Goal: Entertainment & Leisure: Browse casually

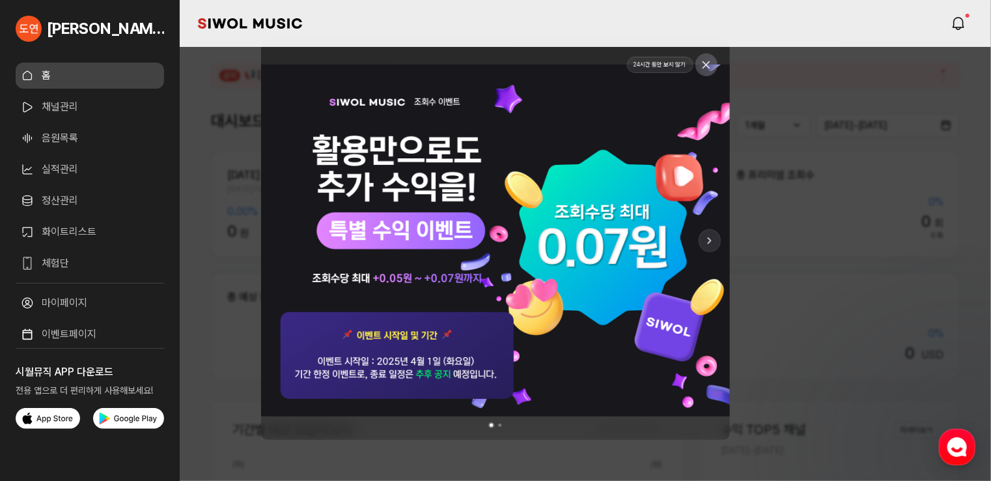
click at [714, 66] on button at bounding box center [706, 64] width 21 height 21
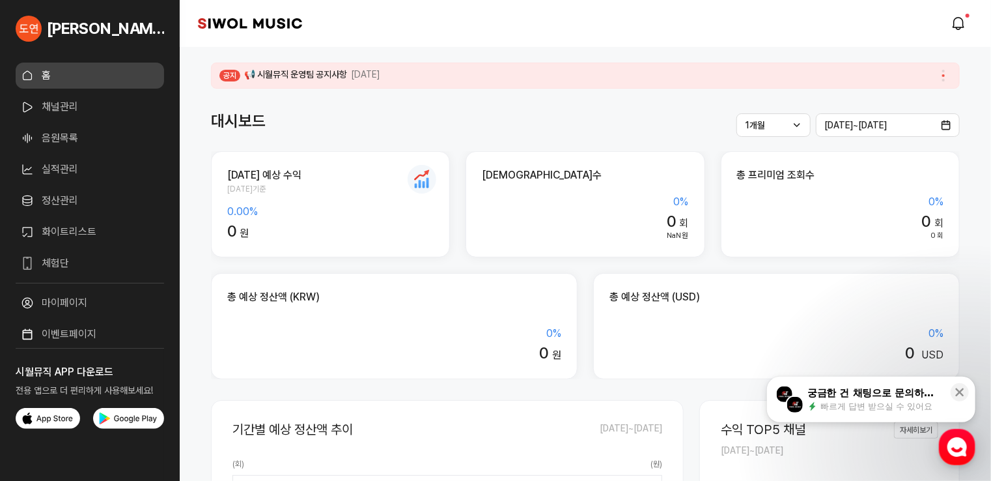
click at [57, 240] on link "화이트리스트" at bounding box center [90, 232] width 148 height 26
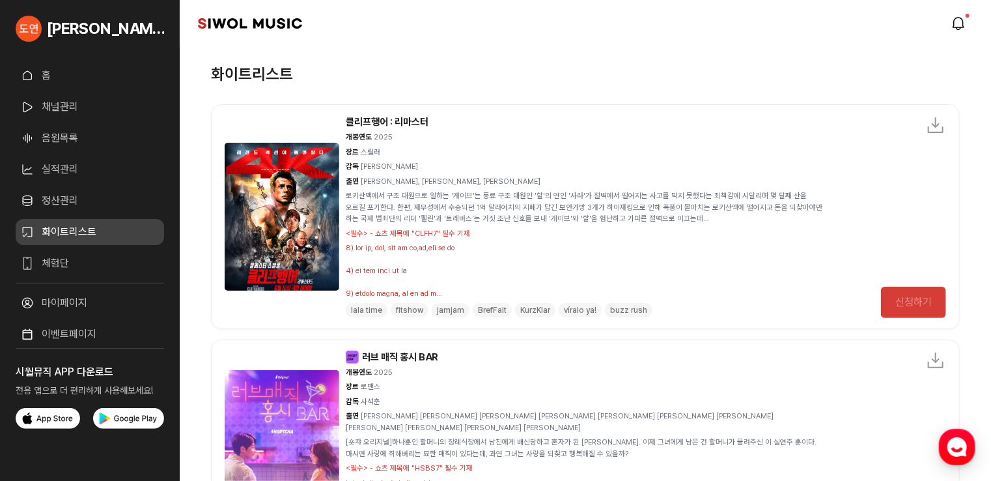
click at [59, 133] on link "음원목록" at bounding box center [90, 138] width 148 height 26
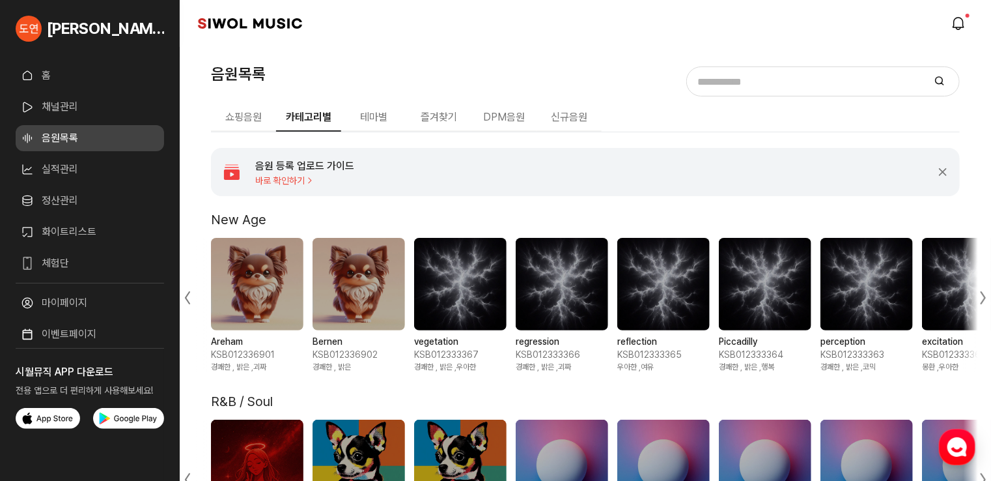
click at [747, 85] on input "음원 검색" at bounding box center [807, 81] width 233 height 19
paste input "**********"
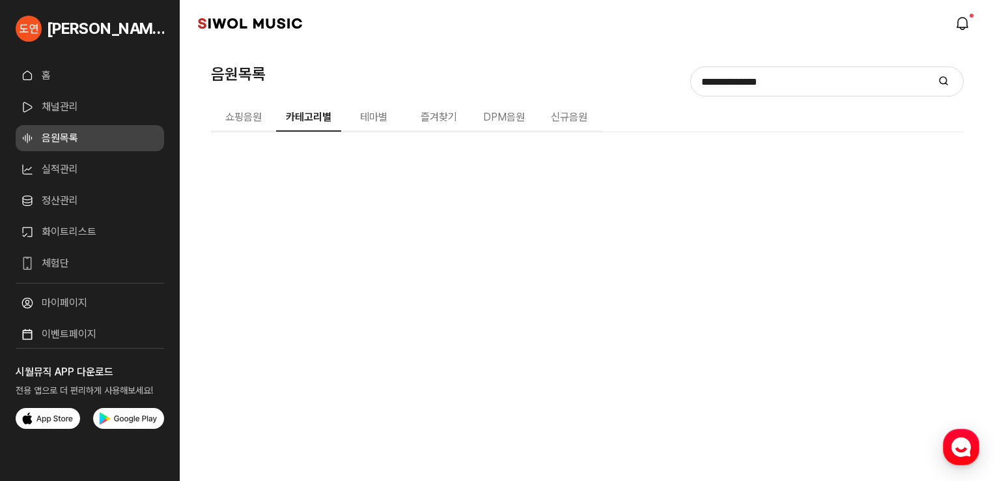
type input "**********"
click at [942, 84] on icon "submit" at bounding box center [943, 81] width 10 height 10
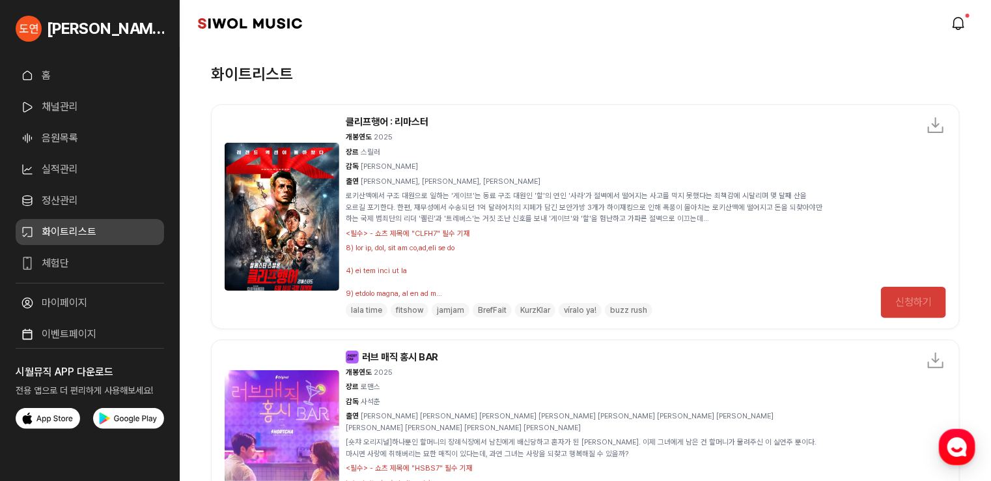
click at [51, 139] on link "음원목록" at bounding box center [90, 138] width 148 height 26
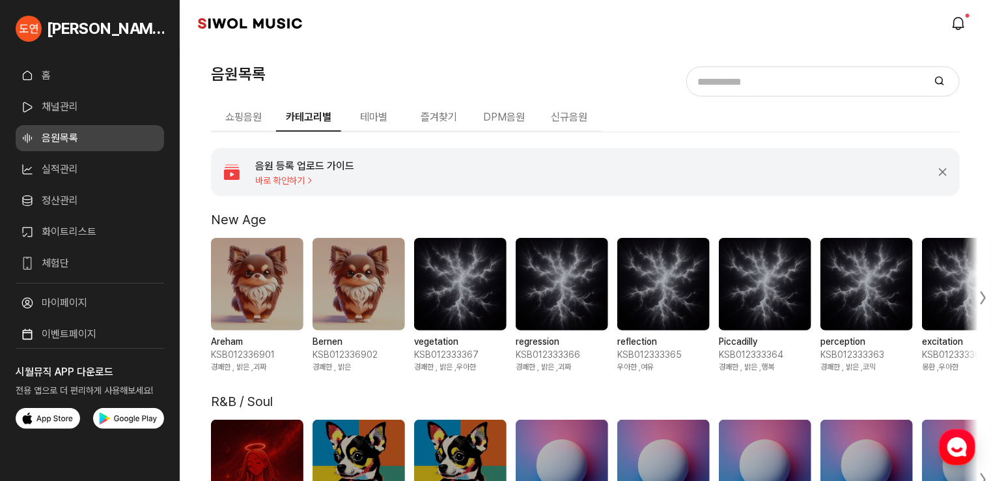
scroll to position [130, 0]
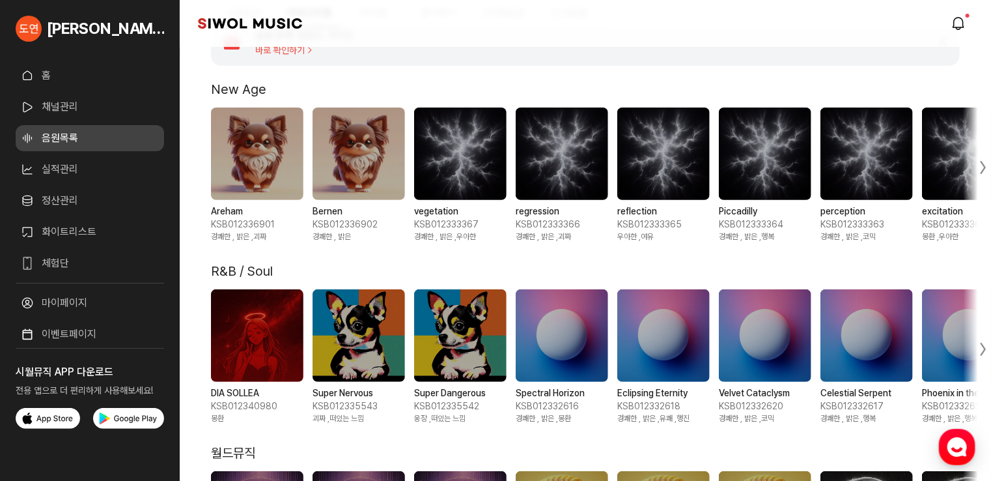
click at [245, 152] on span "1 / 10" at bounding box center [257, 153] width 92 height 92
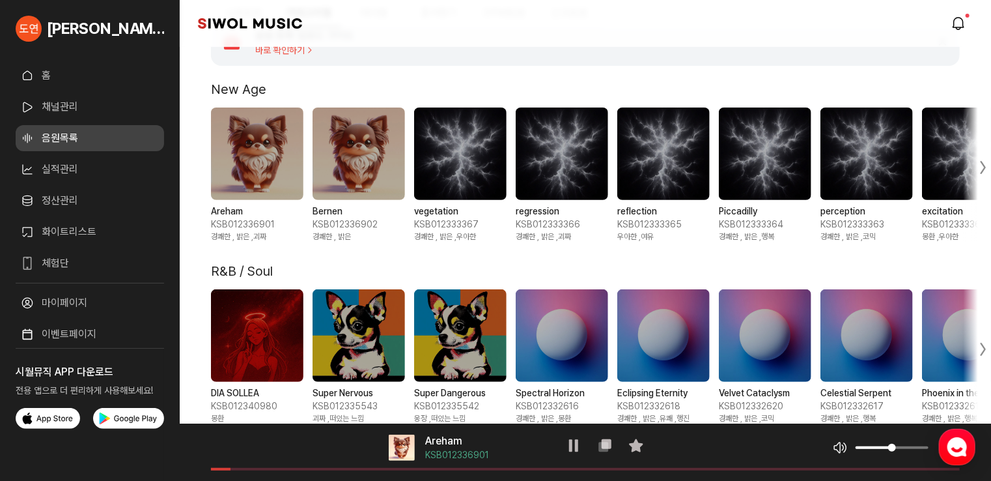
click at [349, 128] on span "2 / 10" at bounding box center [359, 153] width 92 height 92
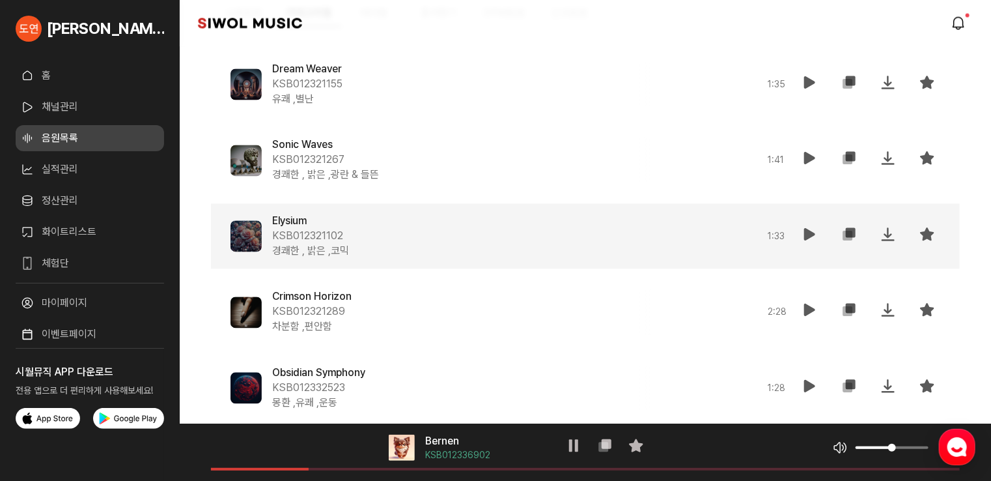
scroll to position [1237, 0]
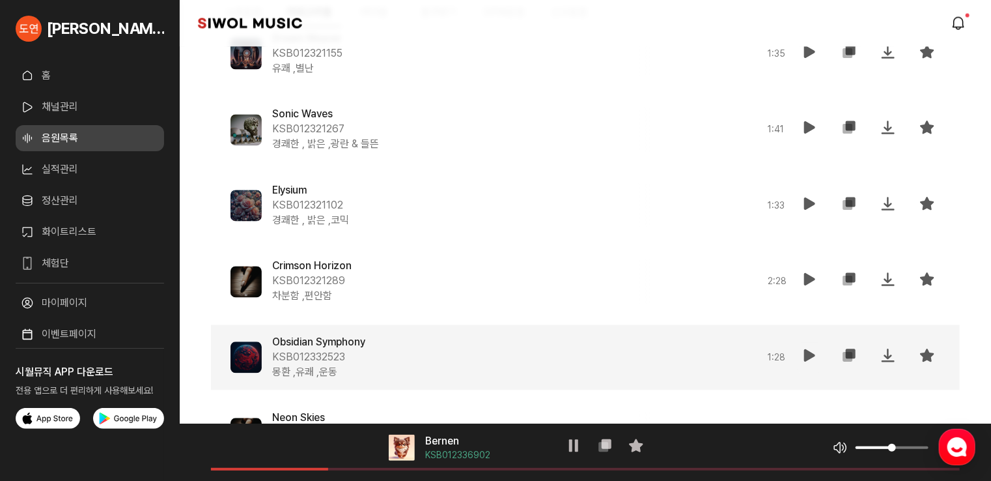
click at [809, 361] on icon at bounding box center [810, 356] width 16 height 16
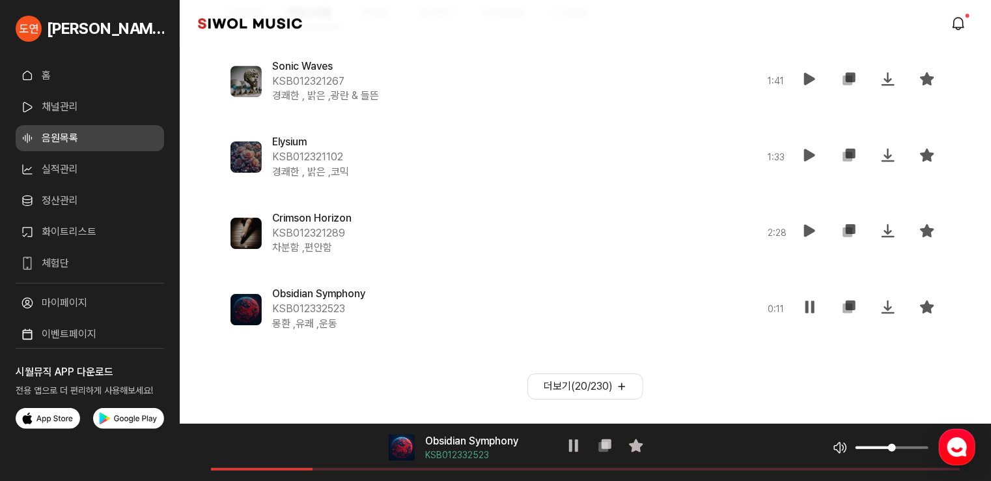
scroll to position [2049, 0]
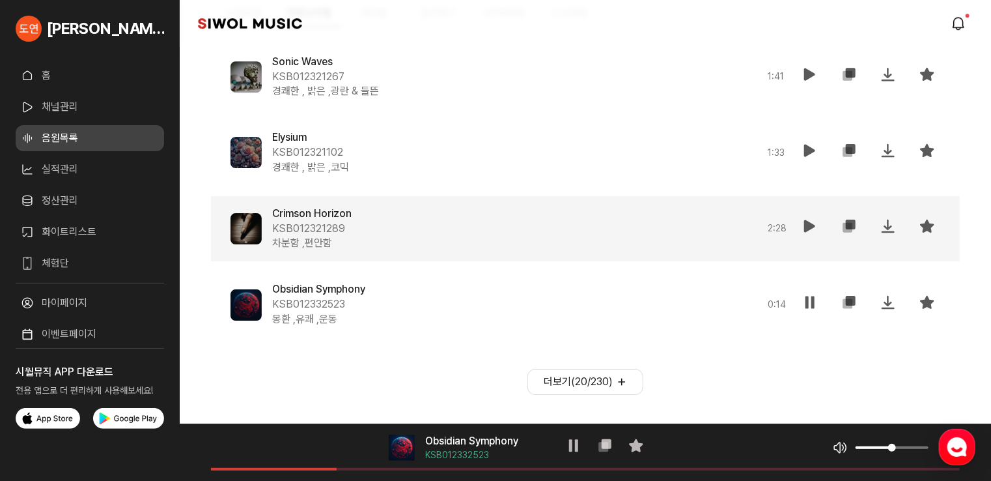
click at [803, 232] on icon at bounding box center [810, 226] width 16 height 16
click at [596, 387] on button "더보기( 20 / 230 )" at bounding box center [585, 382] width 116 height 26
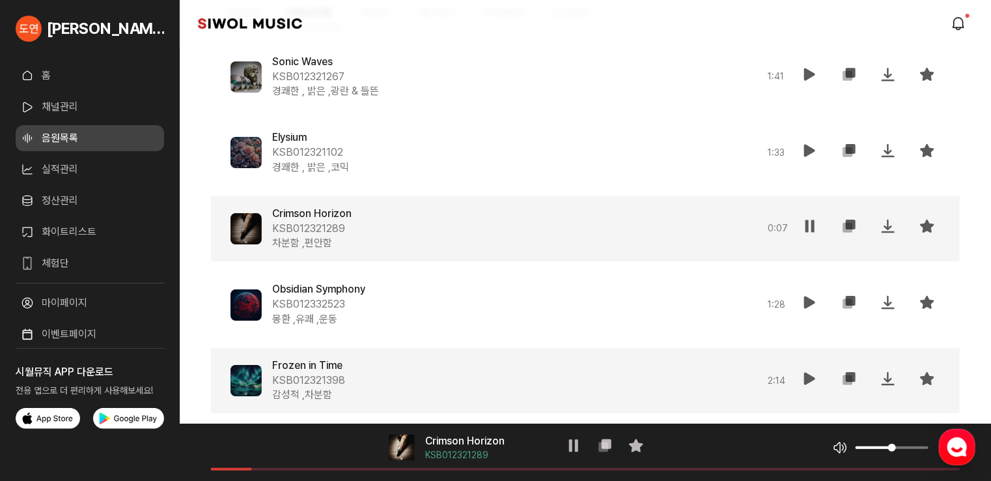
scroll to position [2179, 0]
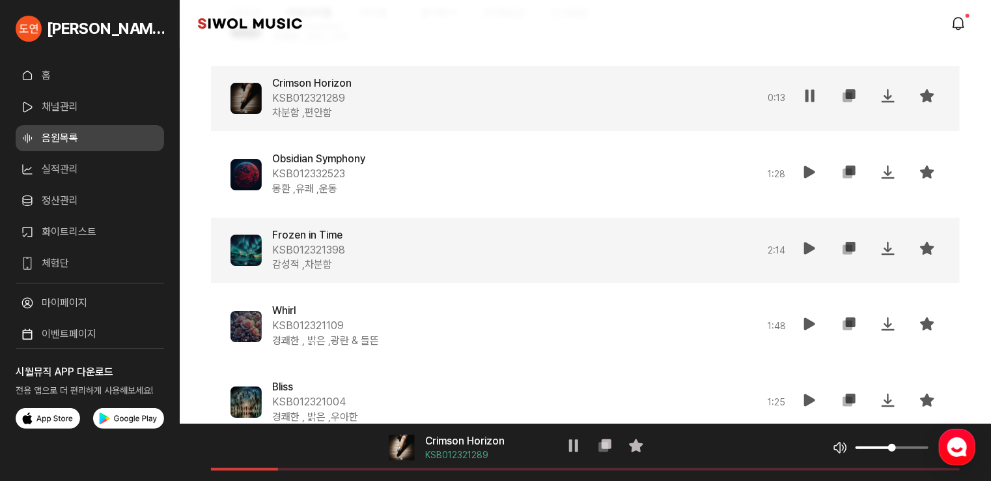
click at [812, 247] on icon at bounding box center [810, 248] width 16 height 16
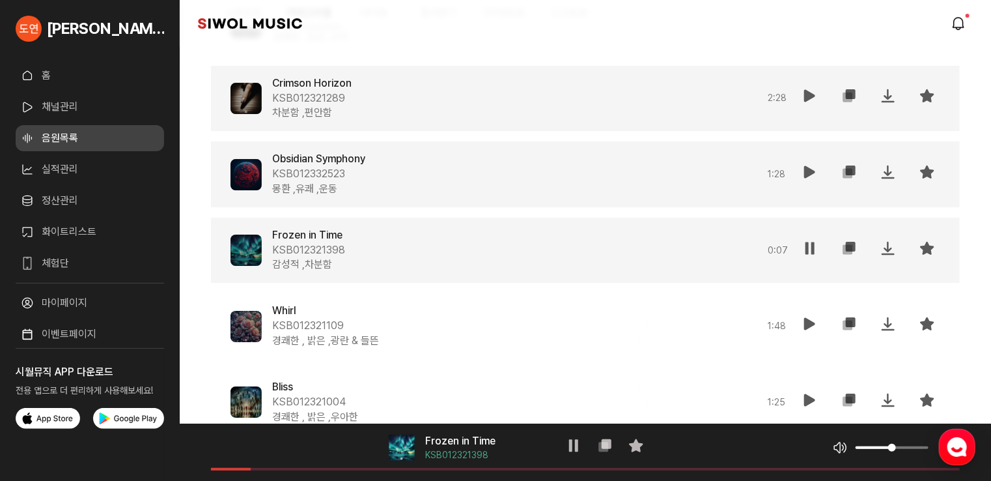
click at [802, 171] on button "재생" at bounding box center [810, 174] width 26 height 31
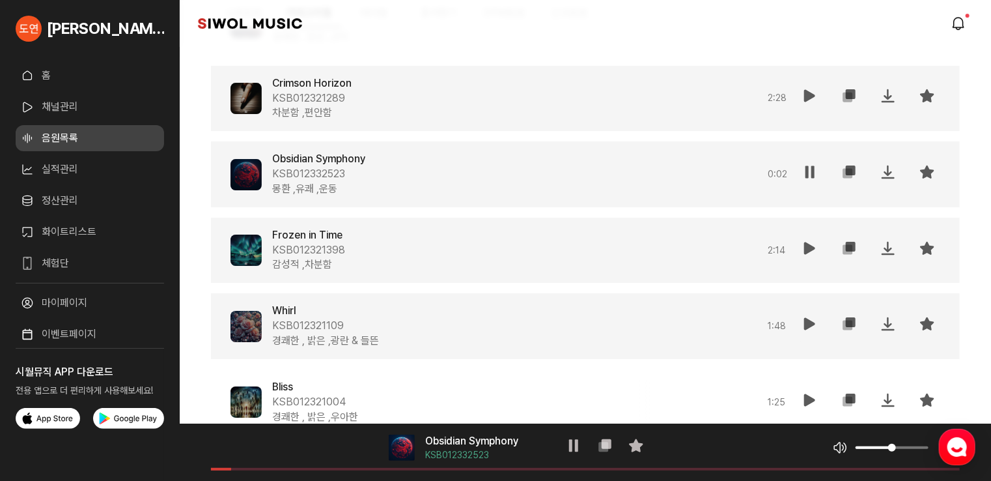
click at [805, 322] on icon at bounding box center [810, 324] width 16 height 16
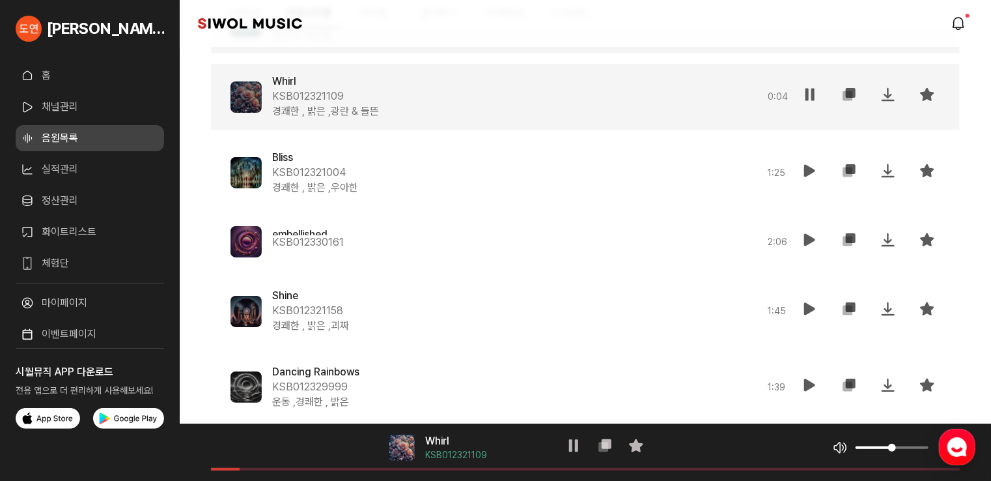
scroll to position [2440, 0]
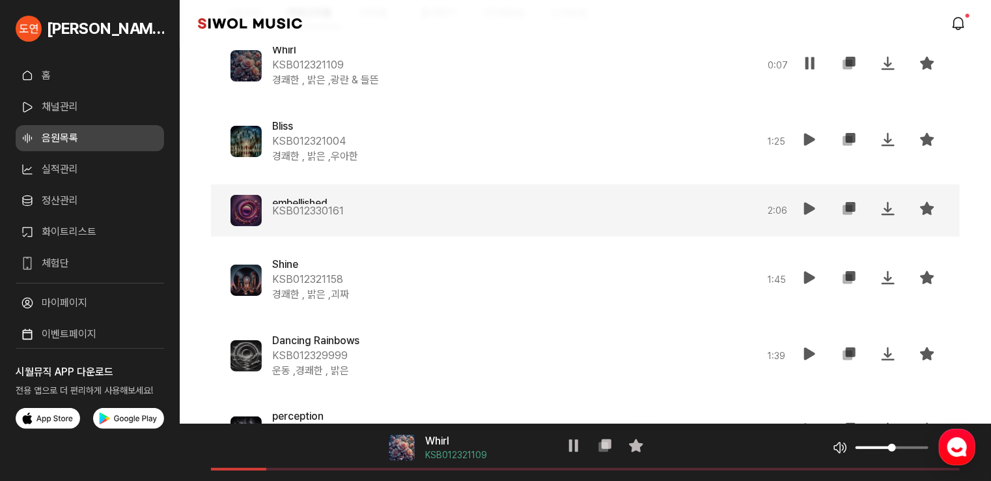
click at [810, 210] on icon at bounding box center [810, 209] width 16 height 16
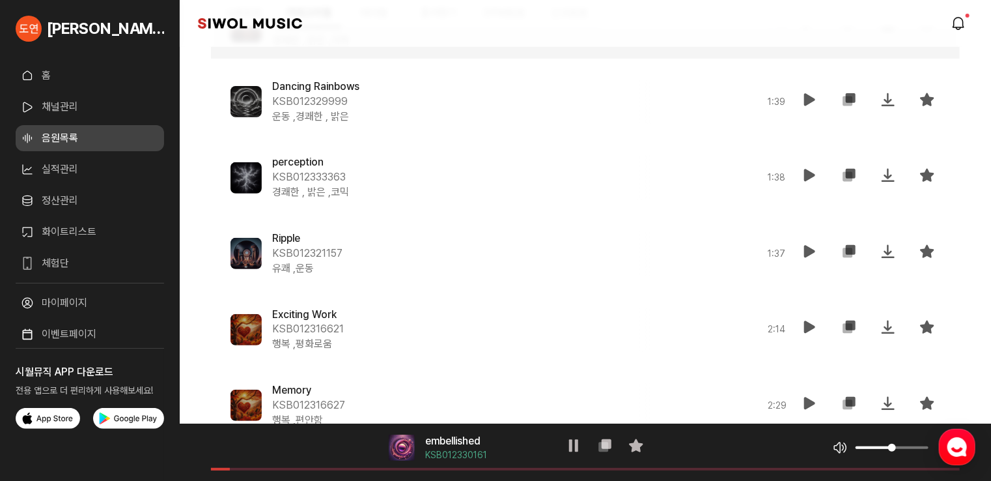
scroll to position [2765, 0]
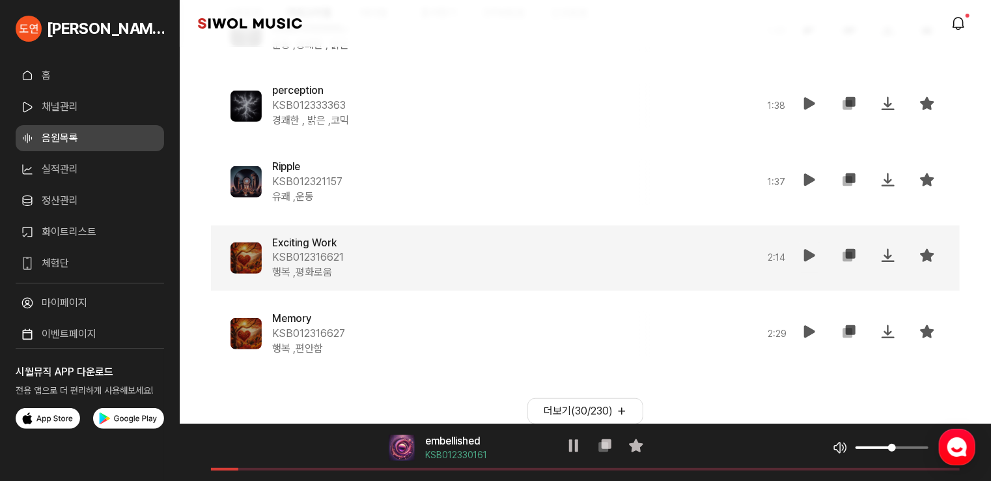
click at [812, 253] on icon at bounding box center [810, 255] width 16 height 16
click at [606, 398] on button "더보기( 30 / 230 )" at bounding box center [585, 411] width 116 height 26
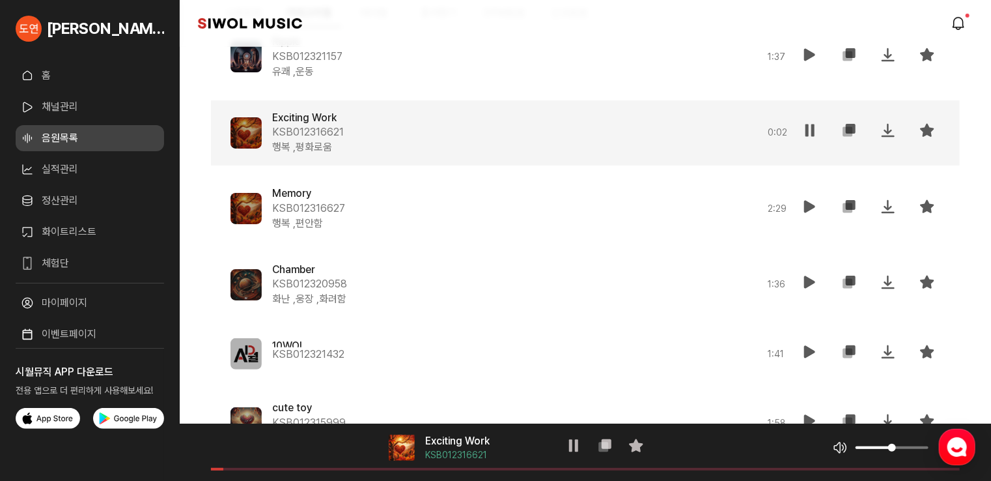
scroll to position [2896, 0]
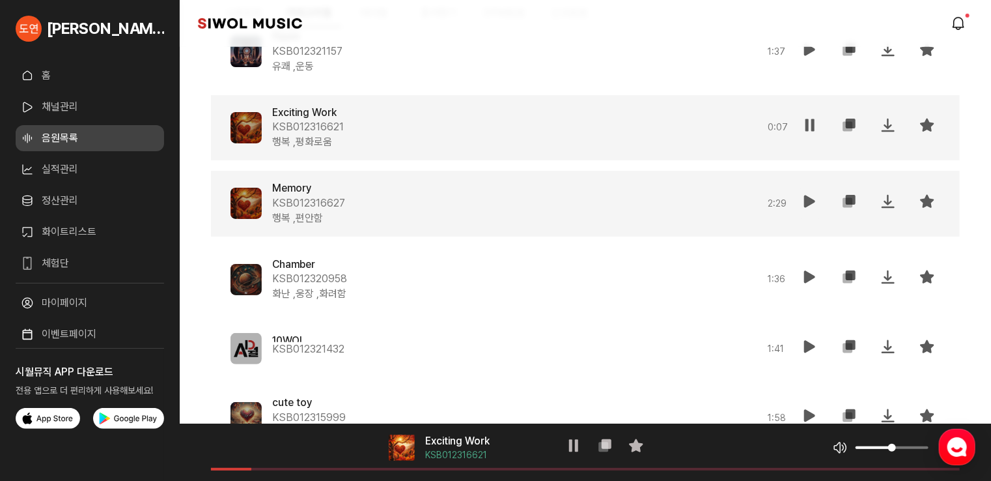
click at [804, 202] on icon at bounding box center [810, 201] width 16 height 16
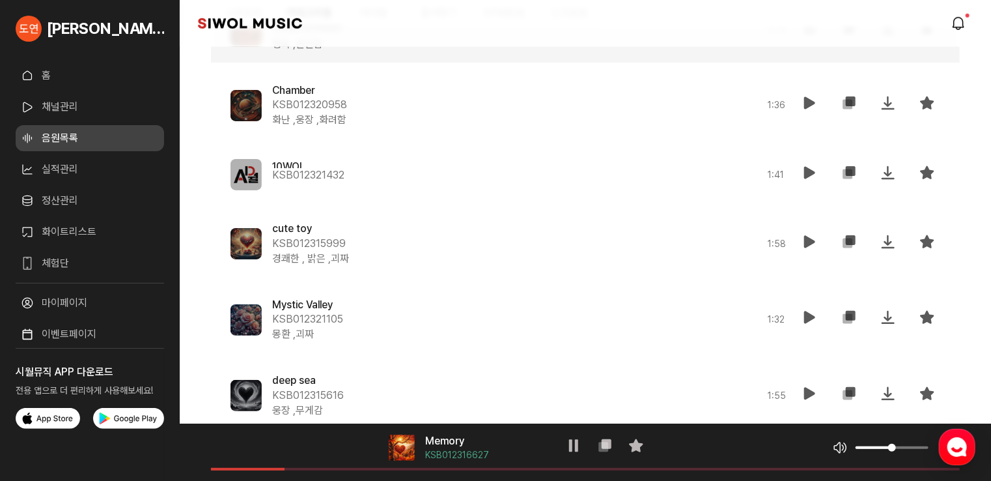
scroll to position [3091, 0]
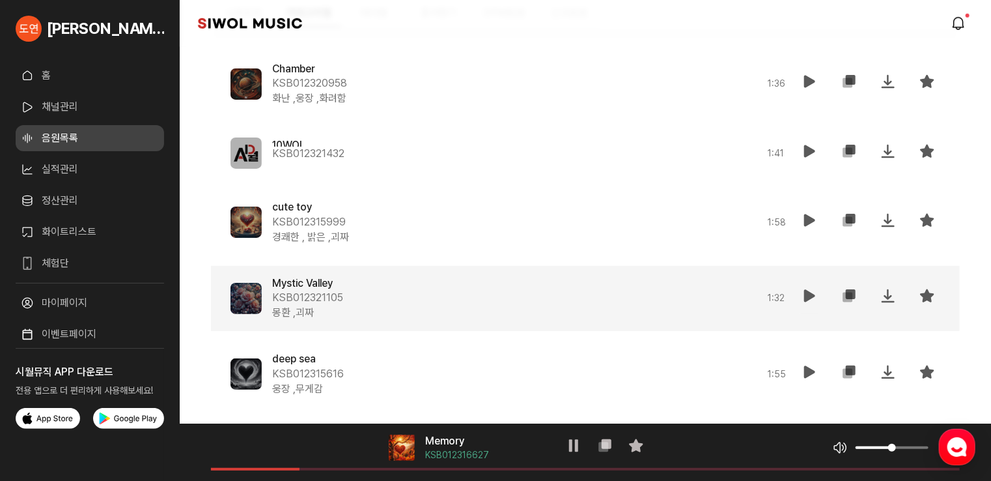
click at [813, 292] on icon at bounding box center [810, 296] width 16 height 16
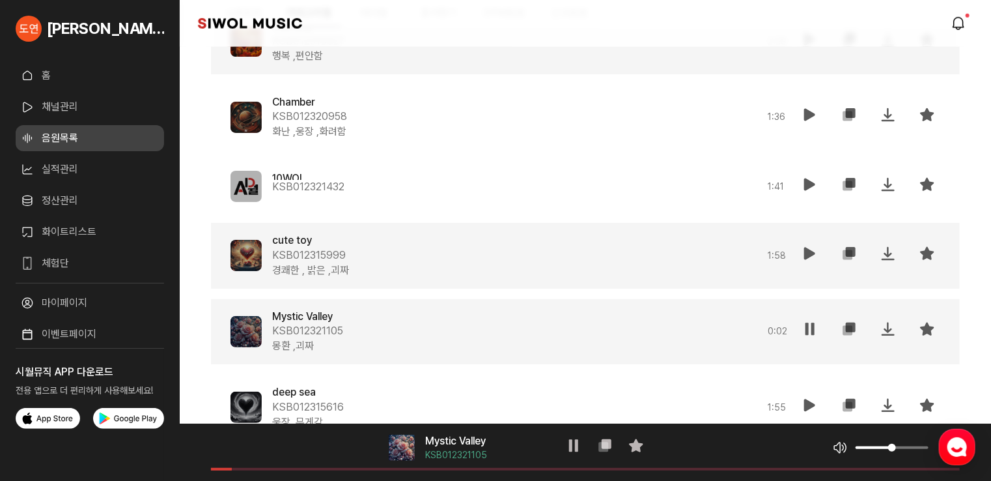
scroll to position [3026, 0]
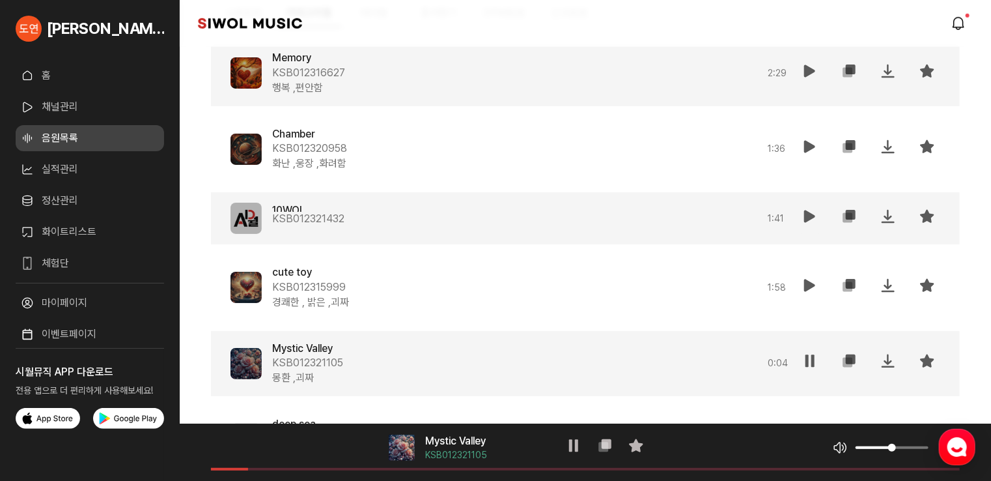
click at [798, 222] on button "재생" at bounding box center [810, 218] width 26 height 31
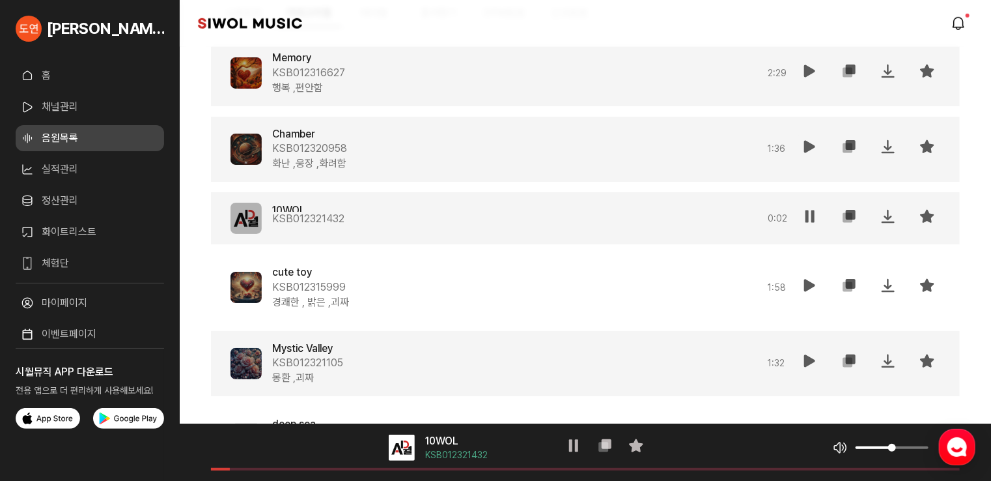
click at [808, 151] on icon at bounding box center [810, 147] width 16 height 16
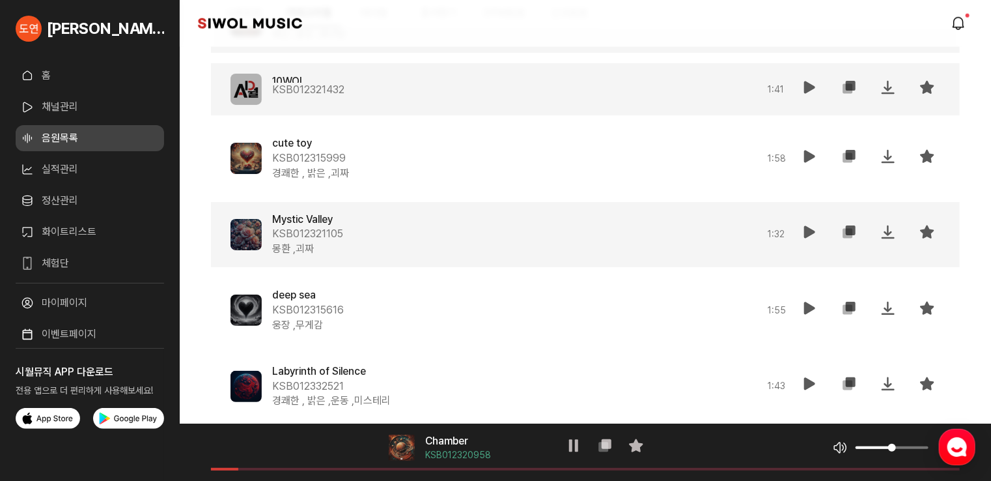
scroll to position [3156, 0]
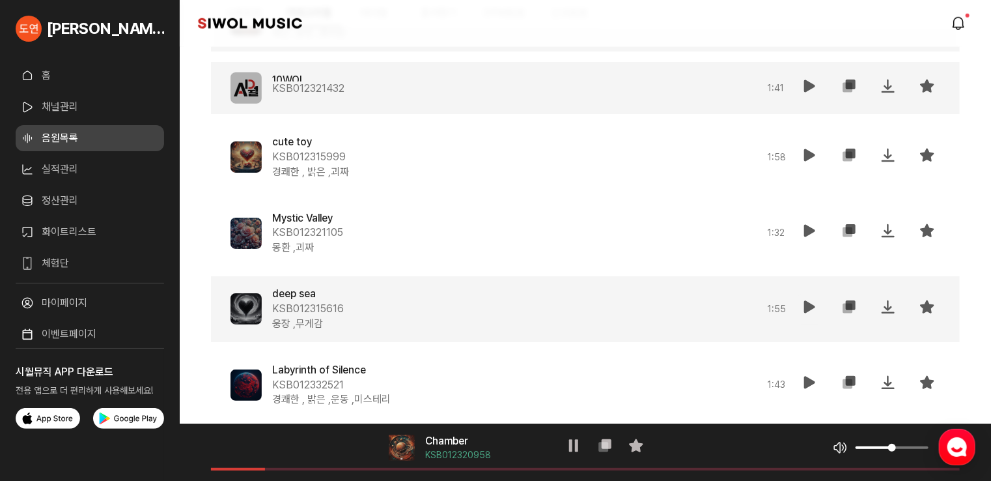
click at [805, 303] on icon at bounding box center [810, 307] width 16 height 16
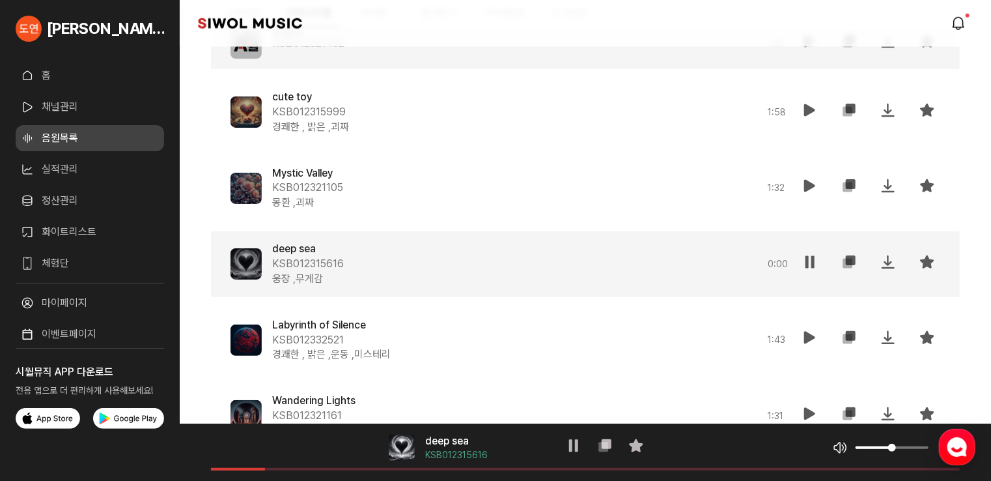
scroll to position [3221, 0]
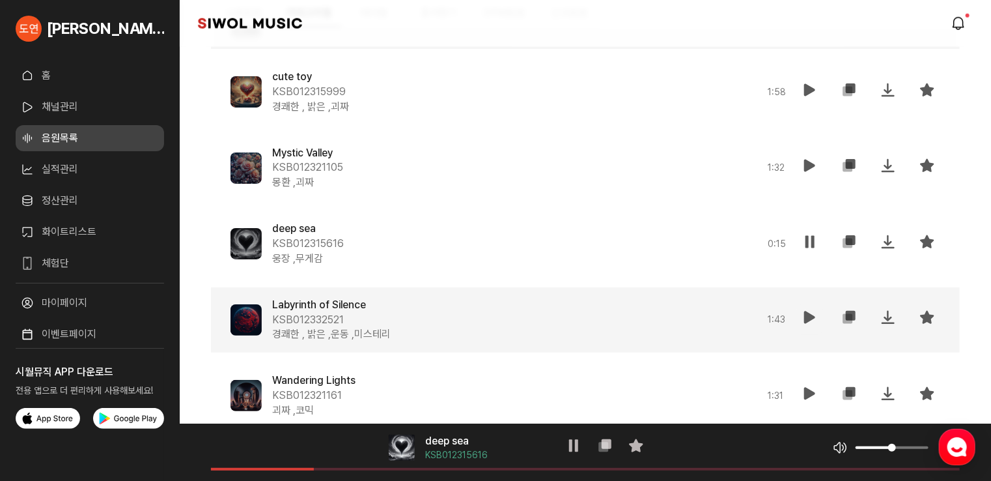
click at [810, 309] on icon at bounding box center [810, 317] width 16 height 16
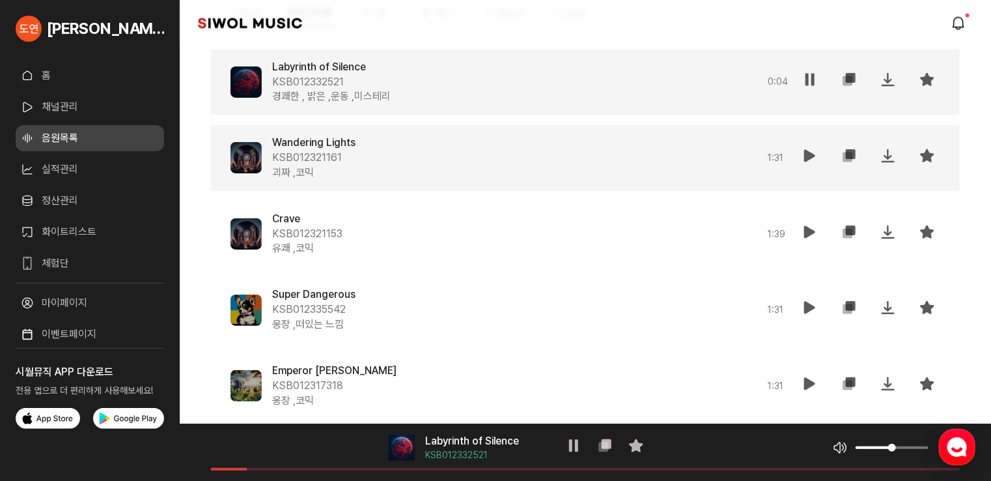
scroll to position [3482, 0]
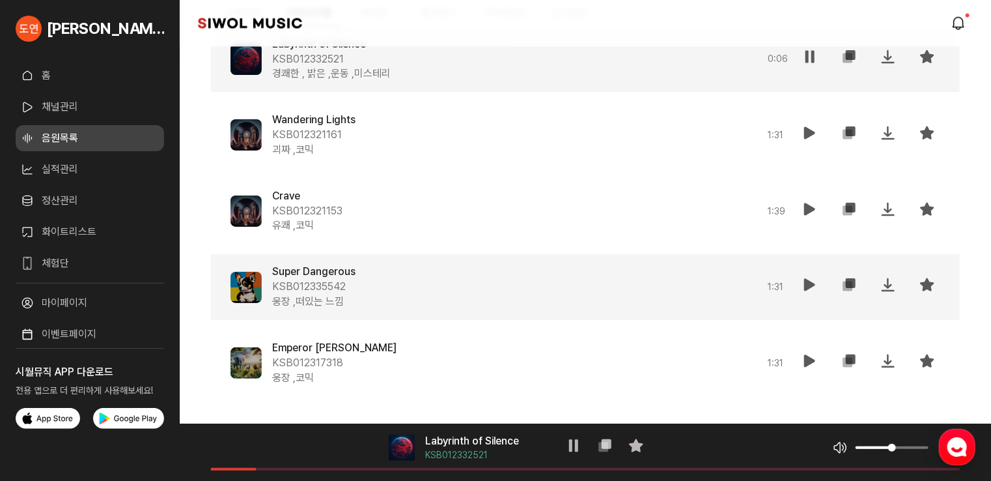
click at [804, 283] on icon at bounding box center [810, 285] width 16 height 16
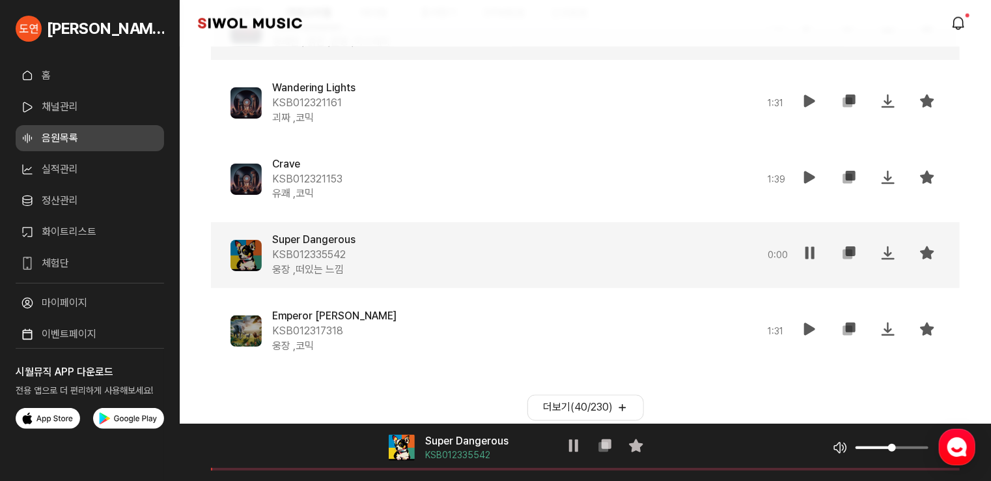
scroll to position [3540, 0]
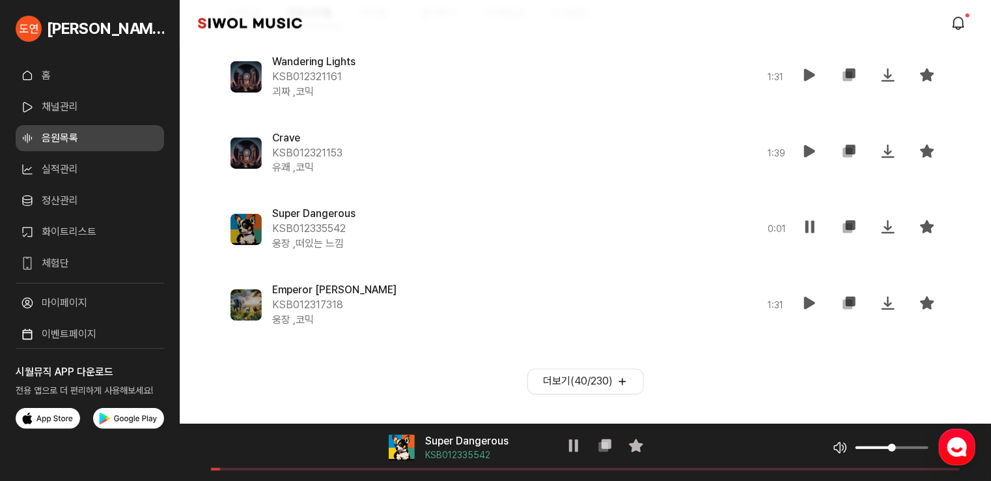
click at [591, 383] on button "더보기( 40 / 230 )" at bounding box center [585, 382] width 117 height 26
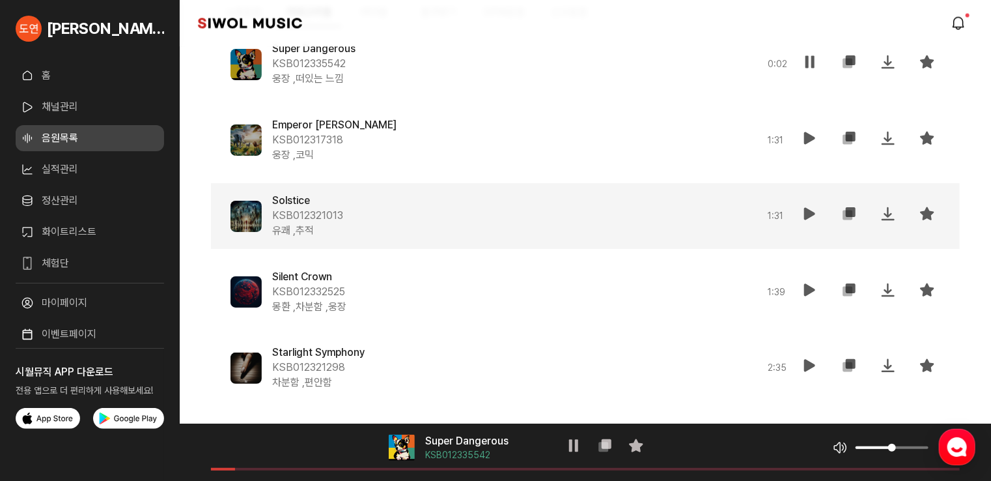
scroll to position [3735, 0]
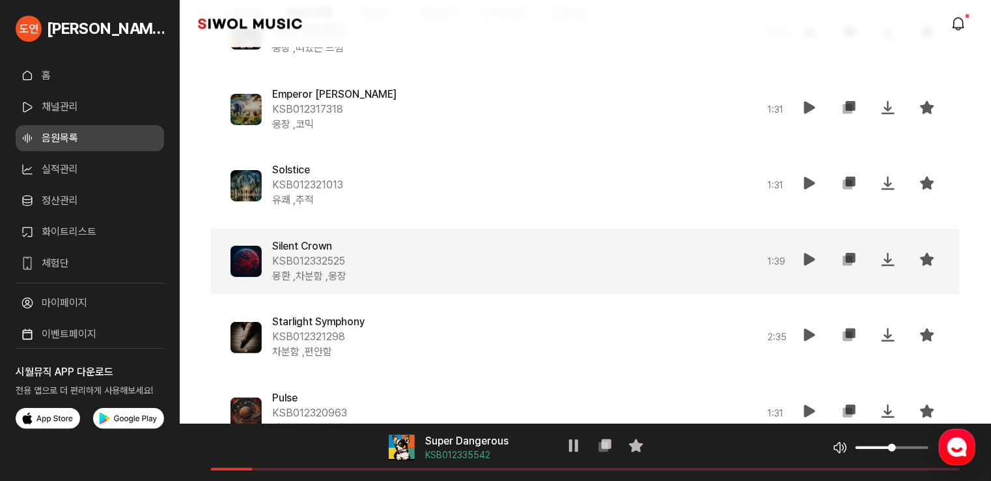
click at [804, 262] on icon at bounding box center [810, 259] width 16 height 16
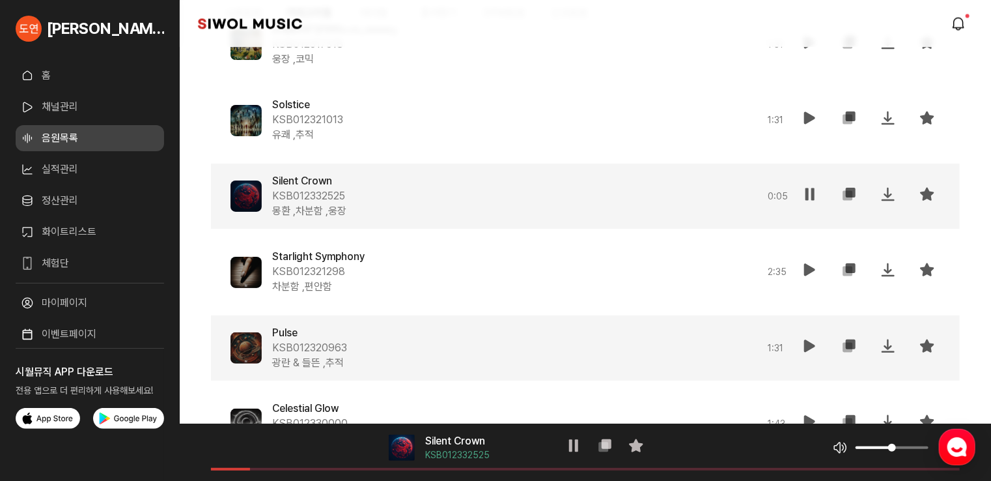
scroll to position [3865, 0]
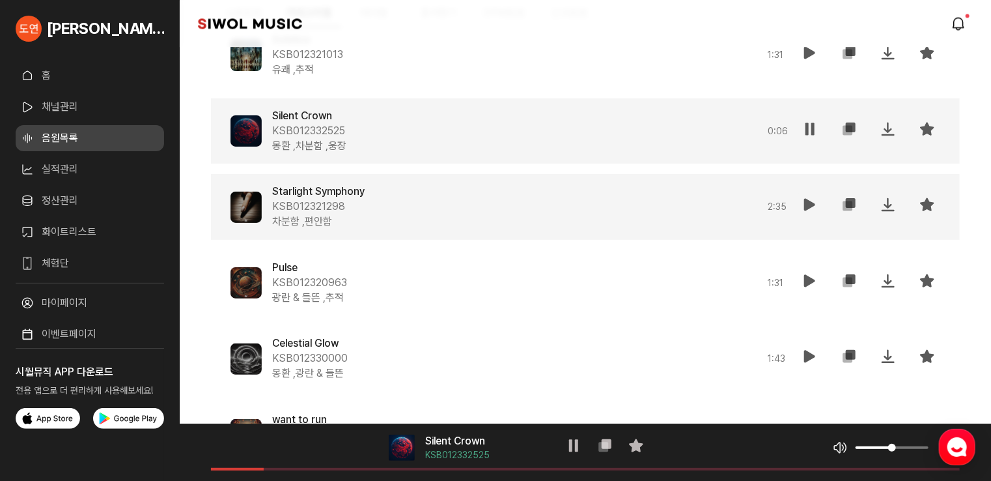
click at [804, 208] on icon at bounding box center [810, 205] width 16 height 16
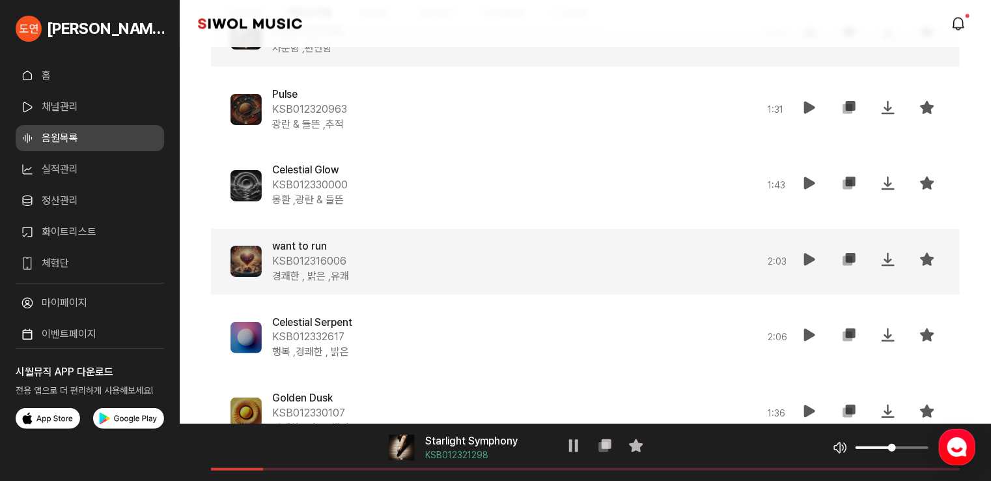
scroll to position [4061, 0]
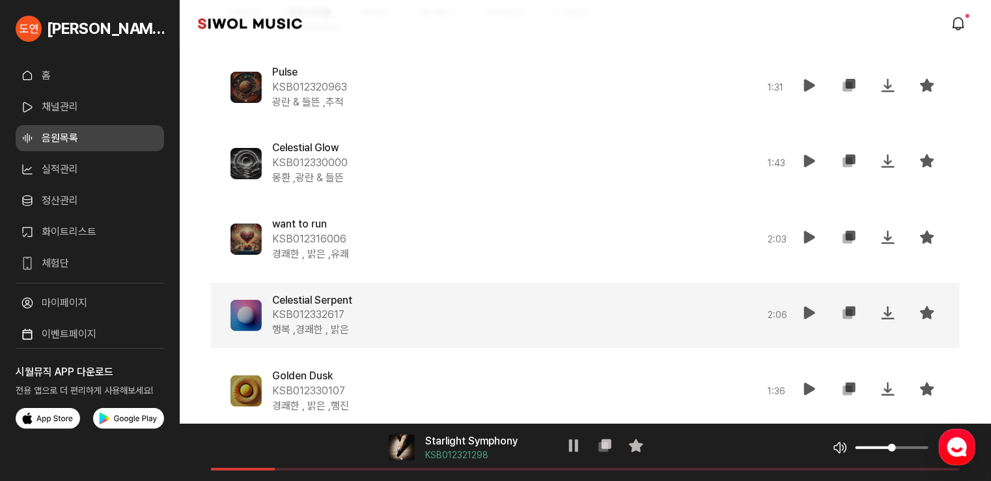
click at [800, 312] on button "재생" at bounding box center [810, 315] width 26 height 31
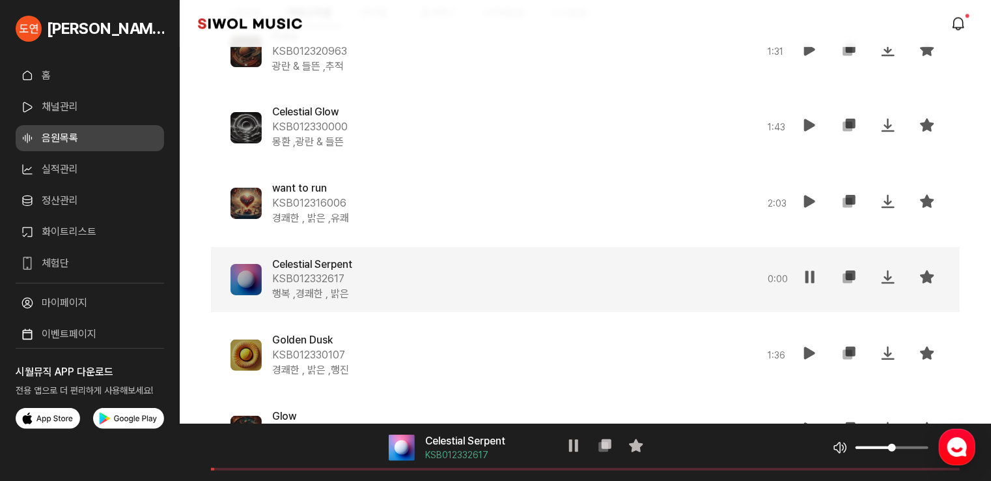
scroll to position [4126, 0]
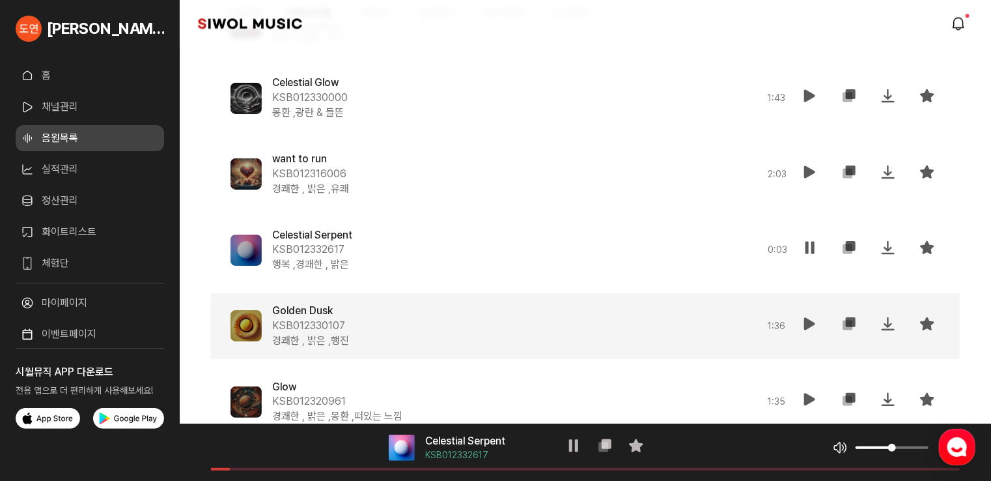
click at [813, 328] on icon at bounding box center [810, 324] width 16 height 16
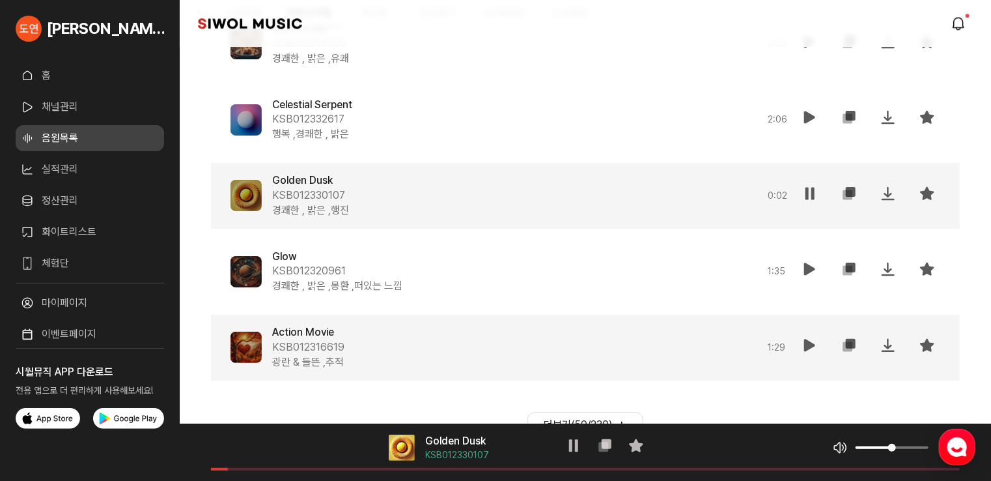
scroll to position [4298, 0]
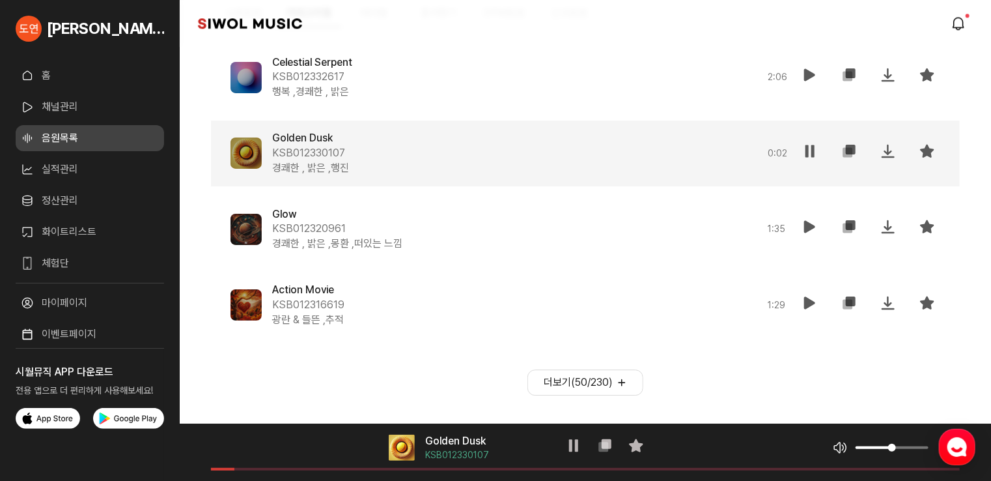
click at [568, 376] on button "더보기( 50 / 230 )" at bounding box center [585, 382] width 116 height 26
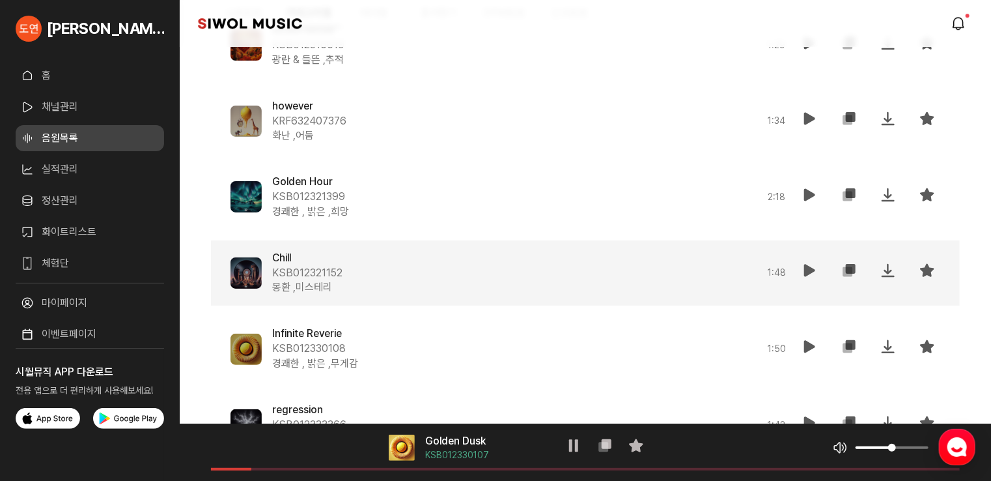
scroll to position [4559, 0]
click at [802, 268] on icon at bounding box center [810, 270] width 16 height 16
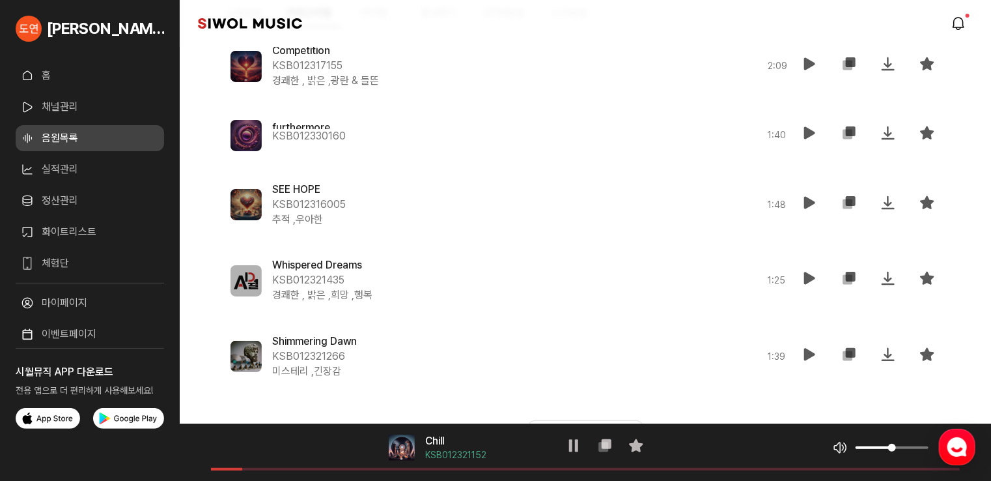
scroll to position [5015, 0]
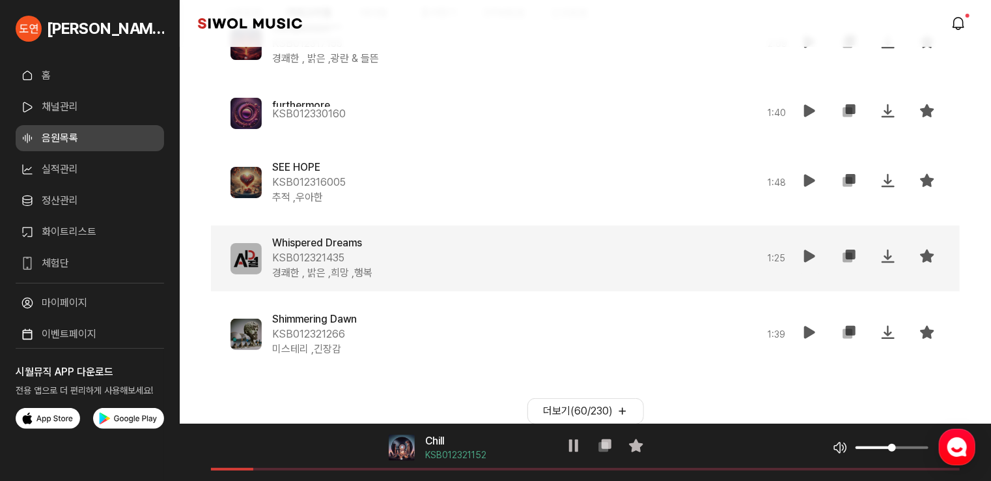
click at [810, 262] on icon at bounding box center [810, 256] width 16 height 16
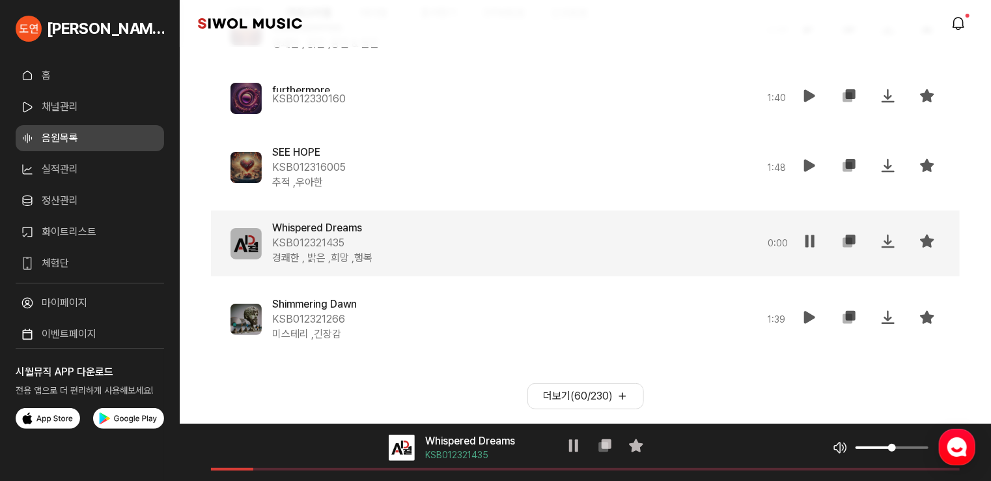
scroll to position [5043, 0]
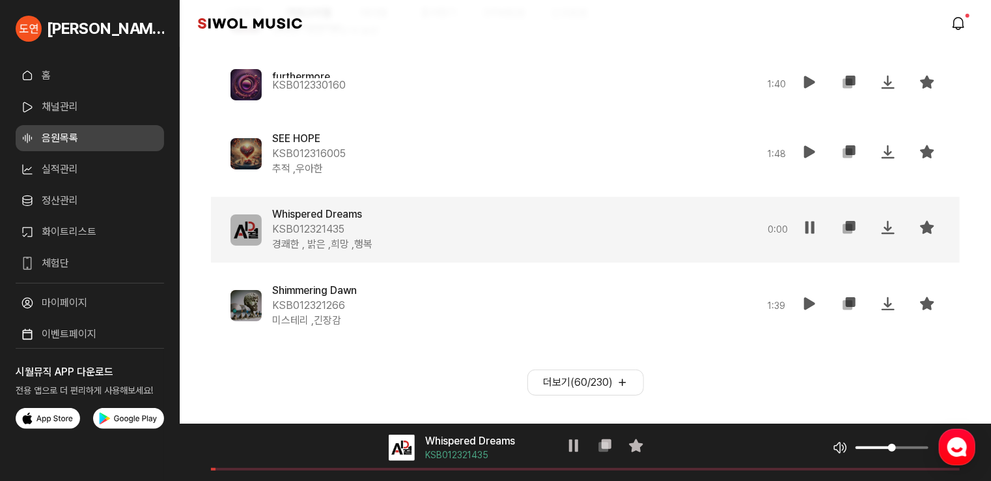
click at [593, 378] on button "더보기( 60 / 230 )" at bounding box center [585, 382] width 117 height 26
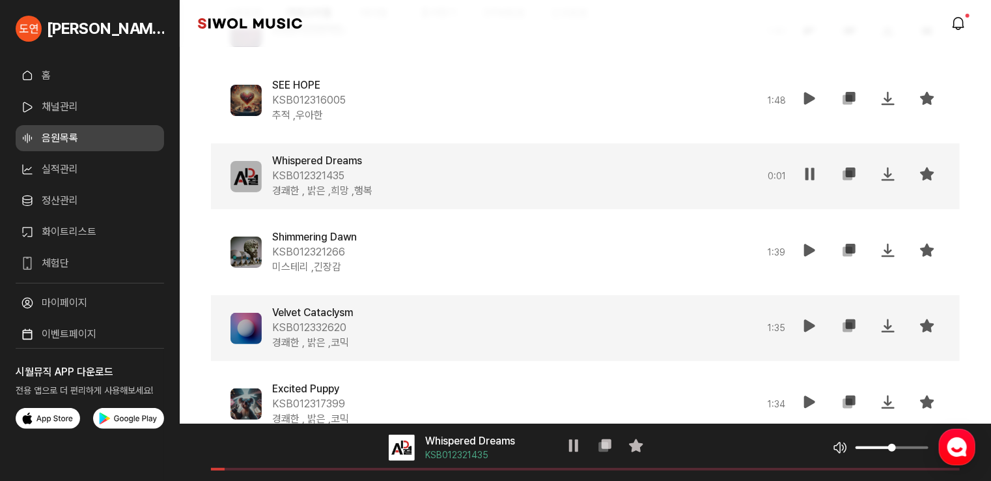
scroll to position [5173, 0]
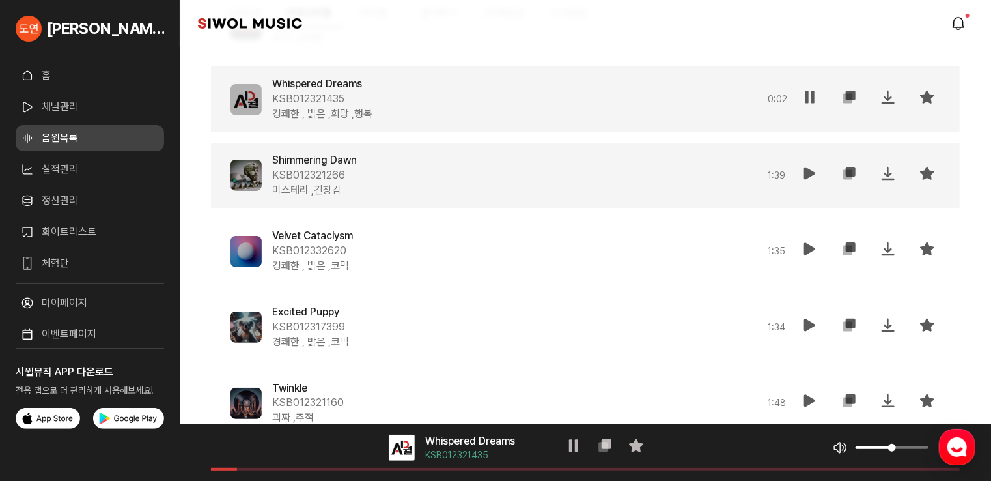
click at [807, 169] on icon at bounding box center [810, 173] width 16 height 16
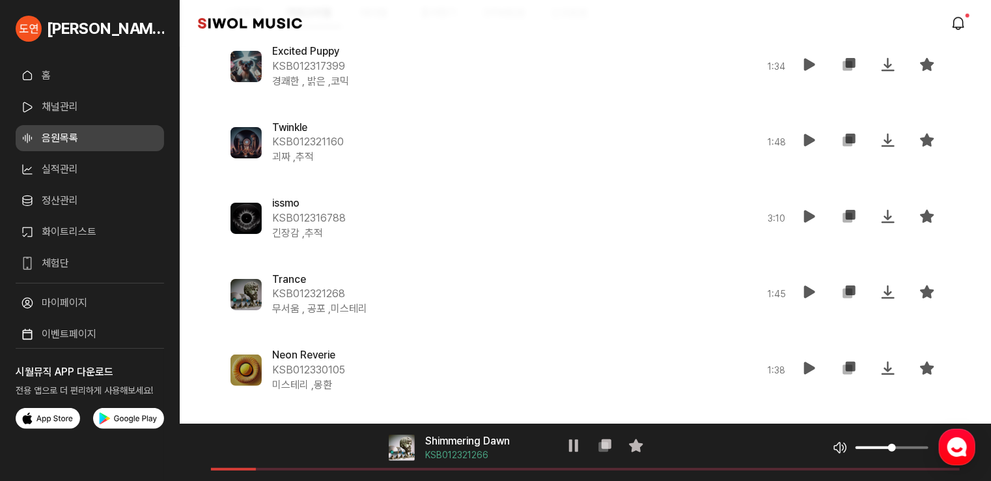
scroll to position [5564, 0]
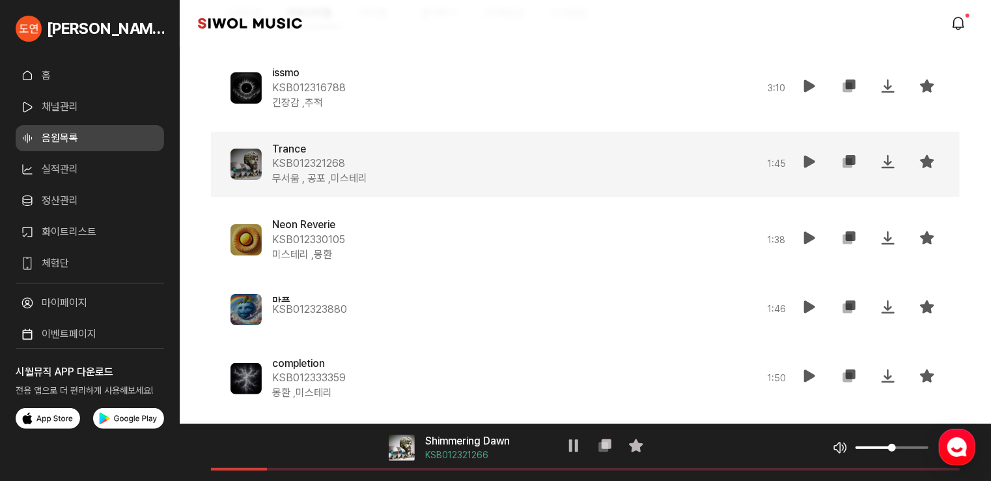
click at [807, 165] on icon at bounding box center [810, 162] width 16 height 16
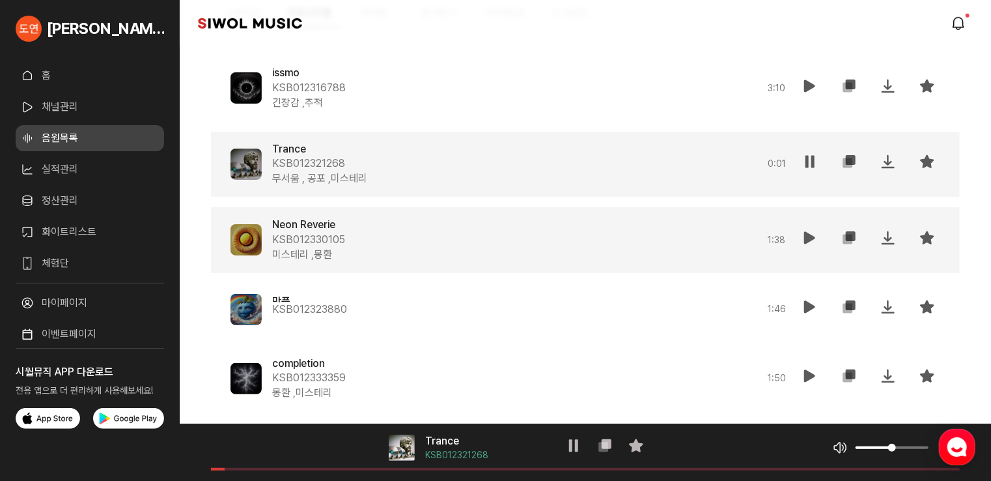
click at [809, 233] on icon at bounding box center [810, 238] width 16 height 16
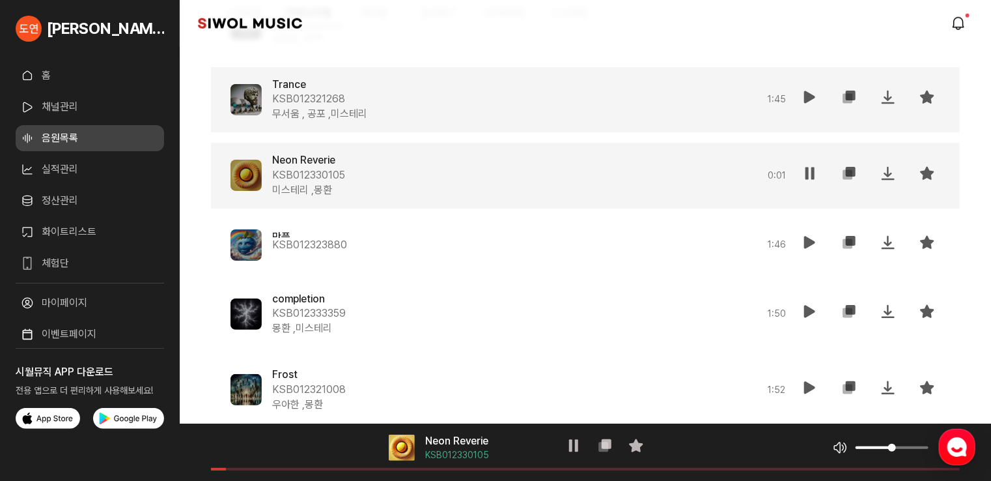
scroll to position [5629, 0]
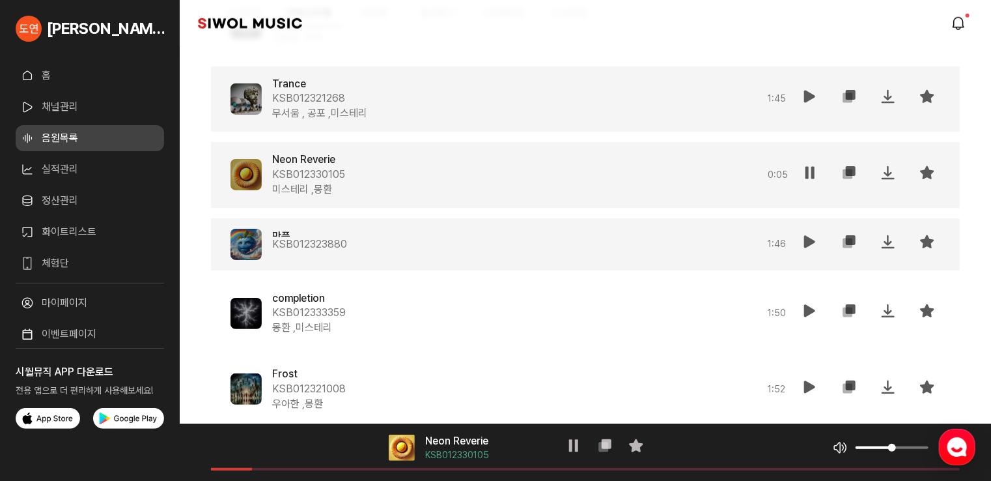
click at [810, 239] on icon at bounding box center [810, 242] width 16 height 16
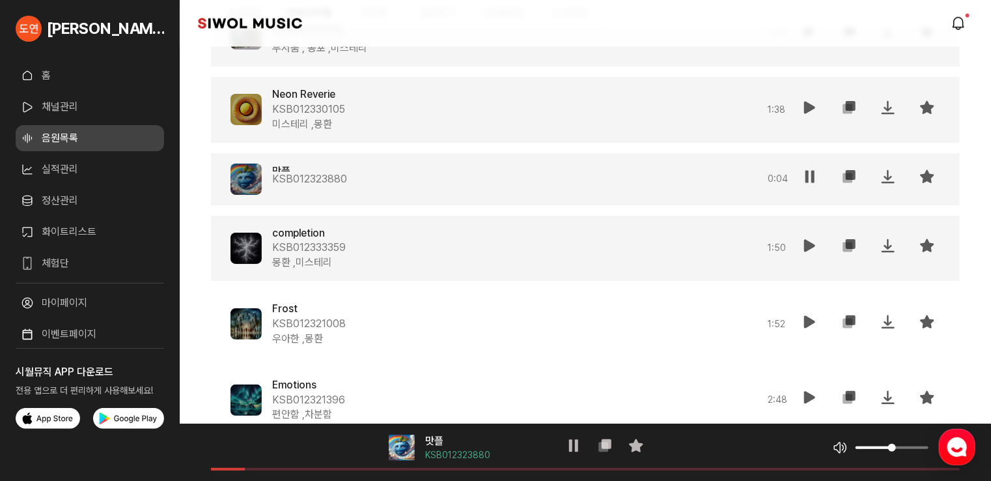
scroll to position [5760, 0]
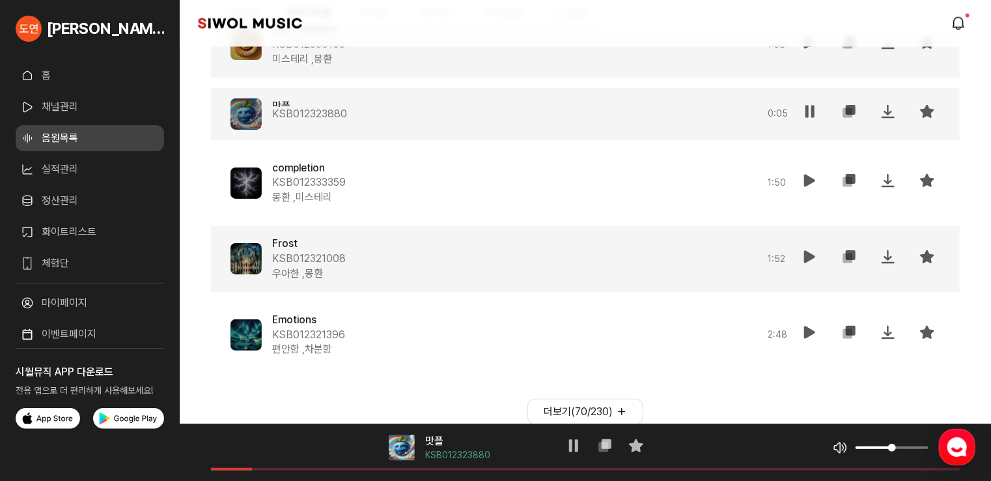
click at [807, 253] on icon at bounding box center [810, 257] width 16 height 16
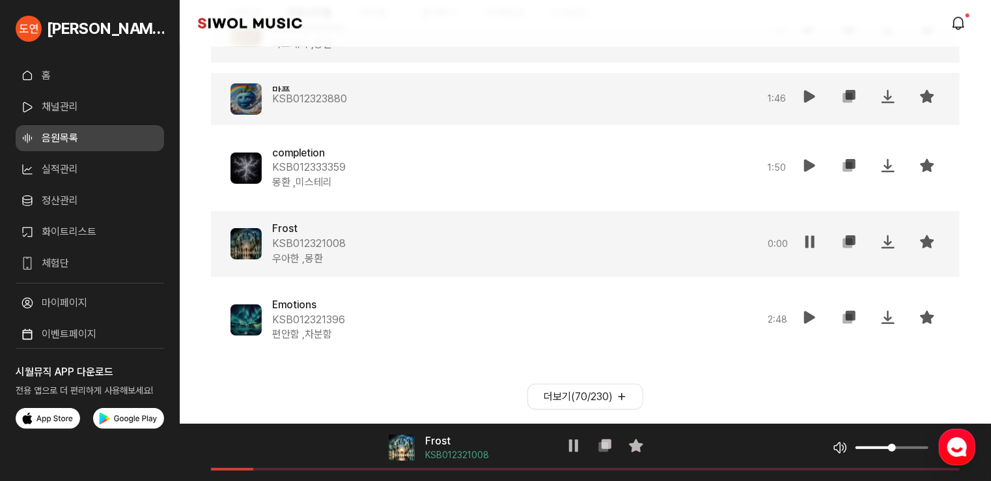
scroll to position [5789, 0]
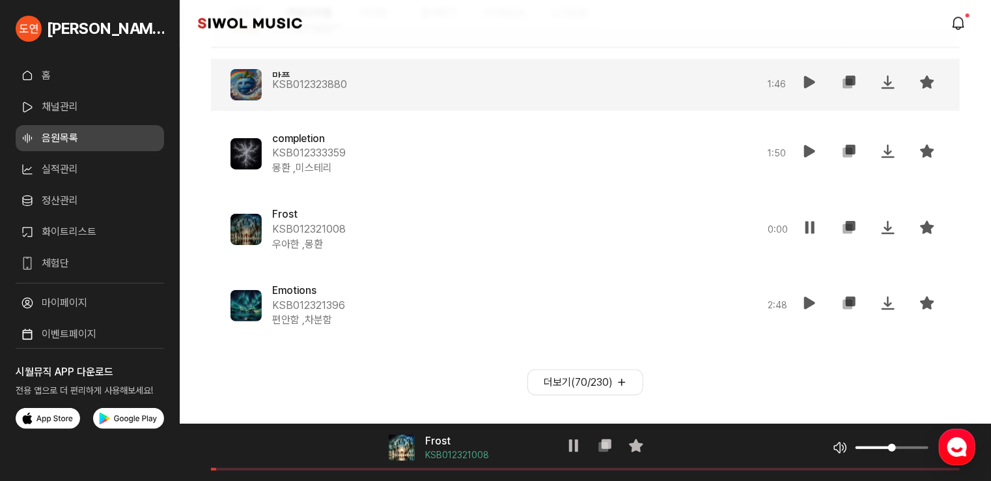
click at [576, 382] on button "더보기( 70 / 230 )" at bounding box center [585, 382] width 116 height 26
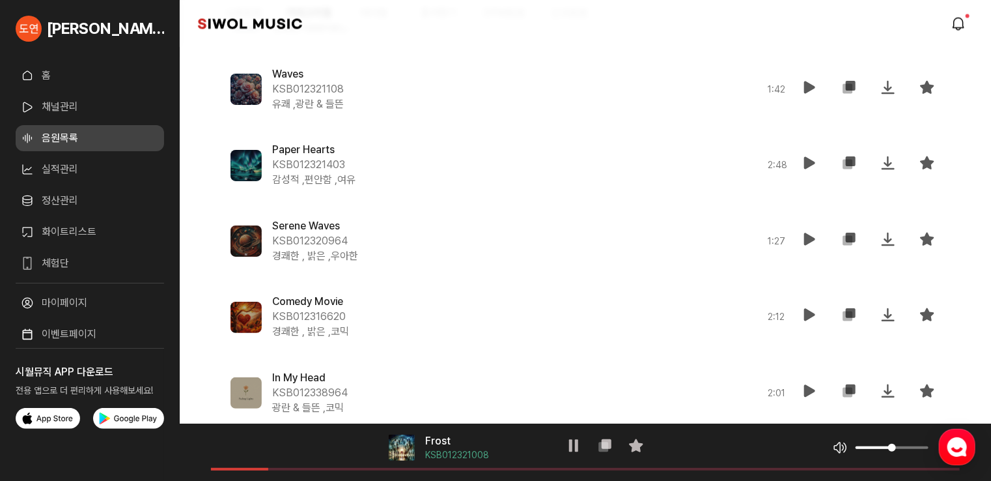
scroll to position [6310, 0]
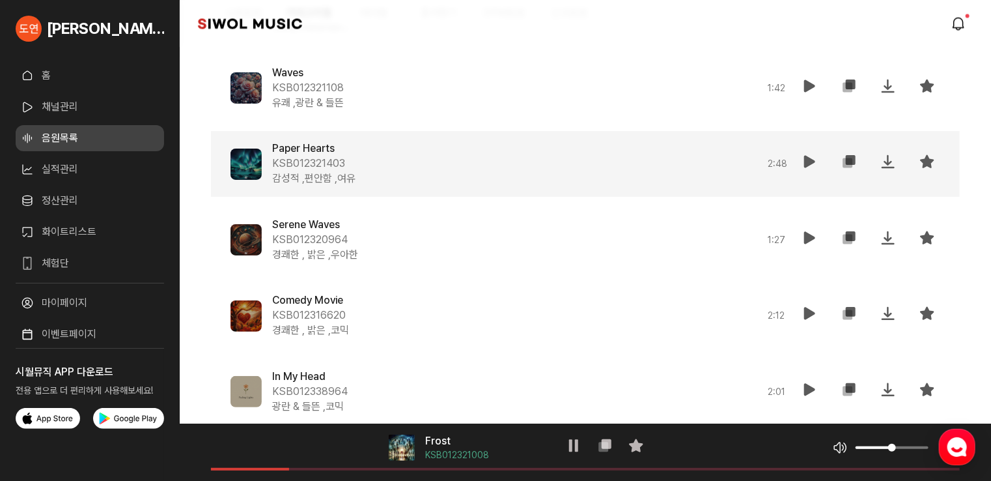
click at [804, 157] on icon at bounding box center [810, 162] width 16 height 16
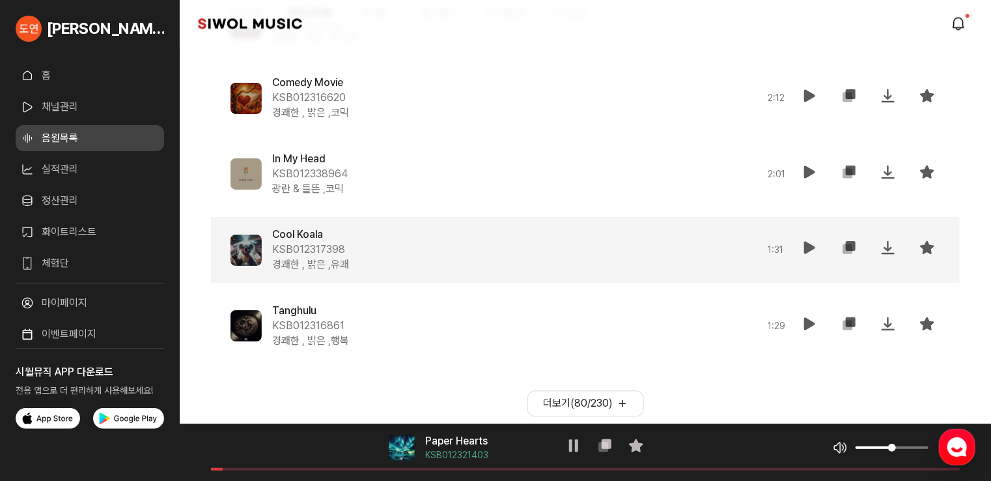
scroll to position [6548, 0]
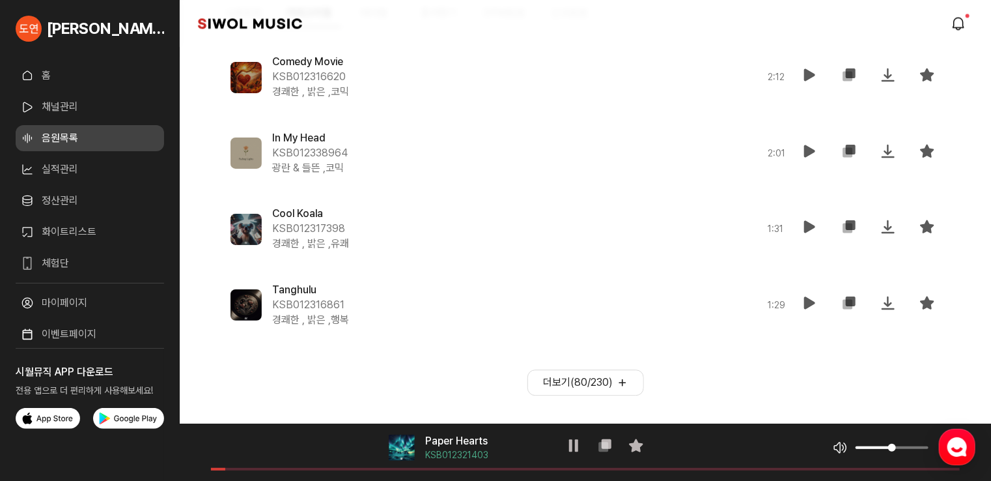
click at [595, 369] on button "더보기( 80 / 230 )" at bounding box center [585, 382] width 117 height 26
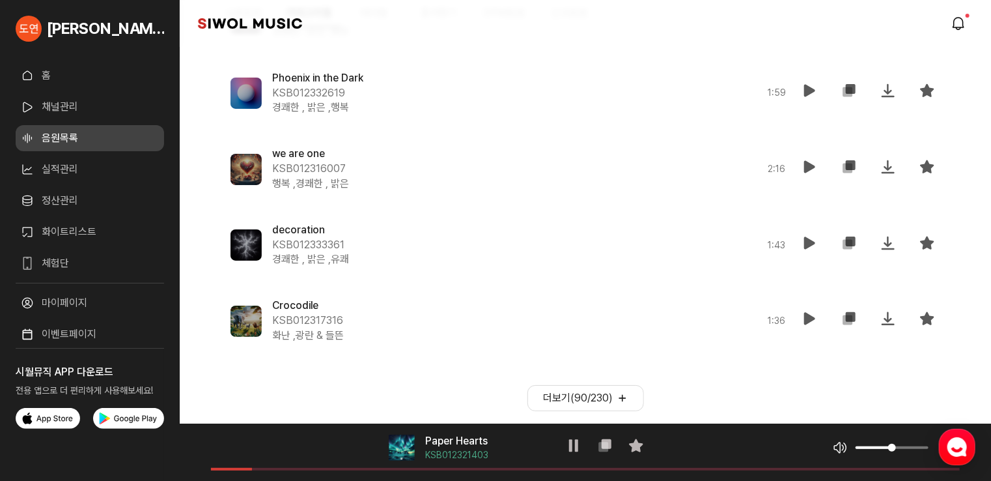
scroll to position [7306, 0]
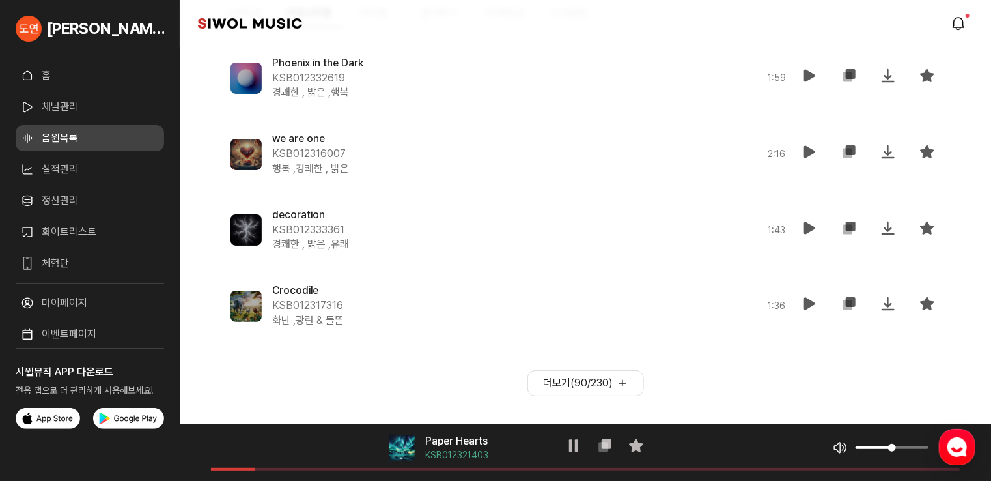
click at [580, 376] on button "더보기( 90 / 230 )" at bounding box center [585, 383] width 117 height 26
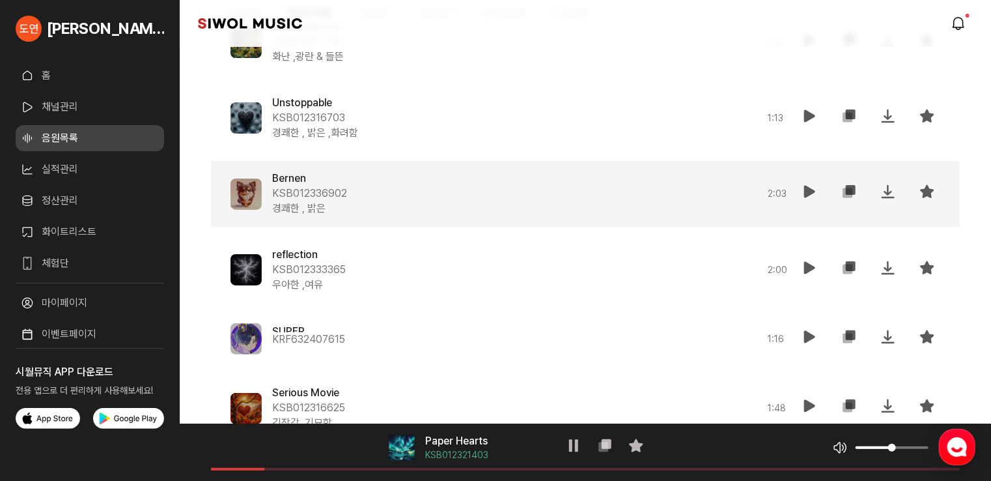
scroll to position [7632, 0]
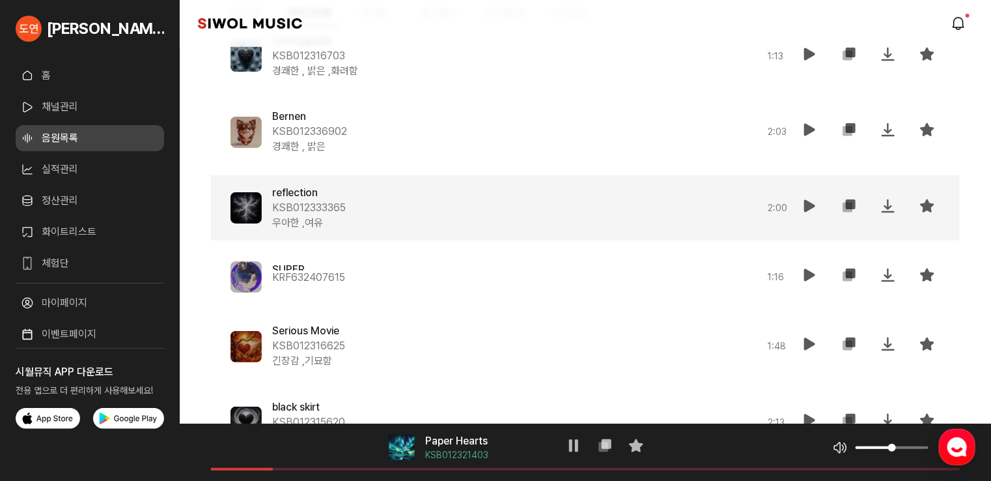
click at [815, 208] on icon at bounding box center [810, 206] width 16 height 16
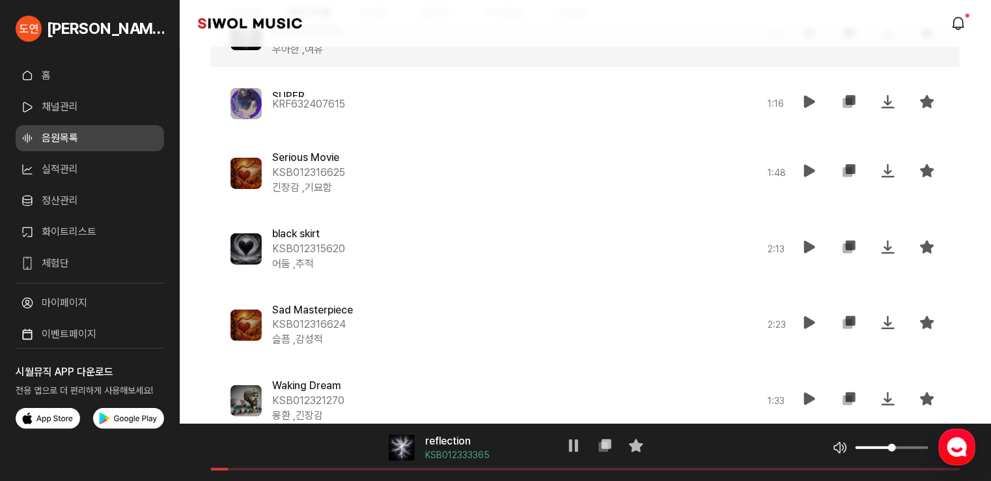
scroll to position [7827, 0]
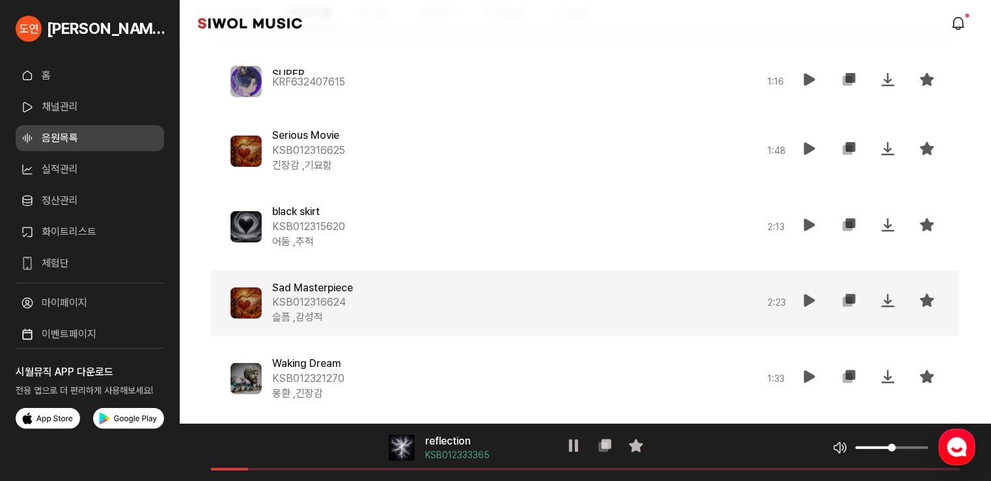
click at [807, 297] on icon at bounding box center [810, 300] width 16 height 16
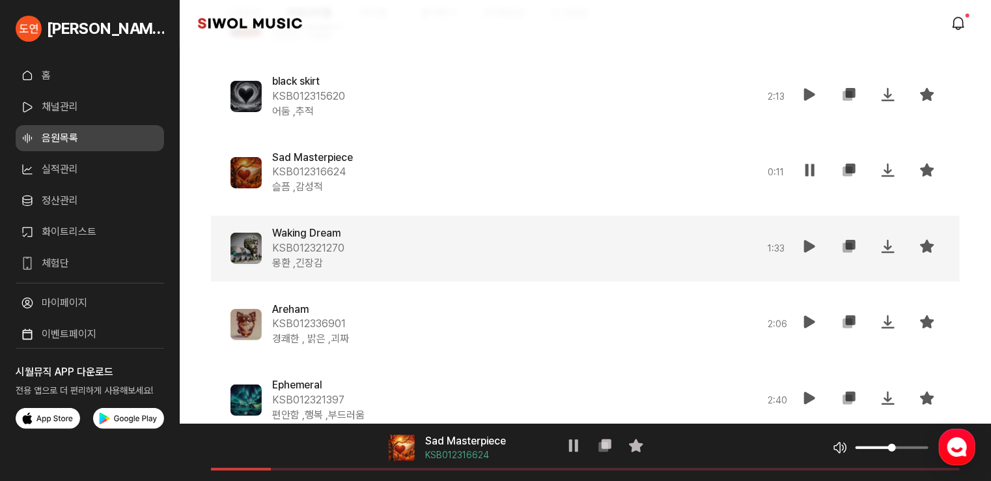
click at [812, 246] on icon at bounding box center [810, 246] width 16 height 16
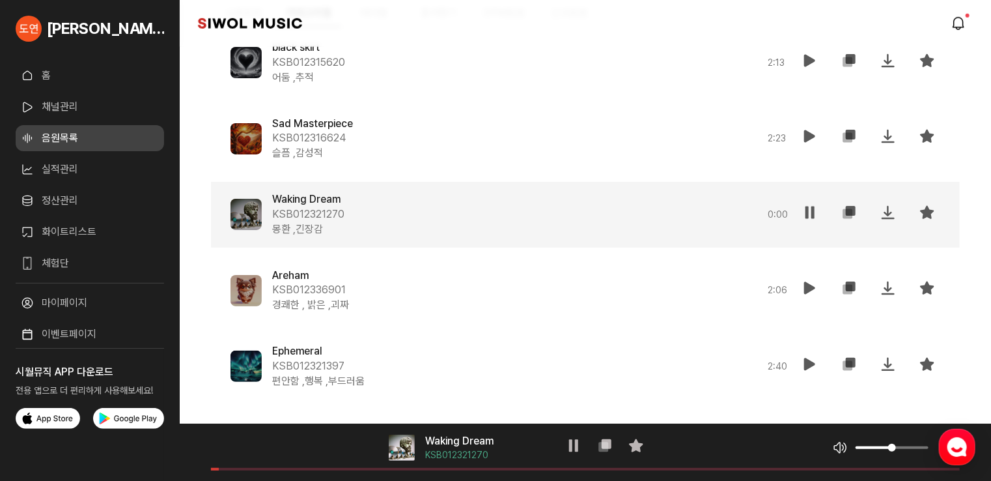
scroll to position [8022, 0]
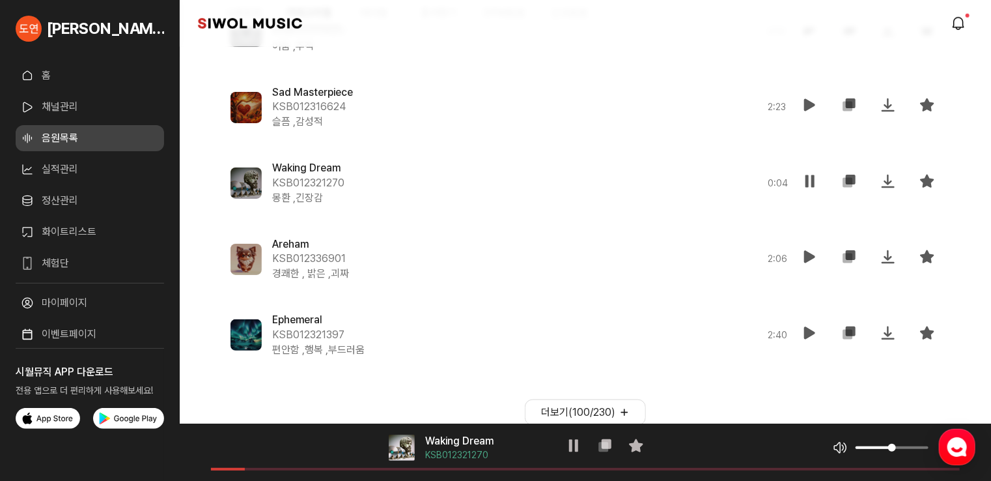
click at [565, 410] on button "더보기( 100 / 230 )" at bounding box center [585, 412] width 121 height 26
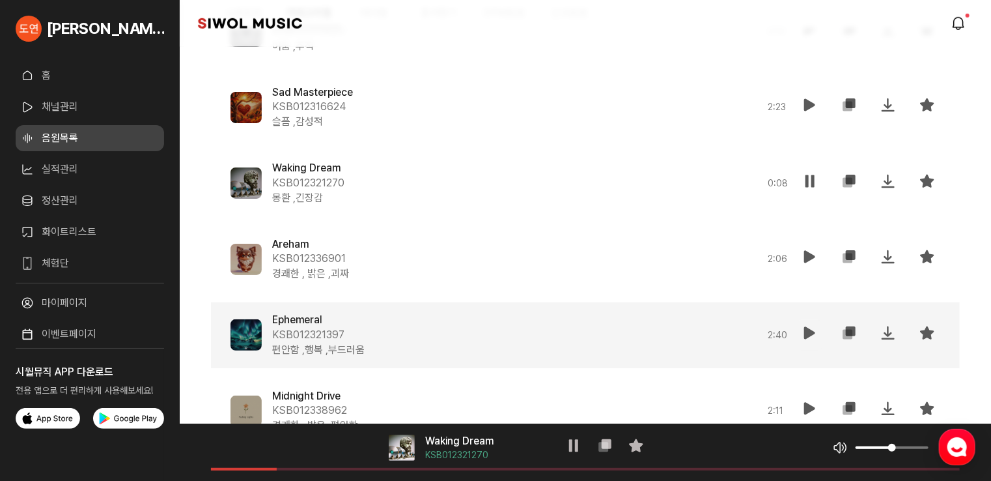
click at [806, 328] on icon at bounding box center [810, 333] width 16 height 16
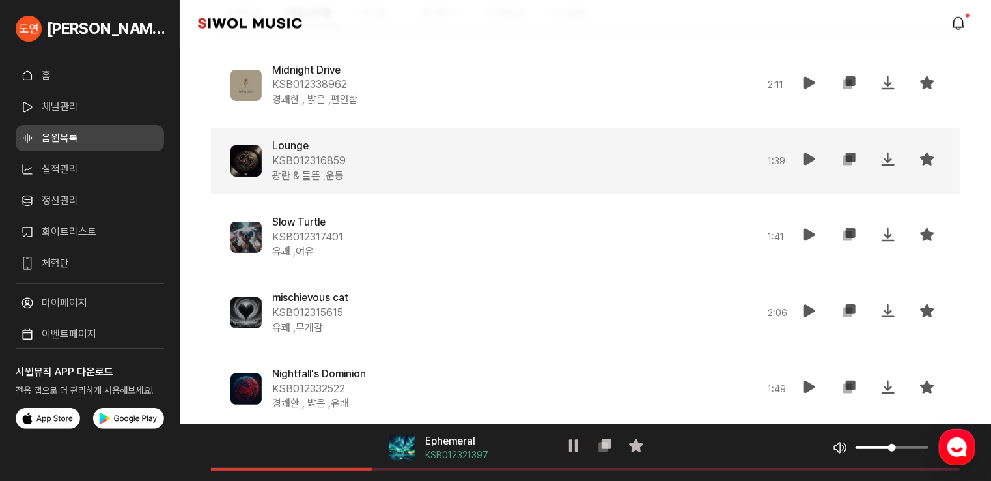
scroll to position [8413, 0]
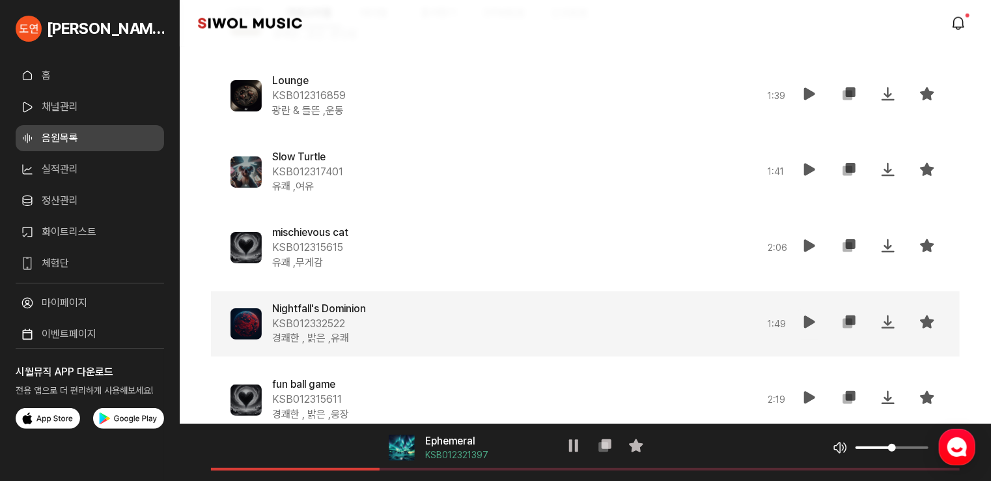
click at [810, 319] on icon at bounding box center [810, 322] width 16 height 16
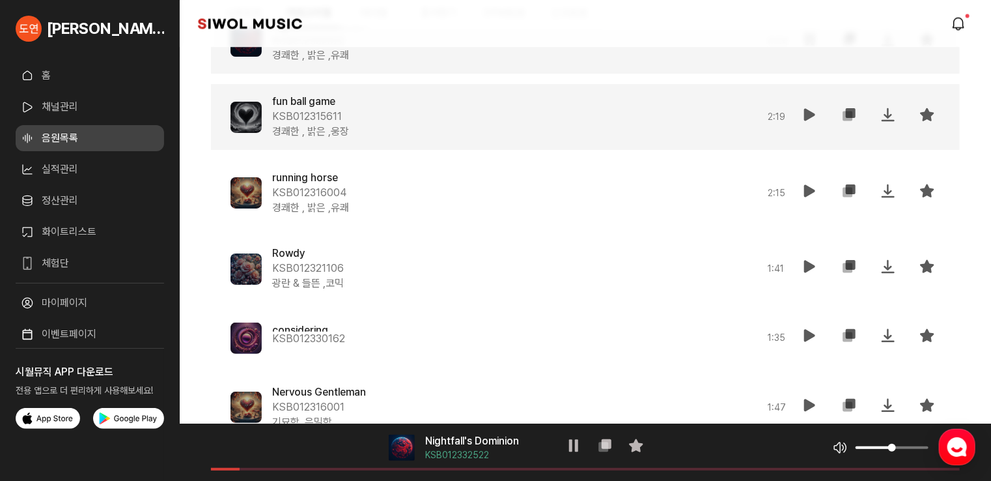
scroll to position [8739, 0]
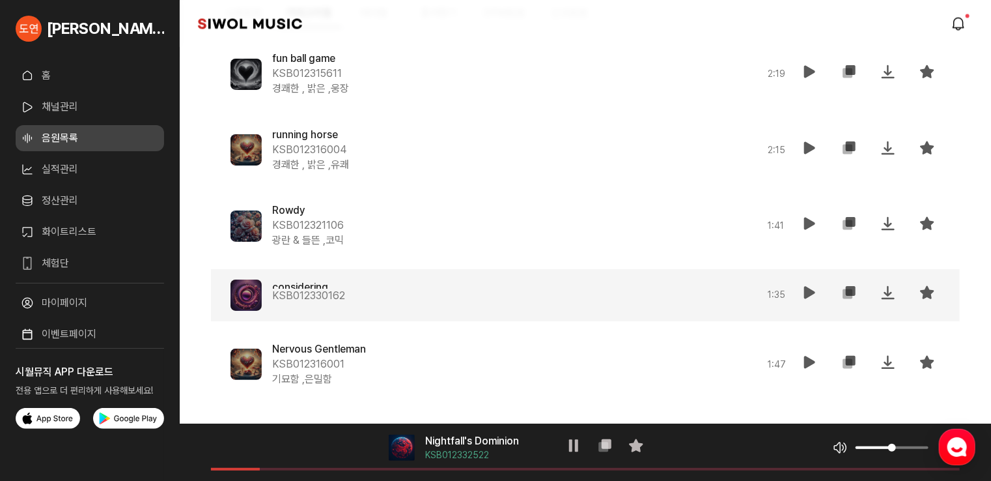
click at [801, 290] on button "재생" at bounding box center [810, 294] width 26 height 31
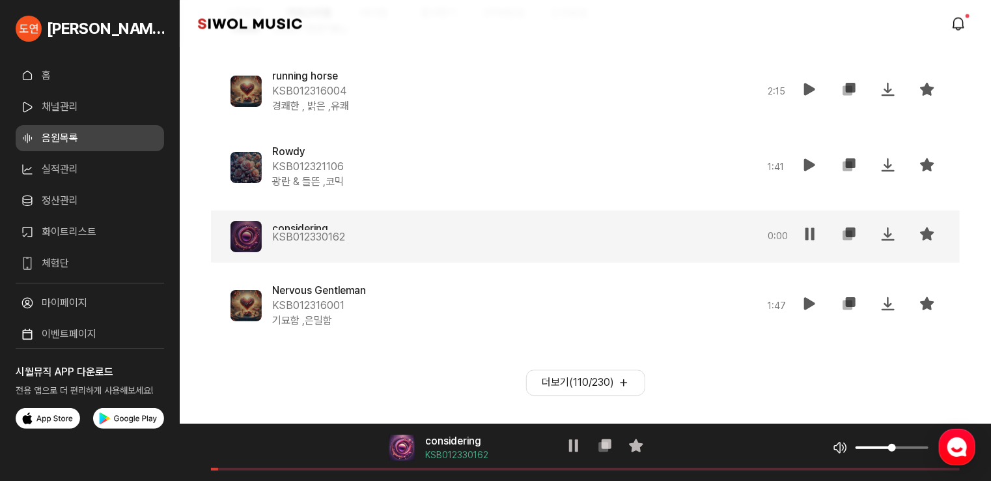
click at [598, 376] on button "더보기( 110 / 230 )" at bounding box center [585, 382] width 119 height 26
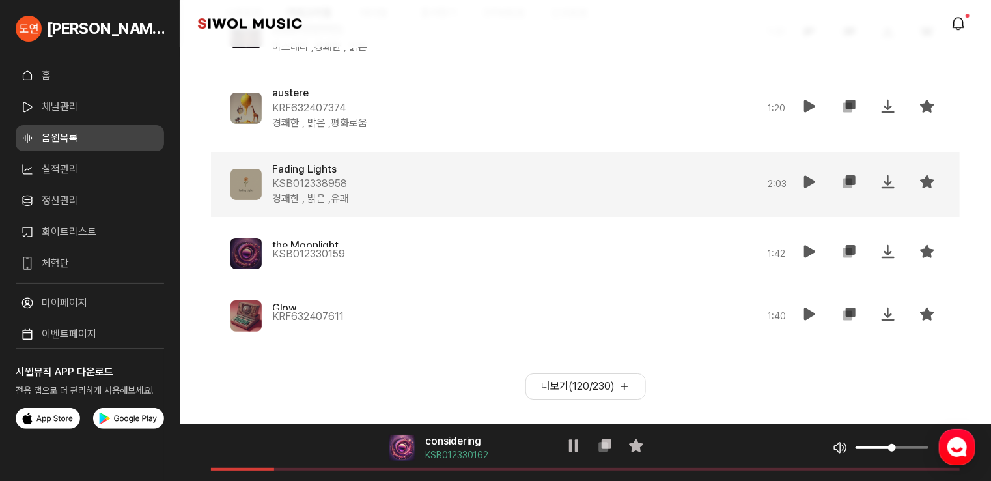
scroll to position [9515, 0]
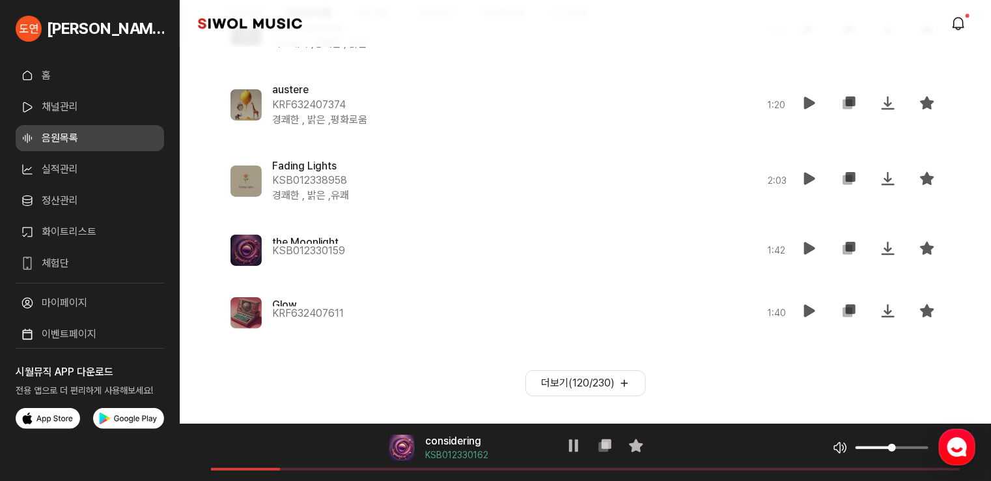
click at [600, 373] on button "더보기( 120 / 230 )" at bounding box center [585, 383] width 120 height 26
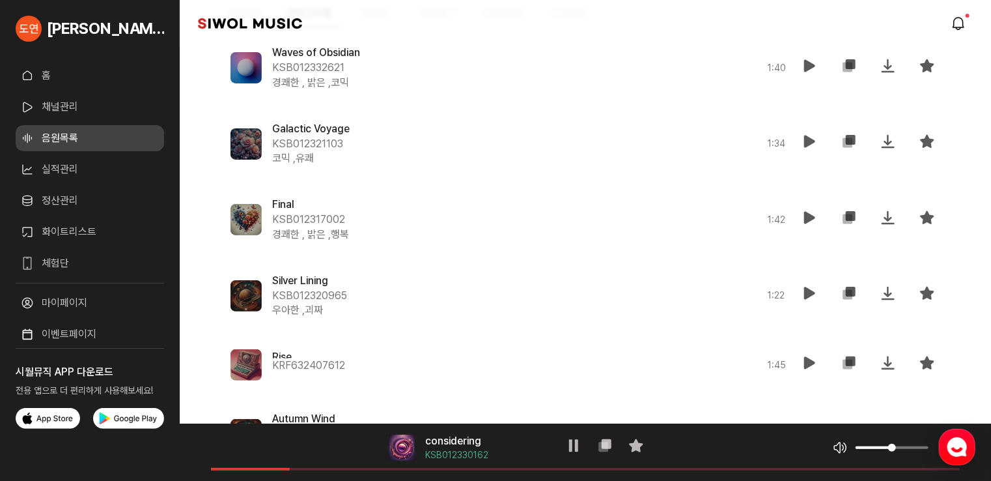
scroll to position [9841, 0]
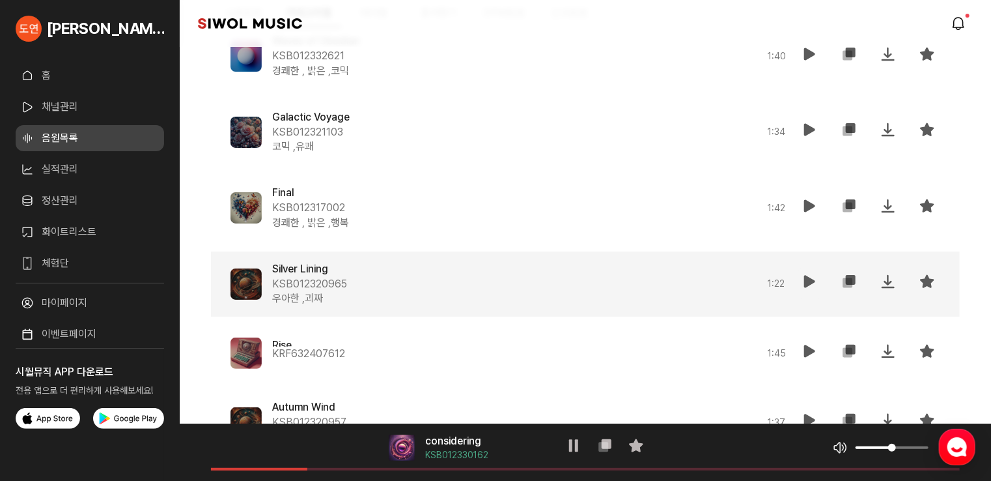
click at [806, 275] on icon at bounding box center [810, 281] width 16 height 16
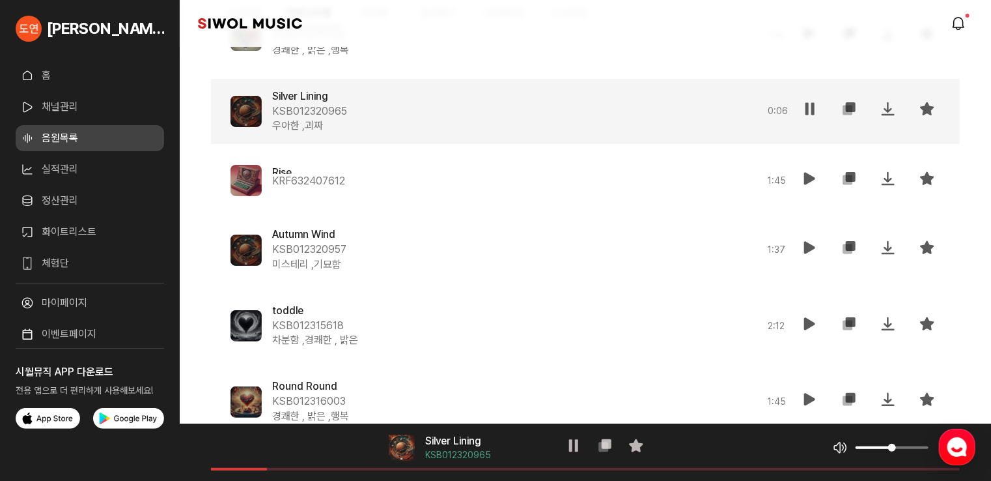
scroll to position [10036, 0]
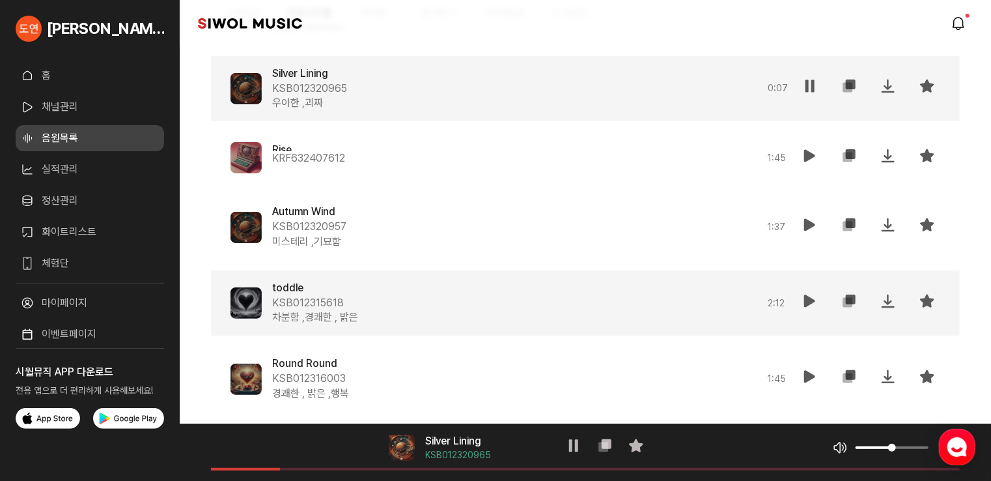
click at [813, 298] on icon at bounding box center [810, 301] width 16 height 16
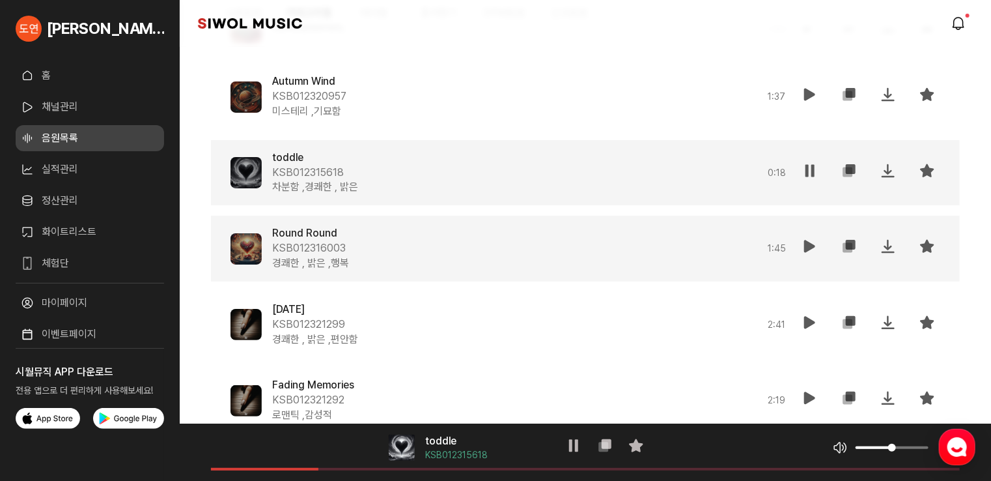
scroll to position [10232, 0]
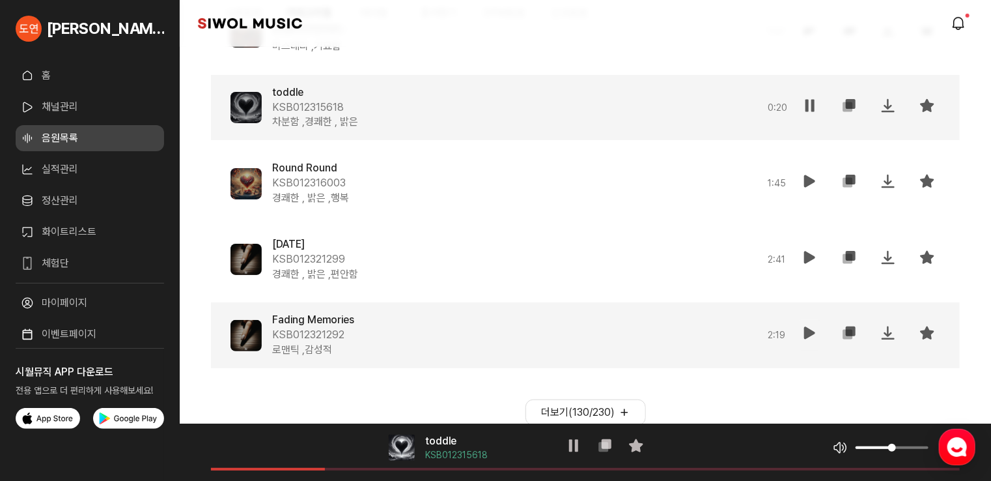
click at [806, 327] on icon at bounding box center [810, 333] width 16 height 16
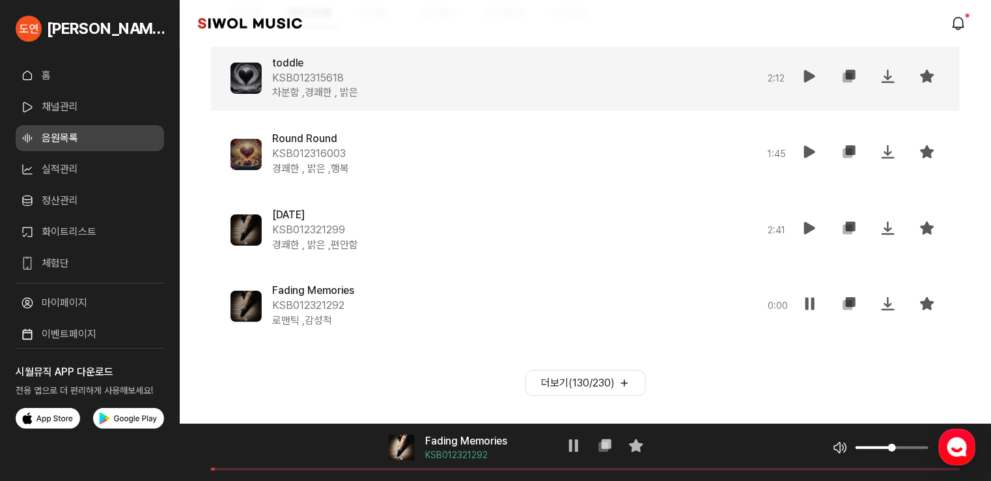
click at [608, 387] on button "더보기( 130 / 230 )" at bounding box center [585, 383] width 120 height 26
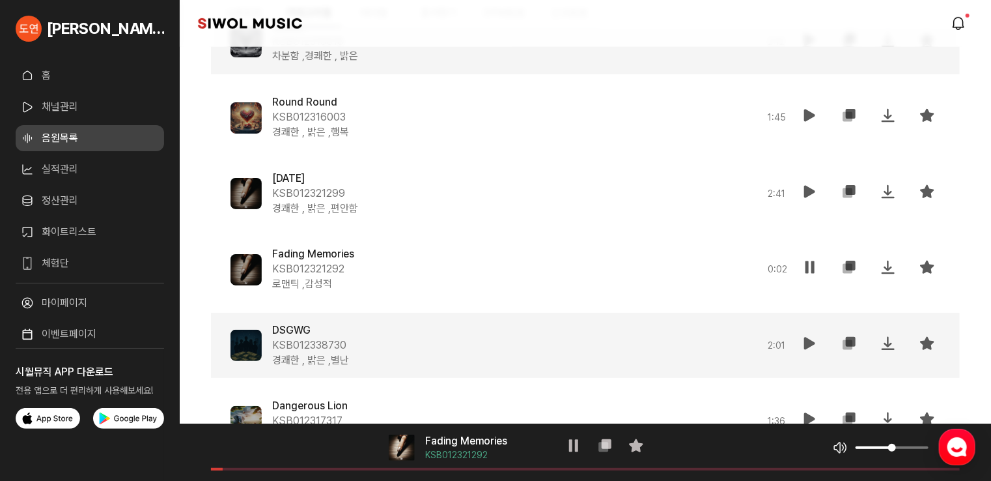
scroll to position [10326, 0]
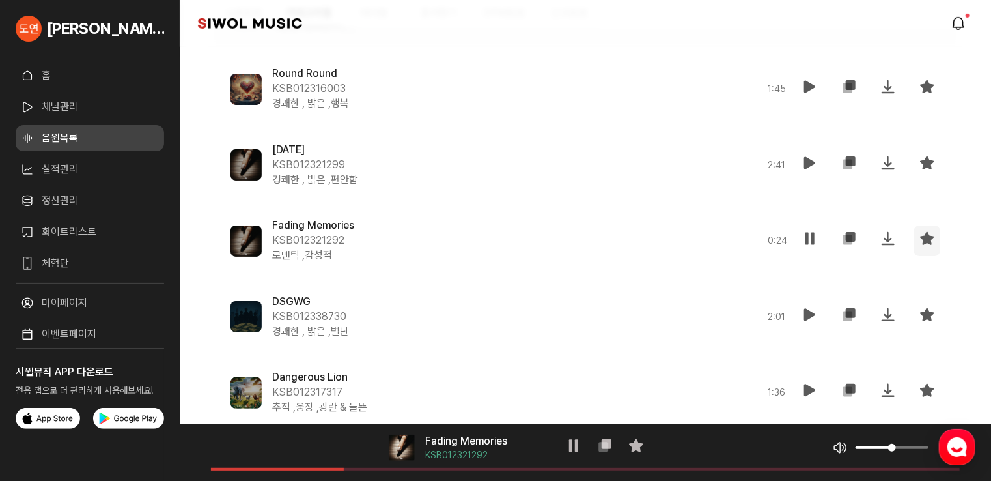
click at [927, 241] on icon at bounding box center [927, 239] width 16 height 16
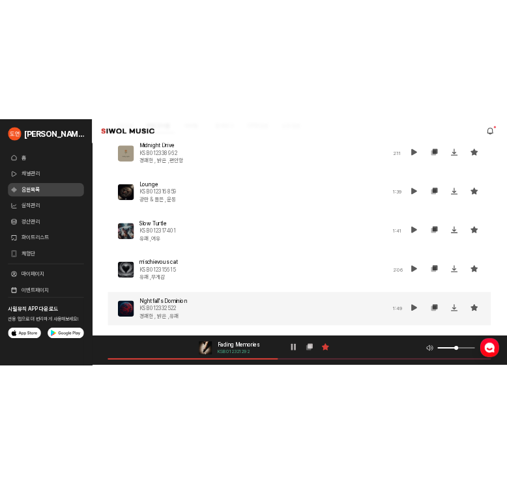
scroll to position [8355, 0]
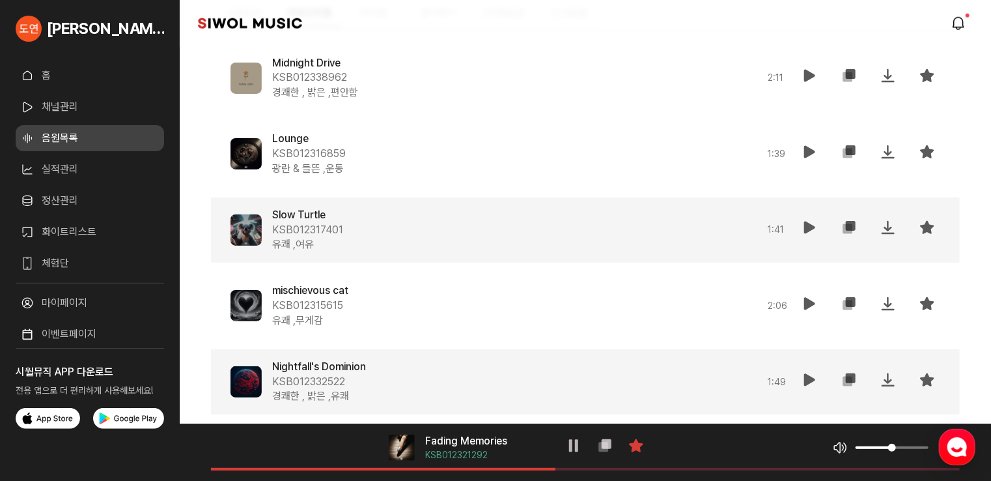
click at [804, 231] on icon at bounding box center [810, 227] width 16 height 16
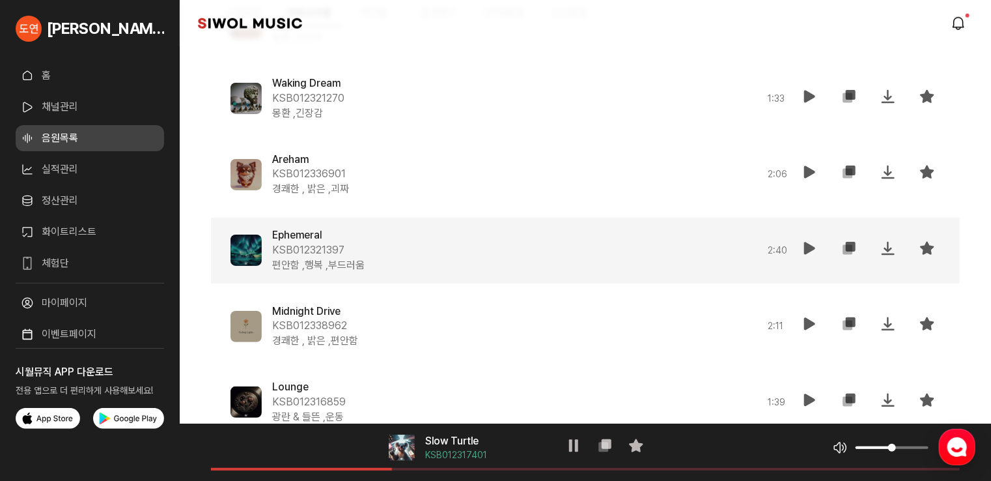
scroll to position [8095, 0]
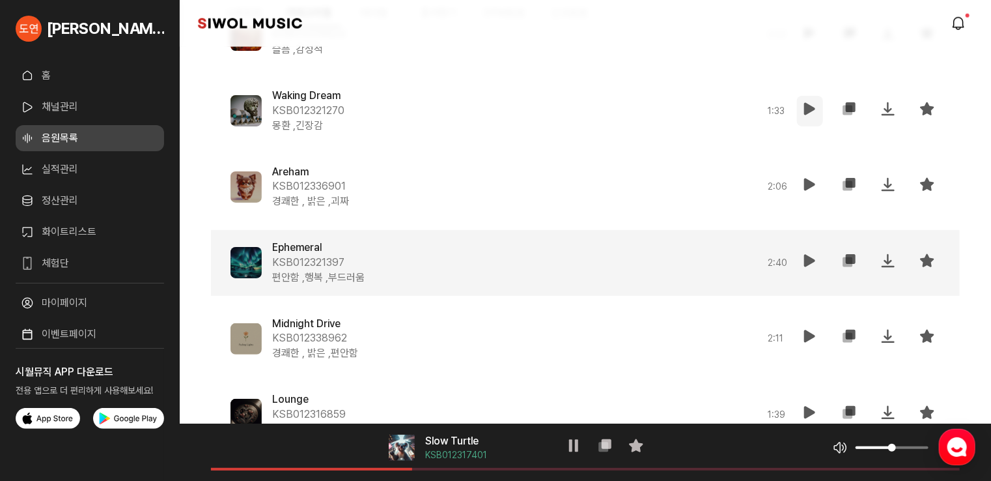
click at [802, 103] on button "재생" at bounding box center [810, 111] width 26 height 31
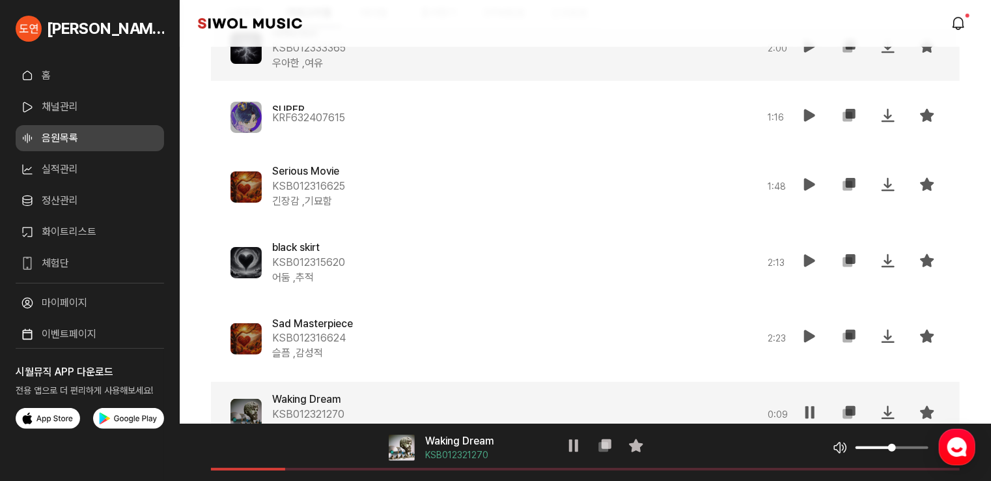
scroll to position [7769, 0]
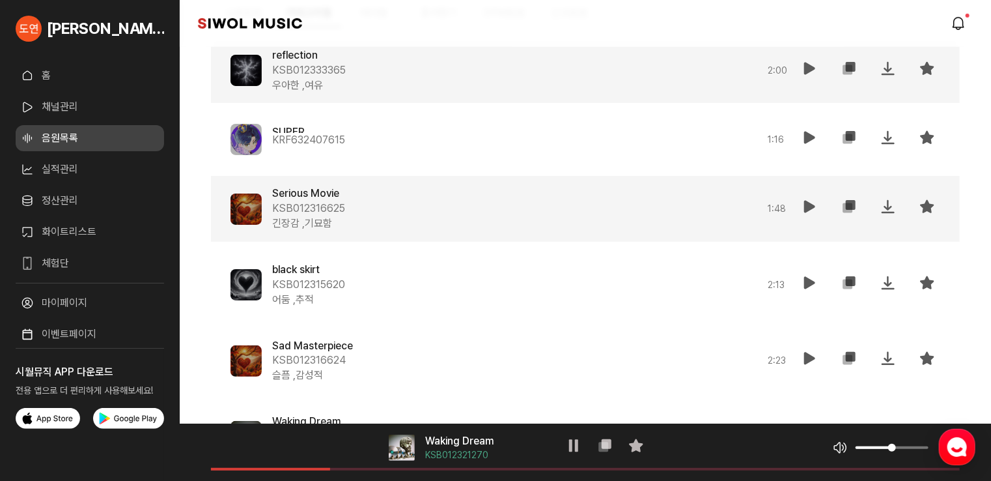
click at [806, 214] on button "재생" at bounding box center [810, 208] width 26 height 31
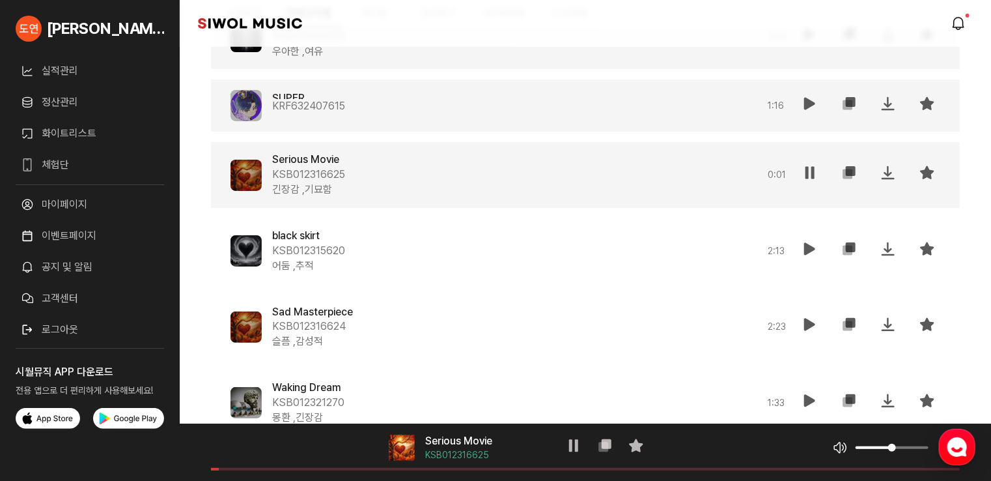
scroll to position [7834, 0]
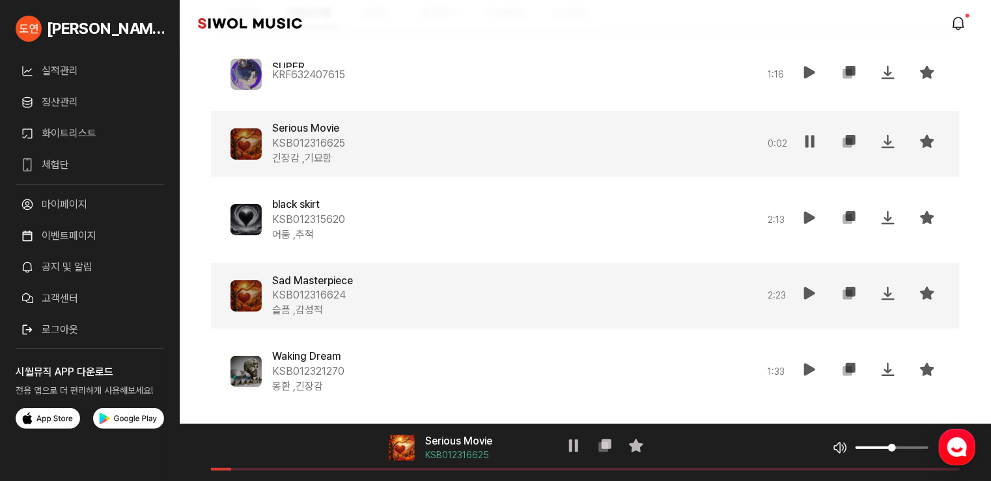
click at [794, 294] on div "Sad Masterpiece KSB012316624 슬픔 , 감성적 2:23 재생 복사 저장 즐겨찾기" at bounding box center [585, 296] width 749 height 66
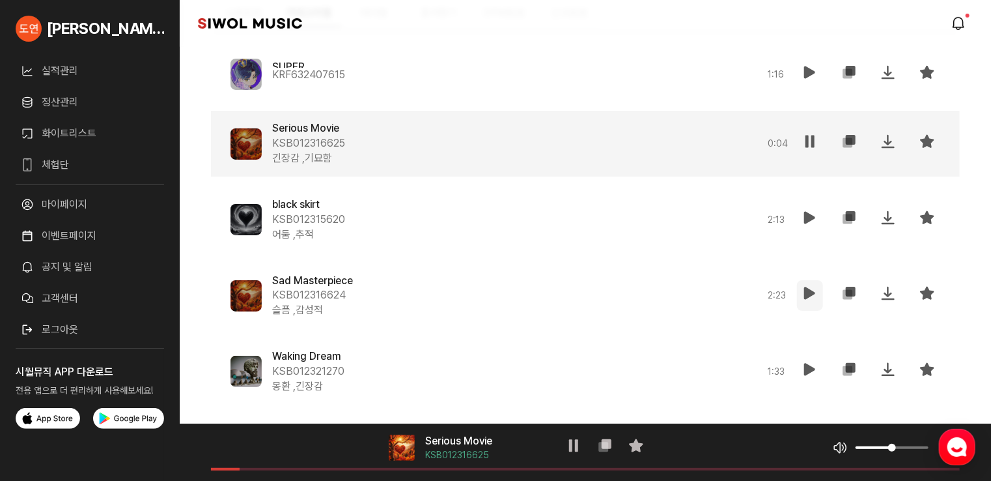
click at [800, 290] on button "재생" at bounding box center [810, 295] width 26 height 31
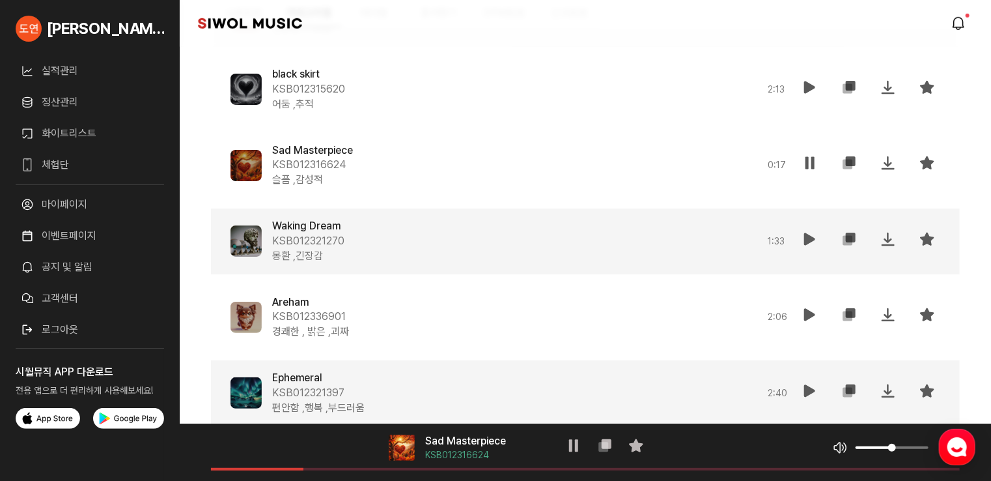
scroll to position [8095, 0]
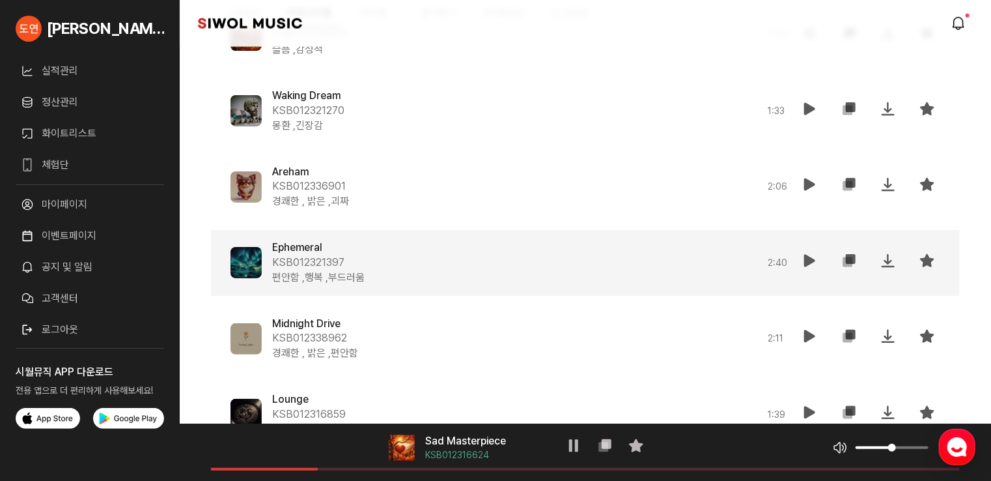
click at [801, 257] on button "재생" at bounding box center [810, 262] width 26 height 31
click at [930, 262] on icon at bounding box center [927, 261] width 16 height 16
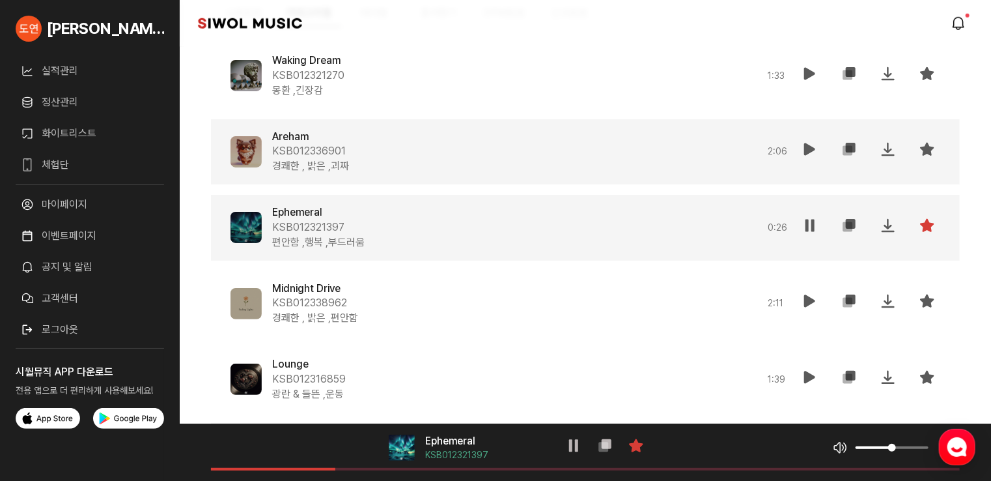
scroll to position [8160, 0]
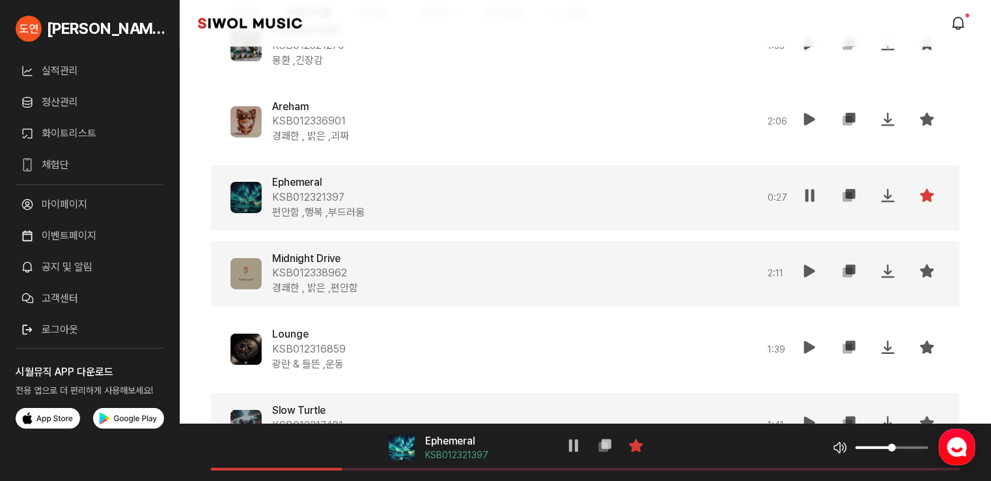
click at [813, 271] on icon at bounding box center [810, 271] width 16 height 16
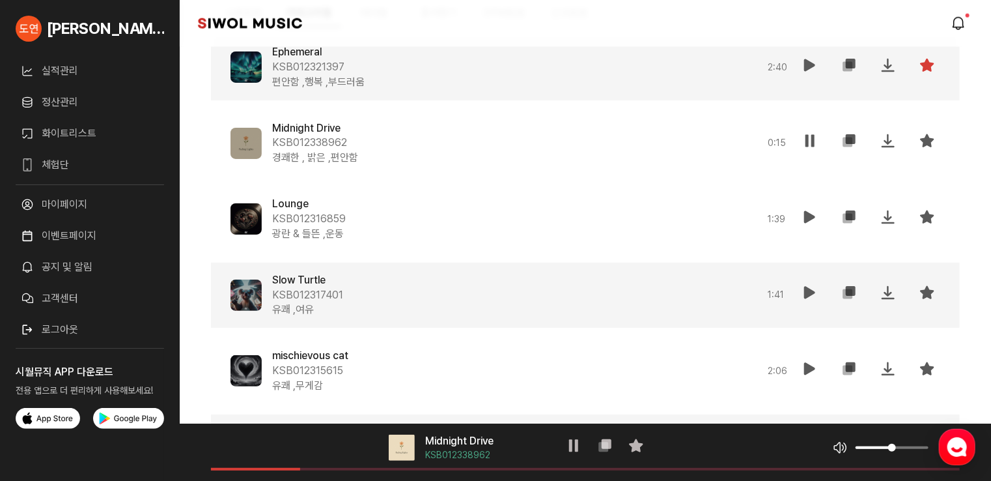
click at [813, 293] on icon at bounding box center [810, 293] width 16 height 16
click at [812, 293] on icon at bounding box center [810, 293] width 16 height 16
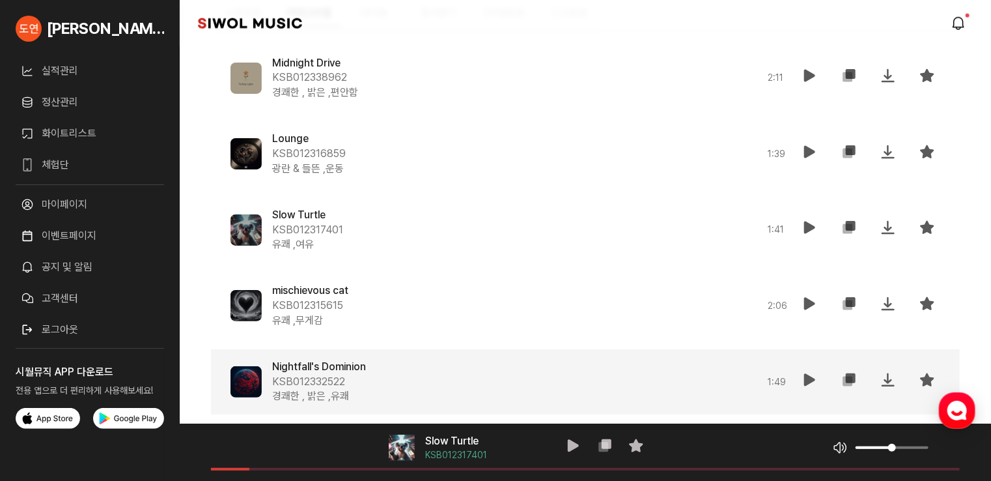
scroll to position [0, 0]
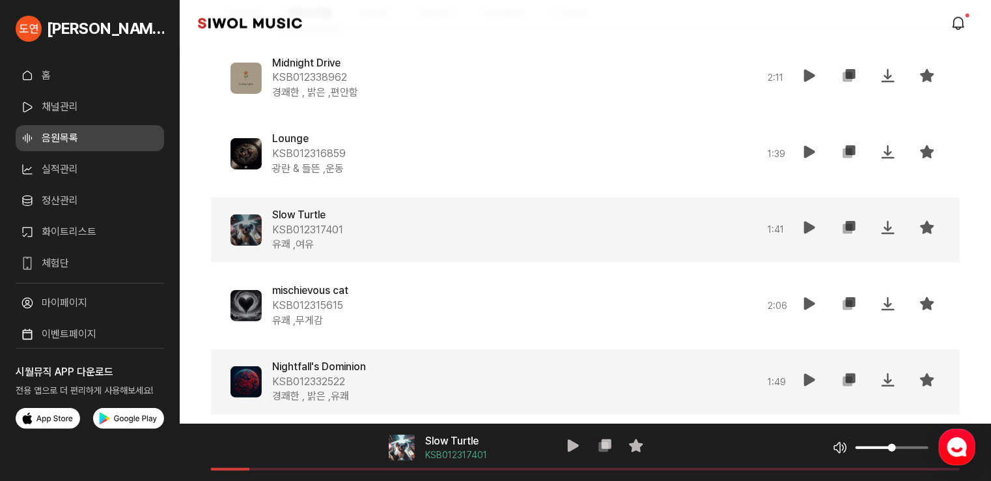
click at [807, 223] on icon at bounding box center [810, 227] width 16 height 16
click at [394, 469] on span at bounding box center [585, 469] width 749 height 3
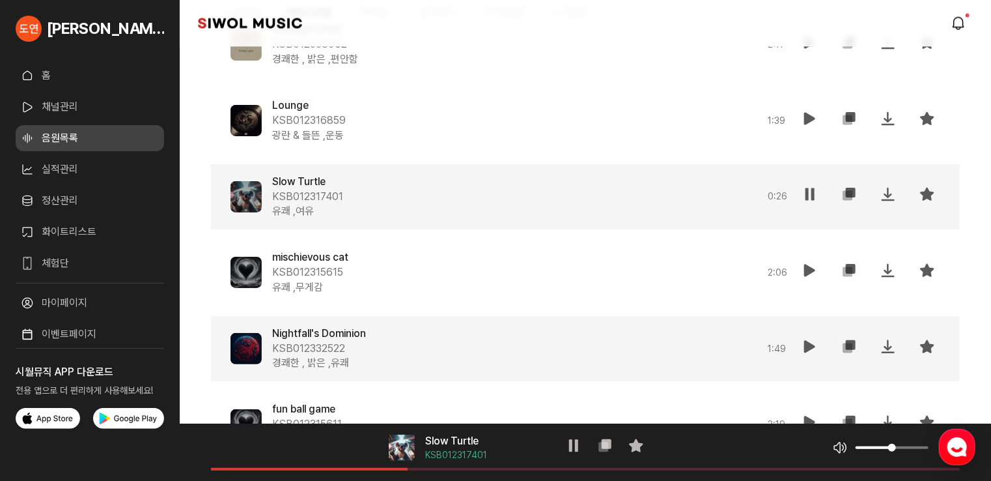
scroll to position [8420, 0]
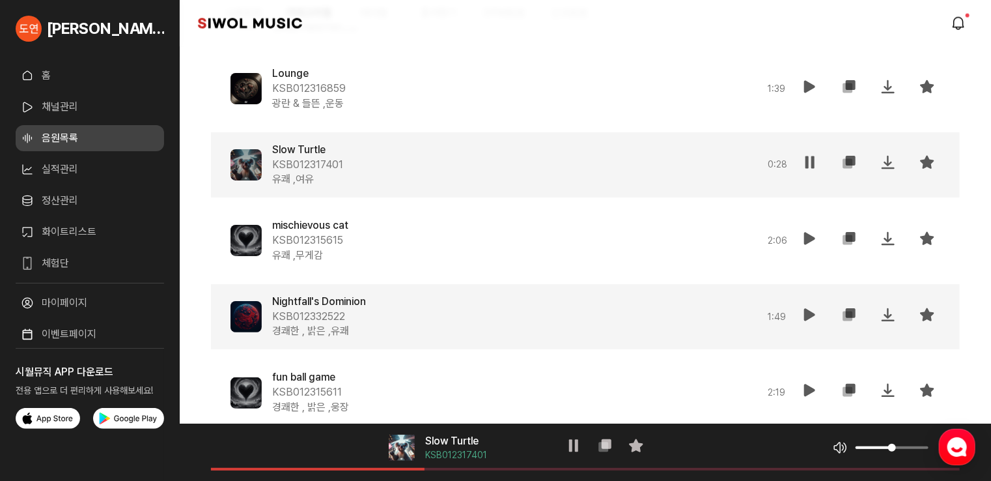
click at [807, 307] on icon at bounding box center [810, 315] width 16 height 16
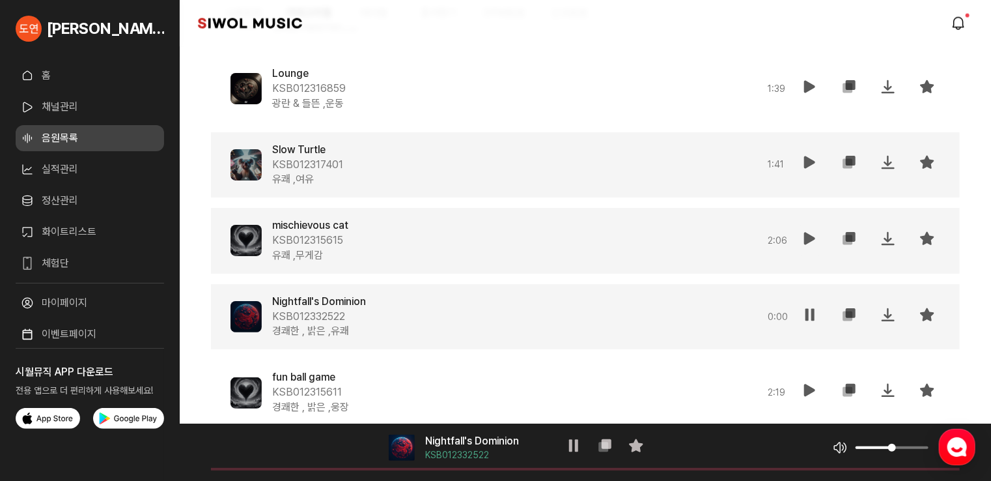
click at [800, 235] on button "재생" at bounding box center [810, 240] width 26 height 31
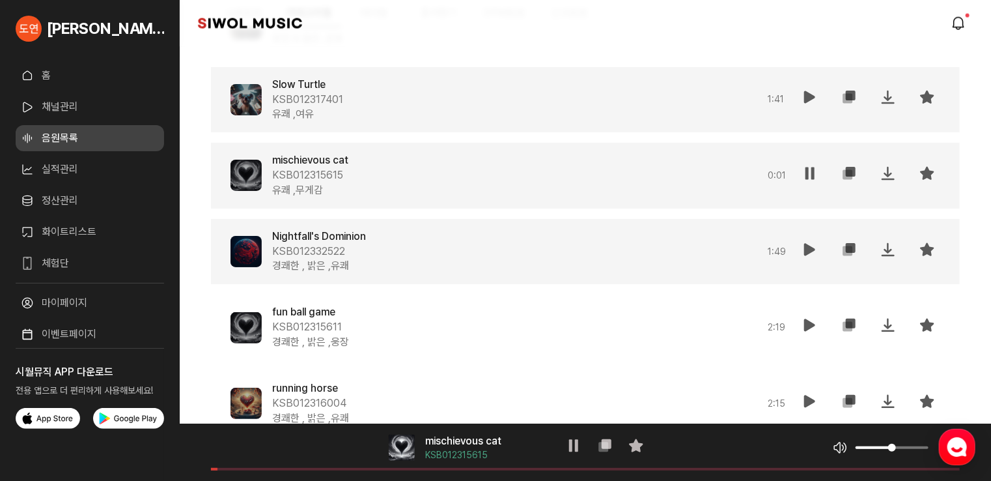
scroll to position [8550, 0]
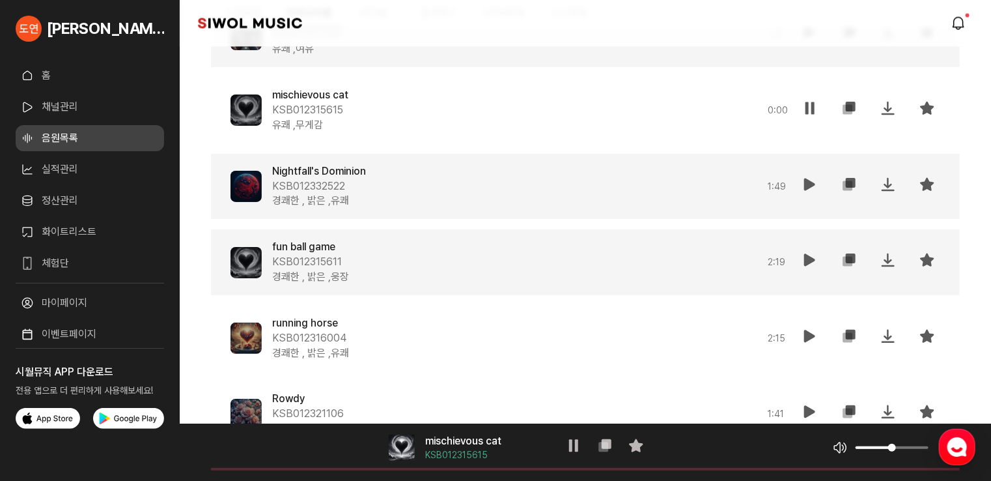
click at [802, 260] on button "재생" at bounding box center [810, 262] width 26 height 31
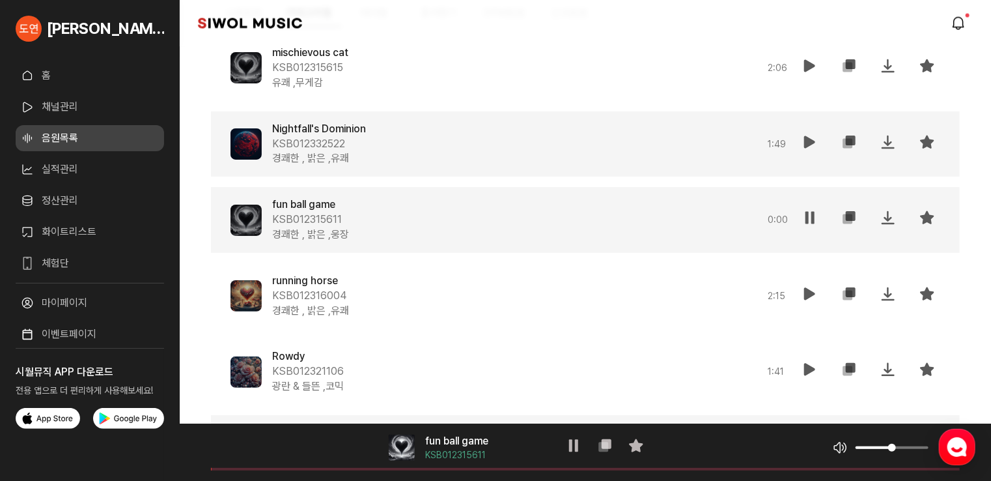
scroll to position [8616, 0]
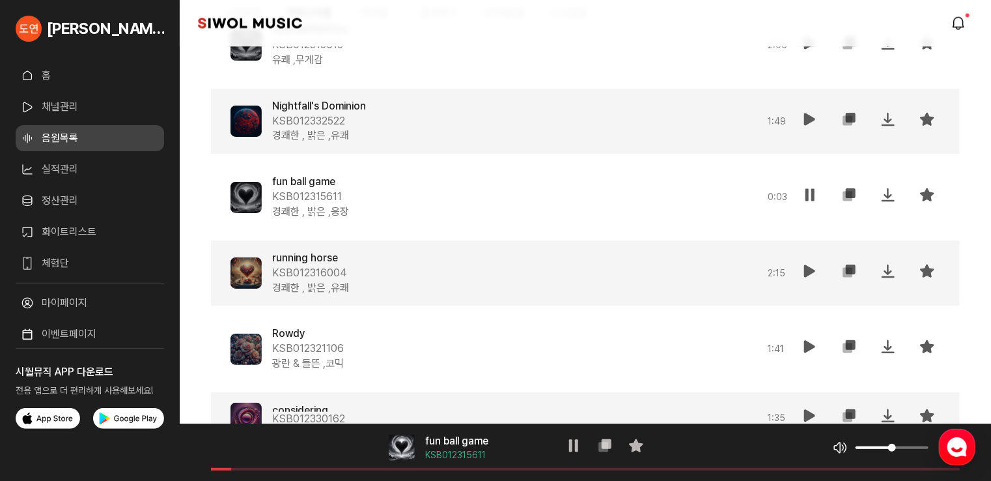
click at [811, 270] on icon at bounding box center [810, 271] width 16 height 16
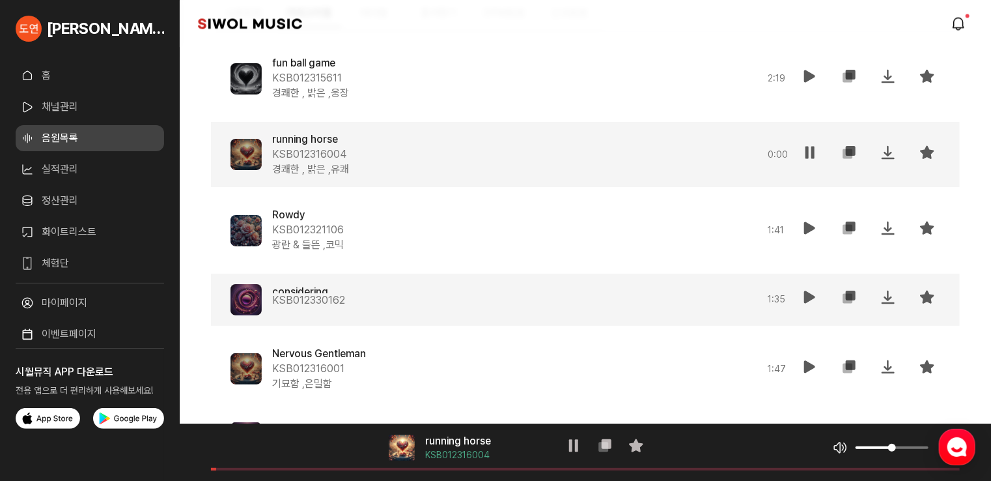
scroll to position [8746, 0]
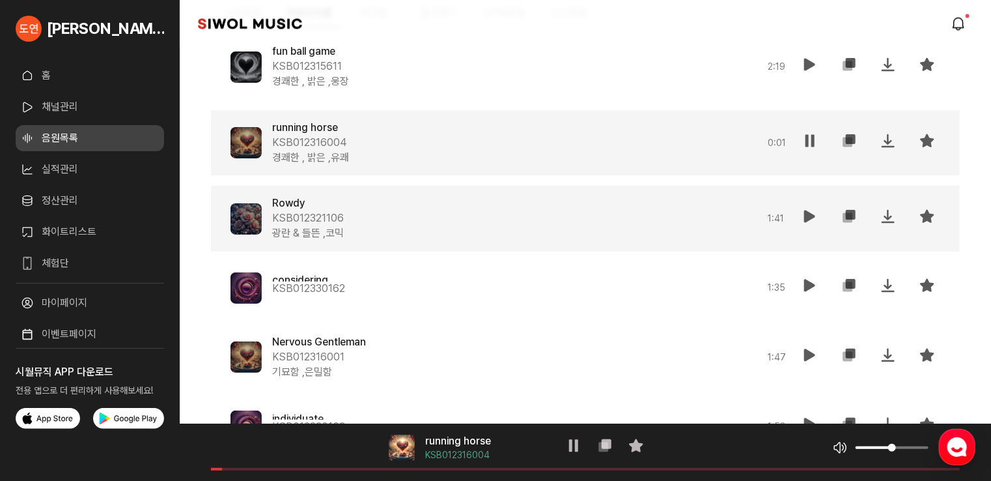
click at [807, 212] on icon at bounding box center [810, 216] width 16 height 16
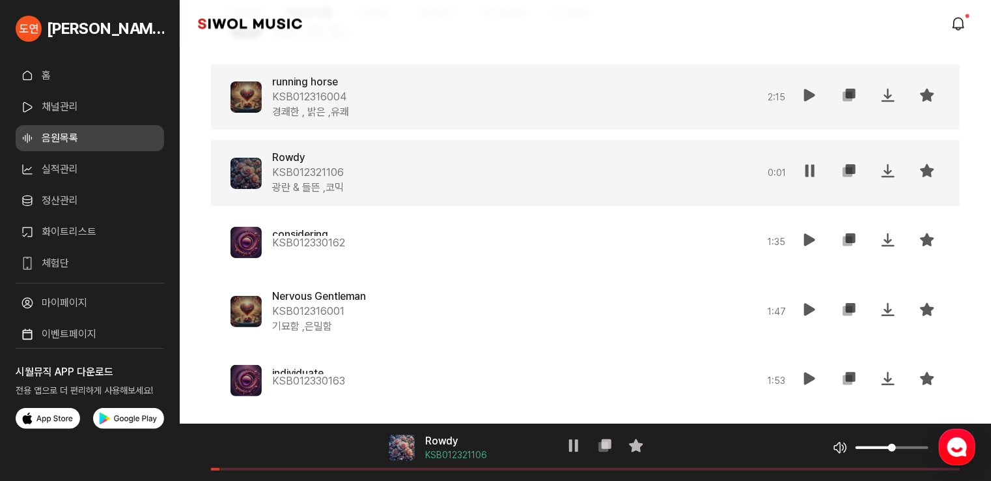
scroll to position [8811, 0]
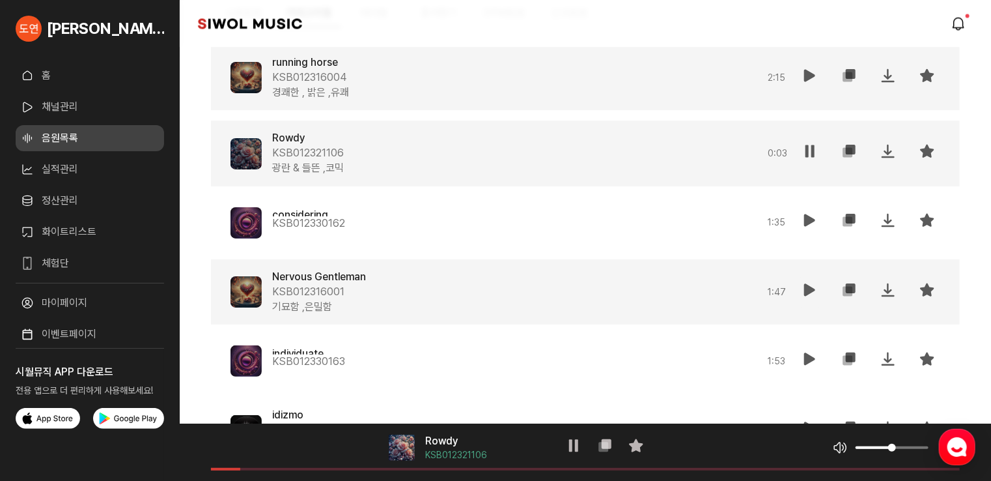
click at [807, 288] on icon at bounding box center [810, 290] width 16 height 16
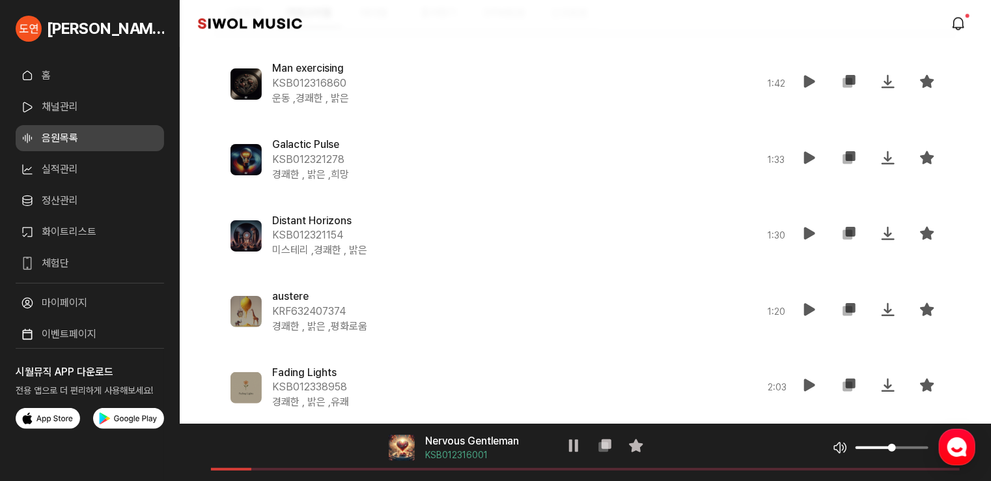
scroll to position [9332, 0]
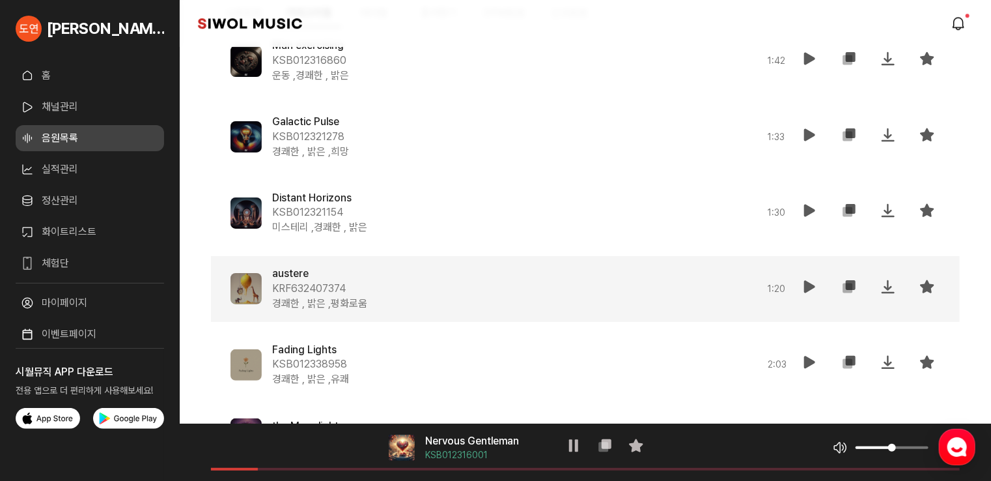
click at [813, 285] on icon at bounding box center [810, 287] width 16 height 16
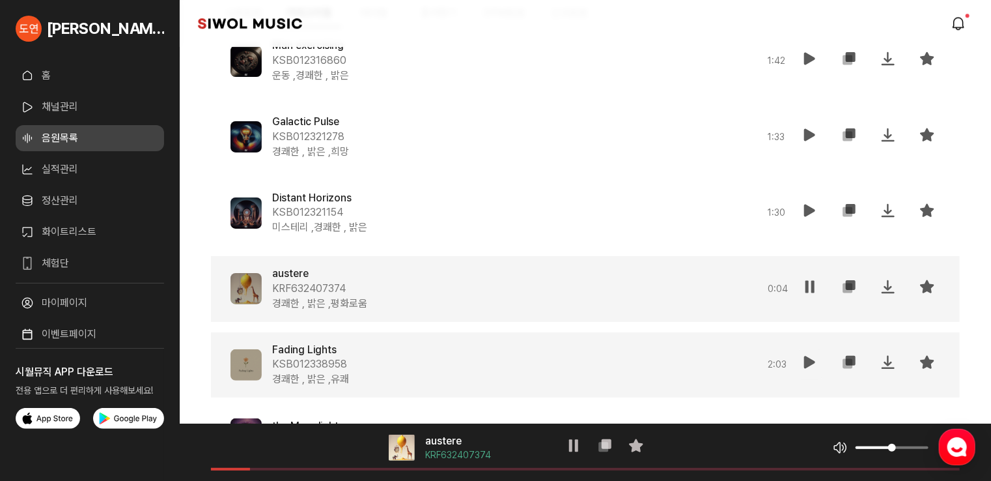
click at [815, 366] on icon at bounding box center [810, 362] width 16 height 16
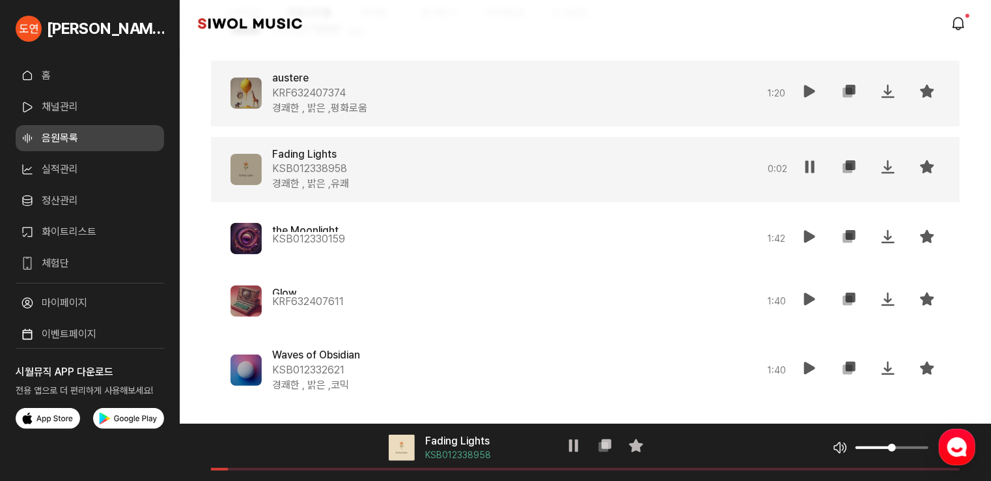
scroll to position [9592, 0]
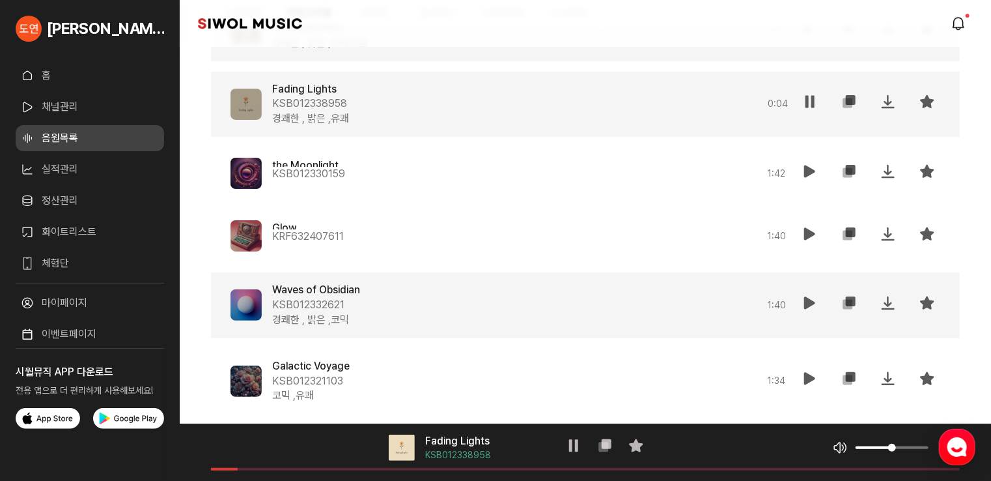
click at [815, 307] on icon at bounding box center [810, 303] width 16 height 16
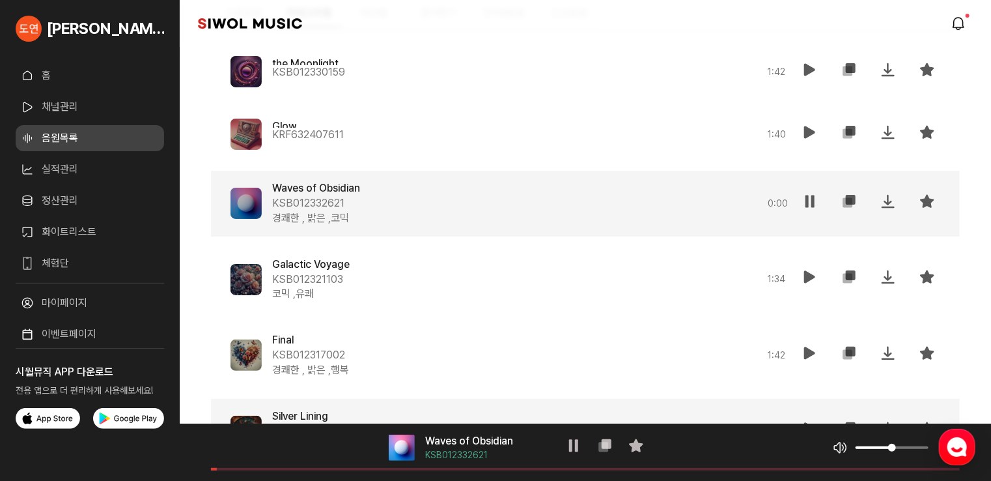
scroll to position [9723, 0]
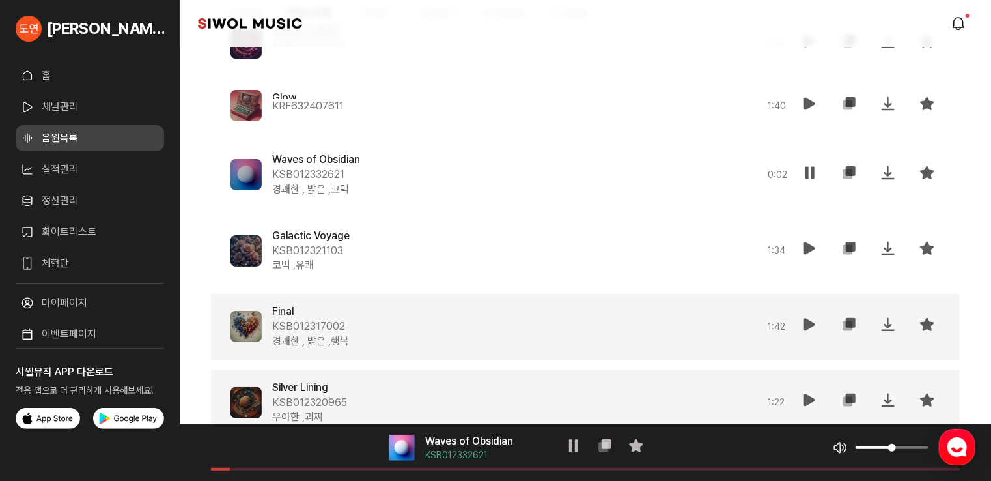
click at [804, 324] on icon at bounding box center [810, 324] width 16 height 16
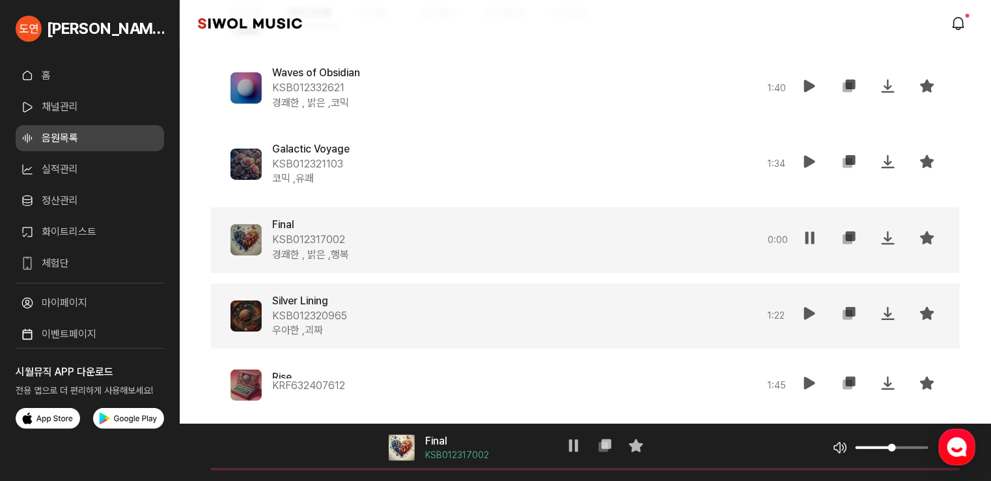
scroll to position [9853, 0]
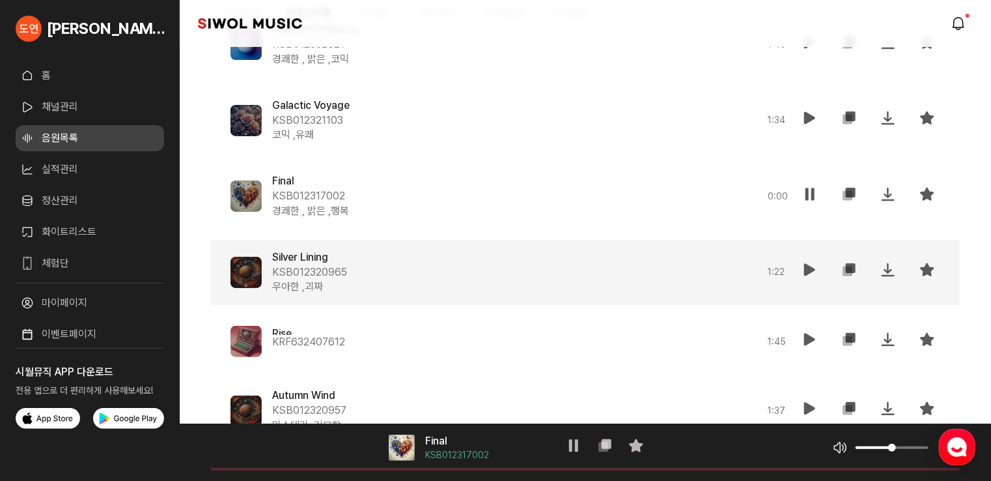
click at [813, 270] on icon at bounding box center [810, 270] width 16 height 16
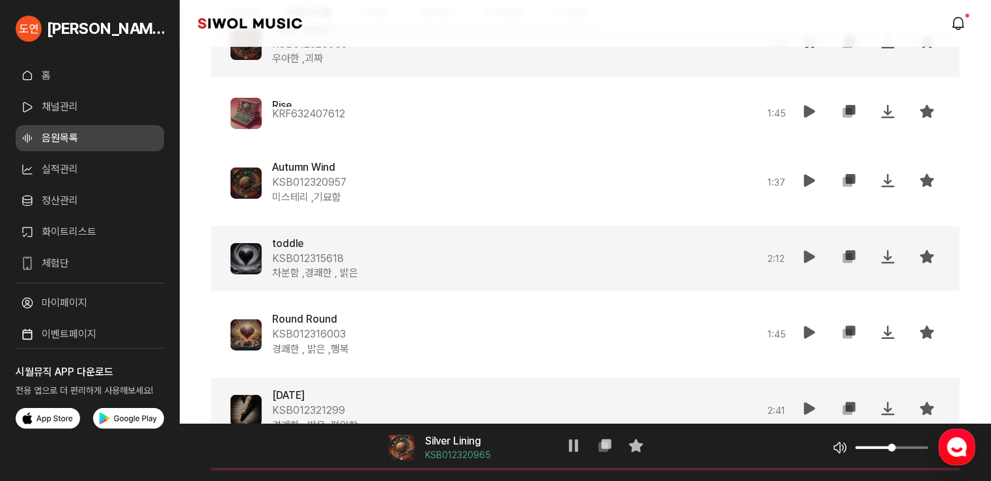
scroll to position [10113, 0]
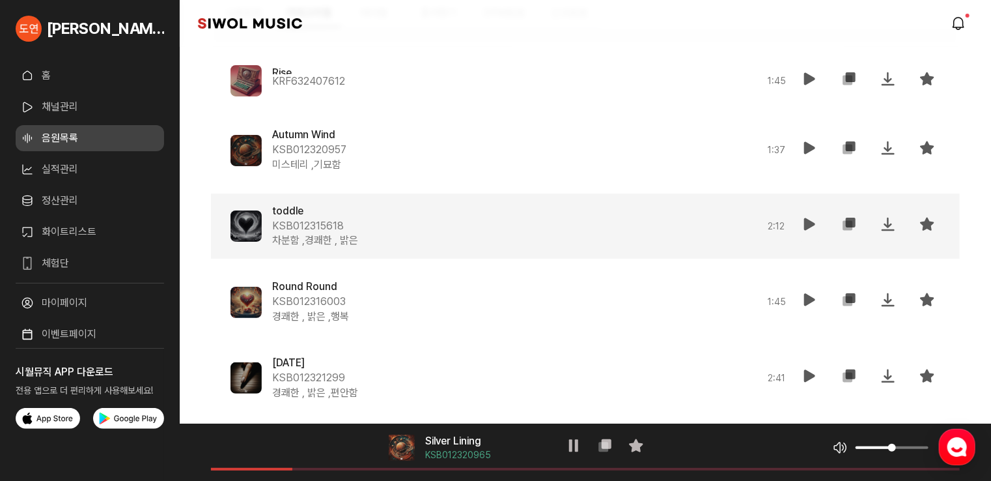
click at [809, 225] on icon at bounding box center [810, 224] width 16 height 16
click at [932, 223] on icon at bounding box center [927, 224] width 16 height 16
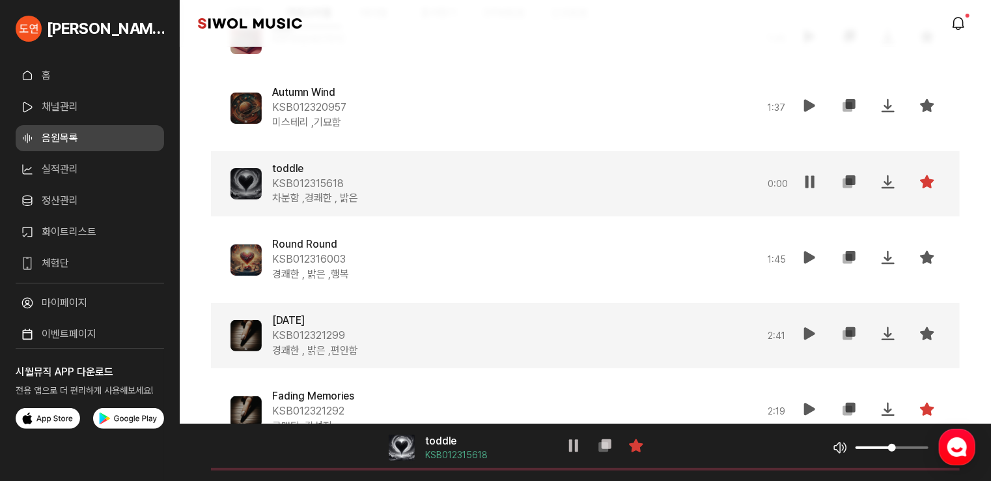
scroll to position [10178, 0]
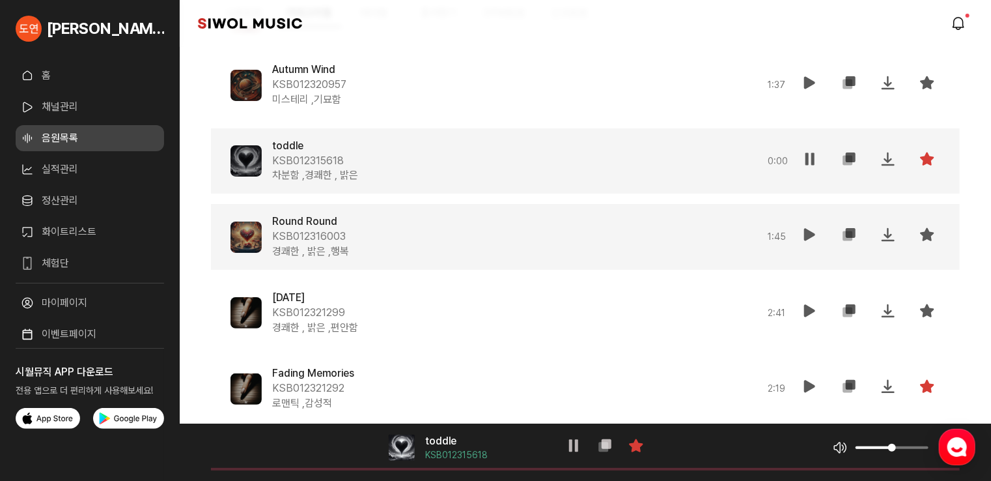
click at [808, 230] on icon at bounding box center [810, 235] width 16 height 16
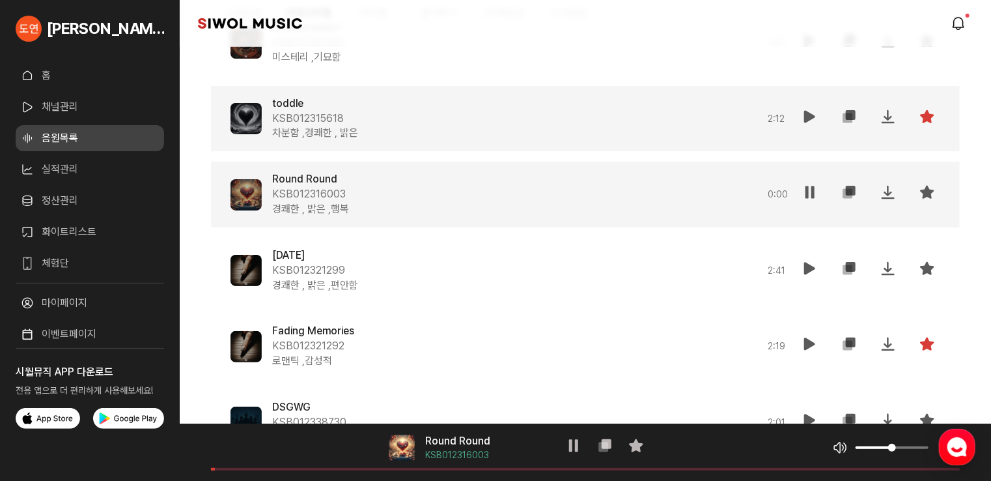
scroll to position [10243, 0]
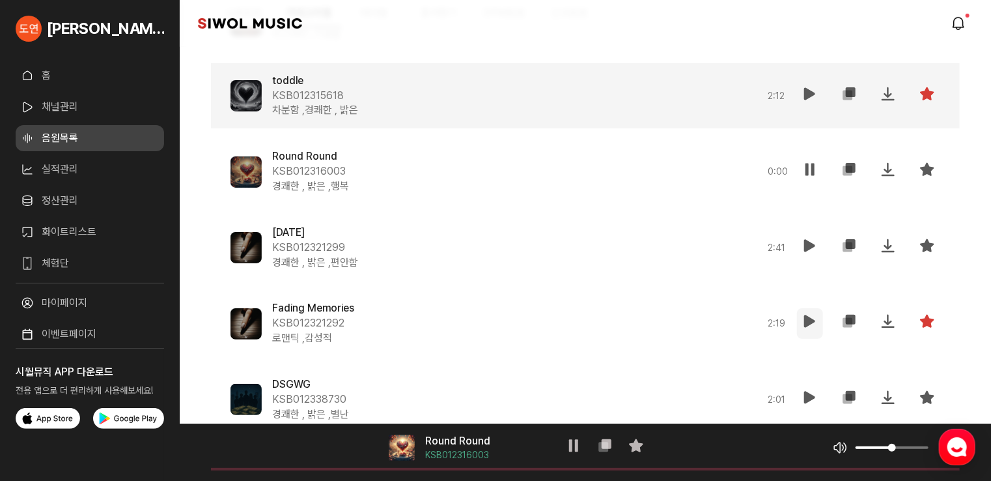
click at [813, 319] on icon at bounding box center [810, 321] width 16 height 16
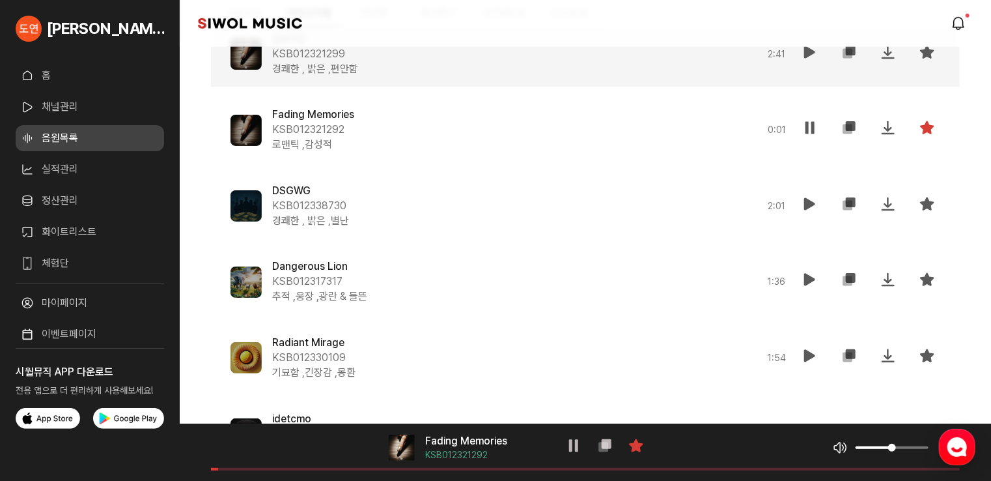
scroll to position [10439, 0]
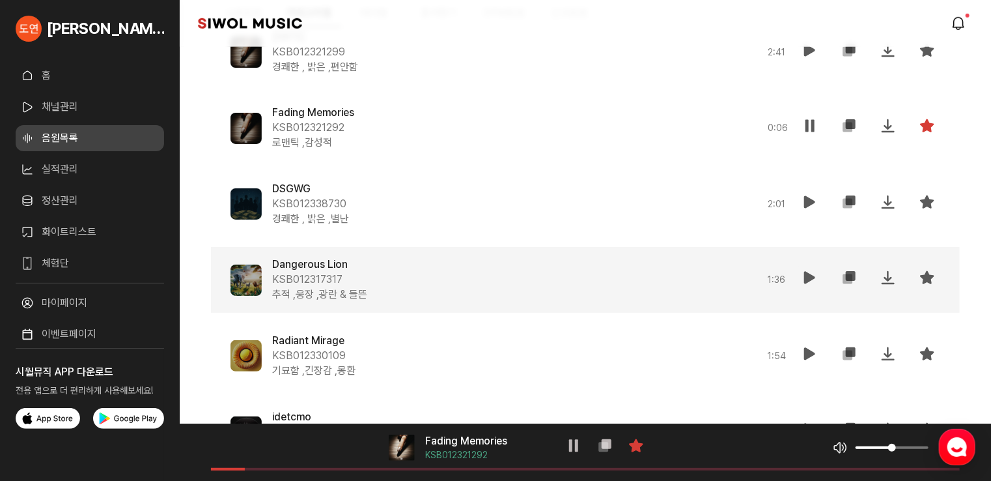
click at [811, 270] on icon at bounding box center [810, 278] width 16 height 16
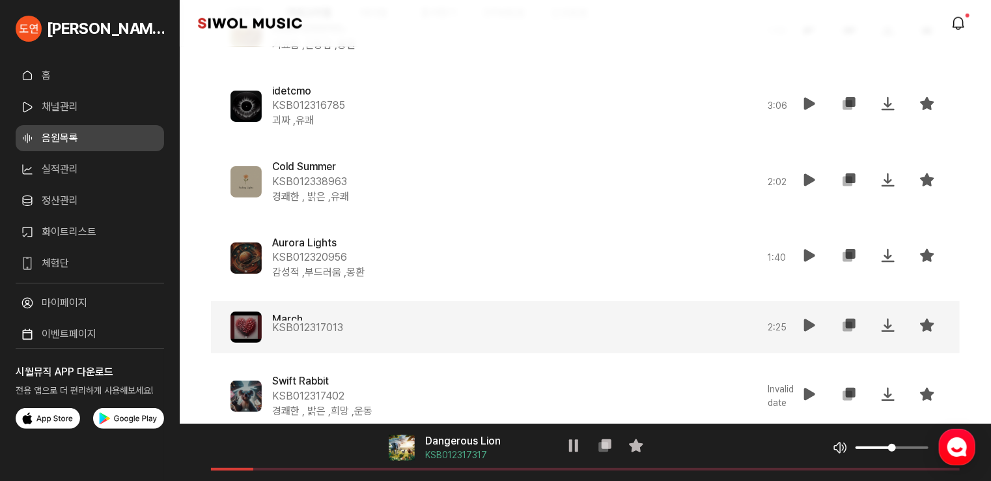
scroll to position [10829, 0]
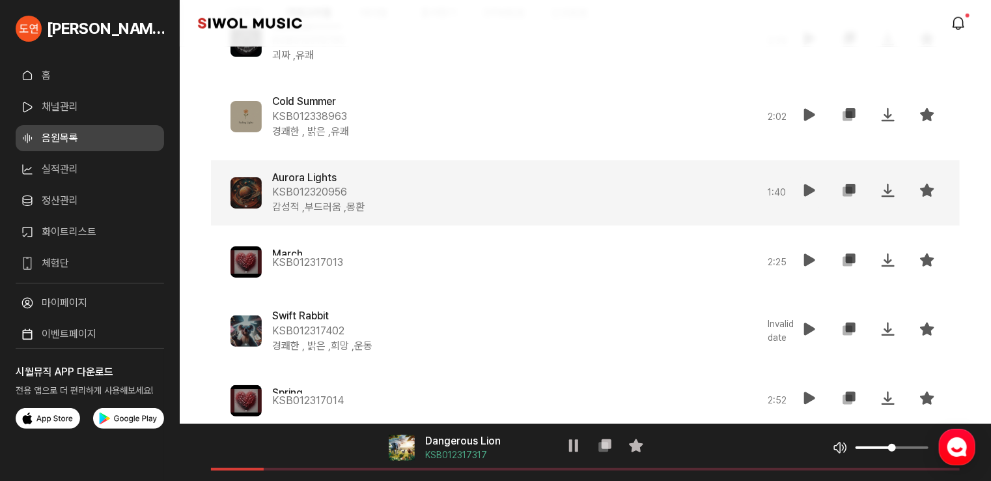
click at [806, 191] on icon at bounding box center [810, 190] width 16 height 16
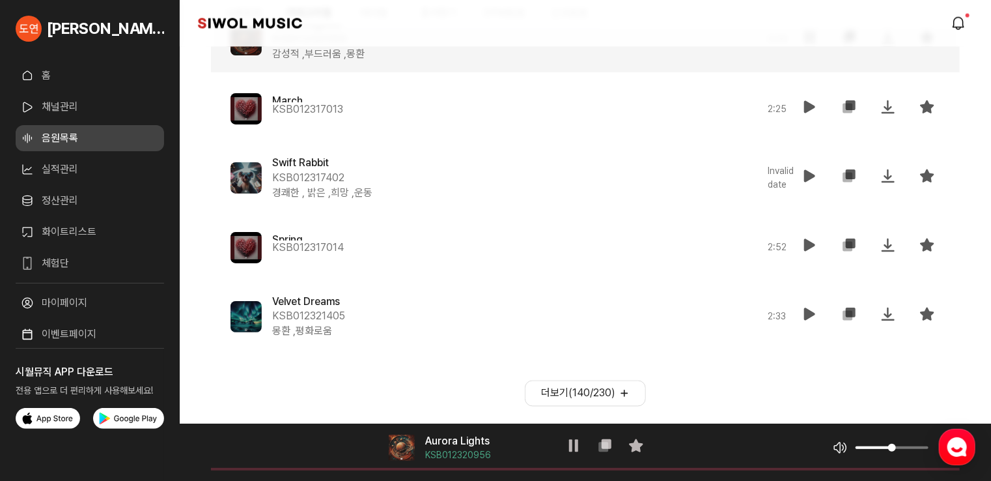
scroll to position [10993, 0]
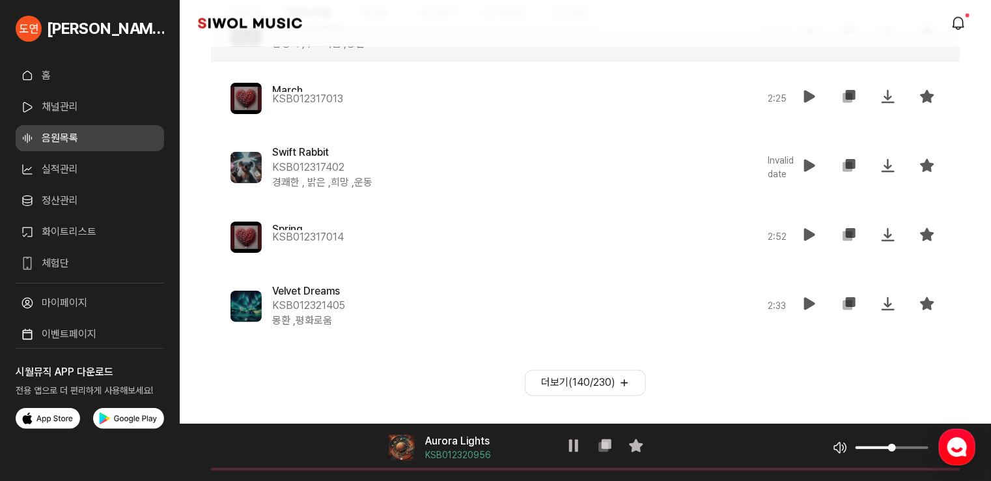
click at [575, 391] on button "더보기( 140 / 230 )" at bounding box center [585, 383] width 121 height 26
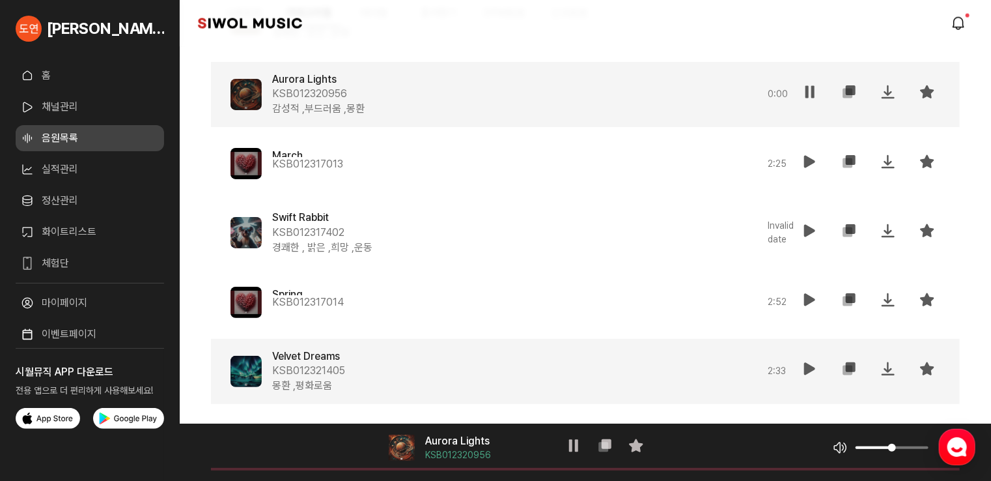
scroll to position [10863, 0]
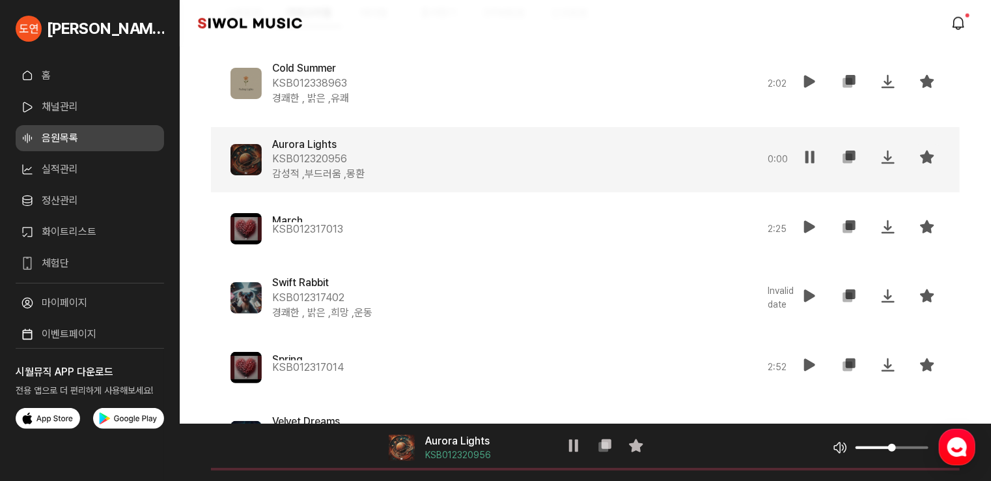
click at [930, 157] on icon at bounding box center [927, 157] width 16 height 16
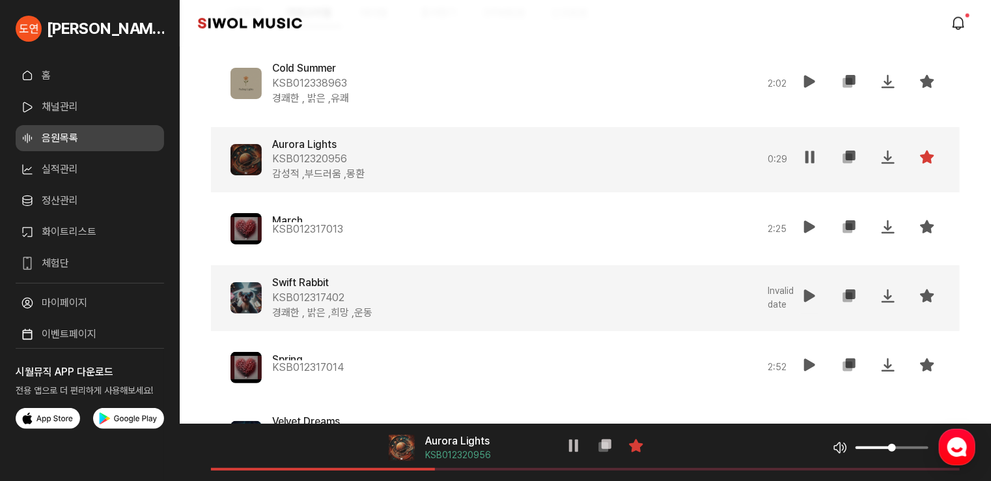
click at [800, 290] on button "재생" at bounding box center [810, 298] width 26 height 31
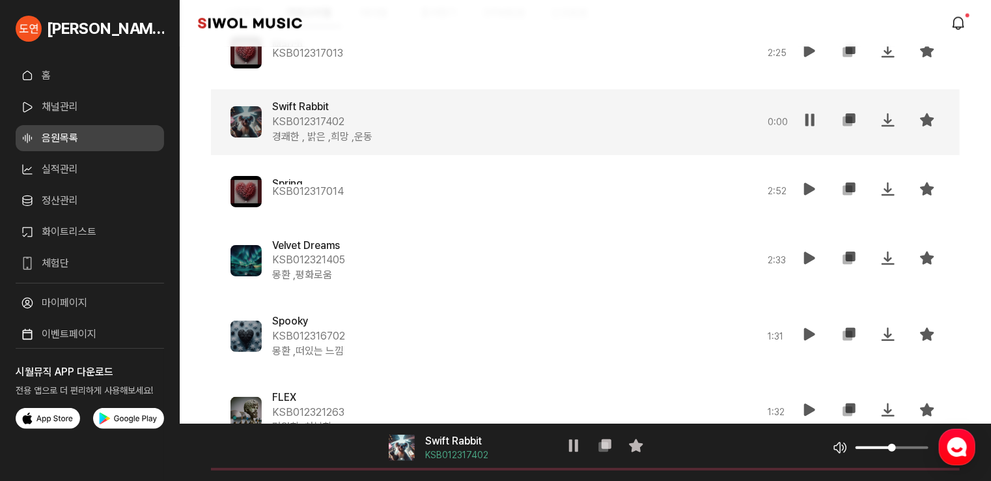
scroll to position [11058, 0]
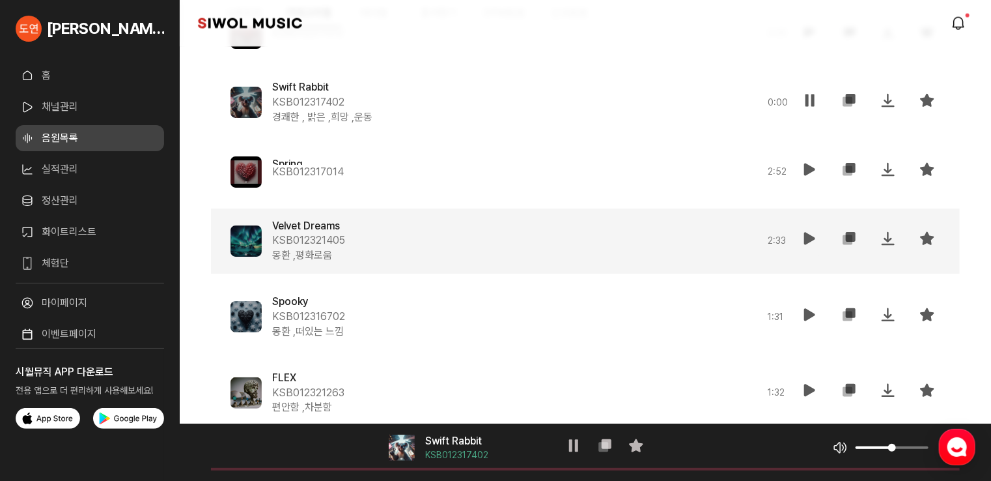
click at [803, 231] on icon at bounding box center [810, 239] width 16 height 16
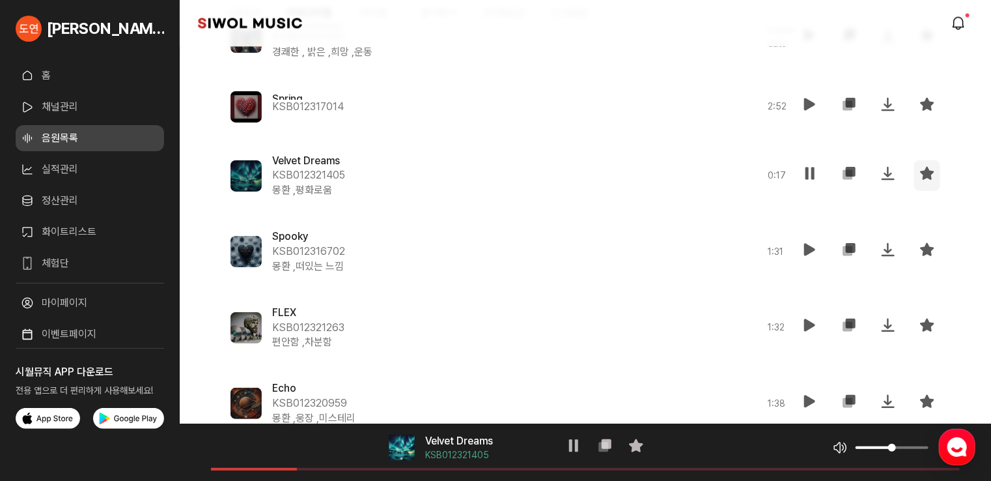
click at [929, 169] on icon at bounding box center [927, 173] width 16 height 16
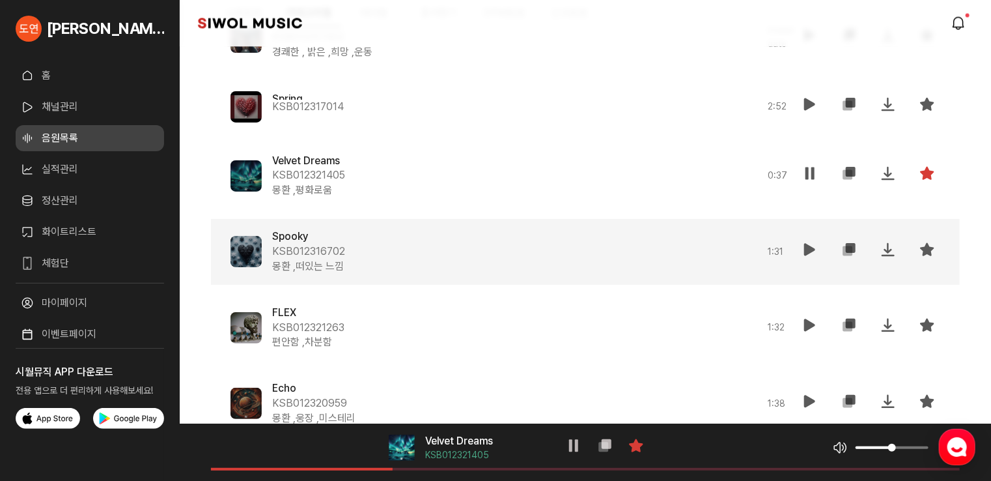
click at [809, 243] on icon at bounding box center [810, 250] width 16 height 16
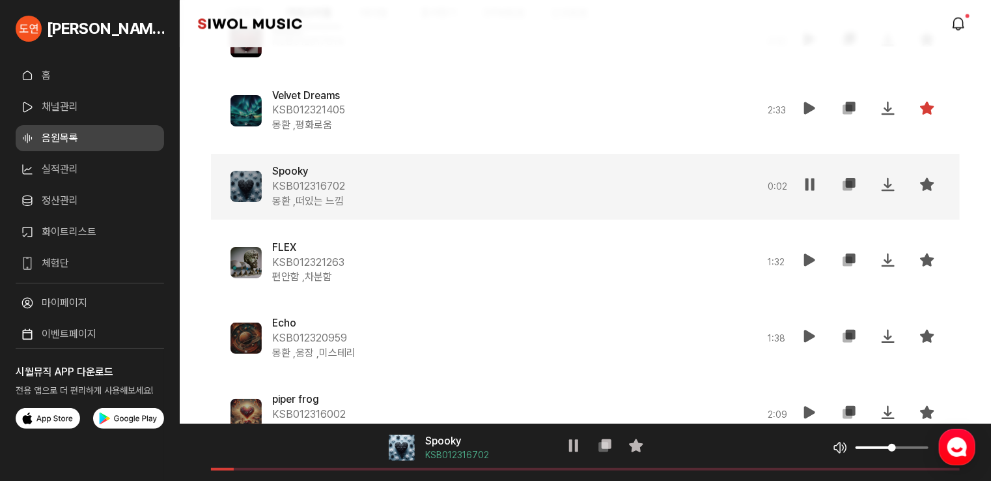
scroll to position [11253, 0]
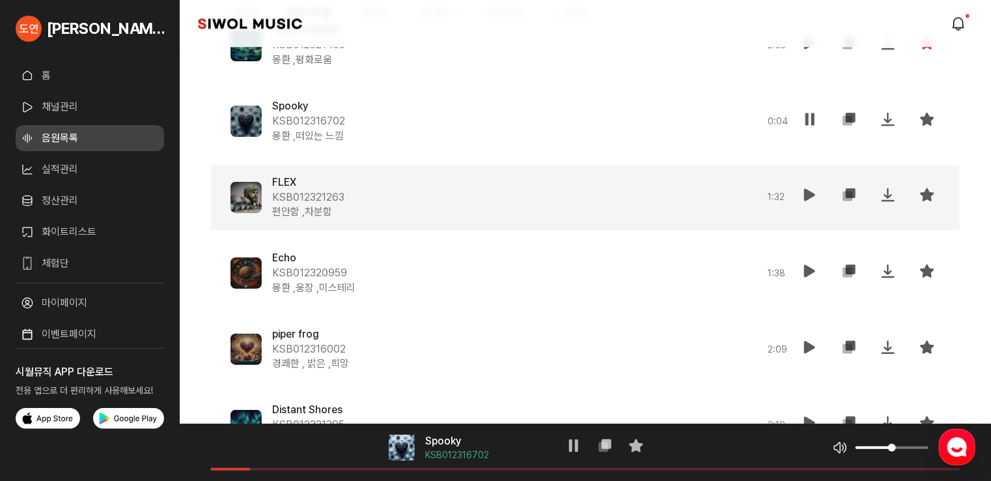
click at [805, 191] on icon at bounding box center [810, 195] width 16 height 16
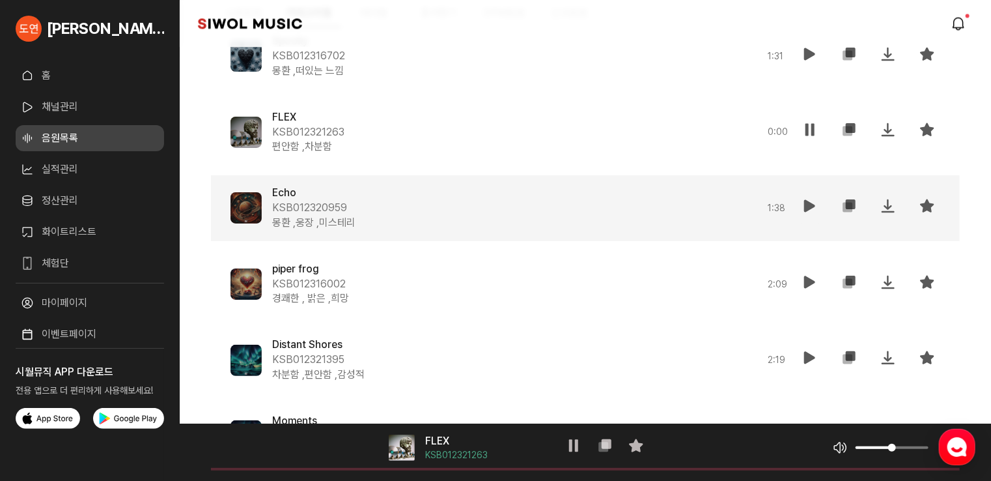
click at [800, 207] on button "재생" at bounding box center [810, 208] width 26 height 31
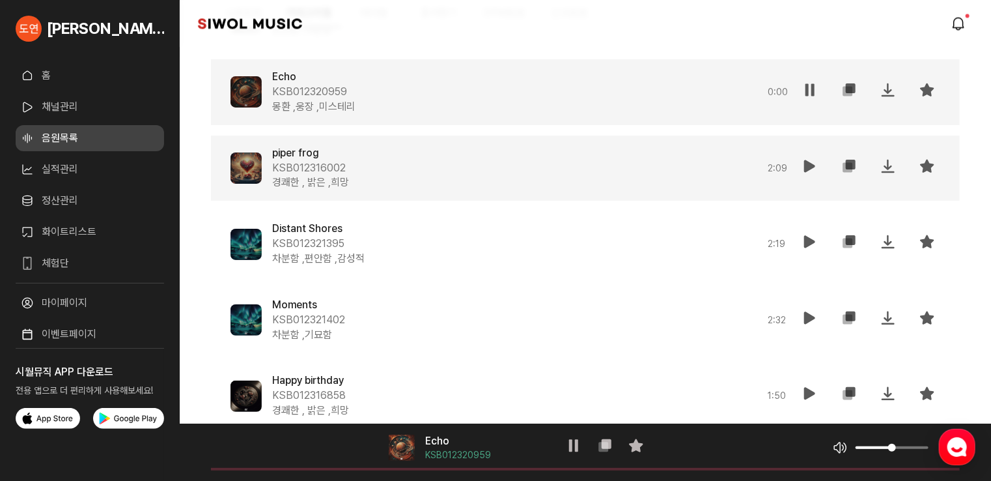
scroll to position [11449, 0]
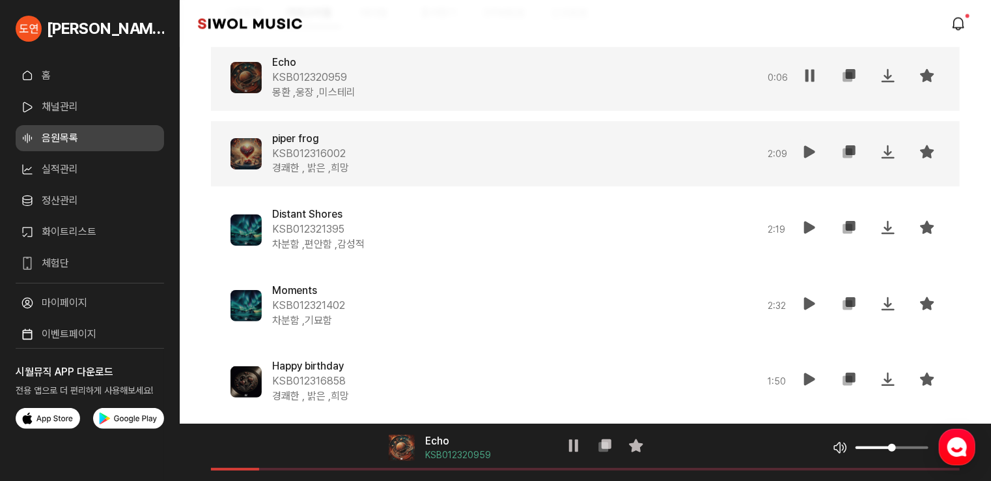
click at [804, 156] on icon at bounding box center [810, 152] width 16 height 16
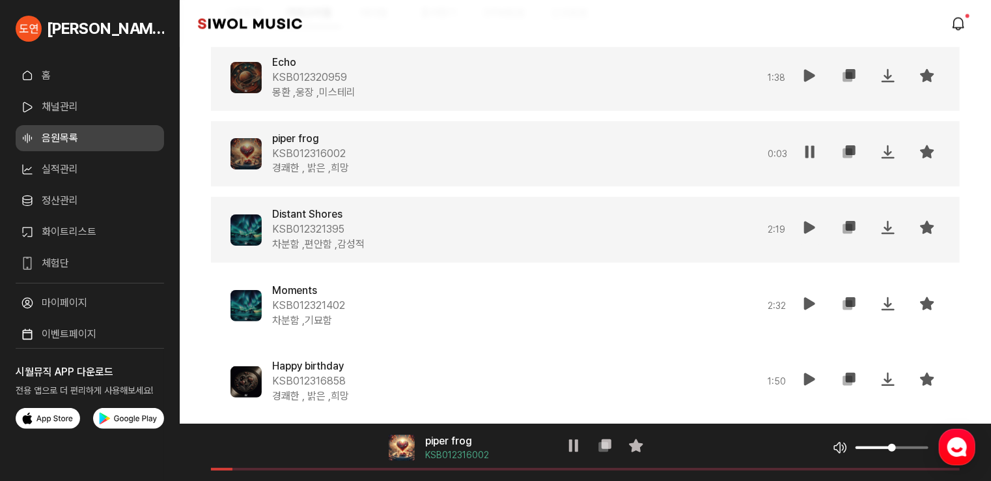
click at [813, 223] on icon at bounding box center [810, 227] width 16 height 16
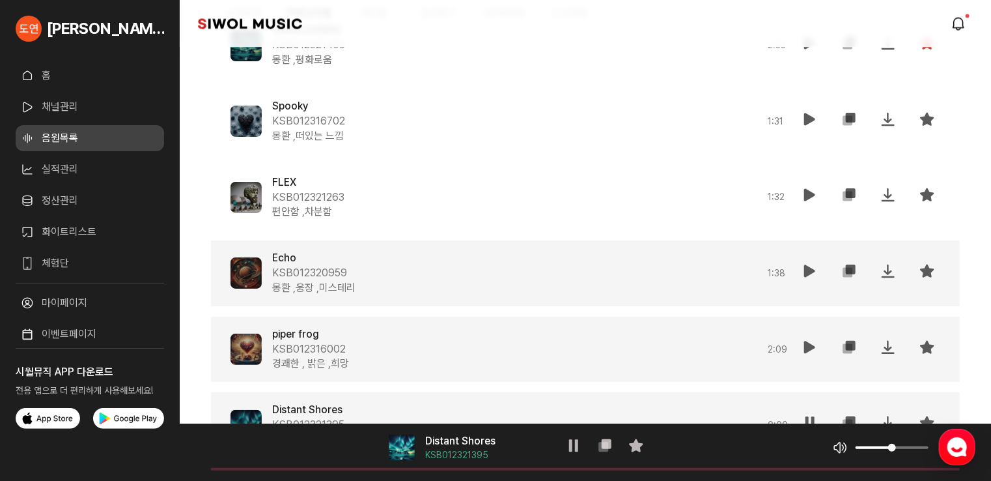
scroll to position [11188, 0]
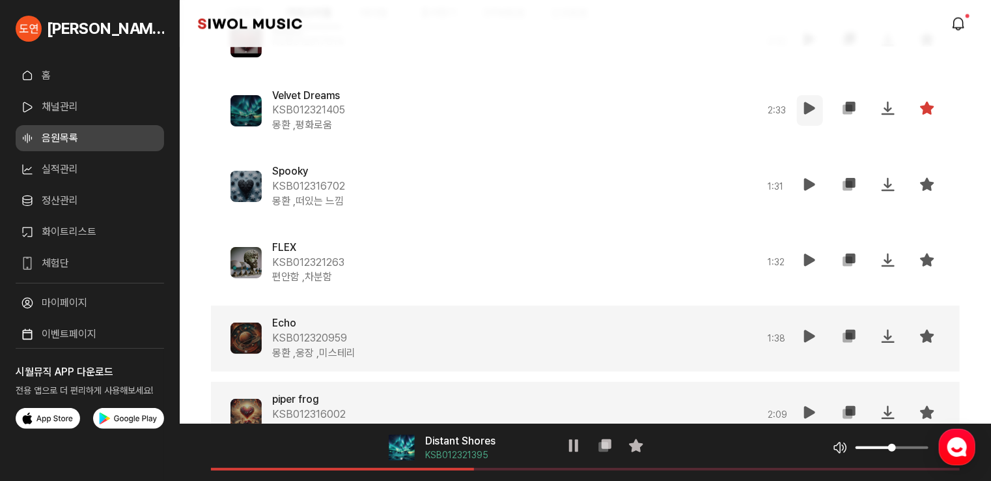
click at [805, 106] on icon at bounding box center [810, 108] width 16 height 16
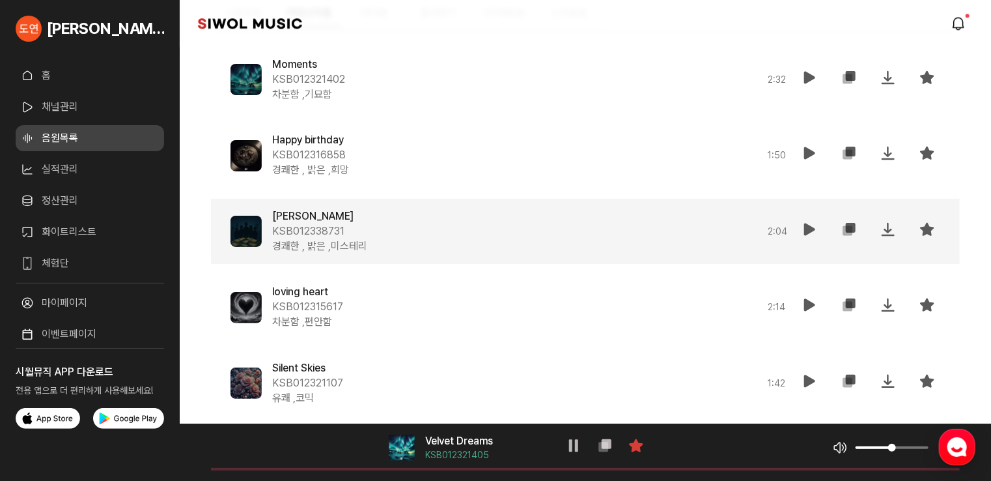
scroll to position [11644, 0]
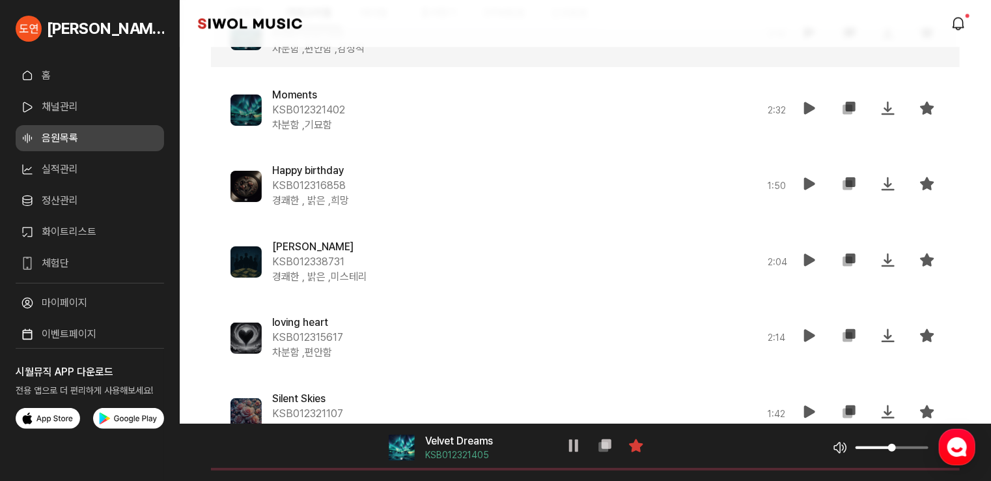
click at [432, 464] on div "음악 플레이어 Velvet Dreams KSB012321405 일시정지 복사 즐겨찾기 음악 볼륨 조절 음원 길이" at bounding box center [585, 451] width 811 height 57
click at [438, 469] on span at bounding box center [585, 469] width 749 height 3
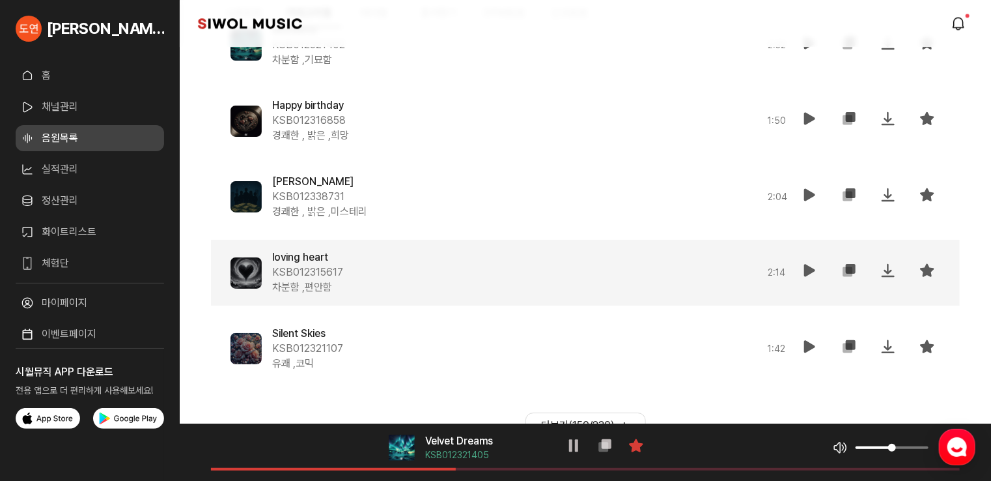
scroll to position [11752, 0]
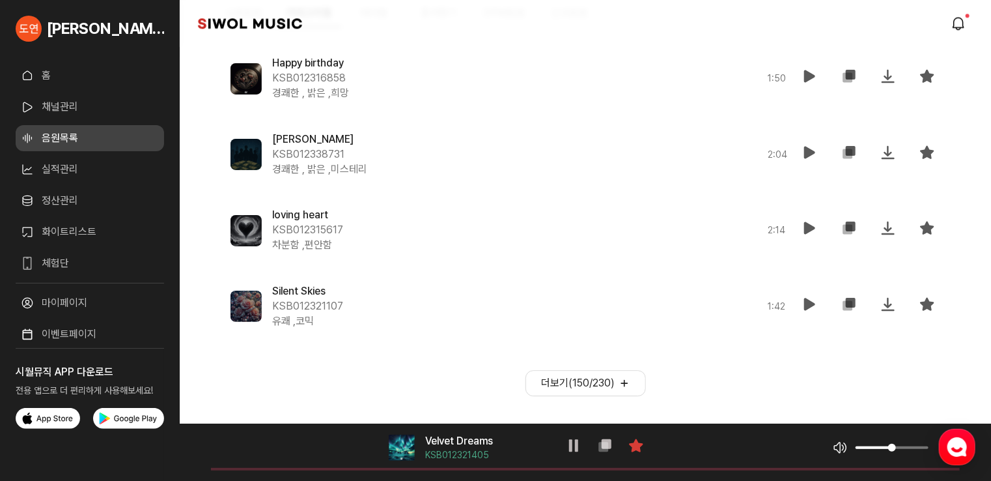
click at [564, 382] on button "더보기( 150 / 230 )" at bounding box center [585, 383] width 120 height 26
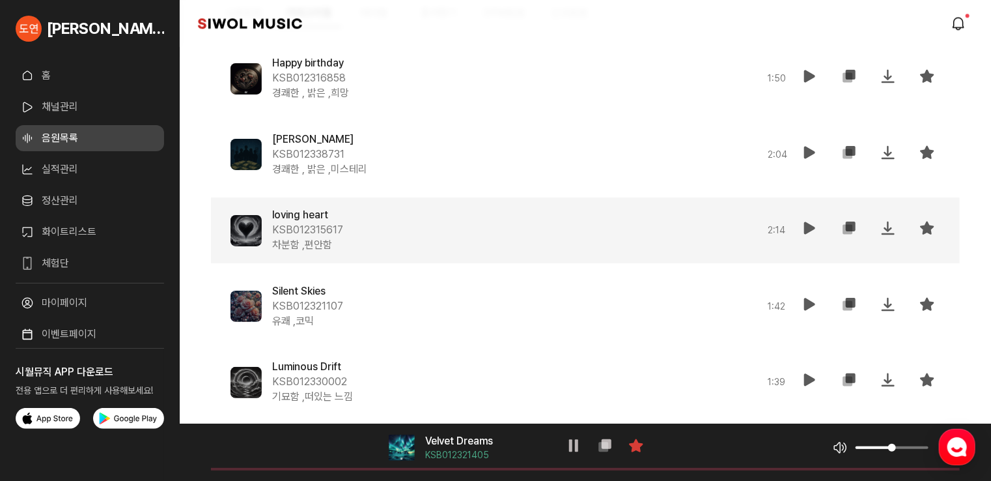
click at [247, 225] on span at bounding box center [246, 230] width 31 height 31
click at [804, 225] on icon at bounding box center [810, 228] width 16 height 16
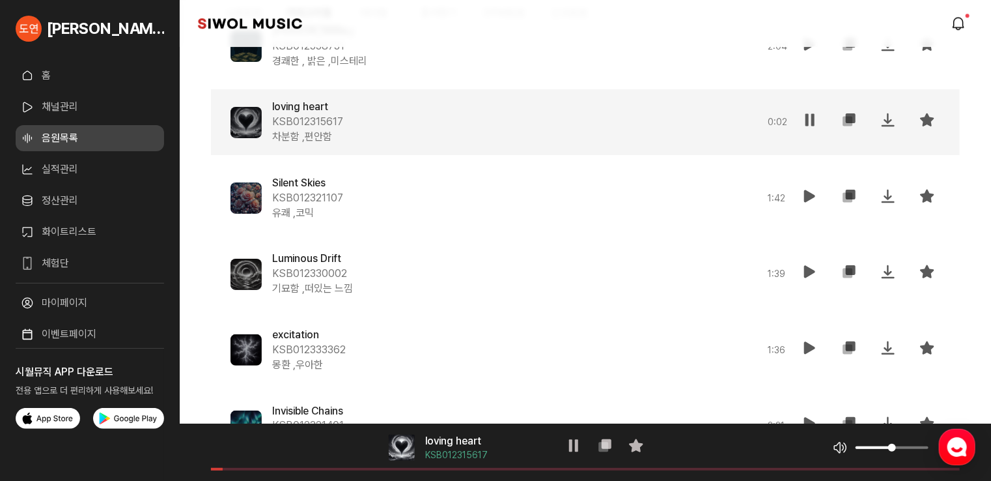
scroll to position [11947, 0]
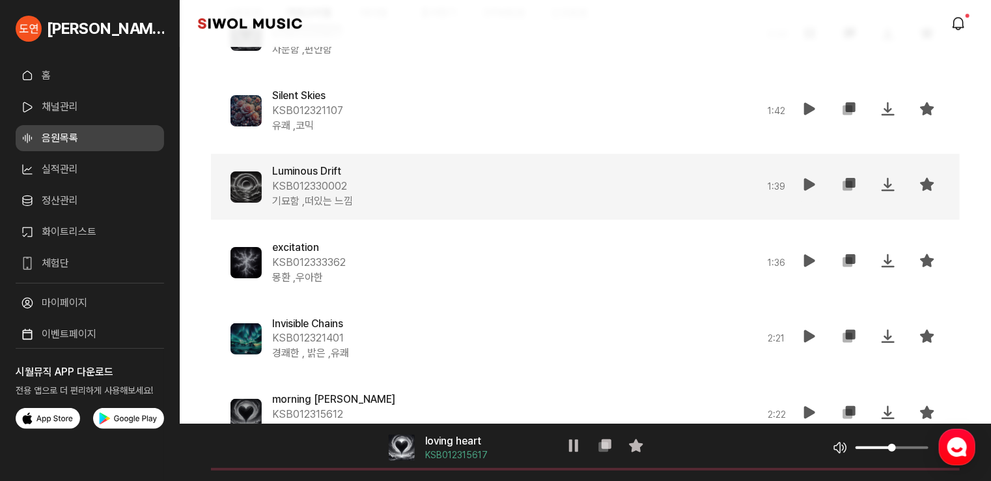
click at [806, 179] on icon at bounding box center [810, 184] width 16 height 16
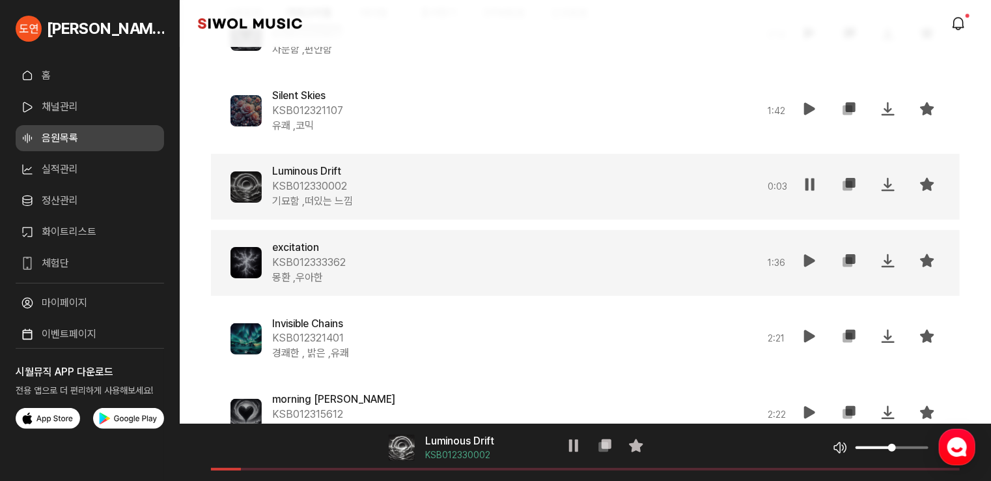
click at [806, 260] on icon at bounding box center [810, 261] width 16 height 16
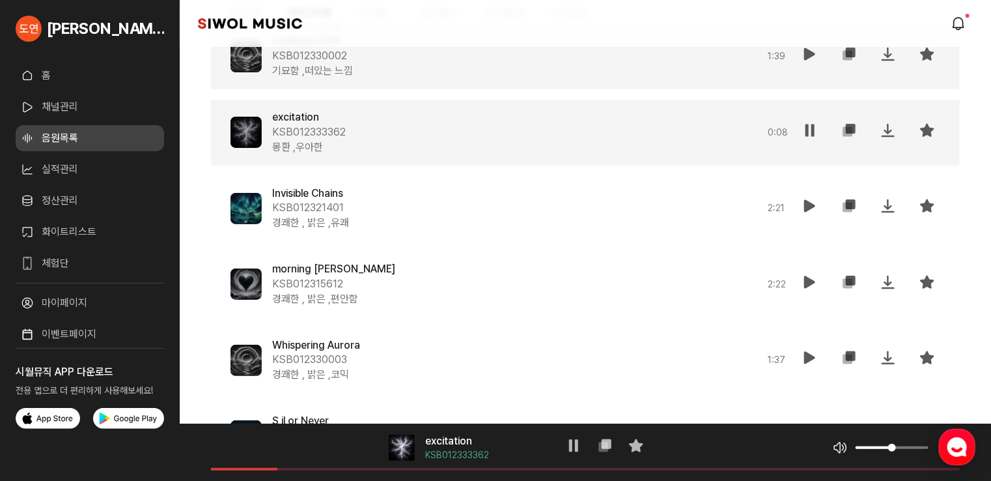
scroll to position [12012, 0]
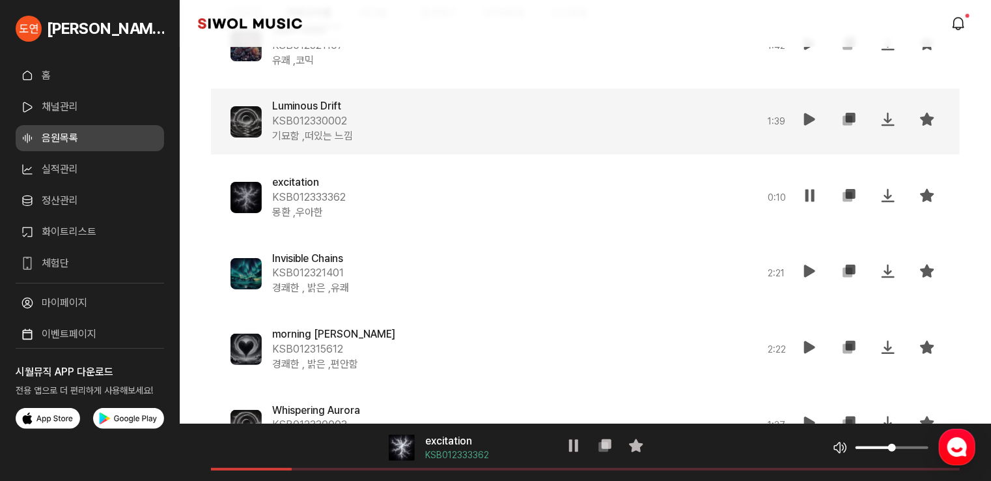
click at [810, 120] on icon at bounding box center [810, 119] width 16 height 16
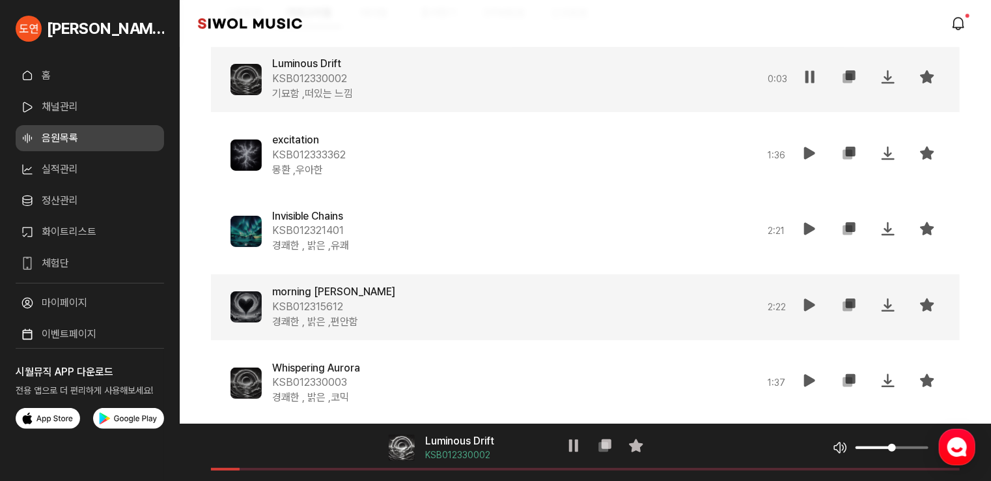
scroll to position [12077, 0]
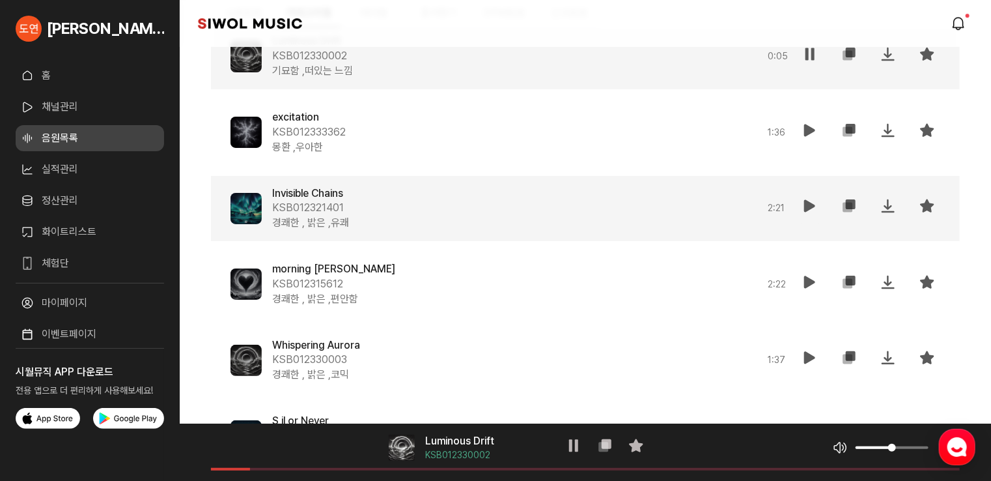
click at [805, 204] on icon at bounding box center [810, 206] width 16 height 16
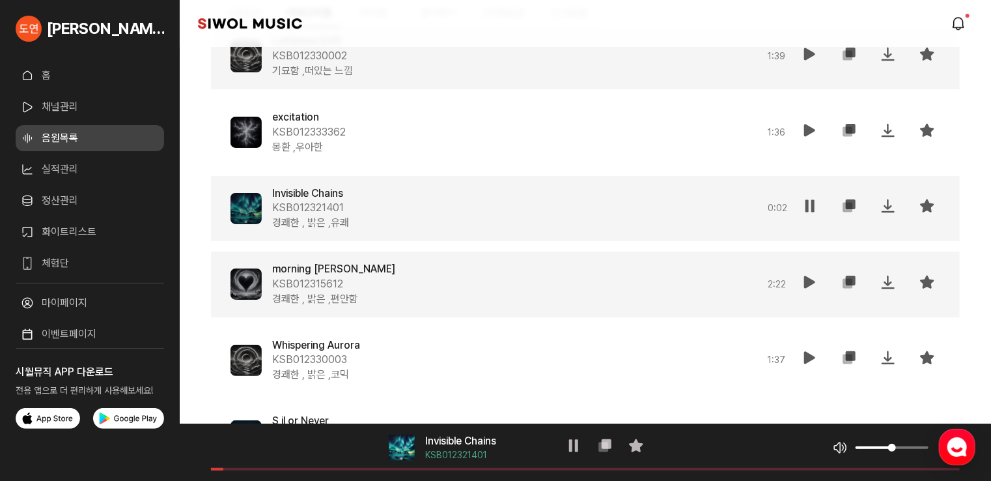
click at [809, 270] on button "재생" at bounding box center [810, 284] width 26 height 31
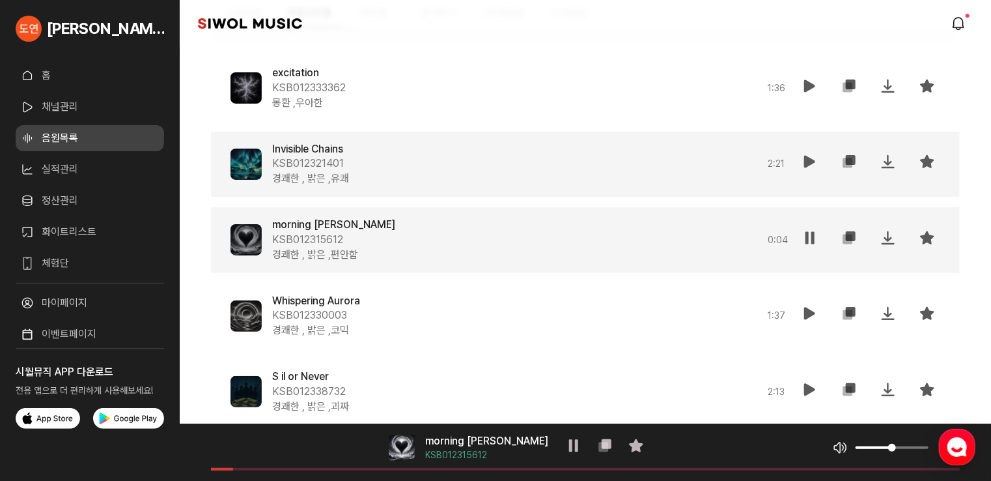
scroll to position [12142, 0]
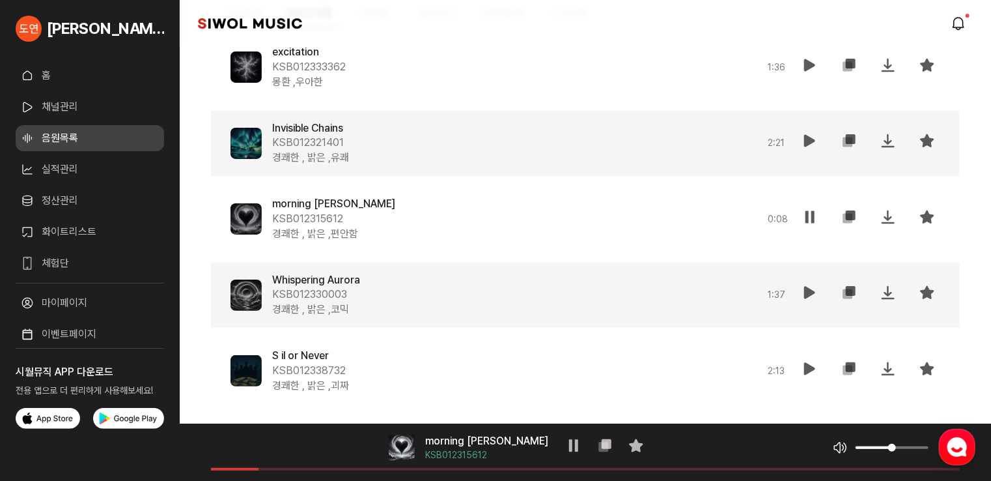
click at [809, 292] on icon at bounding box center [810, 293] width 16 height 16
click at [810, 220] on icon at bounding box center [810, 217] width 16 height 16
click at [537, 469] on span at bounding box center [585, 469] width 749 height 3
drag, startPoint x: 537, startPoint y: 469, endPoint x: 569, endPoint y: 457, distance: 34.0
click at [569, 457] on div "음악 플레이어 morning sun KSB012315612 일시정지 복사 즐겨찾기 음악 볼륨 조절 음원 길이" at bounding box center [585, 451] width 811 height 57
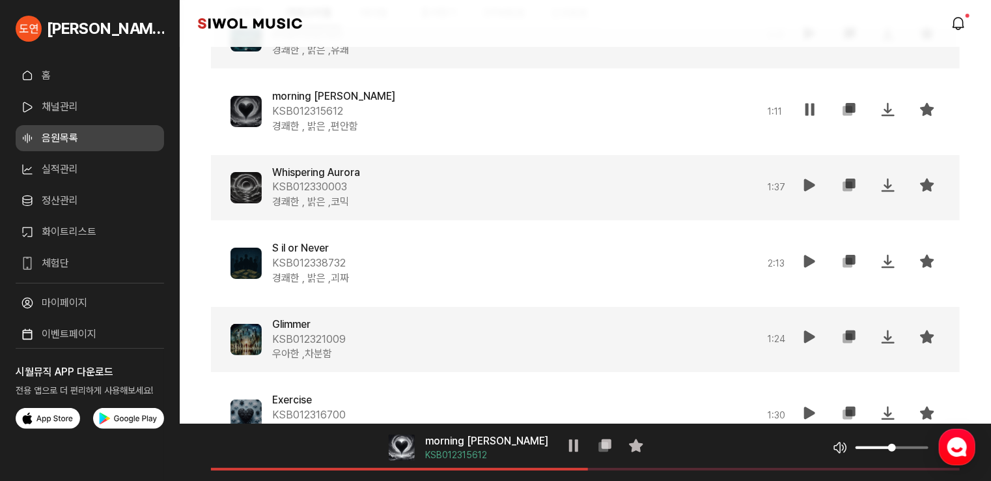
scroll to position [12272, 0]
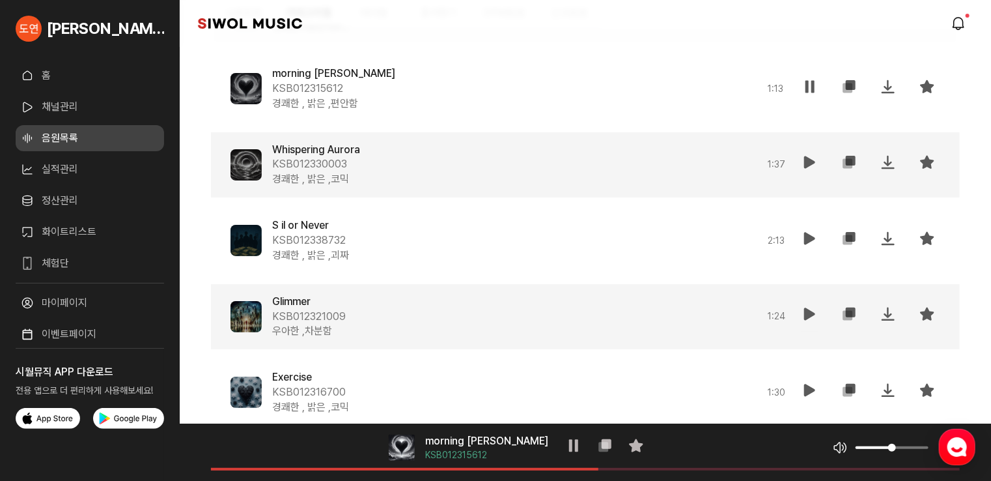
click at [811, 314] on icon at bounding box center [810, 314] width 16 height 16
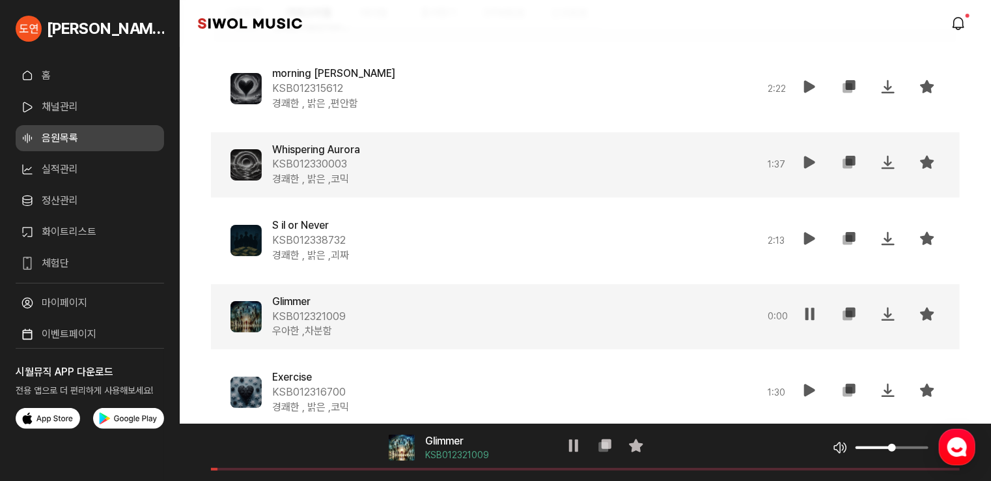
scroll to position [12338, 0]
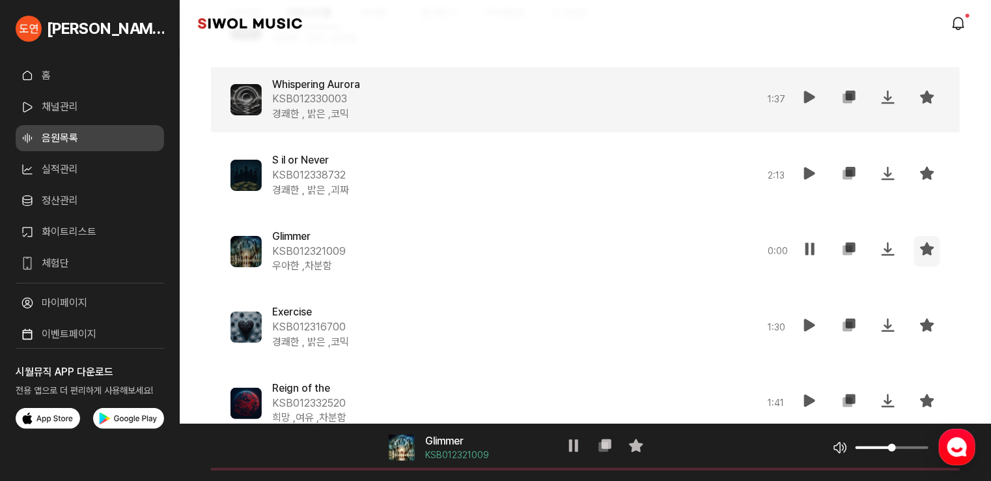
click at [922, 249] on icon at bounding box center [927, 249] width 16 height 16
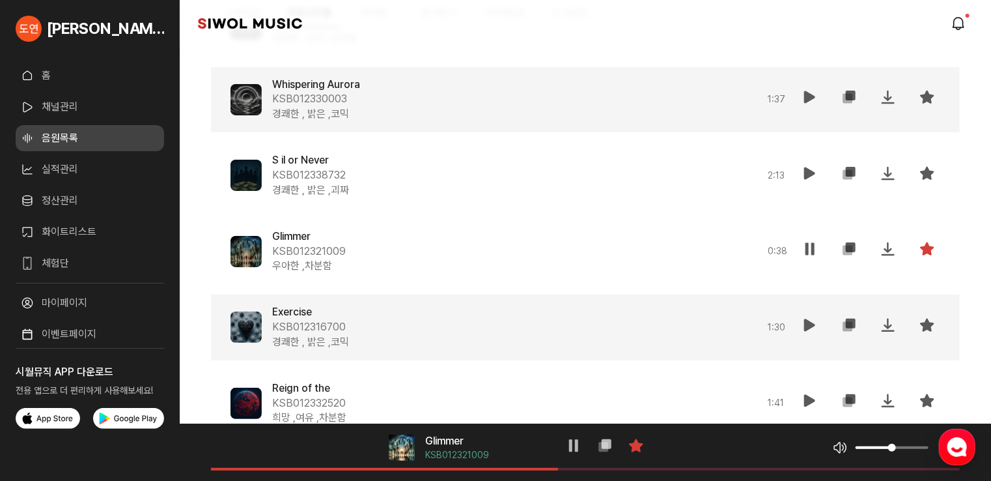
click at [811, 325] on icon at bounding box center [810, 325] width 16 height 16
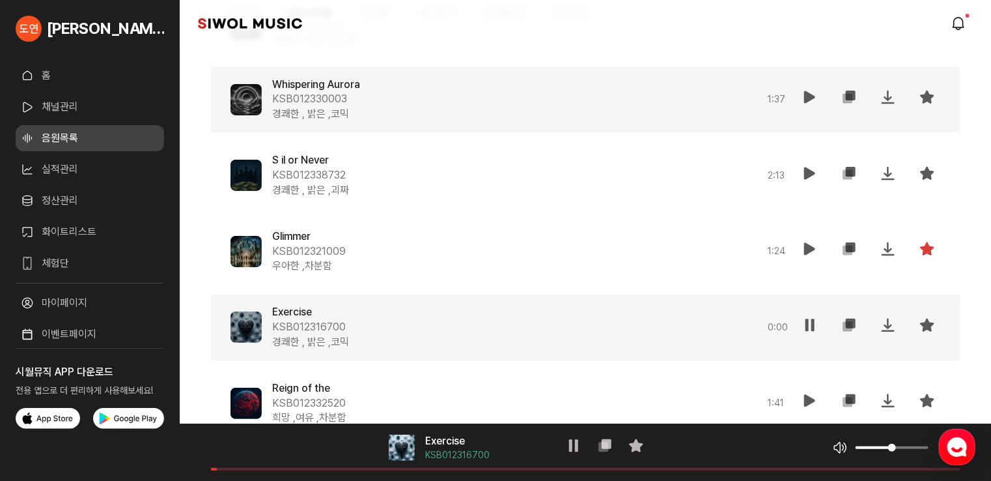
scroll to position [12403, 0]
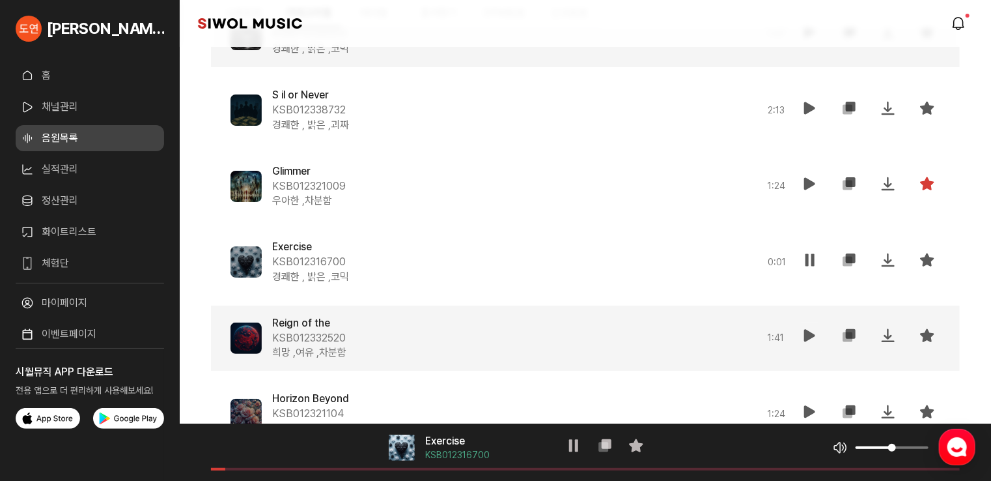
click at [807, 328] on icon at bounding box center [810, 336] width 16 height 16
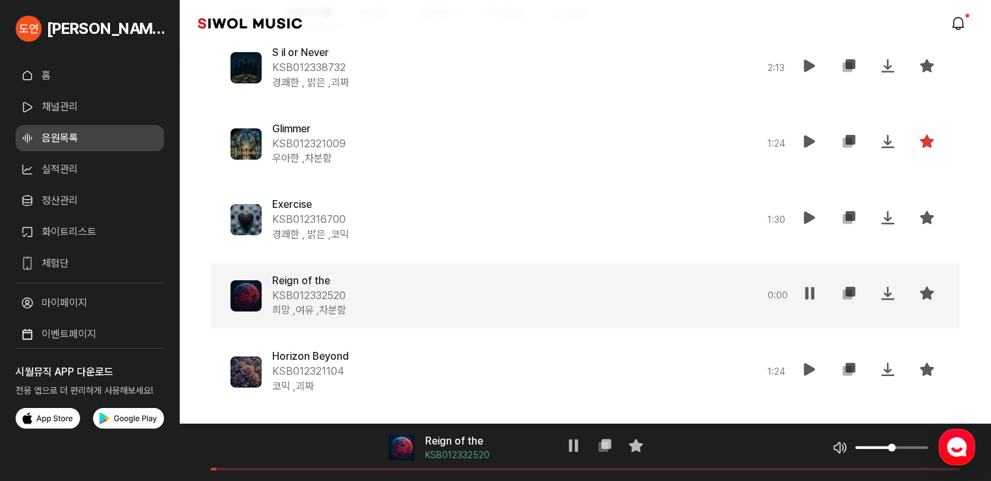
scroll to position [12468, 0]
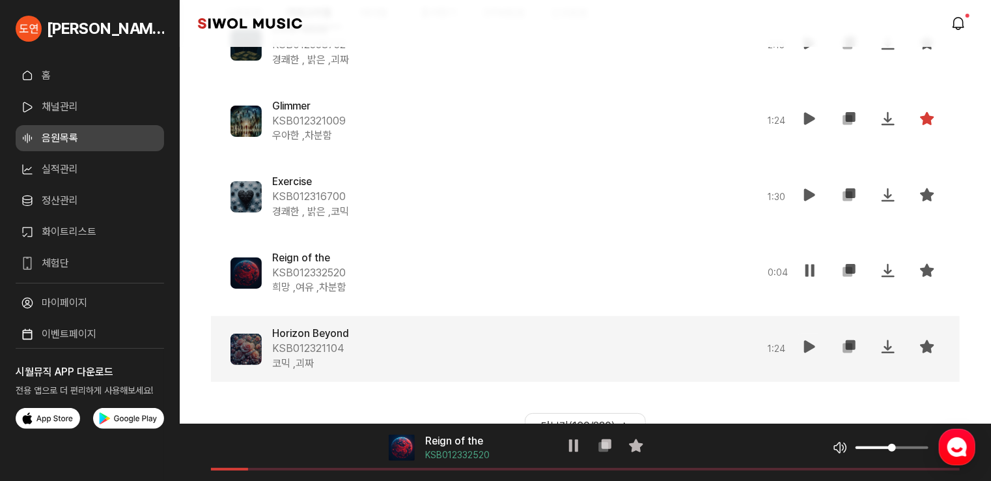
click at [815, 344] on icon at bounding box center [810, 347] width 16 height 16
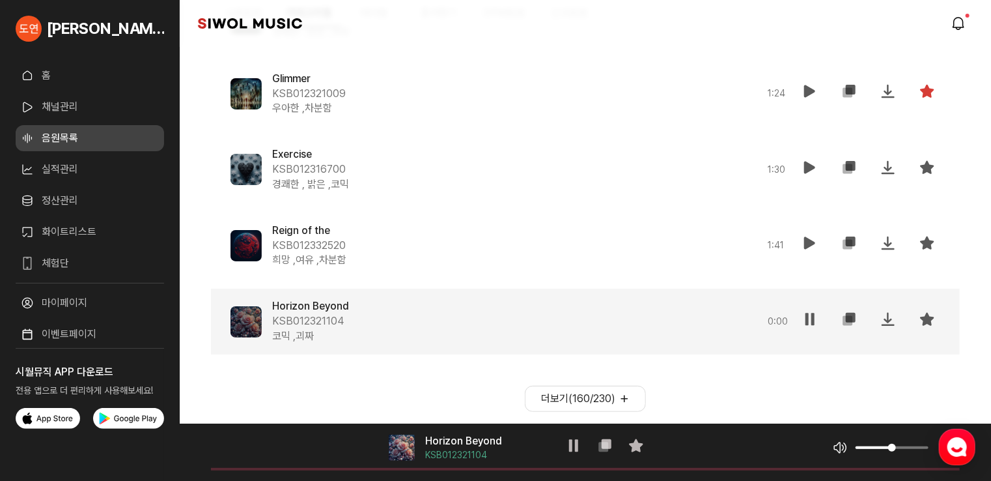
scroll to position [12510, 0]
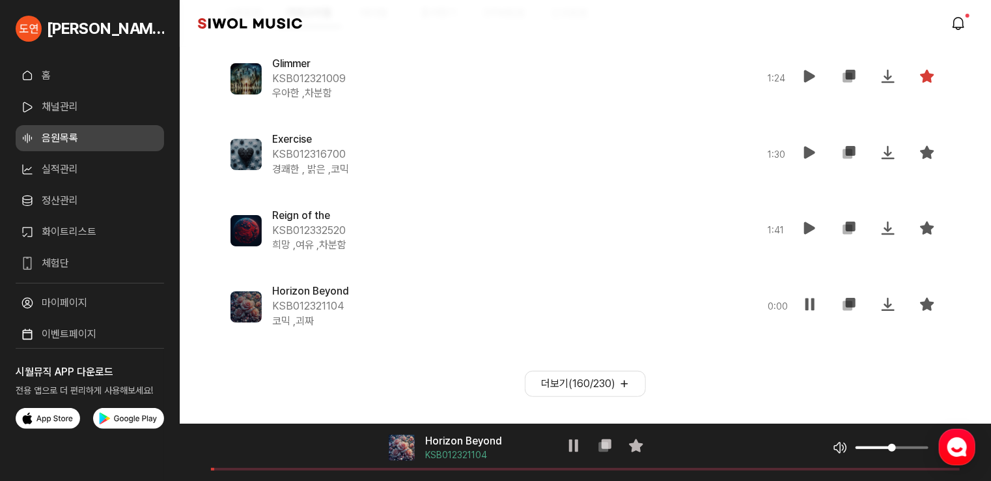
click at [564, 374] on button "더보기( 160 / 230 )" at bounding box center [585, 384] width 121 height 26
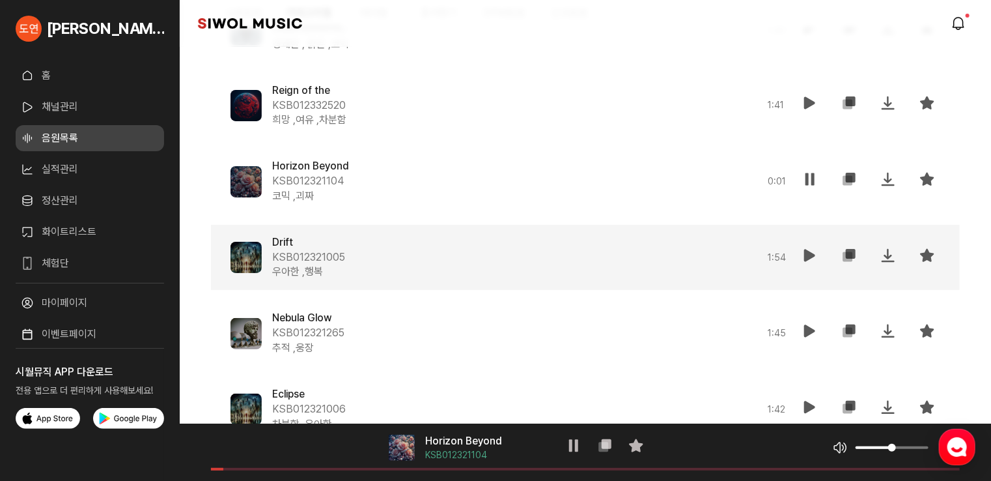
scroll to position [12640, 0]
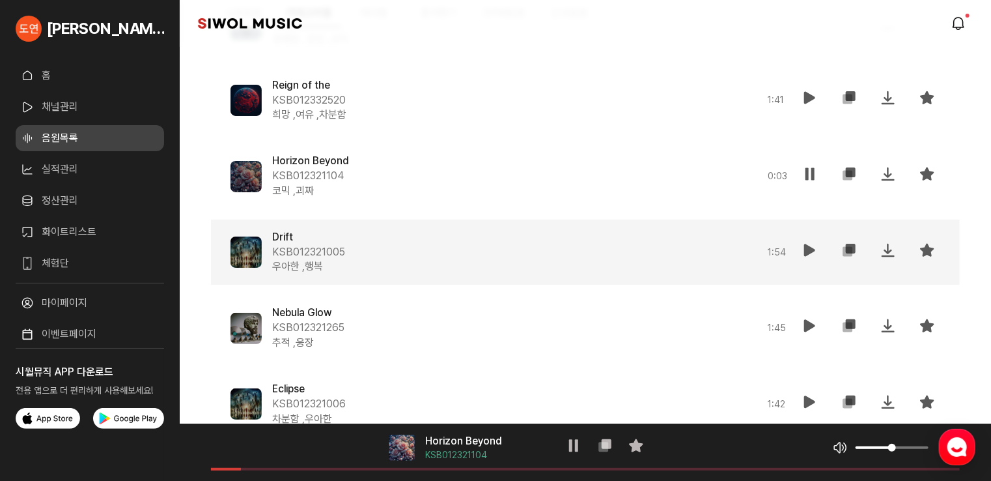
click at [805, 244] on icon at bounding box center [810, 250] width 16 height 16
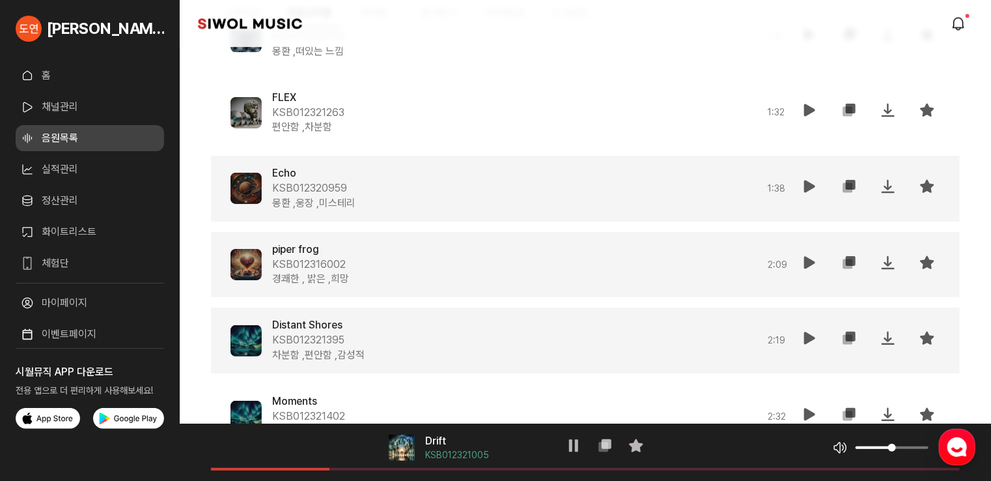
scroll to position [11143, 0]
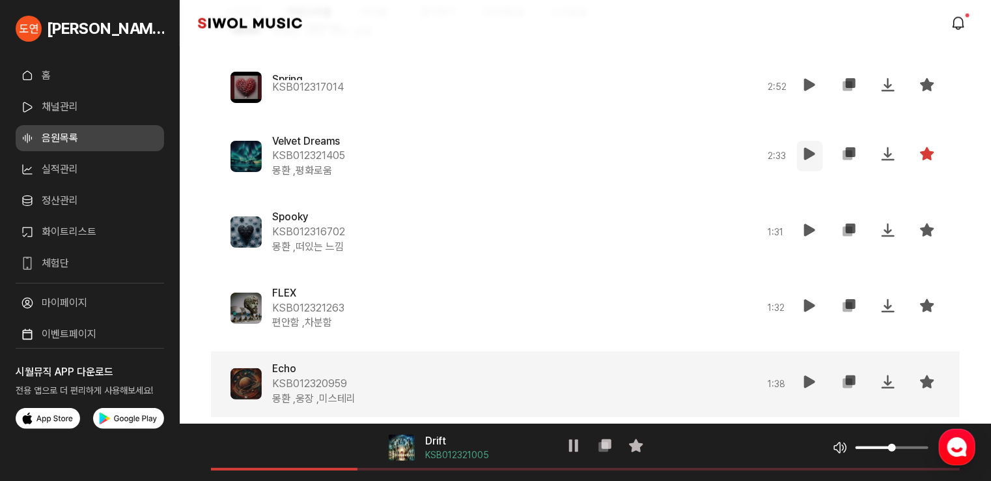
click at [805, 157] on icon at bounding box center [810, 154] width 16 height 16
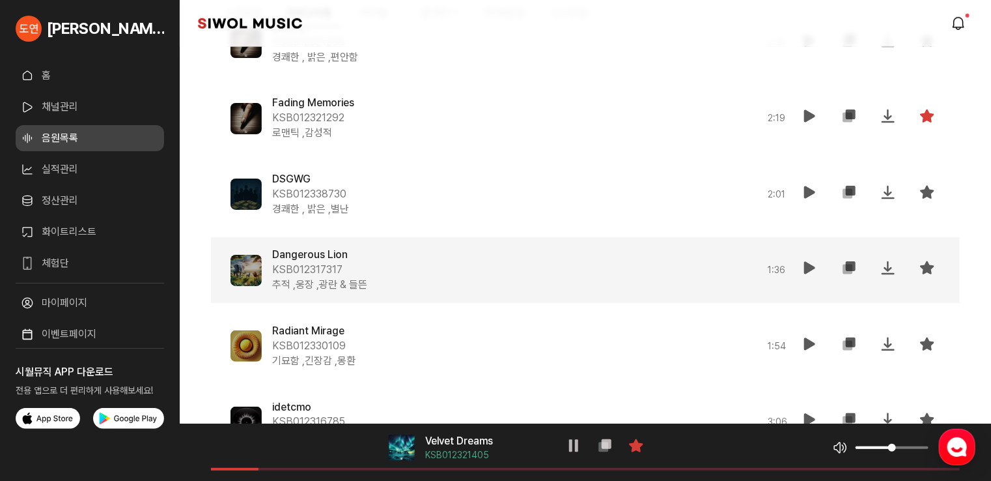
scroll to position [10426, 0]
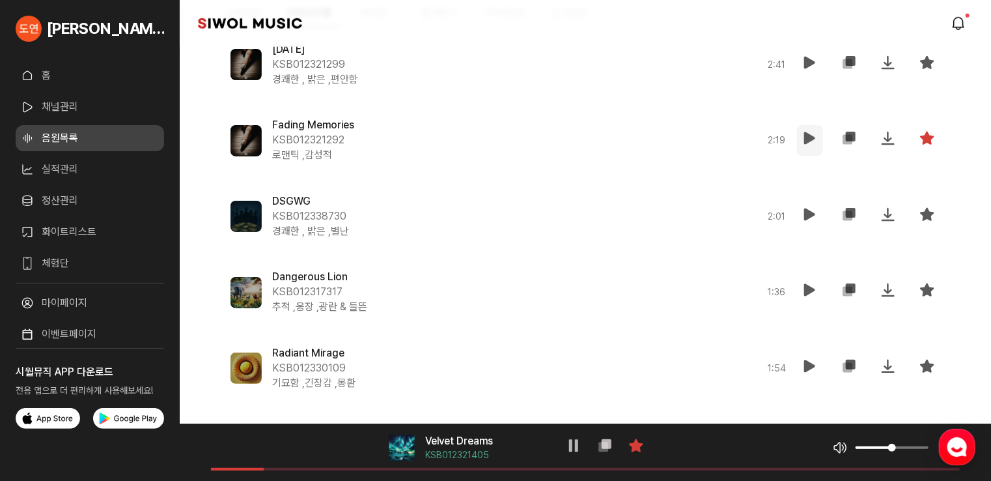
click at [804, 138] on icon at bounding box center [810, 138] width 16 height 16
click at [550, 468] on span at bounding box center [585, 469] width 749 height 3
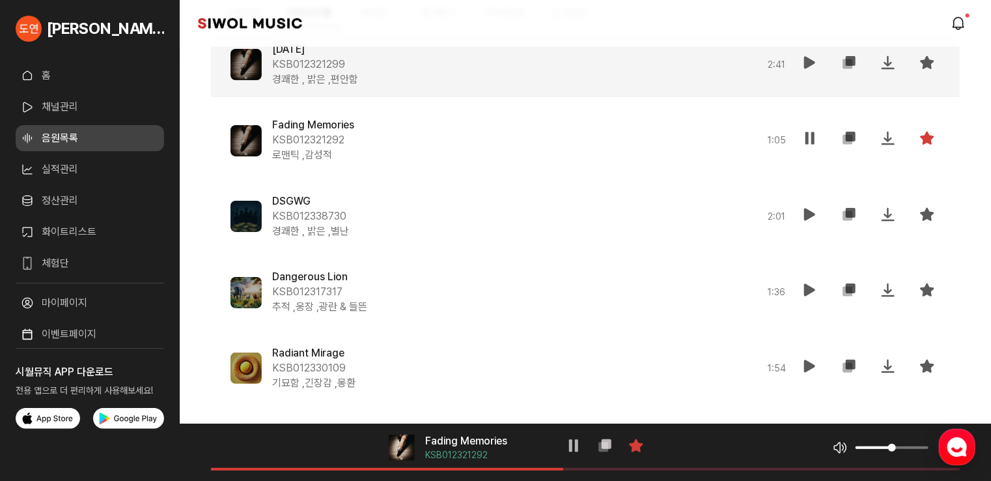
click at [809, 64] on icon at bounding box center [810, 63] width 16 height 16
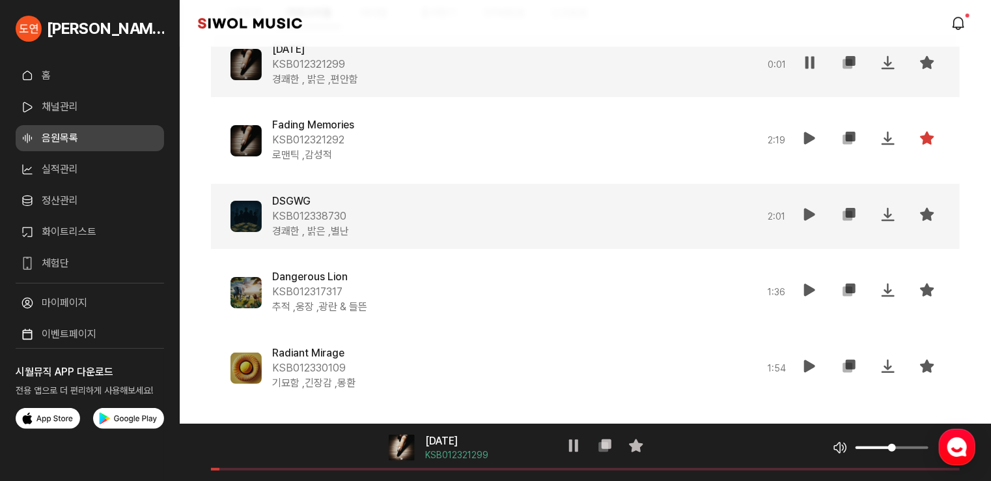
click at [807, 216] on icon at bounding box center [810, 214] width 16 height 16
click at [810, 203] on button "재생" at bounding box center [810, 216] width 26 height 31
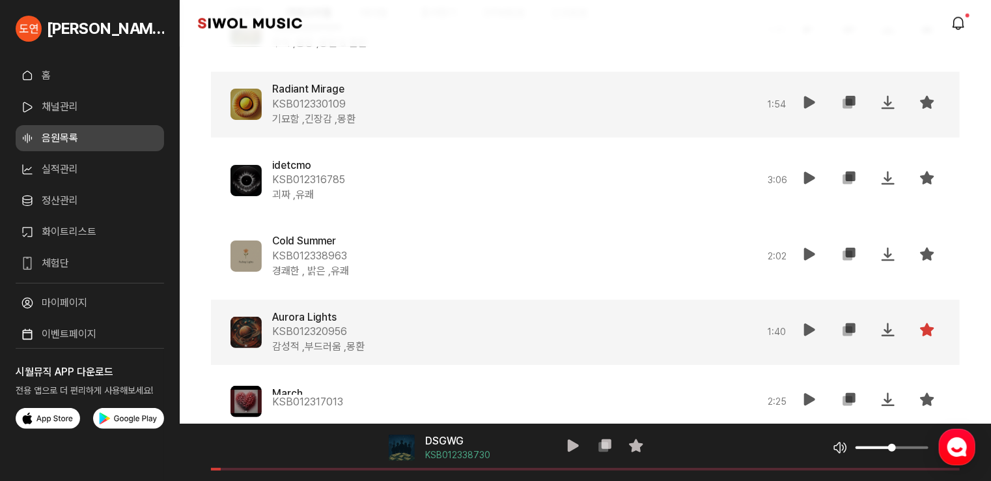
scroll to position [10752, 0]
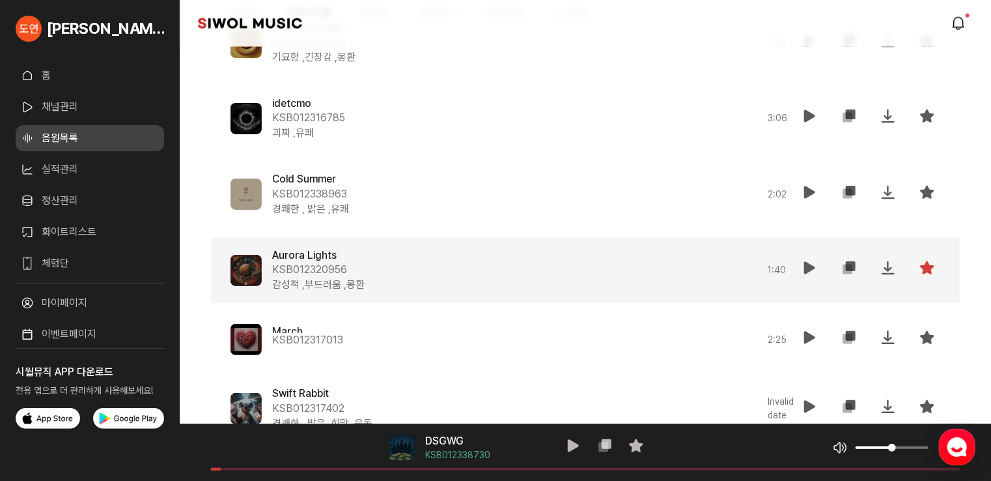
click at [812, 263] on icon at bounding box center [810, 268] width 16 height 16
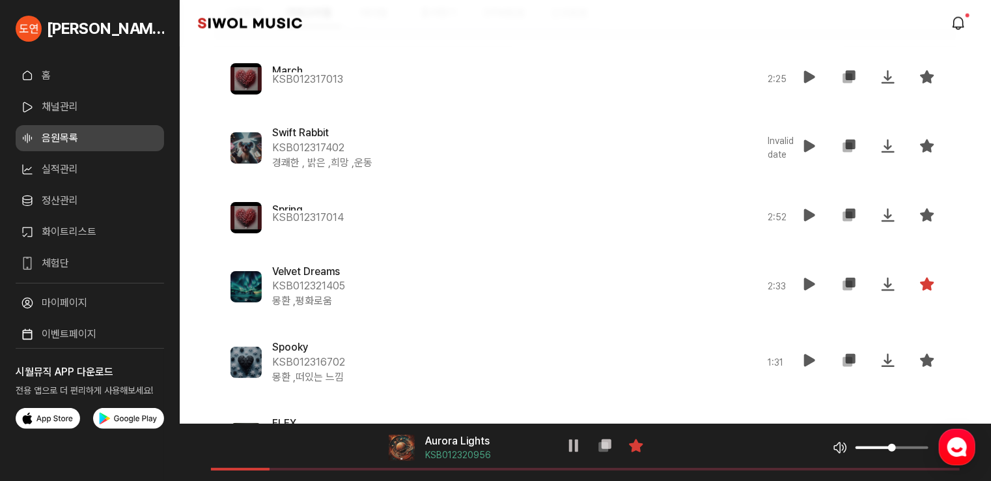
scroll to position [11012, 0]
click at [806, 281] on icon at bounding box center [810, 284] width 16 height 16
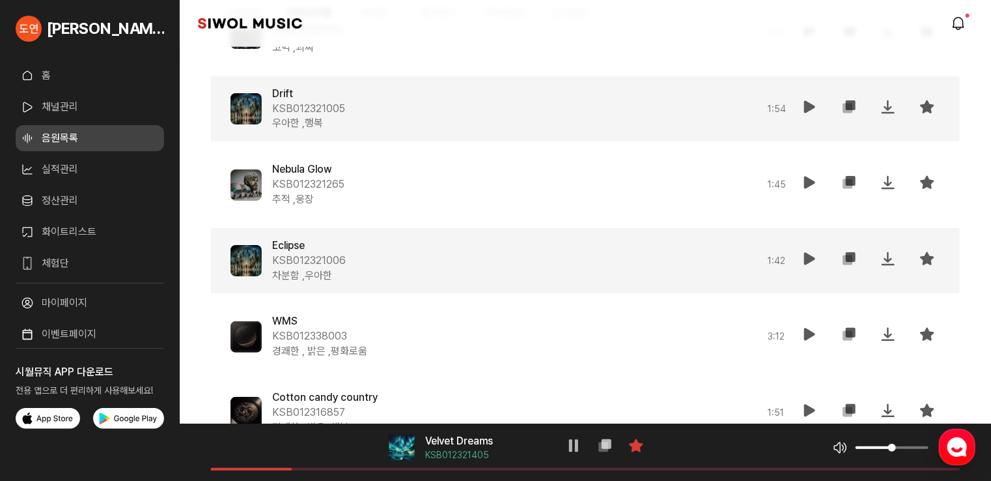
scroll to position [12901, 0]
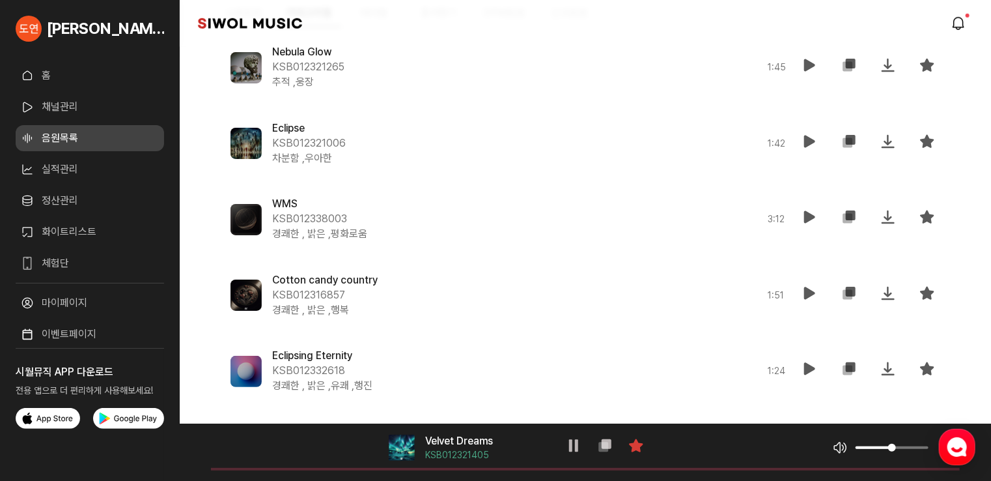
click at [398, 469] on span at bounding box center [585, 469] width 749 height 3
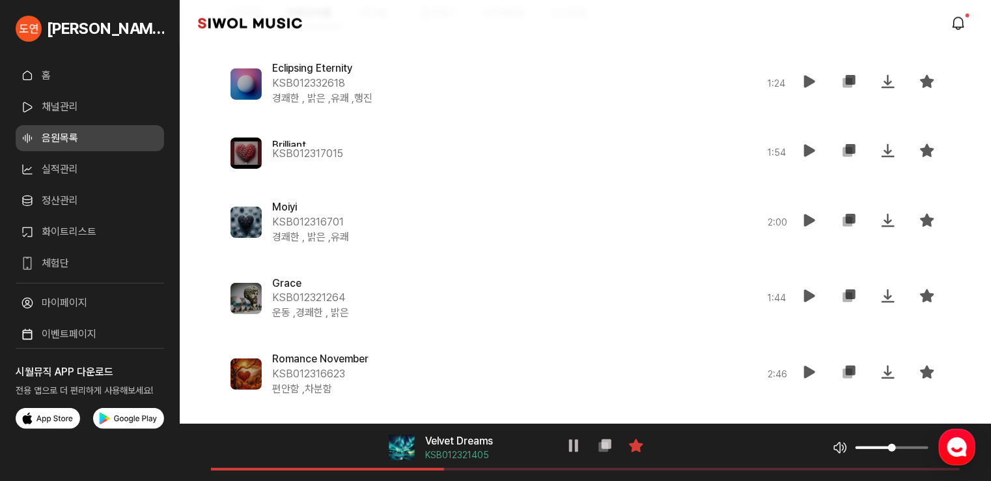
scroll to position [13256, 0]
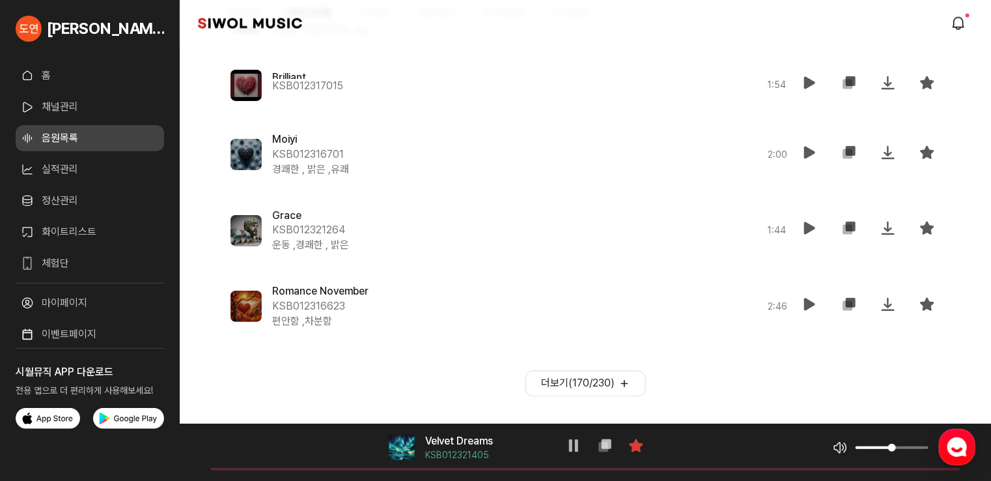
click at [588, 382] on button "더보기( 170 / 230 )" at bounding box center [585, 384] width 120 height 26
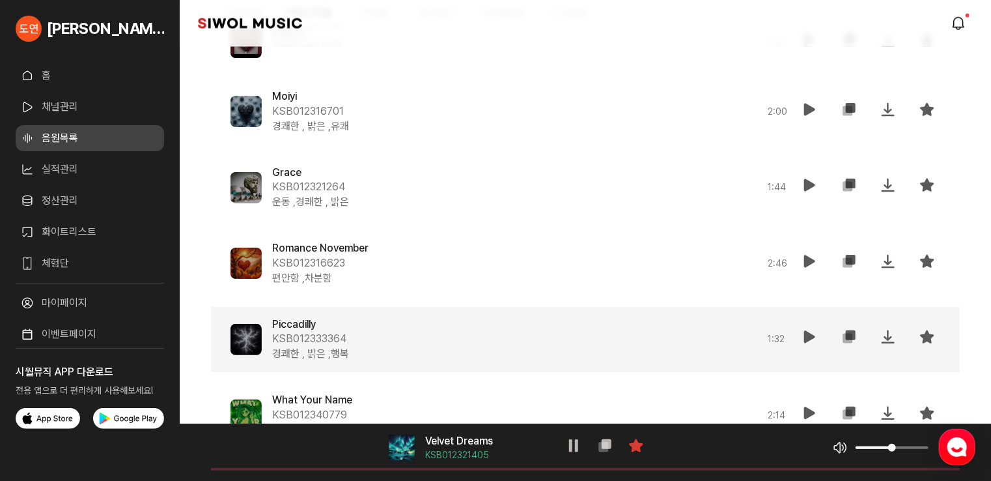
scroll to position [13321, 0]
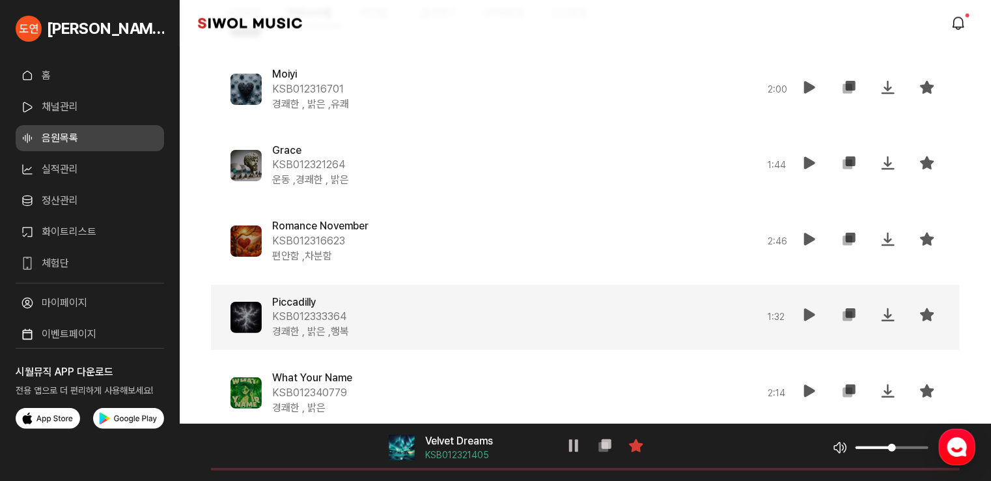
click at [803, 307] on icon at bounding box center [810, 315] width 16 height 16
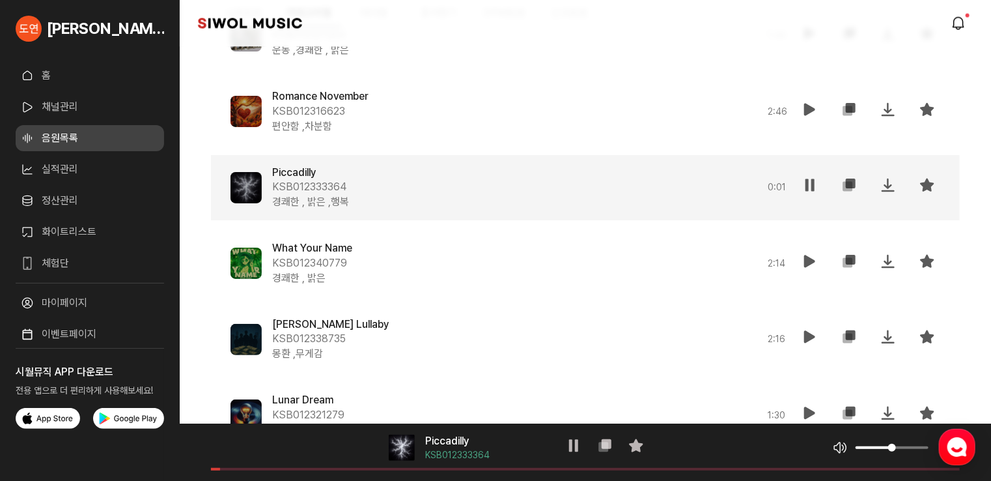
scroll to position [13451, 0]
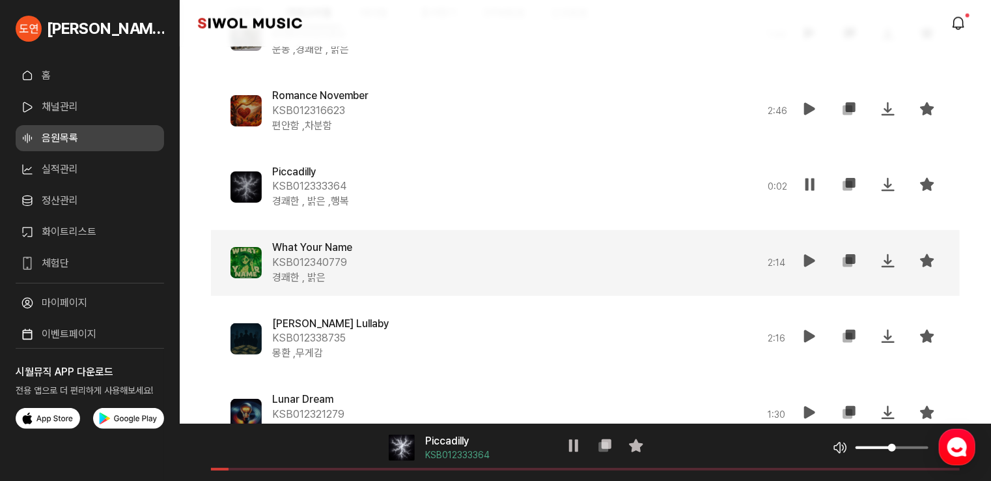
click at [805, 257] on icon at bounding box center [810, 261] width 16 height 16
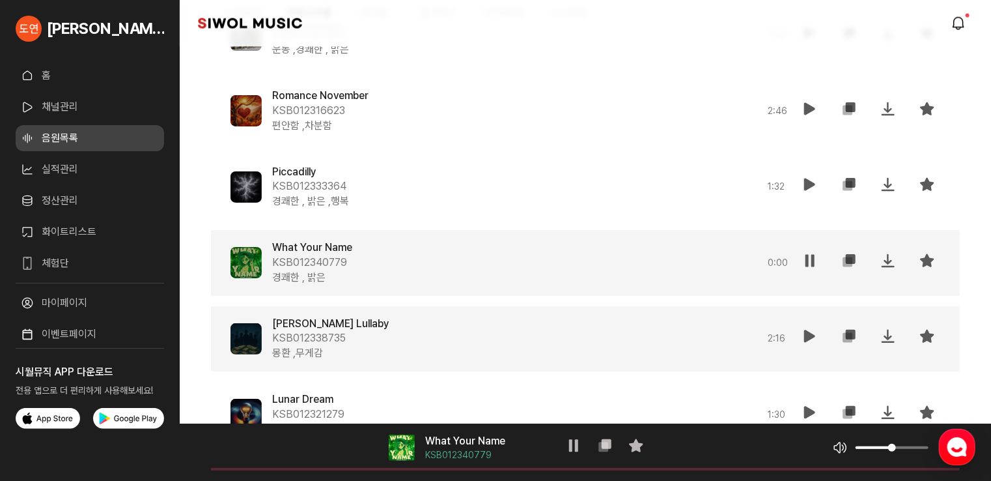
click at [807, 335] on icon at bounding box center [810, 336] width 16 height 16
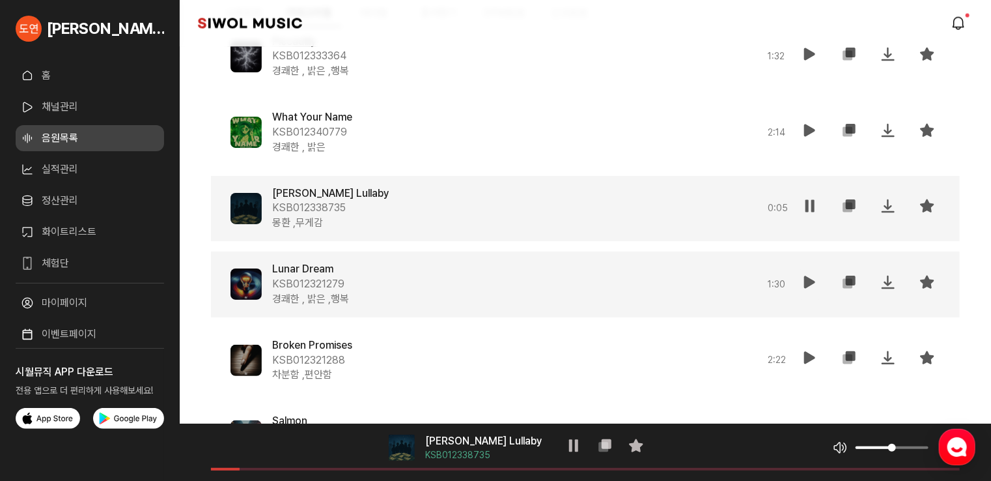
click at [810, 274] on icon at bounding box center [810, 282] width 16 height 16
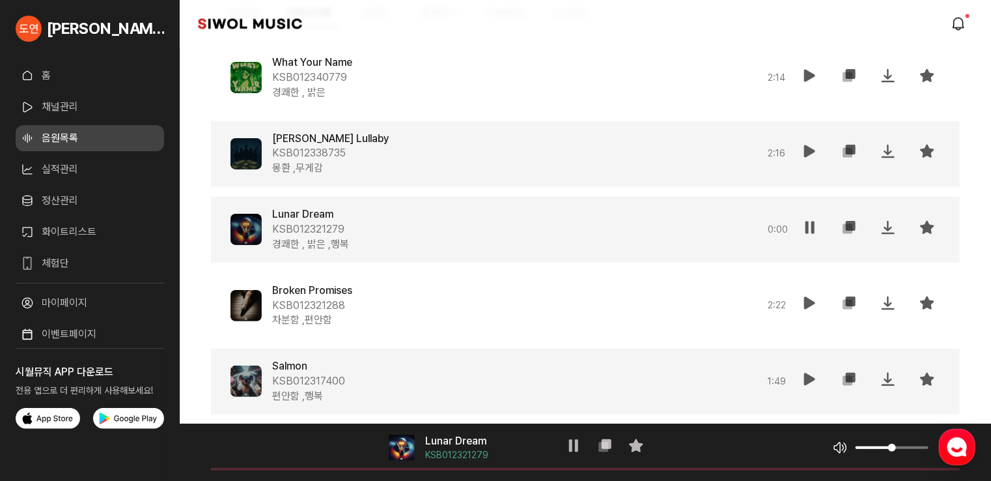
scroll to position [13712, 0]
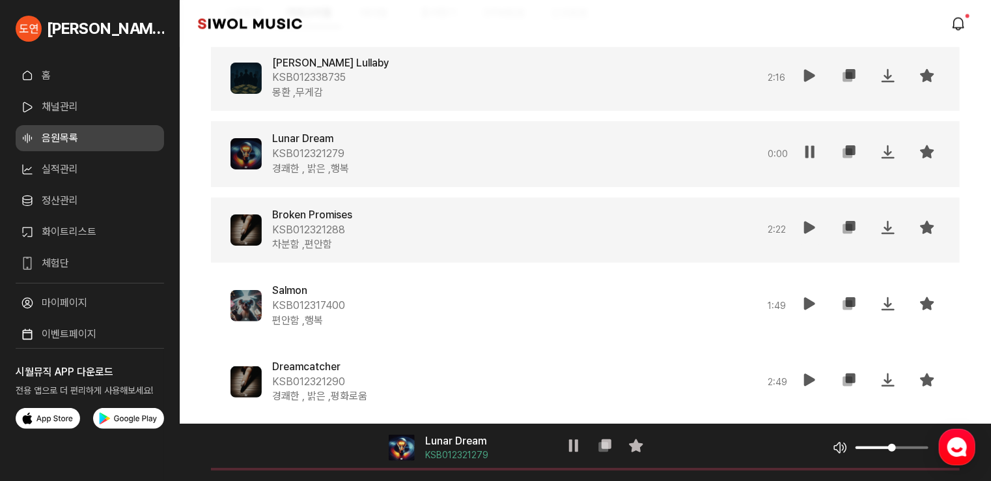
click at [802, 230] on button "재생" at bounding box center [810, 229] width 26 height 31
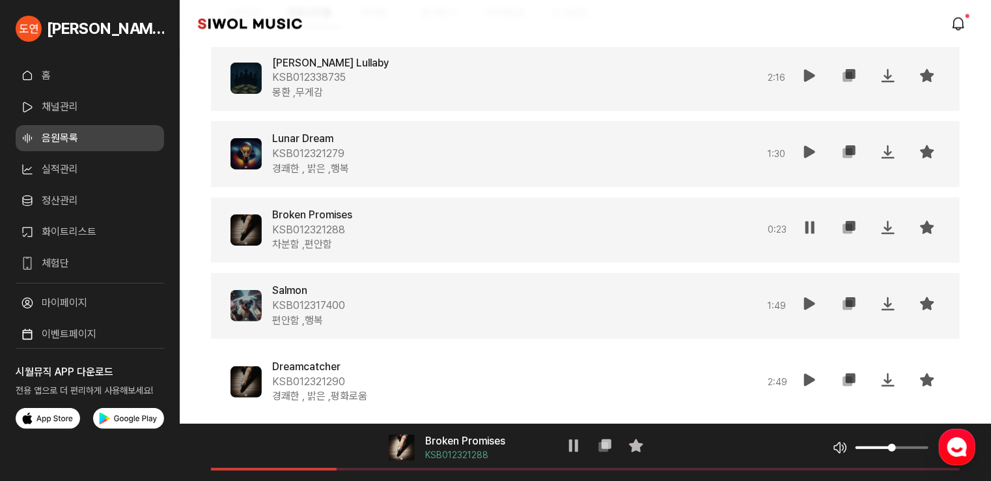
click at [806, 307] on icon at bounding box center [810, 304] width 16 height 16
click at [921, 301] on icon at bounding box center [927, 304] width 16 height 16
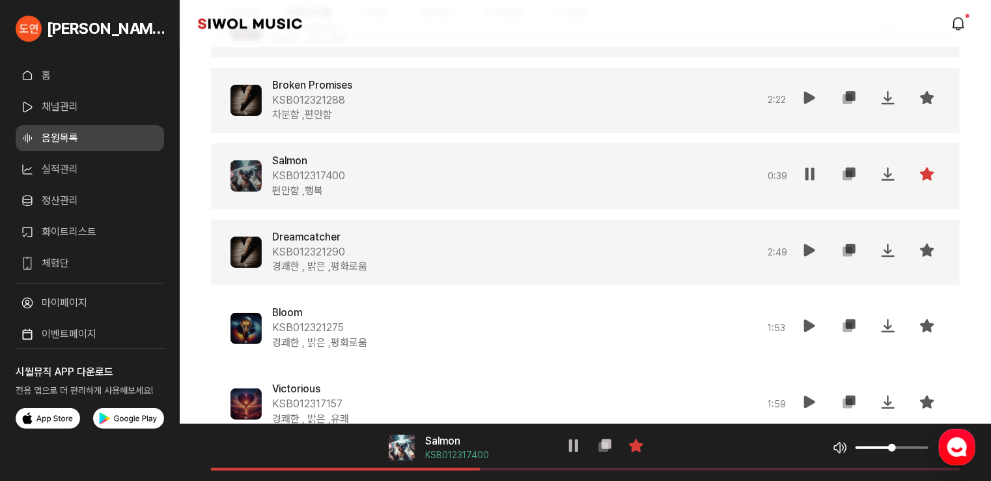
scroll to position [13842, 0]
click at [807, 246] on icon at bounding box center [810, 250] width 16 height 16
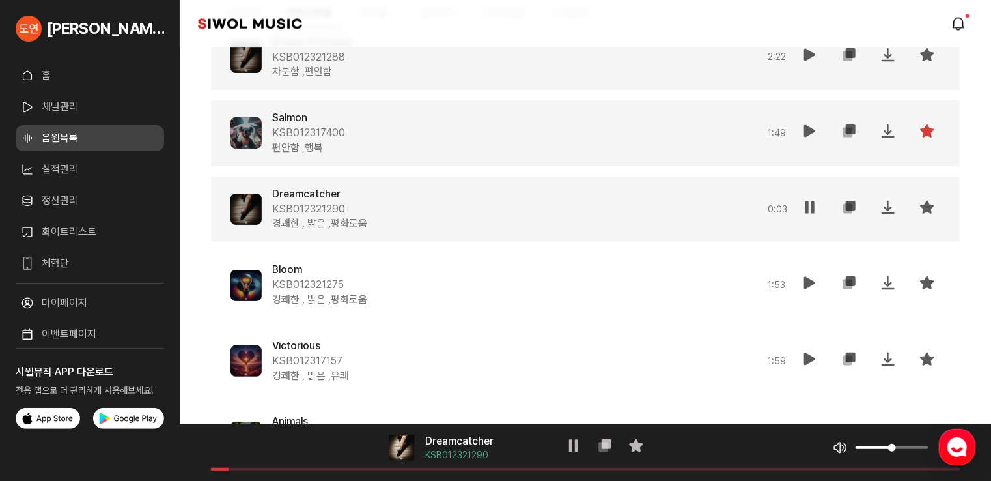
scroll to position [13907, 0]
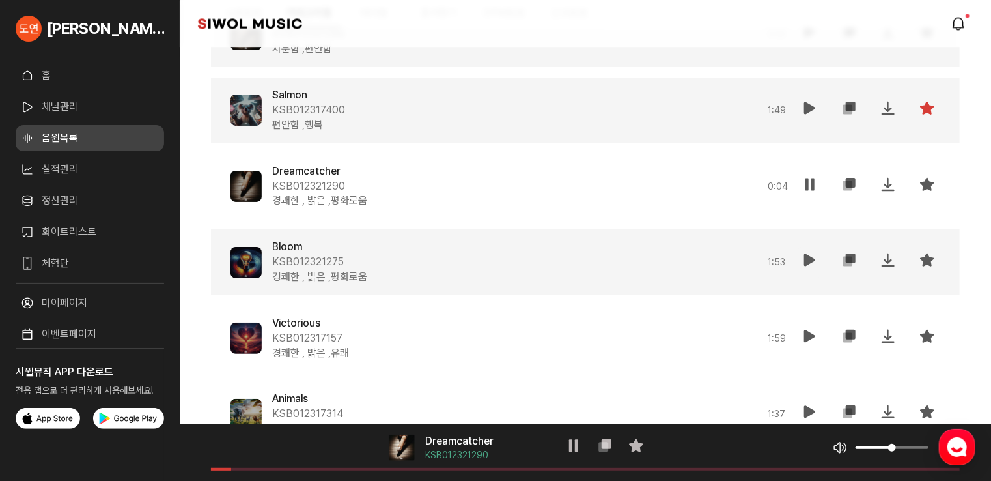
click at [802, 255] on icon at bounding box center [810, 260] width 16 height 16
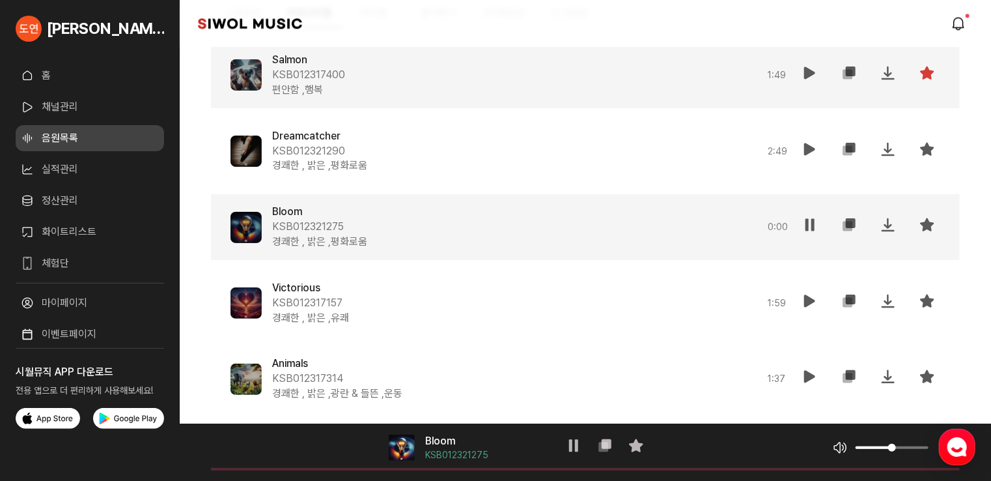
scroll to position [13972, 0]
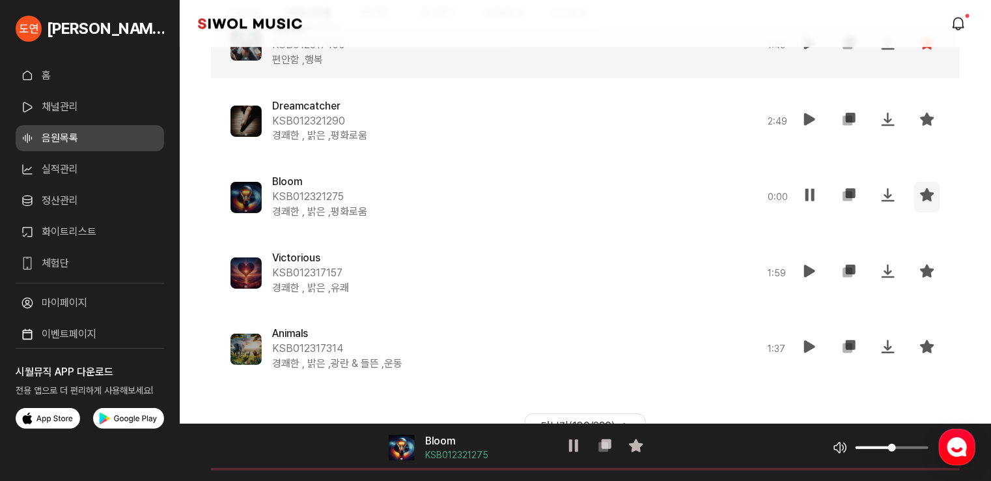
click at [932, 188] on icon at bounding box center [927, 195] width 16 height 16
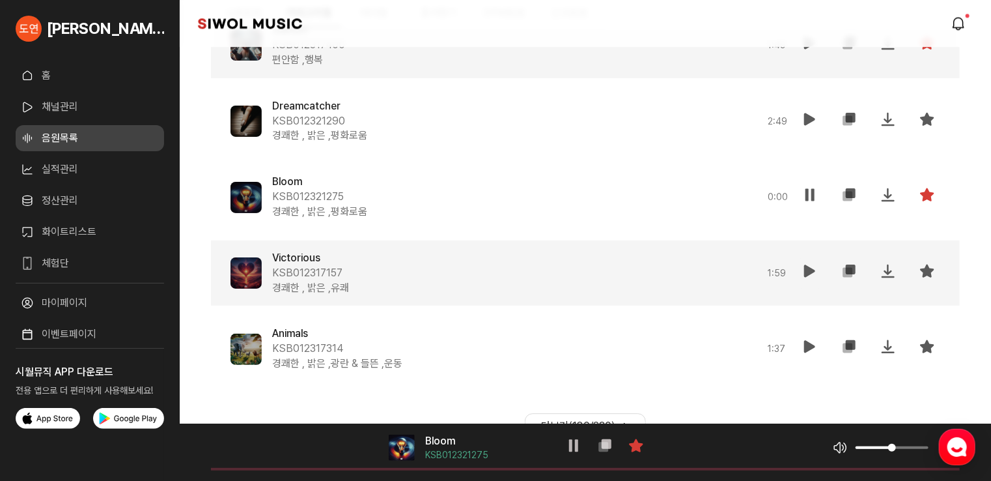
click at [813, 264] on icon at bounding box center [810, 271] width 16 height 16
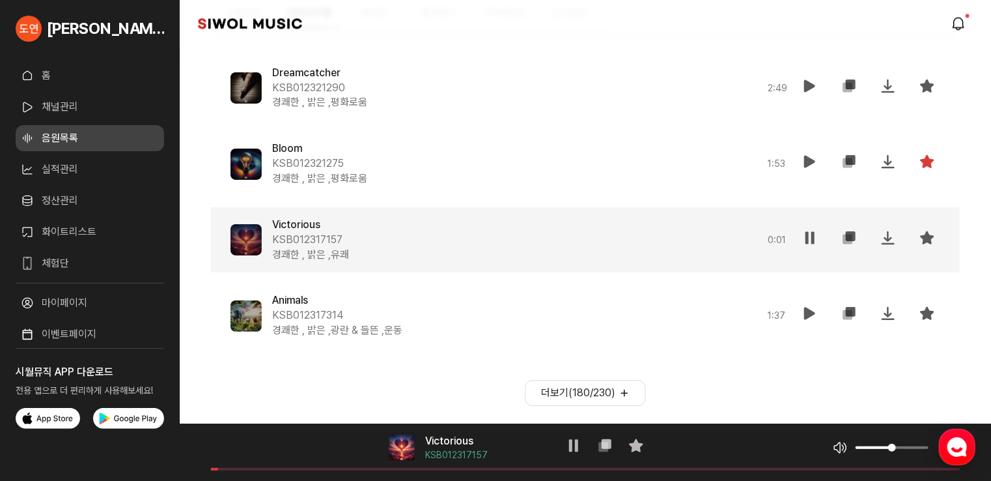
scroll to position [14014, 0]
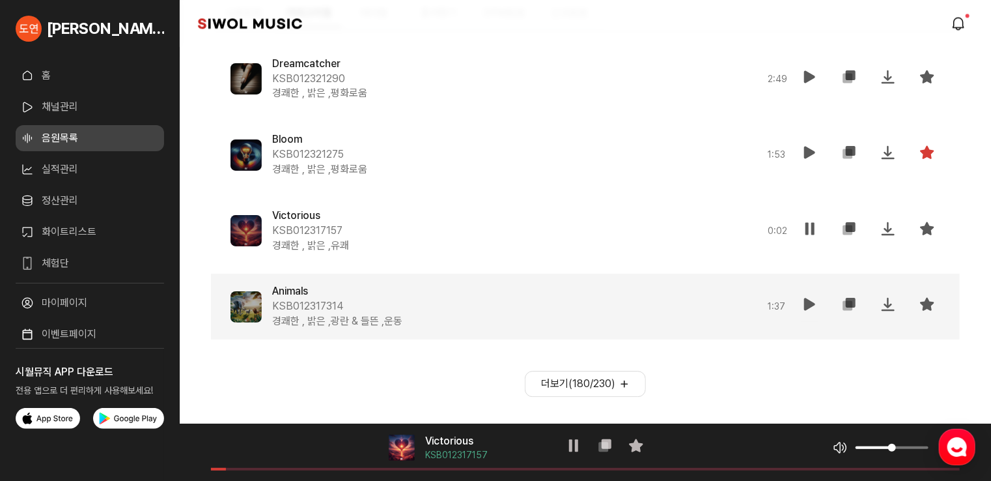
click at [810, 300] on icon at bounding box center [810, 304] width 16 height 16
click at [592, 379] on button "더보기( 180 / 230 )" at bounding box center [585, 384] width 121 height 26
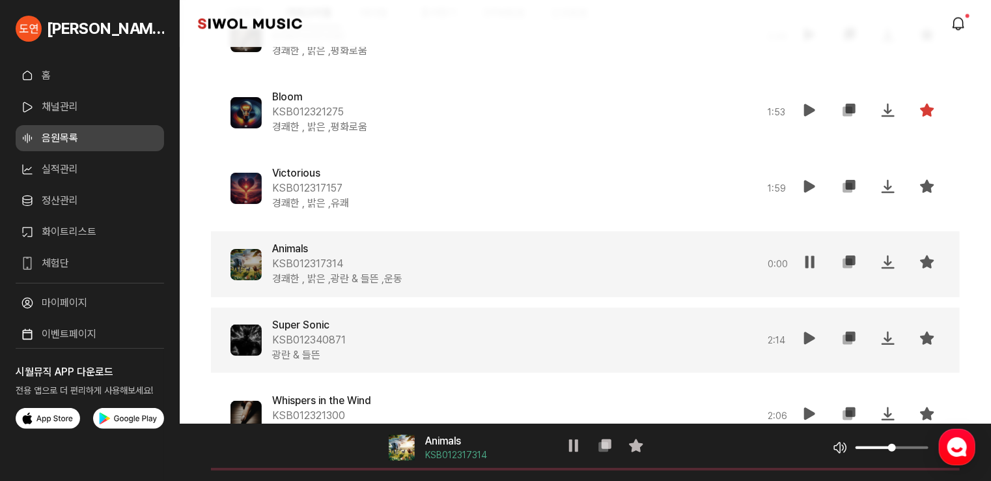
scroll to position [14079, 0]
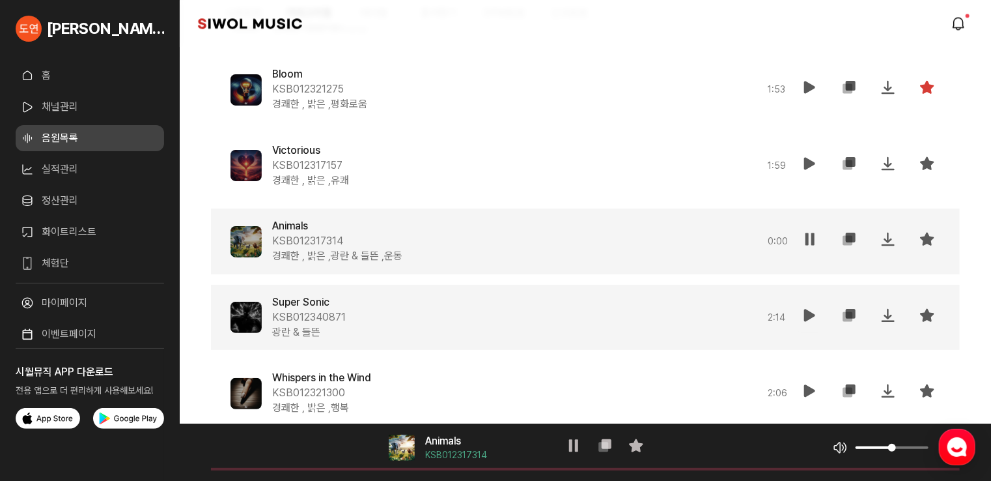
click at [808, 318] on icon at bounding box center [810, 315] width 16 height 16
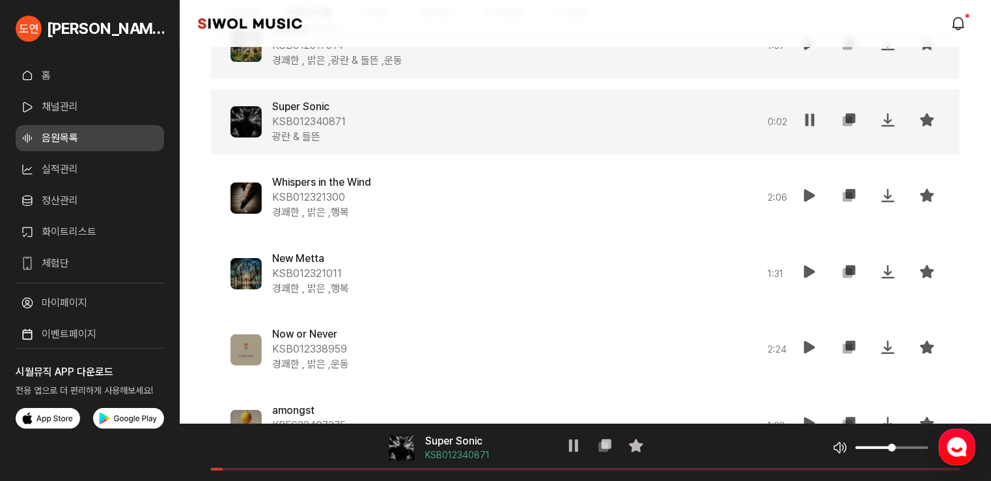
scroll to position [14210, 0]
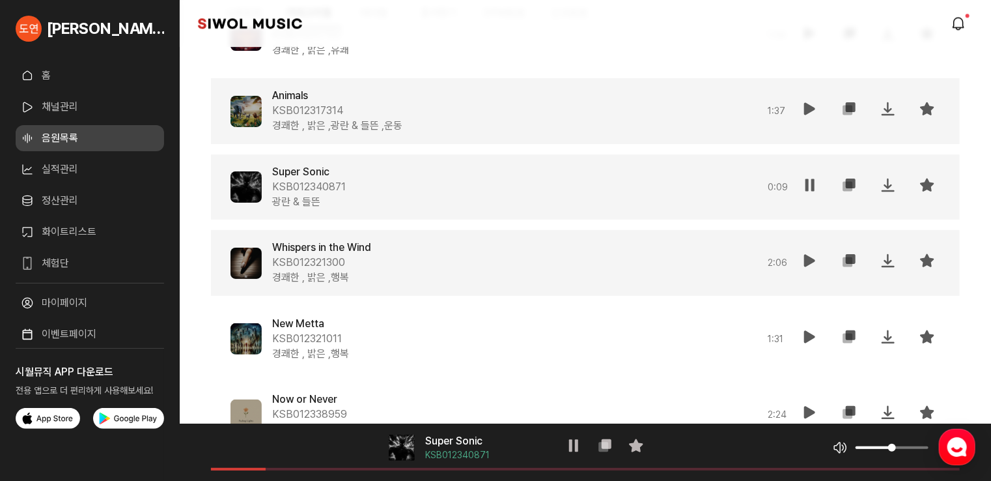
click at [811, 259] on icon at bounding box center [810, 261] width 16 height 16
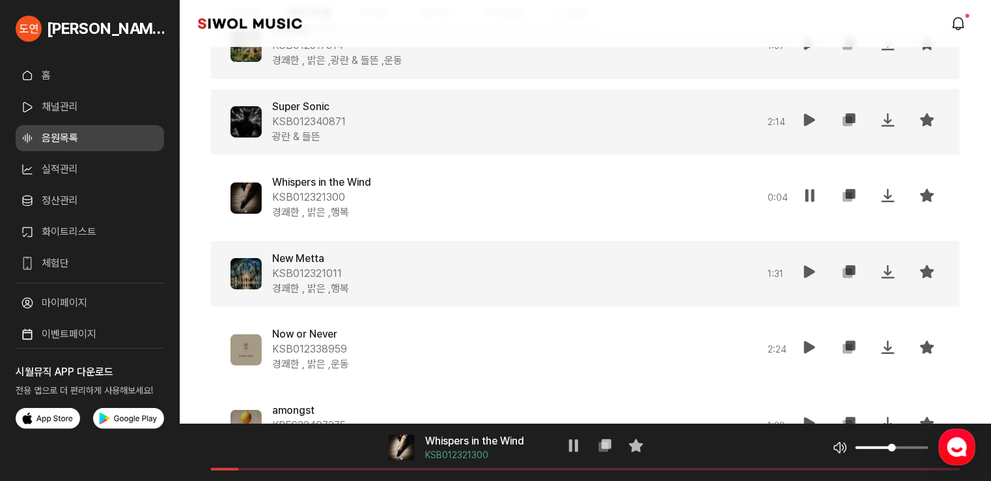
click at [811, 264] on icon at bounding box center [810, 272] width 16 height 16
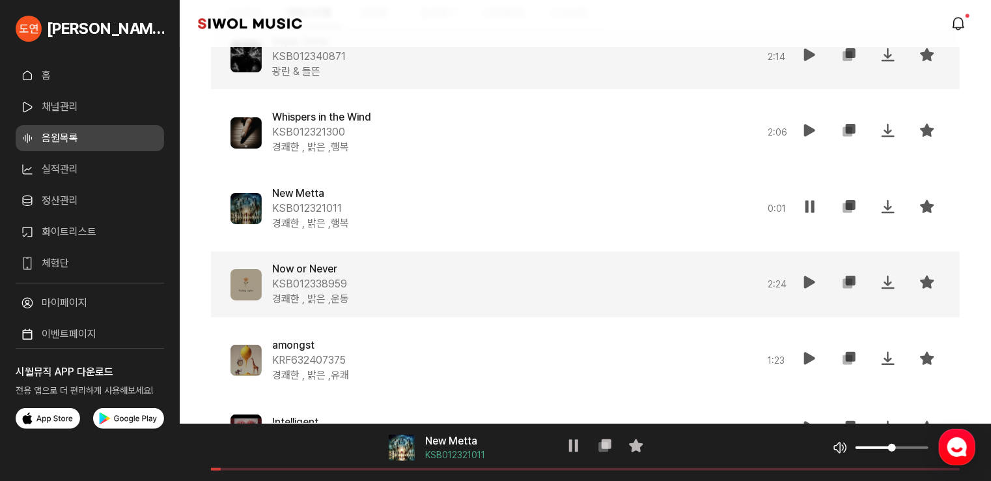
click at [815, 280] on icon at bounding box center [810, 282] width 16 height 16
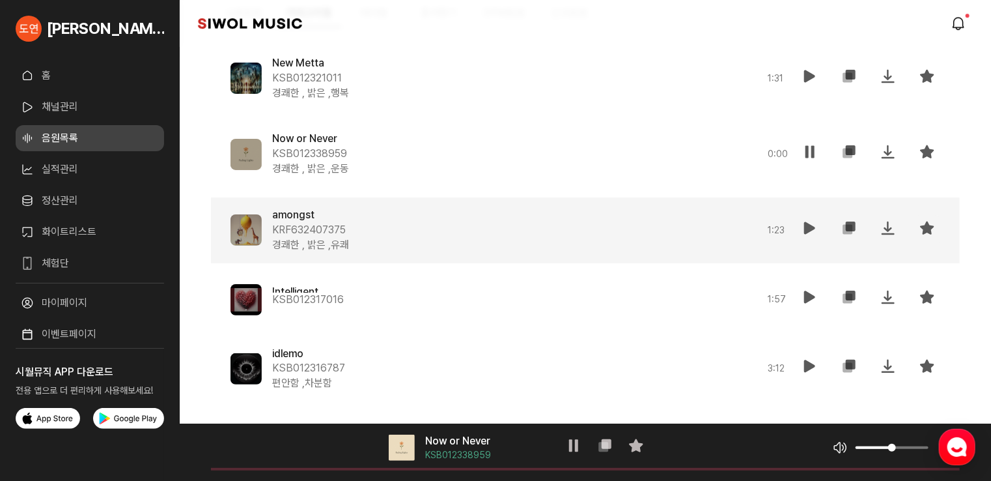
click at [930, 228] on icon at bounding box center [927, 228] width 16 height 16
click at [930, 227] on icon at bounding box center [927, 228] width 16 height 16
click at [932, 154] on icon at bounding box center [927, 152] width 16 height 16
click at [809, 231] on icon at bounding box center [810, 228] width 16 height 16
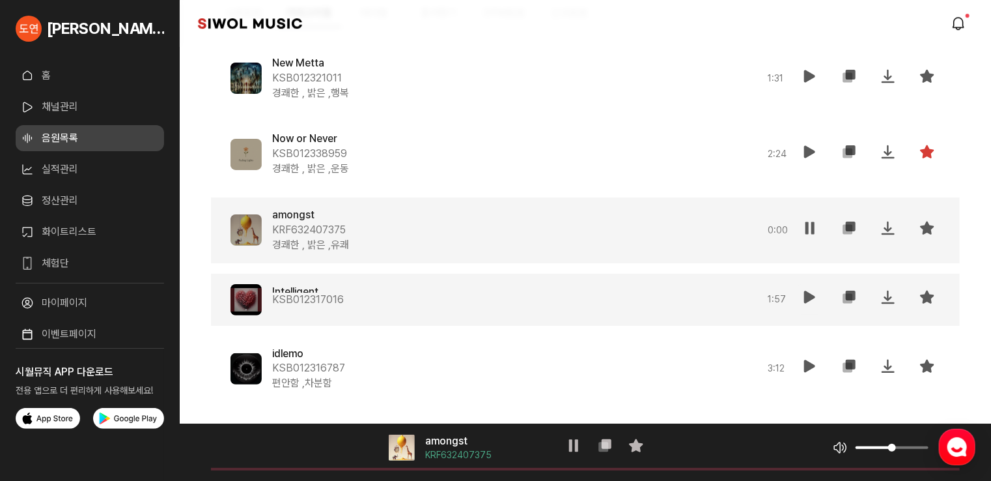
scroll to position [14535, 0]
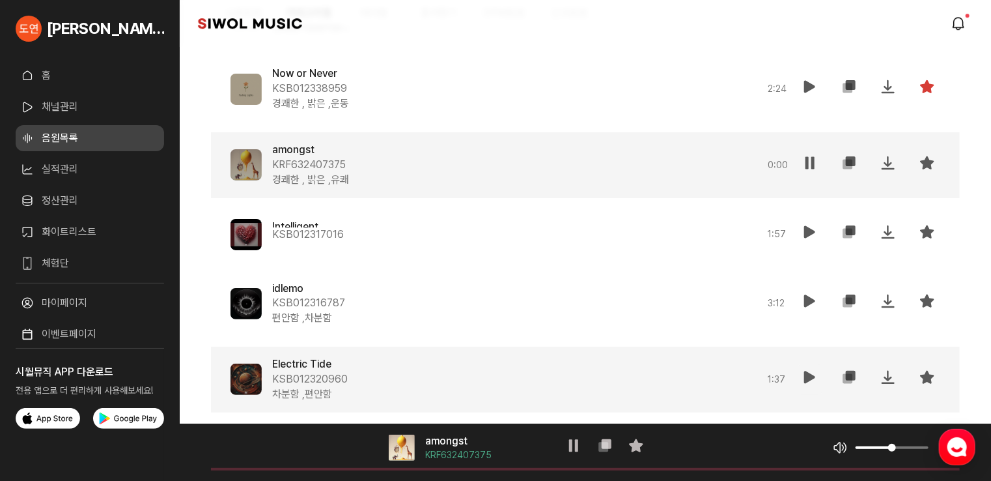
click at [804, 378] on icon at bounding box center [810, 377] width 16 height 16
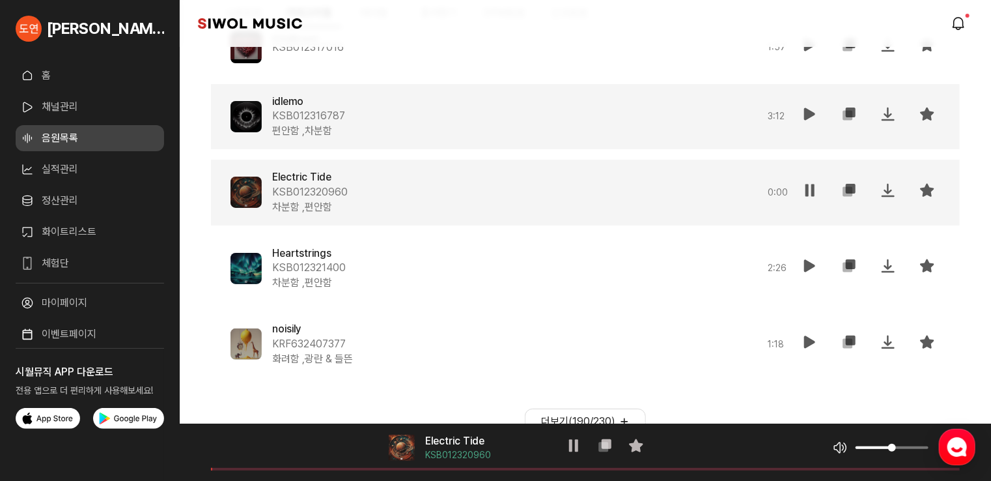
scroll to position [14731, 0]
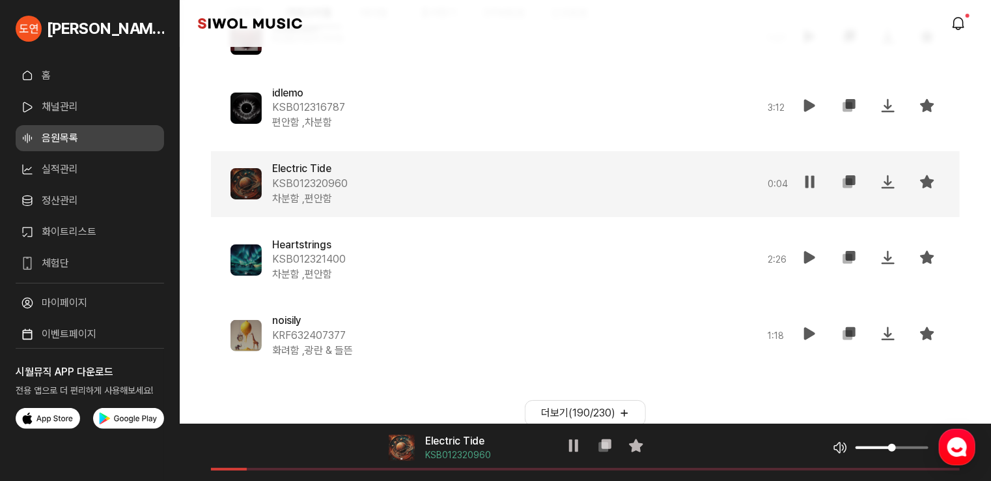
click at [813, 182] on icon at bounding box center [810, 182] width 16 height 16
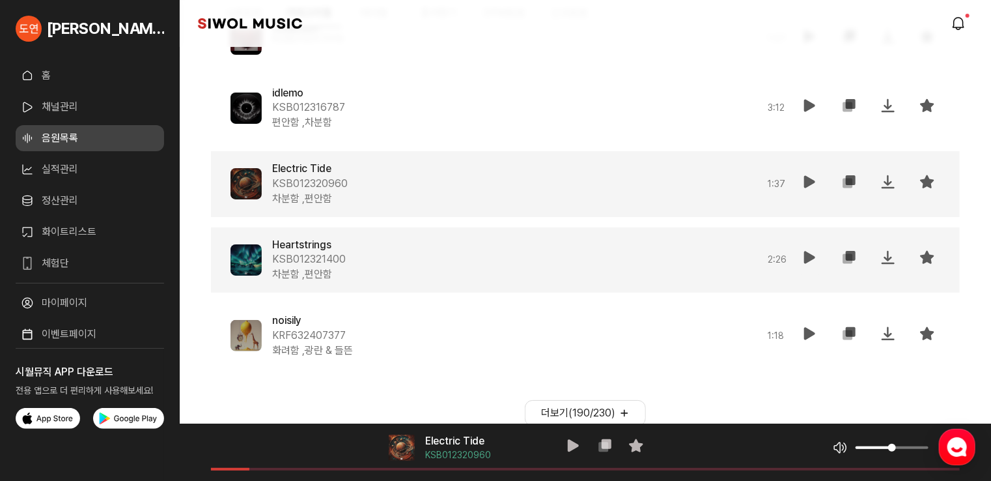
click at [813, 261] on icon at bounding box center [810, 257] width 16 height 16
click at [932, 259] on icon at bounding box center [927, 257] width 16 height 16
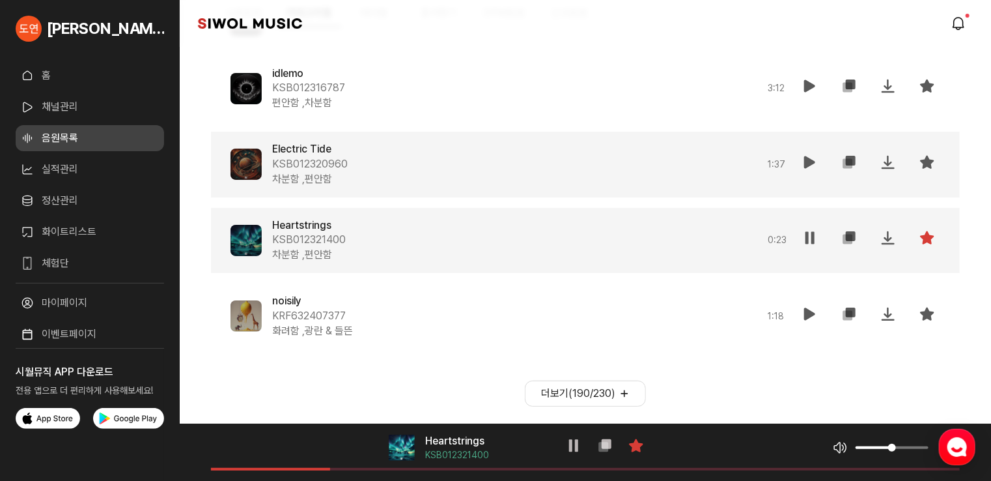
scroll to position [14760, 0]
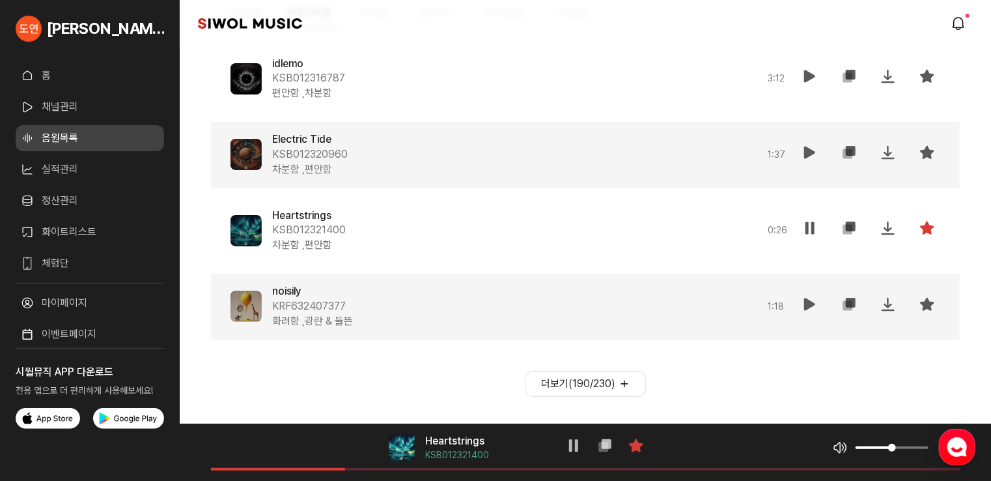
click at [804, 305] on icon at bounding box center [810, 304] width 16 height 16
click at [598, 392] on button "더보기( 190 / 230 )" at bounding box center [585, 384] width 121 height 26
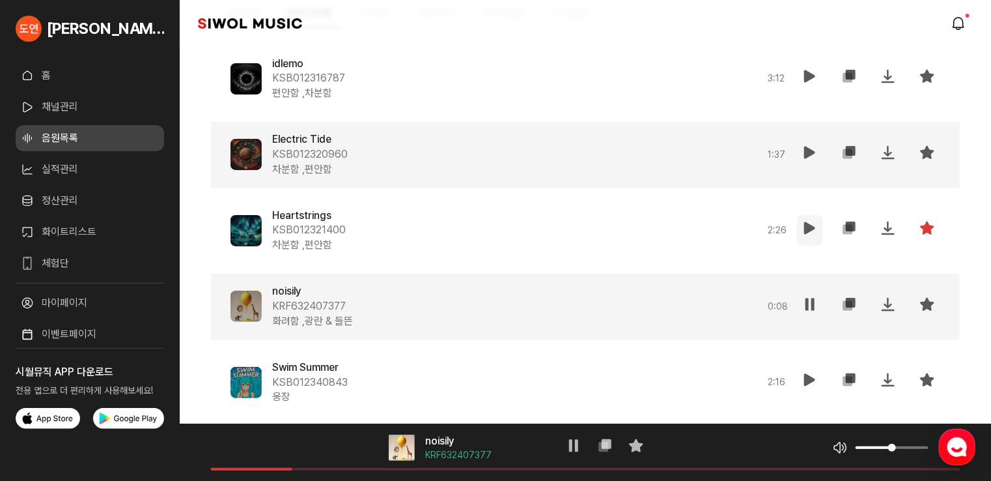
click at [806, 229] on icon at bounding box center [810, 228] width 16 height 16
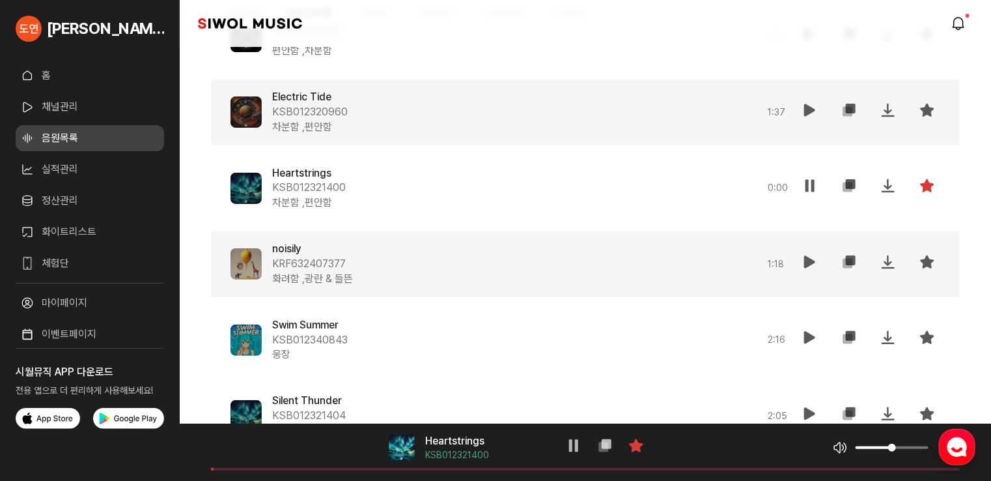
scroll to position [14825, 0]
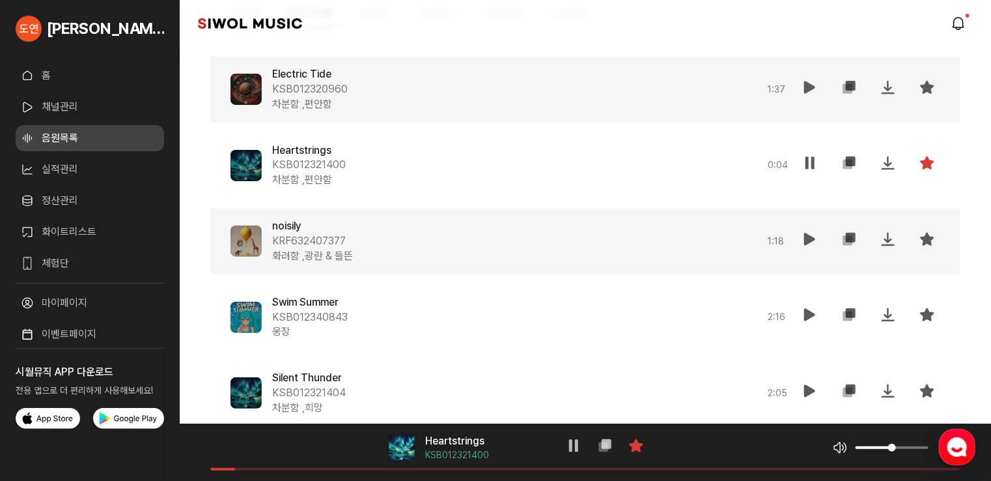
click at [454, 470] on div "음악 플레이어 Heartstrings KSB012321400 일시정지 복사 즐겨찾기 음악 볼륨 조절 음원 길이" at bounding box center [585, 451] width 811 height 57
click at [454, 469] on span at bounding box center [585, 469] width 749 height 3
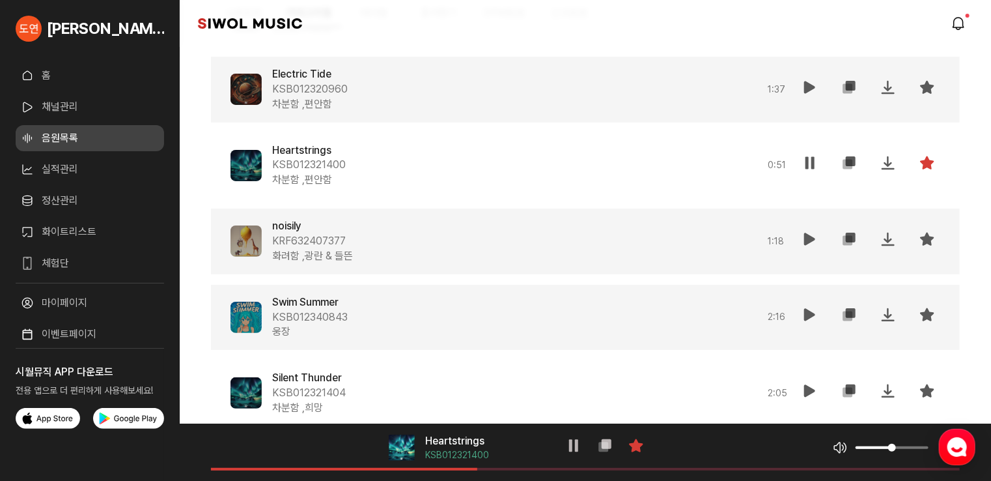
click at [808, 307] on icon at bounding box center [810, 315] width 16 height 16
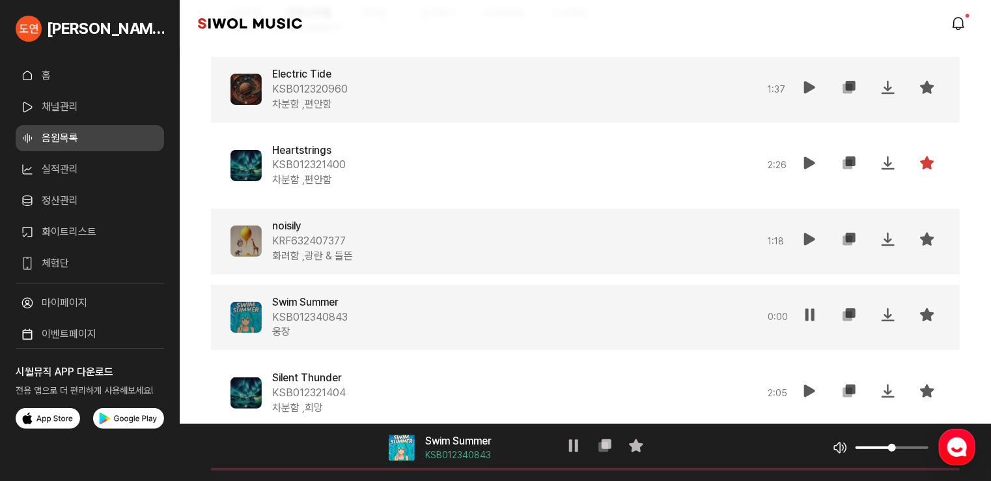
scroll to position [14955, 0]
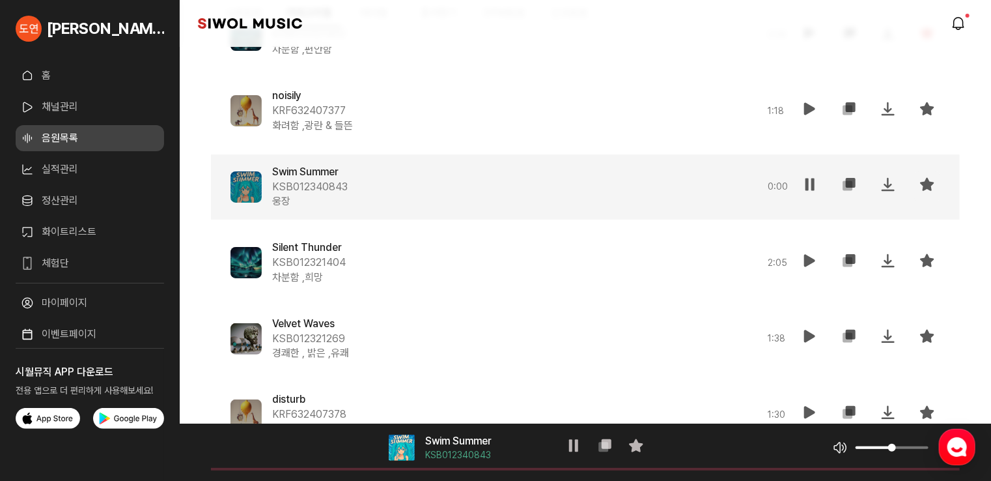
click at [931, 186] on icon at bounding box center [927, 184] width 16 height 16
drag, startPoint x: 442, startPoint y: 468, endPoint x: 287, endPoint y: 478, distance: 155.9
click at [287, 478] on div "음악 플레이어 Swim Summer KSB012340843 일시정지 복사 즐겨찾기 음악 볼륨 조절 음원 길이" at bounding box center [585, 451] width 811 height 57
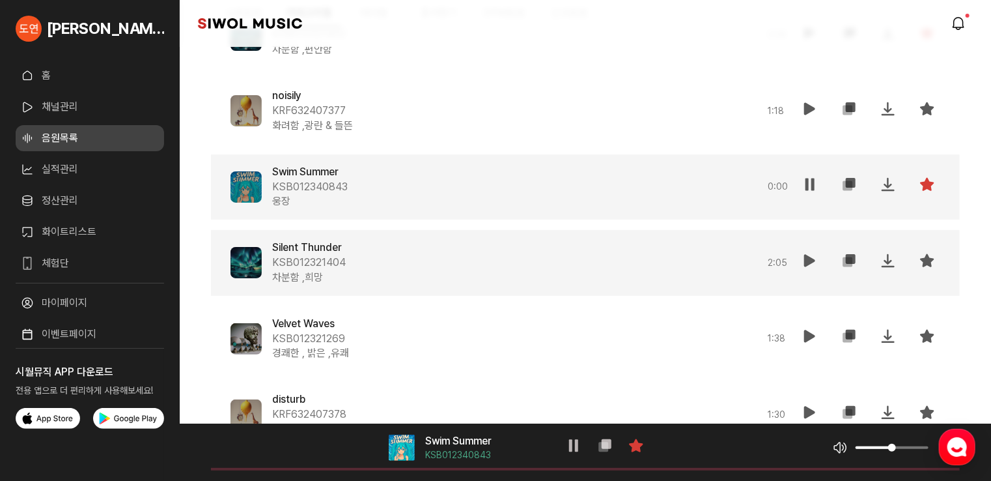
click at [800, 256] on button "재생" at bounding box center [810, 262] width 26 height 31
click at [801, 186] on button "재생" at bounding box center [810, 186] width 26 height 31
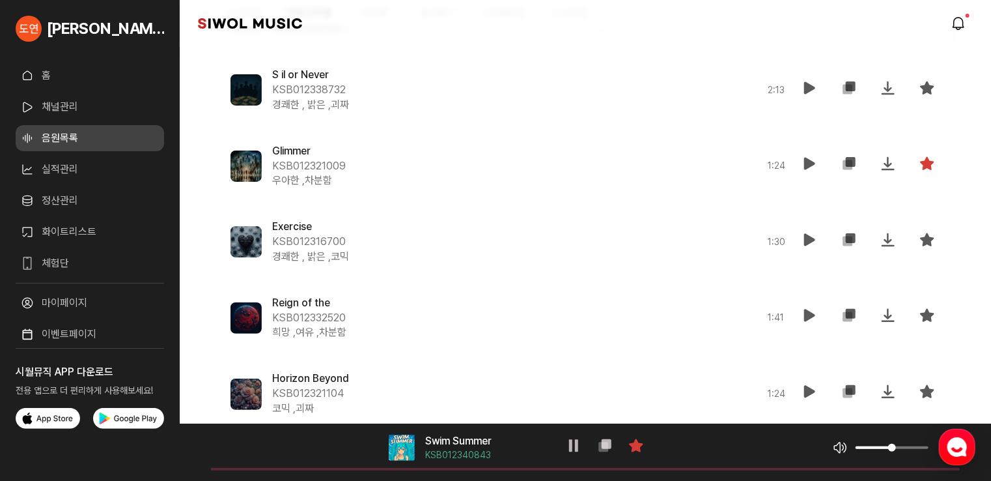
scroll to position [12416, 0]
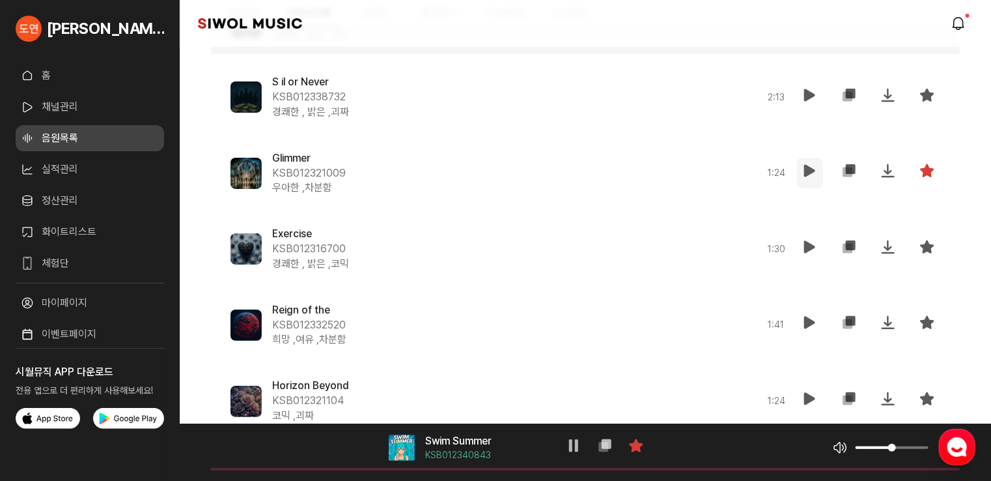
click at [805, 171] on icon at bounding box center [810, 171] width 16 height 16
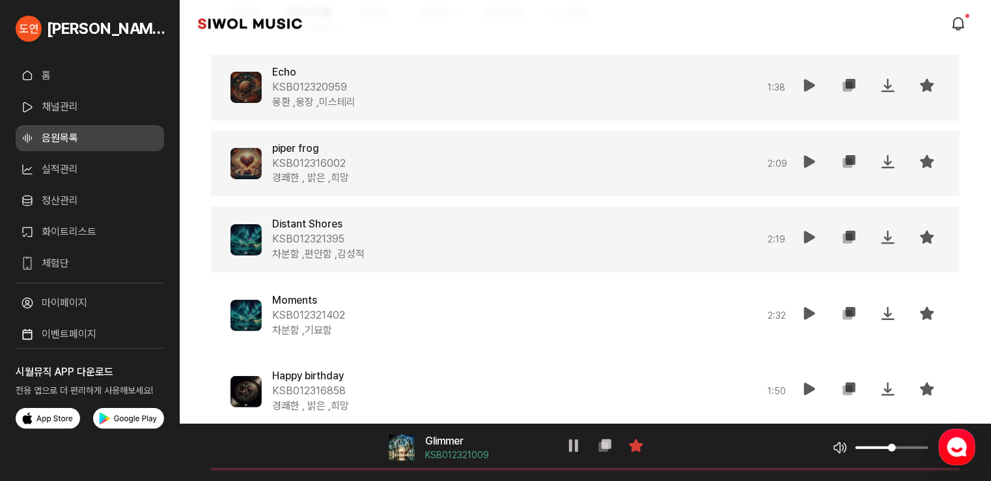
scroll to position [11244, 0]
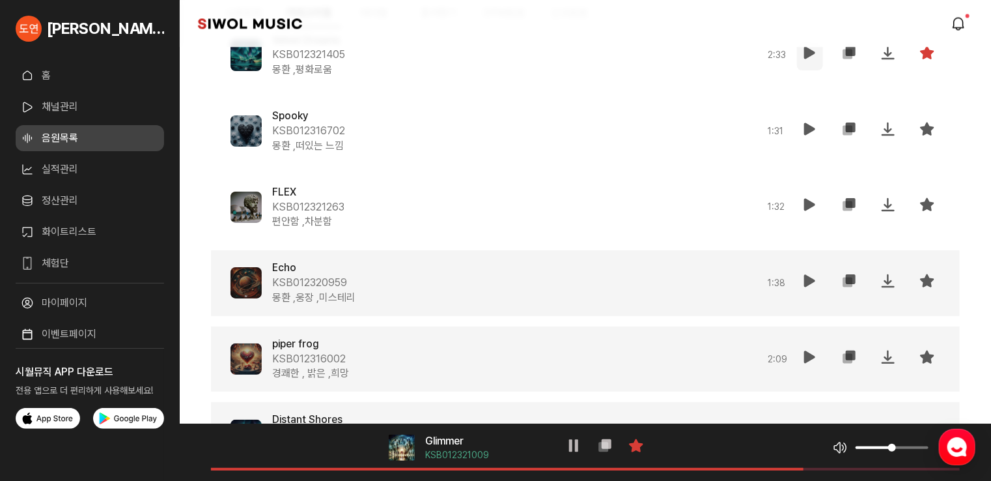
click at [805, 49] on icon at bounding box center [810, 53] width 16 height 16
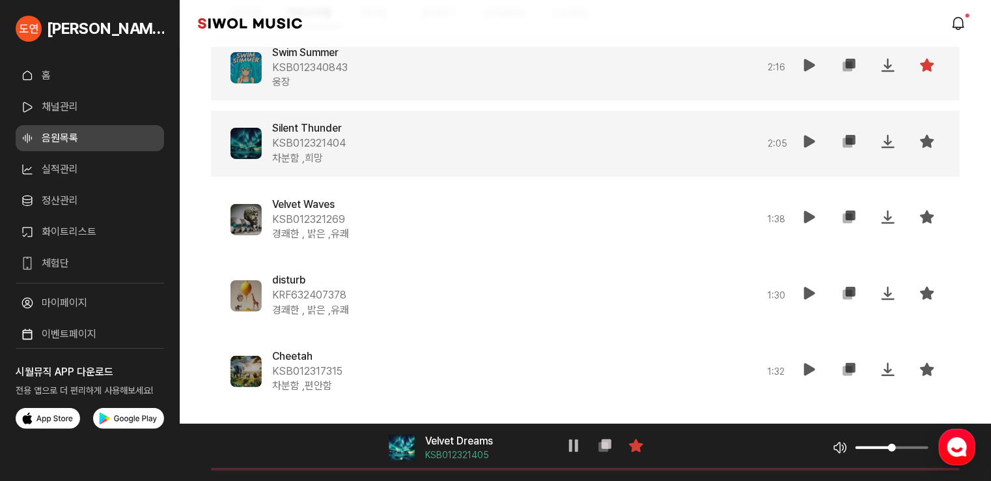
scroll to position [14998, 0]
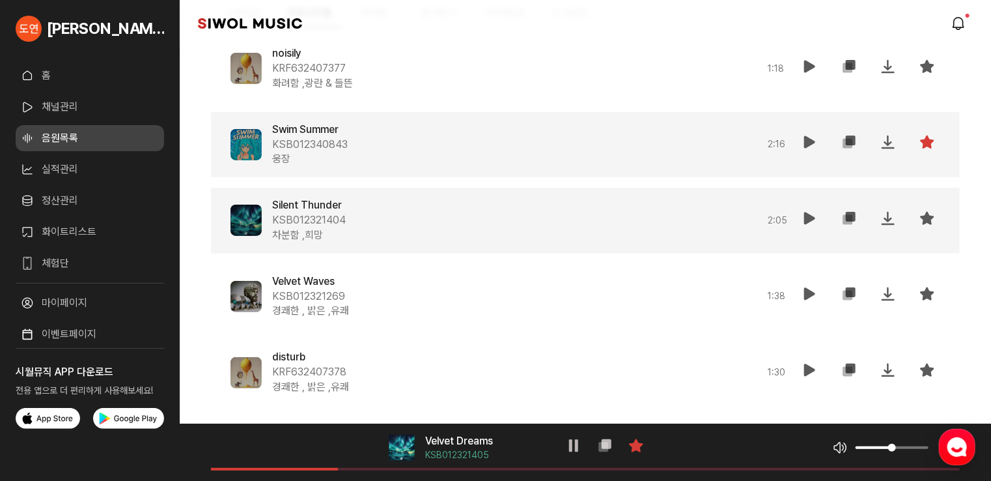
click at [813, 140] on icon at bounding box center [810, 142] width 16 height 16
click at [810, 219] on icon at bounding box center [810, 218] width 16 height 16
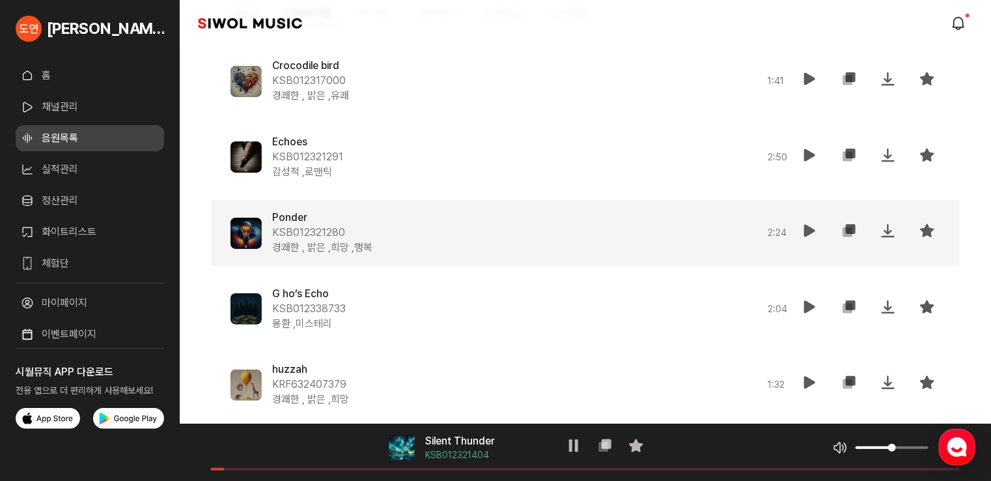
scroll to position [15519, 0]
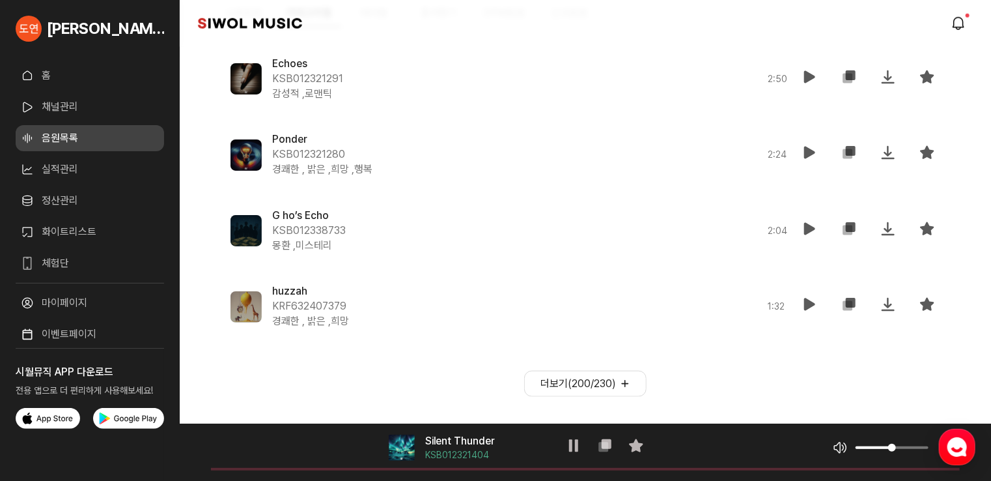
click at [563, 372] on button "더보기( 200 / 230 )" at bounding box center [585, 384] width 122 height 26
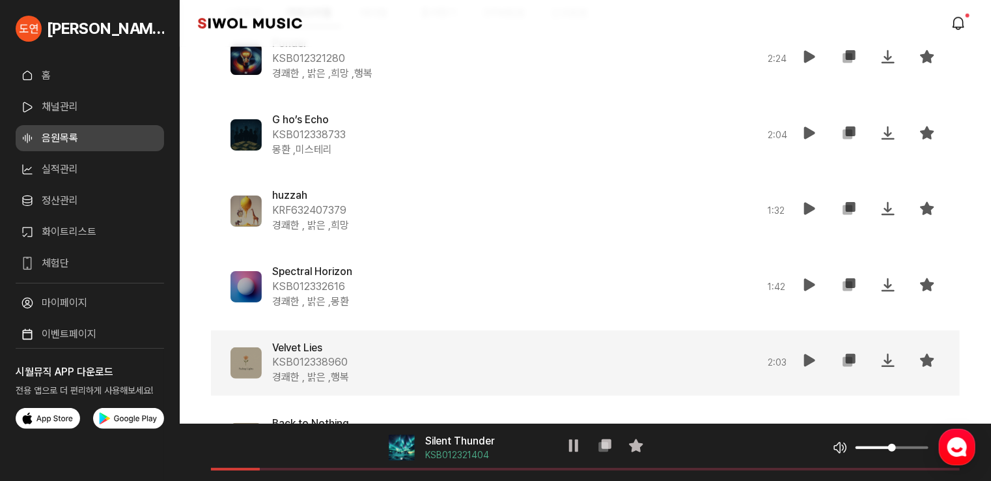
scroll to position [15584, 0]
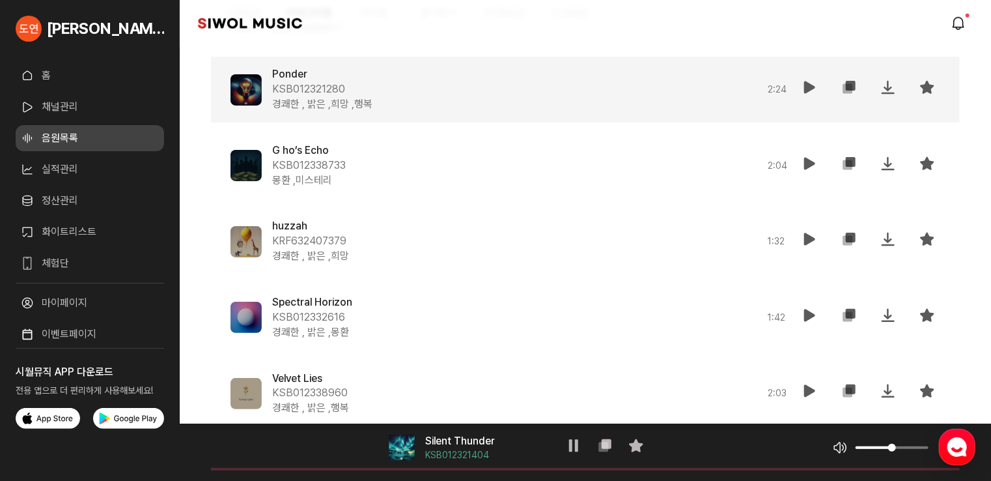
click at [820, 74] on button "재생" at bounding box center [810, 89] width 26 height 31
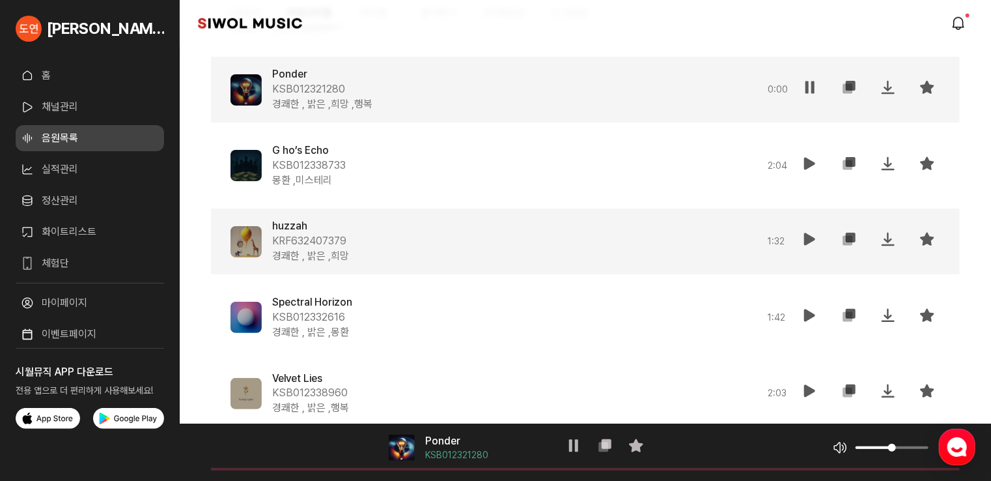
scroll to position [15714, 0]
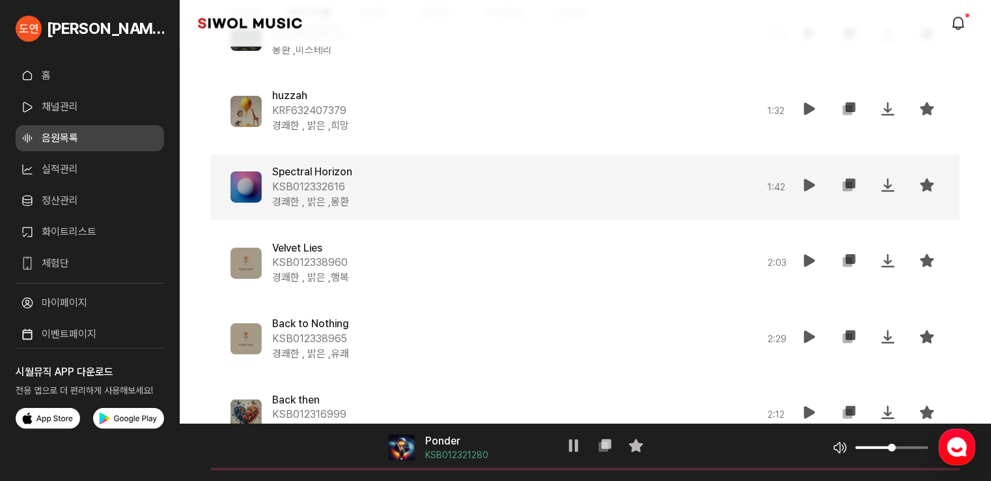
click at [813, 184] on icon at bounding box center [810, 185] width 16 height 16
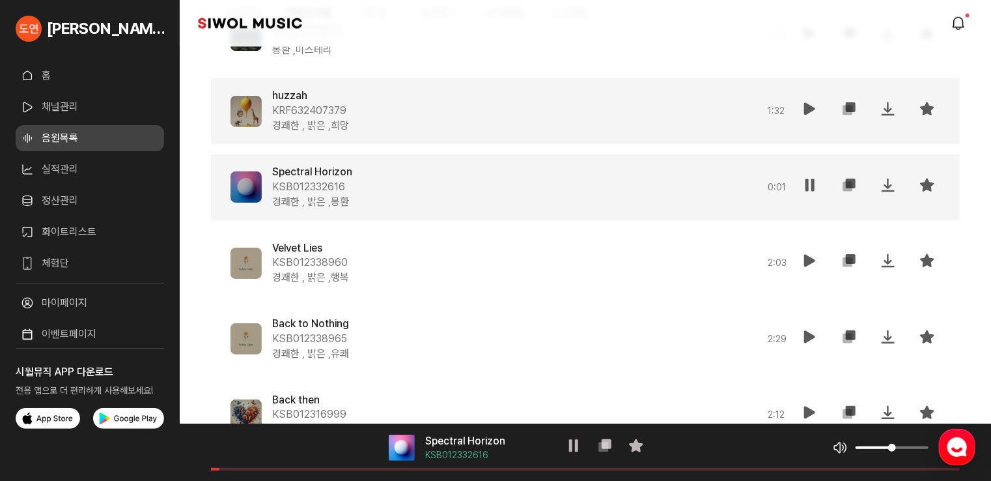
click at [807, 106] on icon at bounding box center [810, 109] width 16 height 16
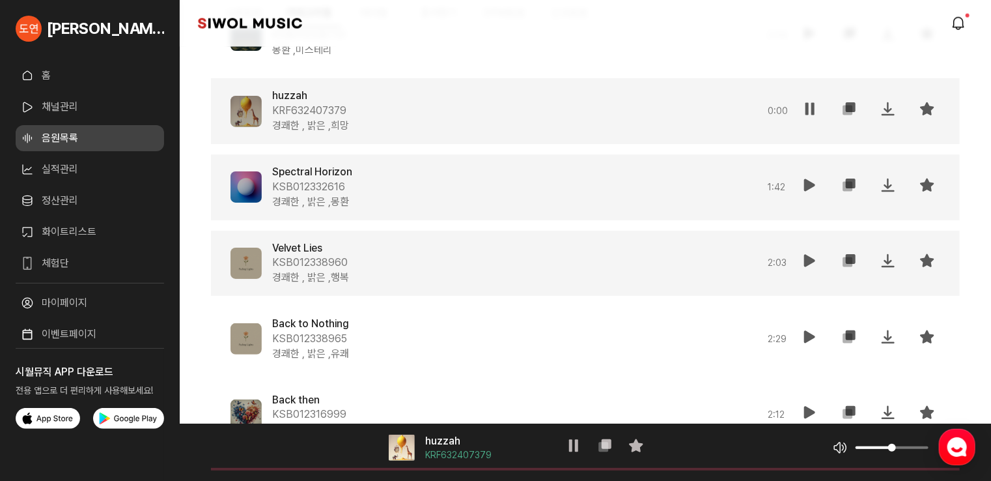
click at [810, 254] on icon at bounding box center [810, 261] width 16 height 16
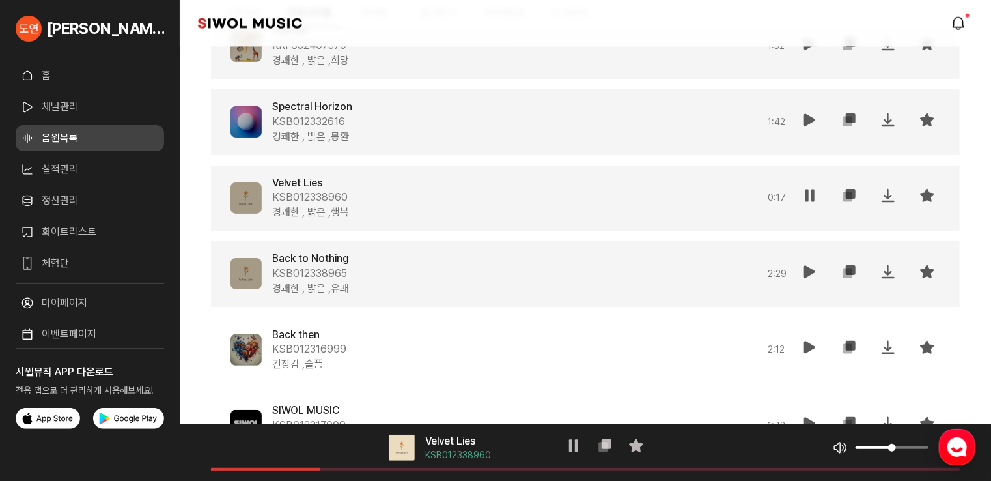
click at [809, 264] on icon at bounding box center [810, 272] width 16 height 16
click at [925, 268] on icon at bounding box center [927, 272] width 16 height 16
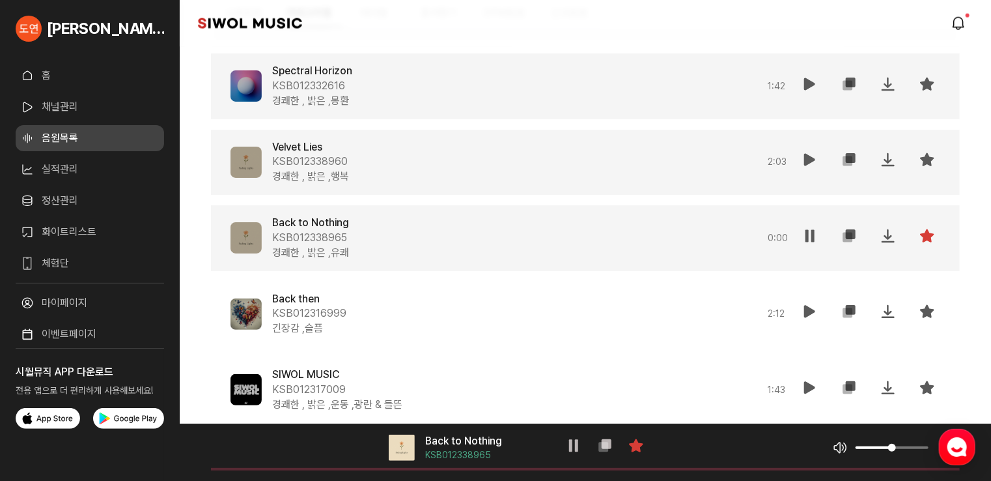
scroll to position [15844, 0]
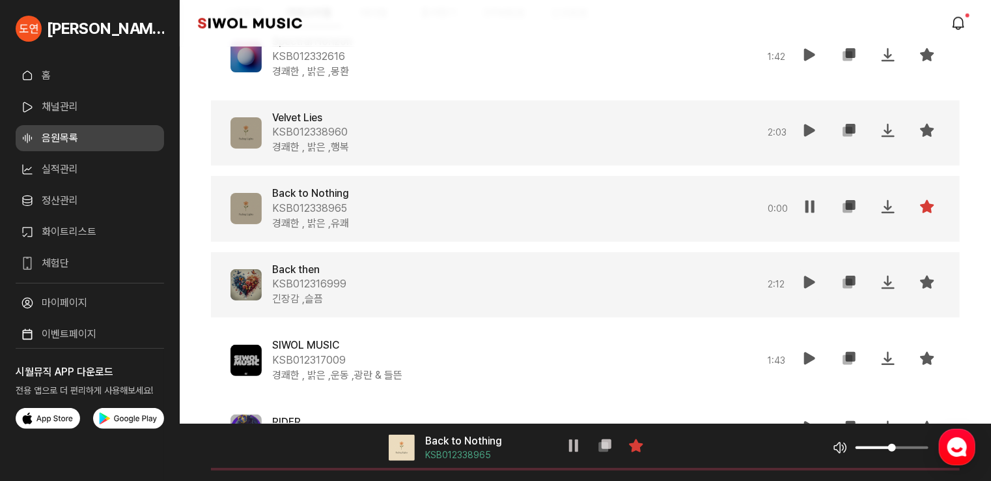
click at [810, 283] on icon at bounding box center [810, 282] width 16 height 16
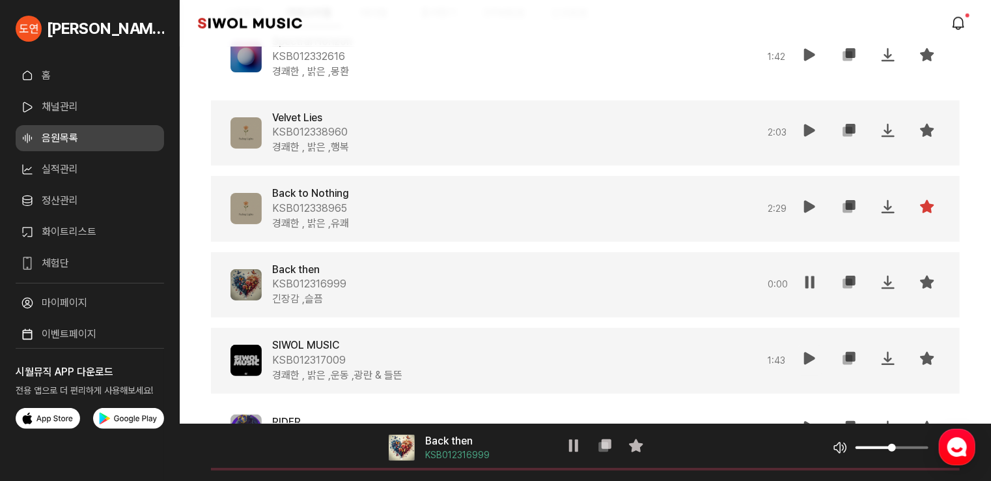
click at [799, 352] on button "재생" at bounding box center [810, 360] width 26 height 31
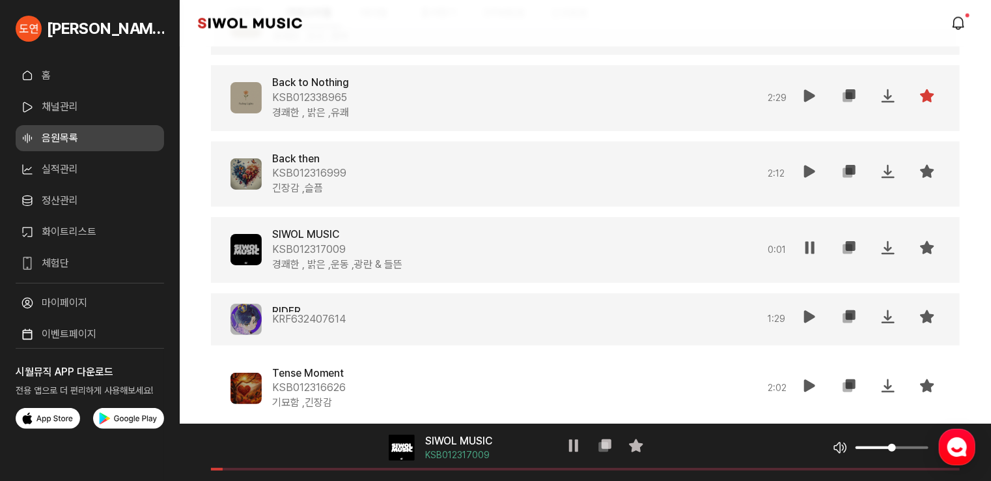
scroll to position [15974, 0]
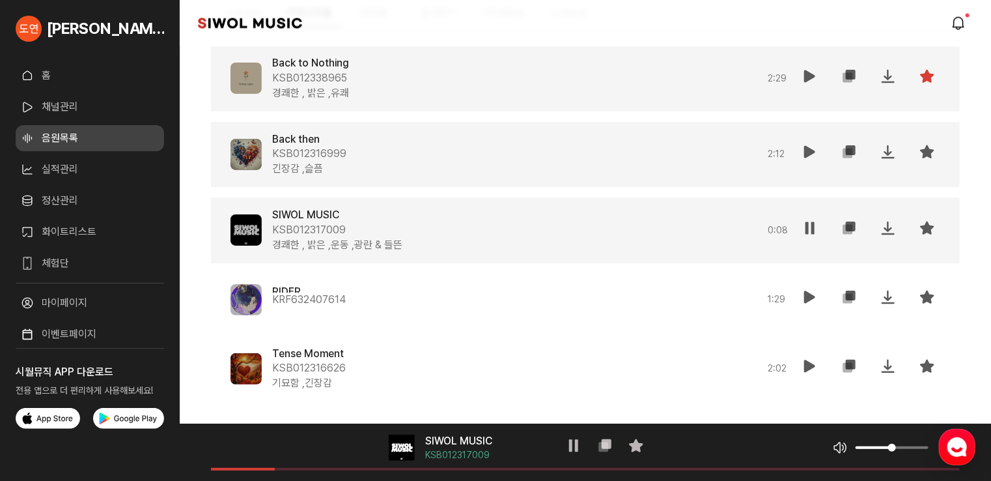
click at [925, 223] on icon at bounding box center [927, 228] width 16 height 16
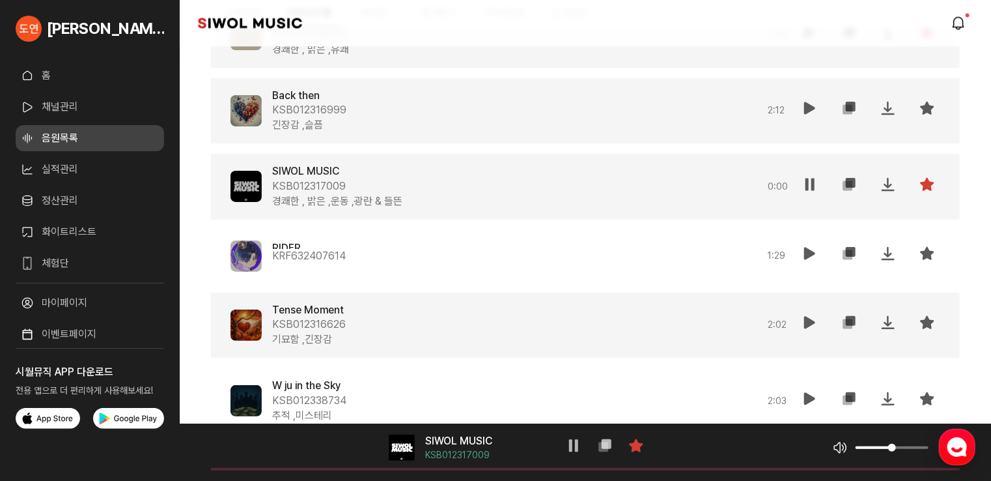
scroll to position [16039, 0]
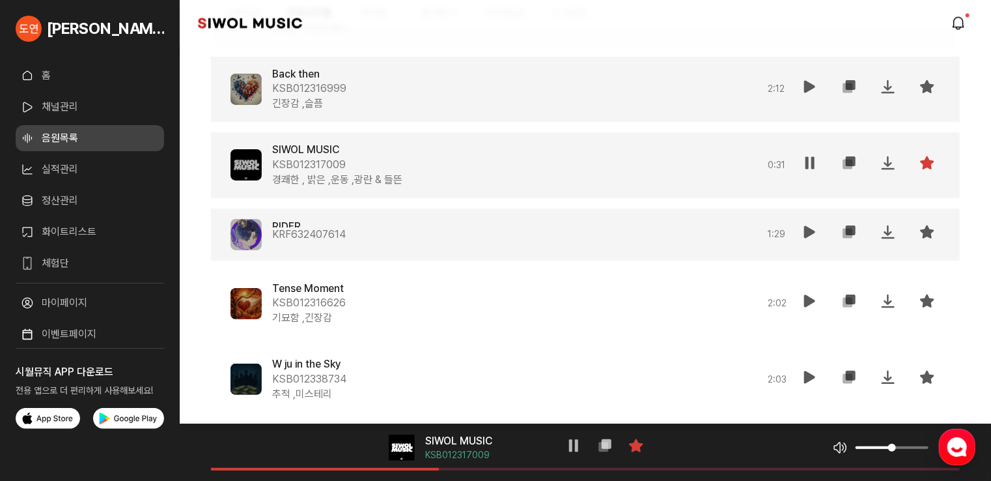
click at [808, 227] on icon at bounding box center [810, 232] width 16 height 16
click at [930, 231] on icon at bounding box center [927, 232] width 16 height 16
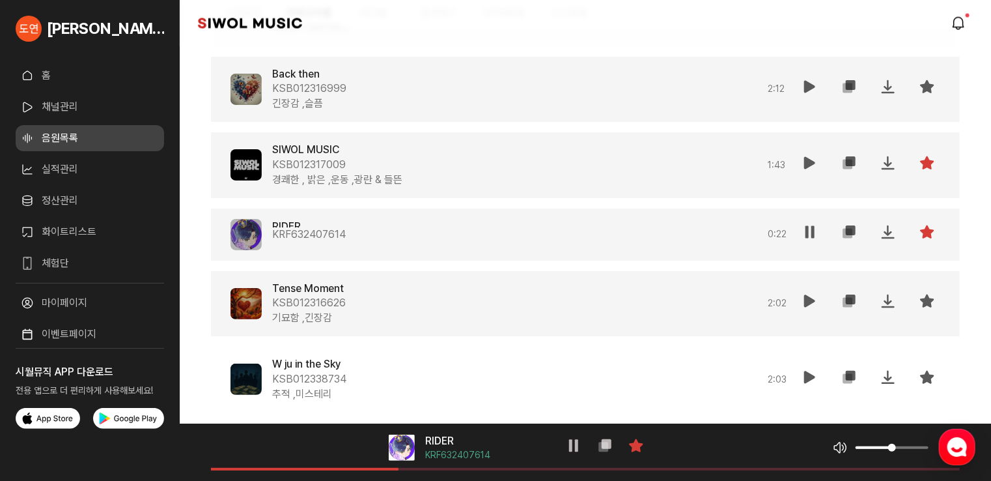
click at [805, 301] on icon at bounding box center [810, 301] width 16 height 16
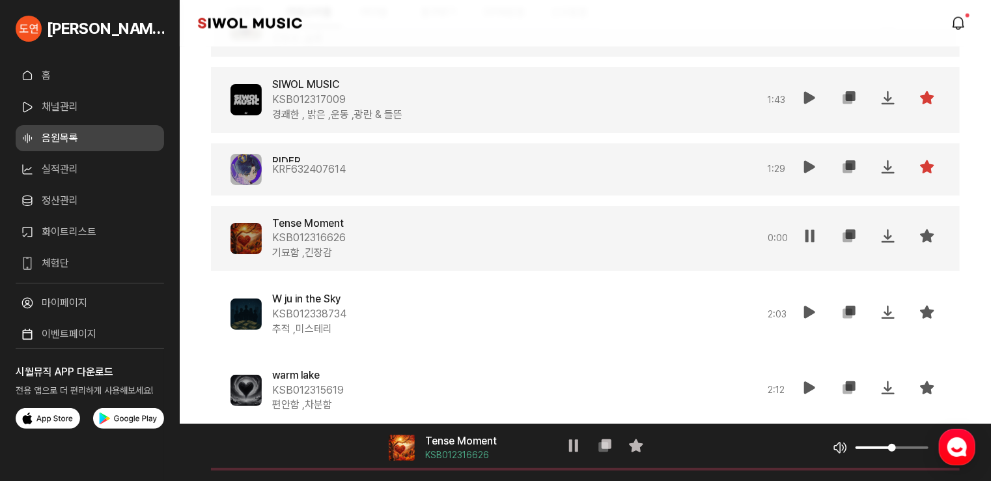
click at [805, 304] on icon at bounding box center [810, 312] width 16 height 16
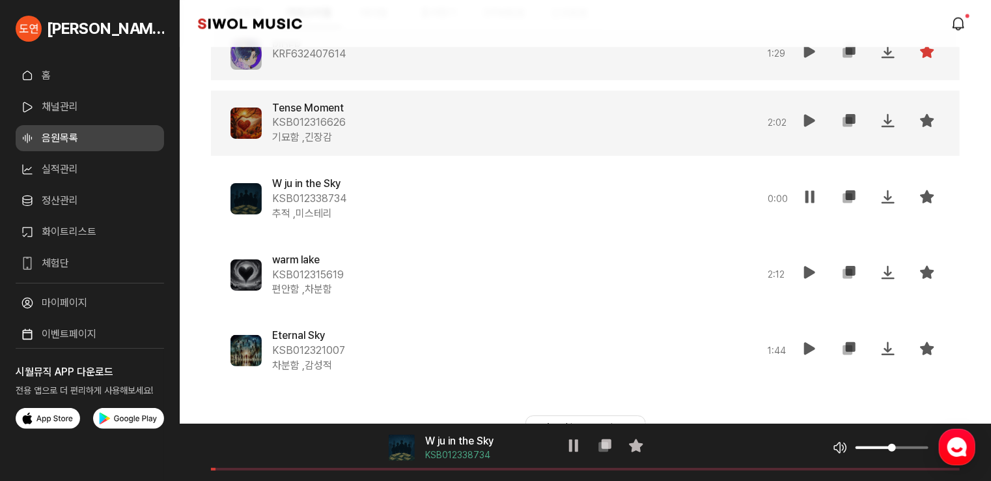
scroll to position [16235, 0]
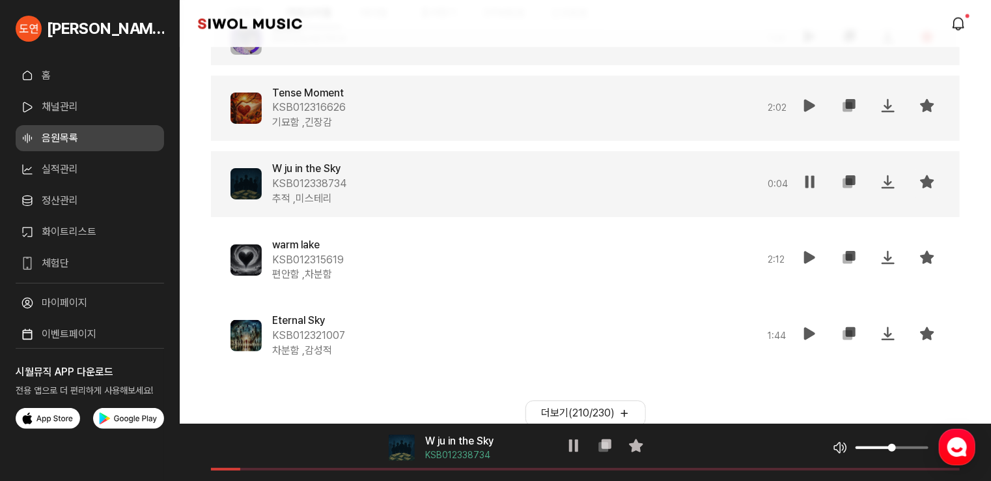
click at [934, 184] on icon at bounding box center [927, 182] width 16 height 16
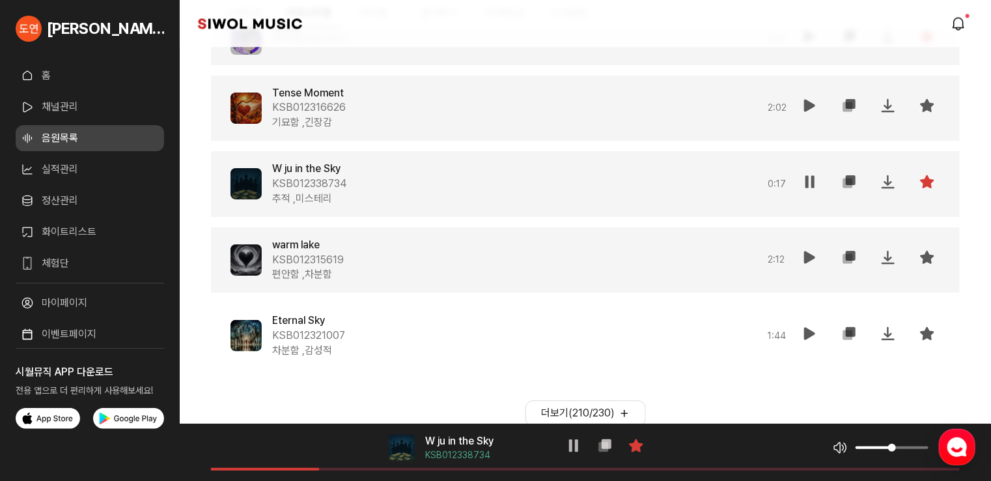
click at [811, 264] on button "재생" at bounding box center [810, 259] width 26 height 31
click at [597, 414] on button "더보기( 210 / 230 )" at bounding box center [585, 413] width 120 height 26
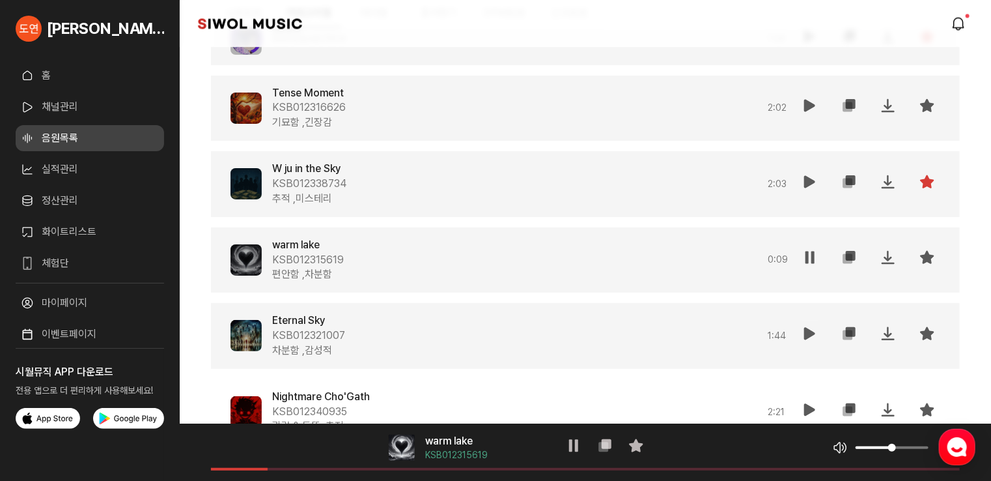
click at [806, 326] on icon at bounding box center [810, 334] width 16 height 16
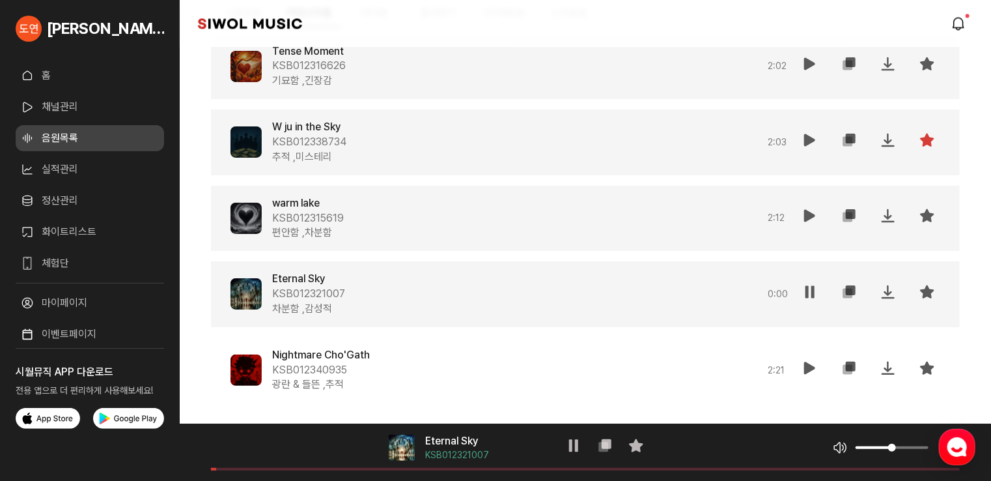
scroll to position [16300, 0]
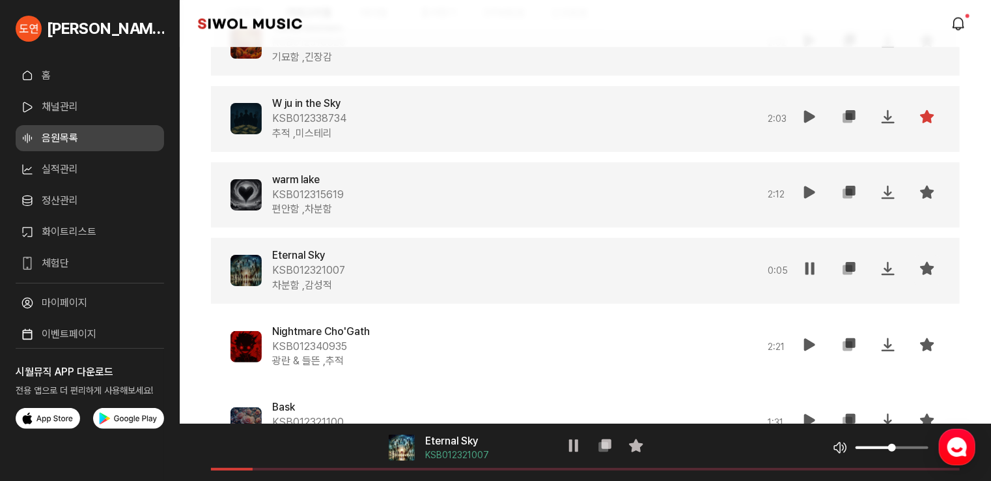
click at [926, 264] on icon at bounding box center [927, 268] width 16 height 16
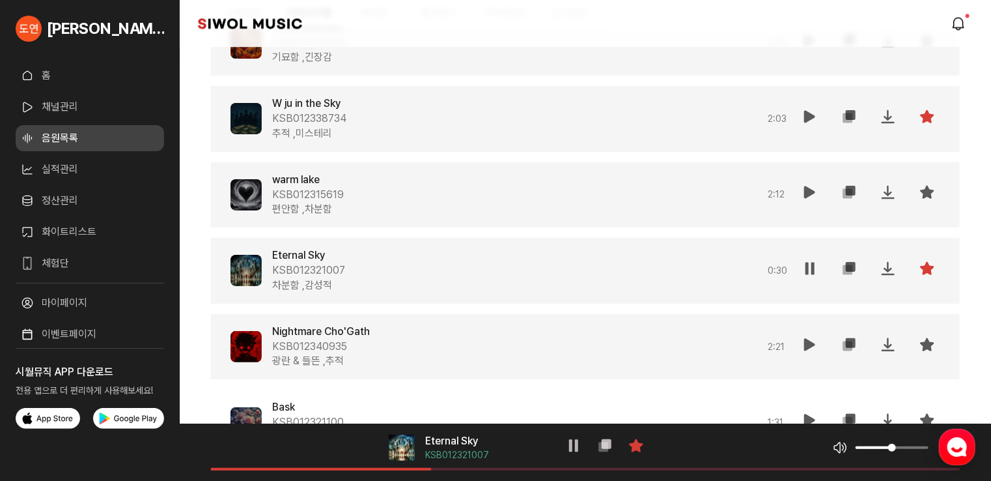
click at [809, 344] on icon at bounding box center [810, 345] width 16 height 16
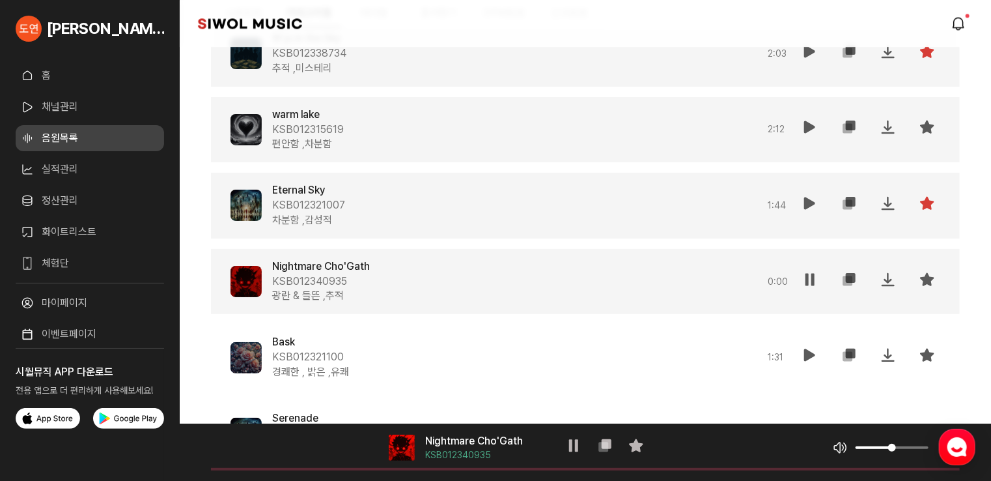
scroll to position [16430, 0]
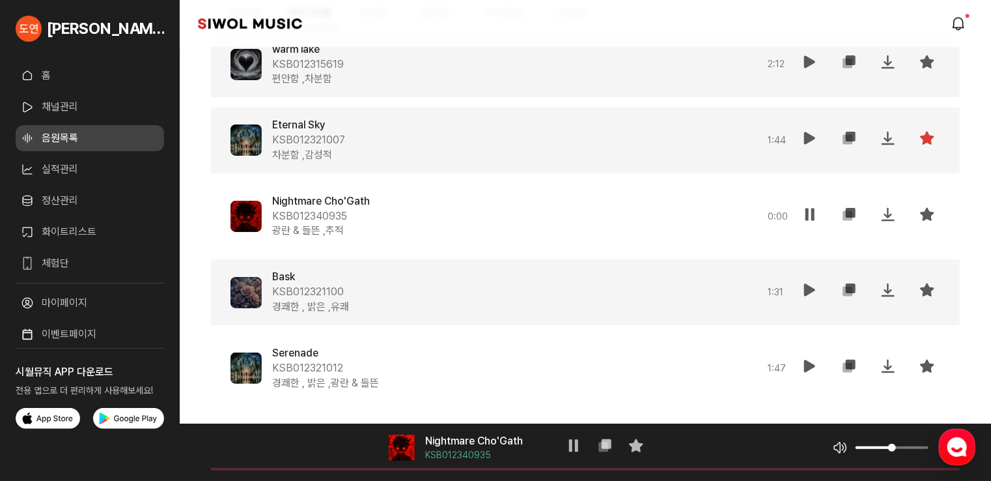
click at [810, 282] on icon at bounding box center [810, 290] width 16 height 16
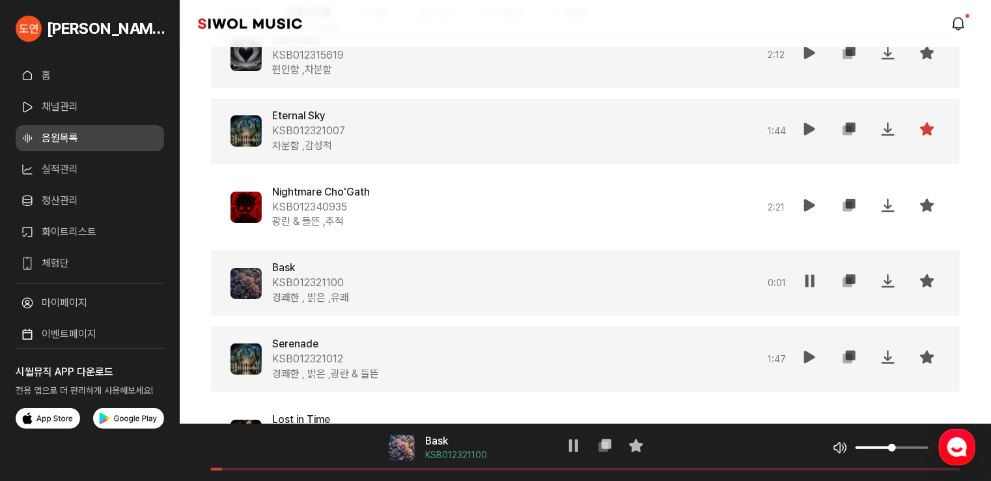
scroll to position [16495, 0]
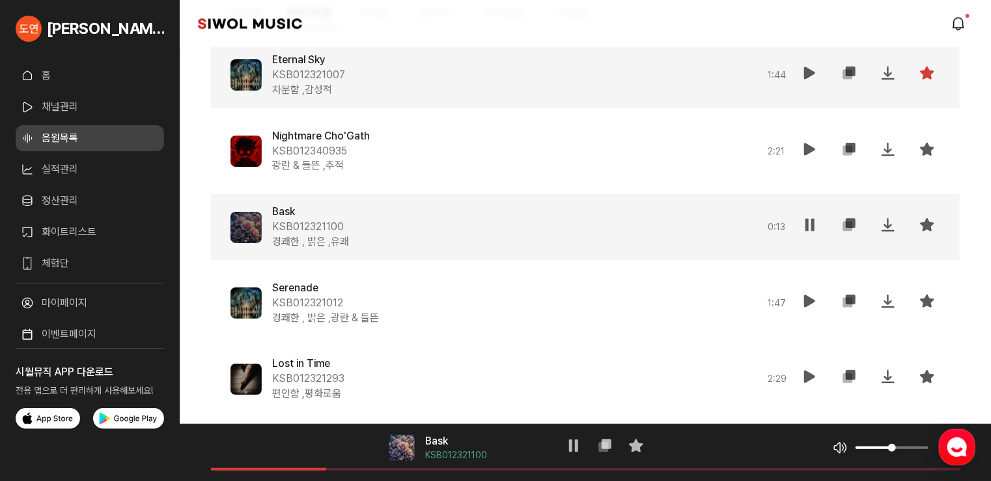
click at [927, 221] on icon at bounding box center [927, 225] width 16 height 16
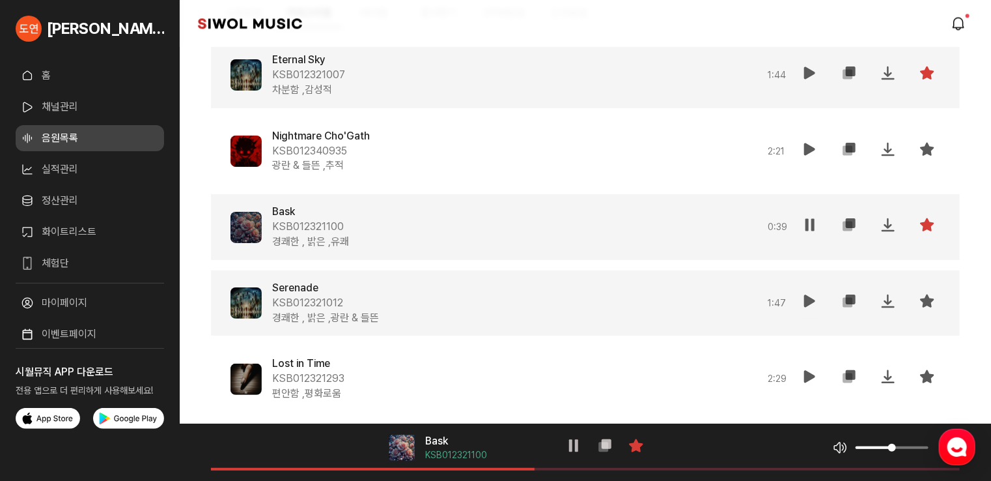
click at [815, 303] on icon at bounding box center [810, 301] width 16 height 16
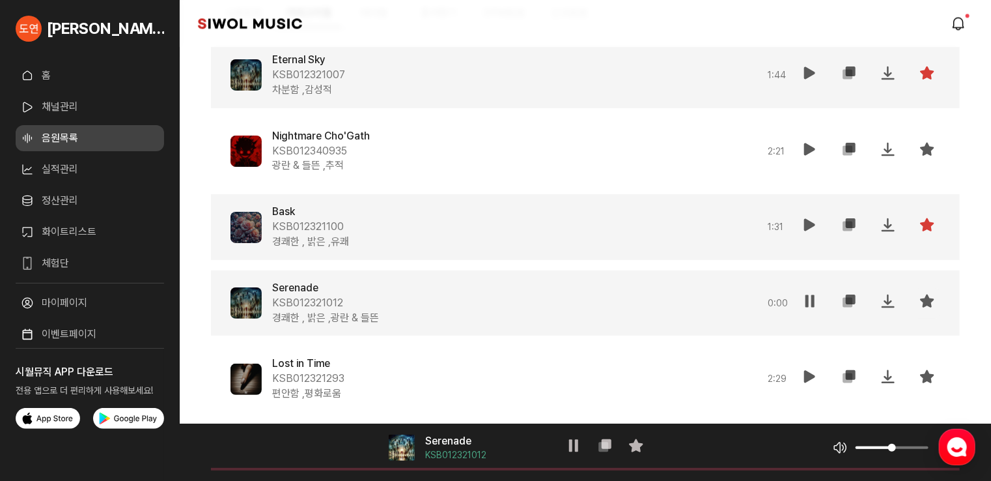
click at [927, 304] on icon at bounding box center [927, 301] width 16 height 16
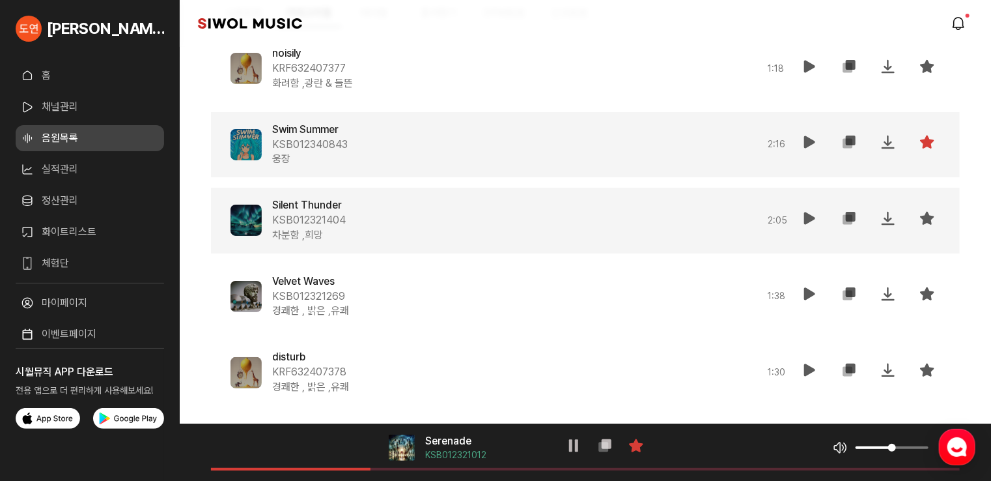
scroll to position [14802, 0]
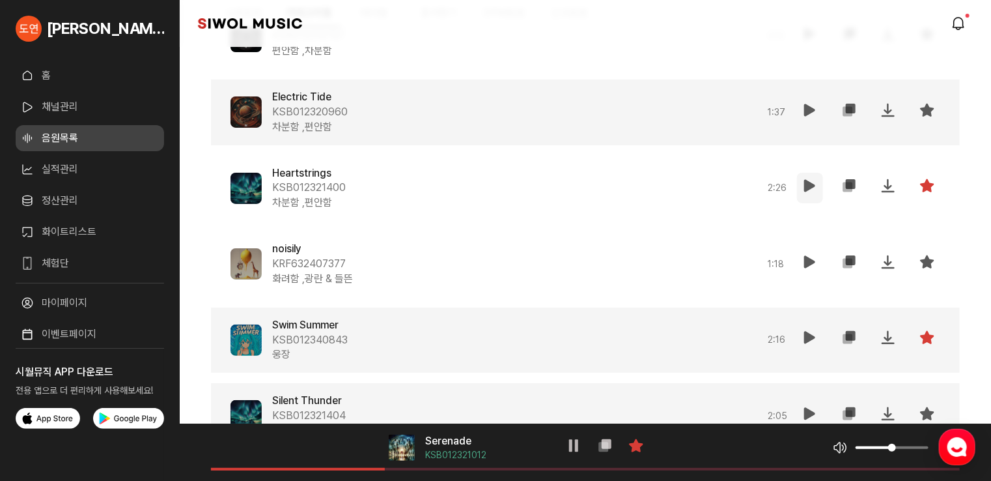
click at [802, 186] on icon at bounding box center [810, 186] width 16 height 16
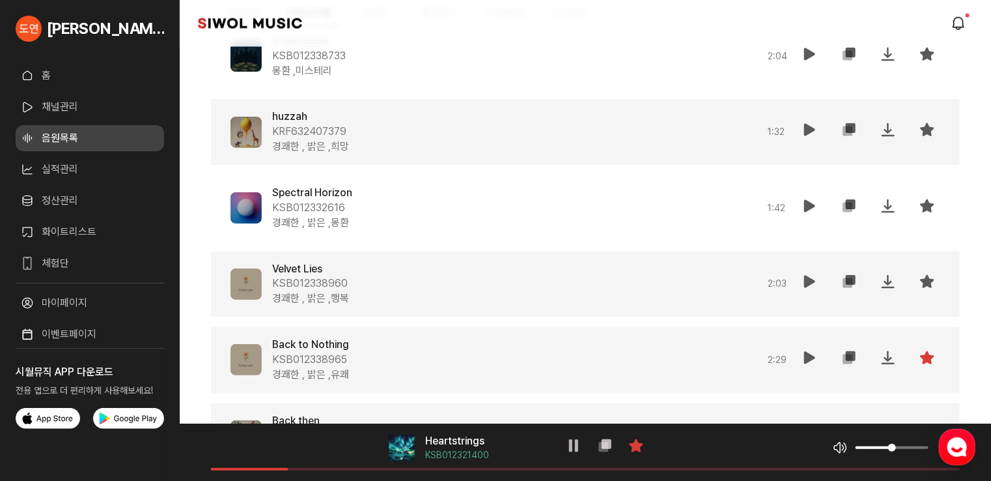
scroll to position [15779, 0]
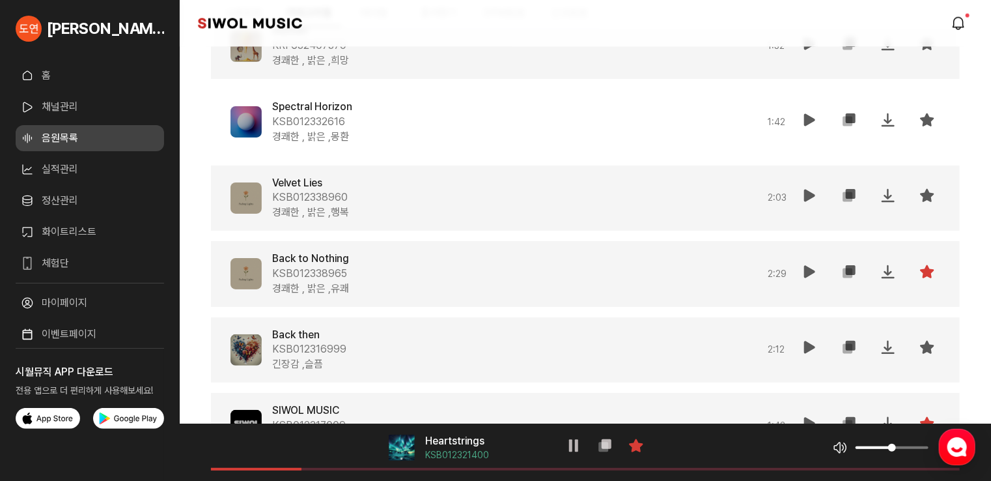
click at [805, 267] on icon at bounding box center [810, 272] width 16 height 16
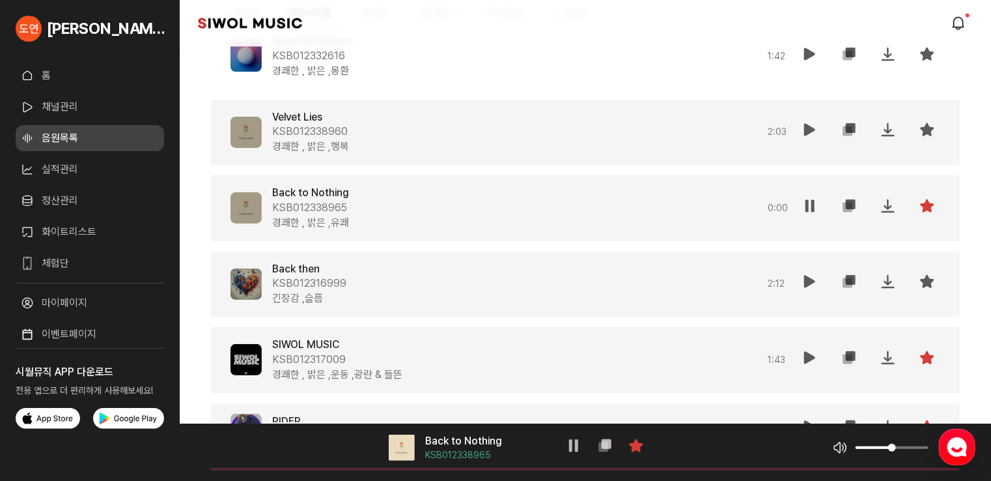
scroll to position [15909, 0]
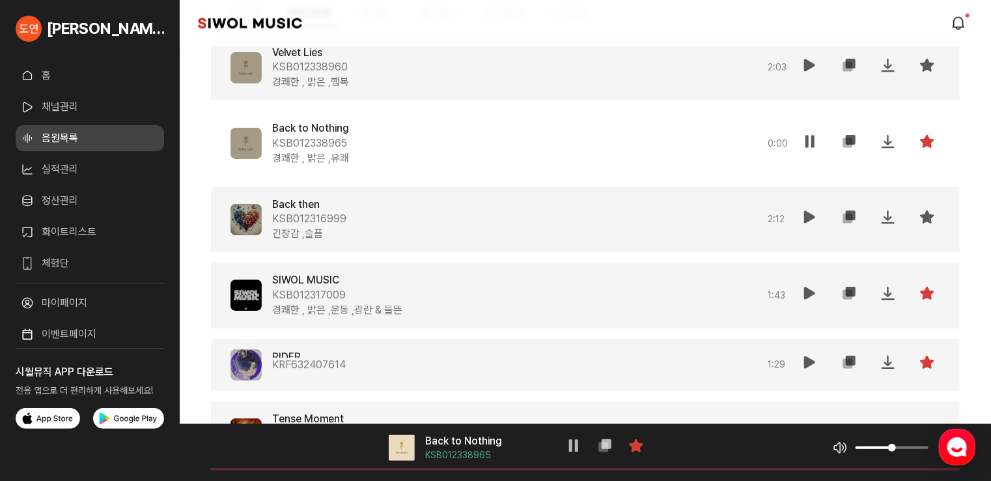
click at [811, 293] on icon at bounding box center [810, 293] width 16 height 16
click at [807, 354] on icon at bounding box center [810, 362] width 16 height 16
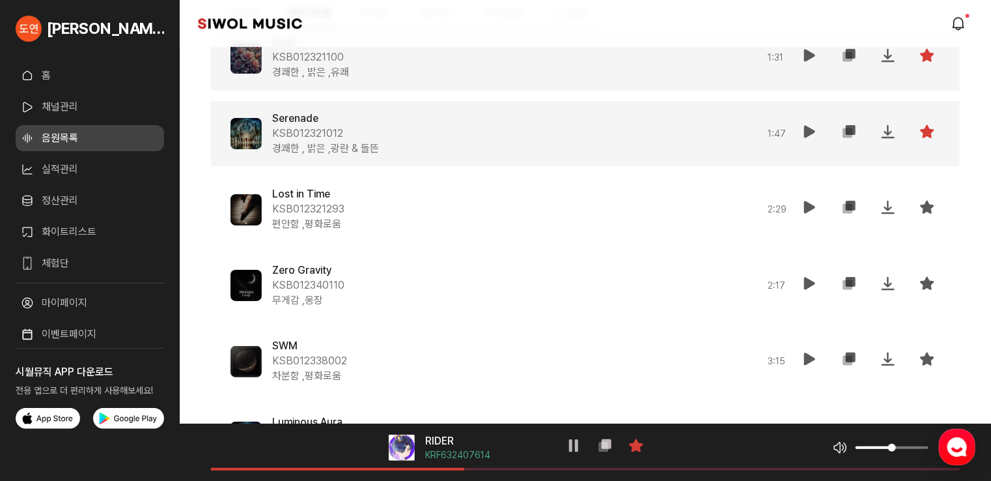
scroll to position [16625, 0]
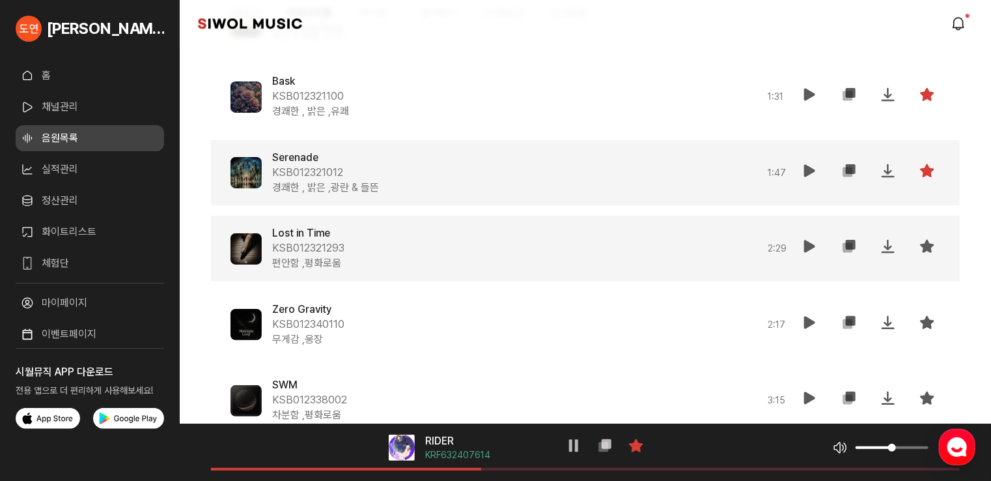
click at [811, 241] on icon at bounding box center [810, 246] width 16 height 16
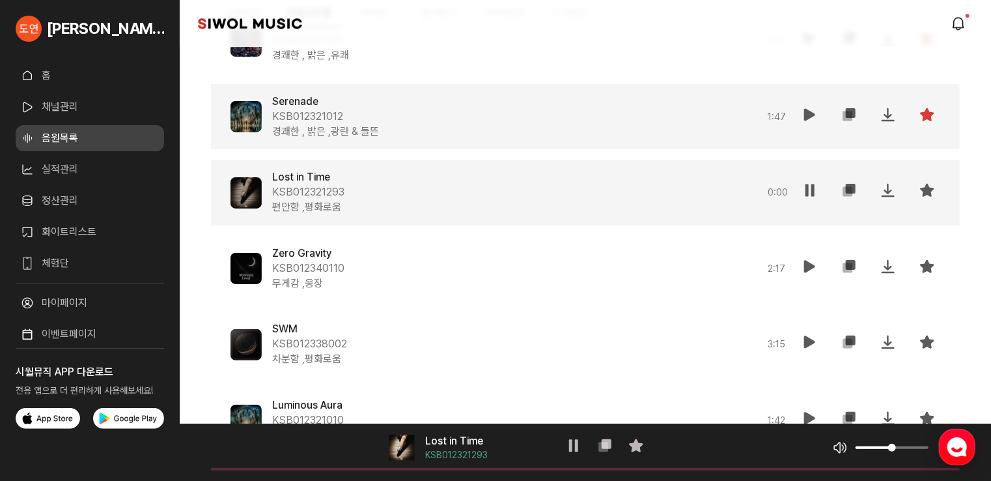
scroll to position [16756, 0]
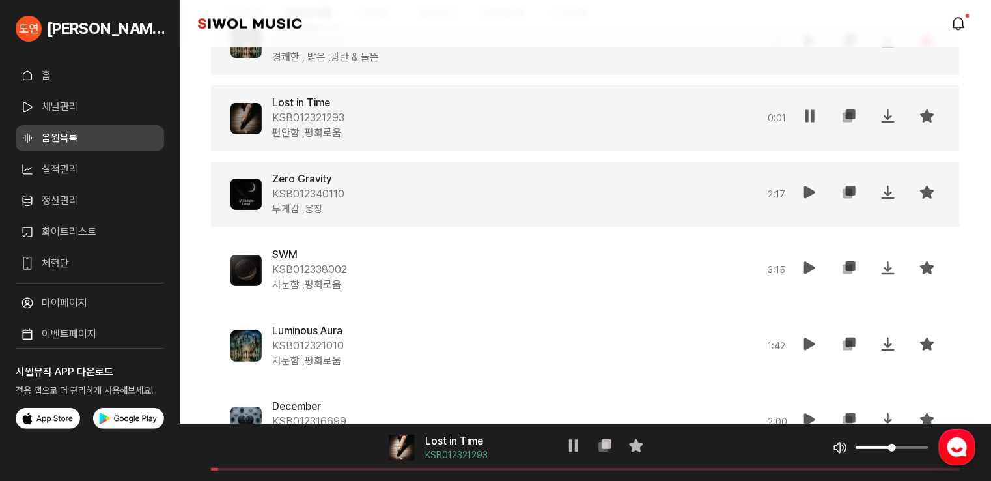
click at [806, 190] on icon at bounding box center [810, 192] width 16 height 16
click at [922, 188] on icon at bounding box center [927, 192] width 16 height 16
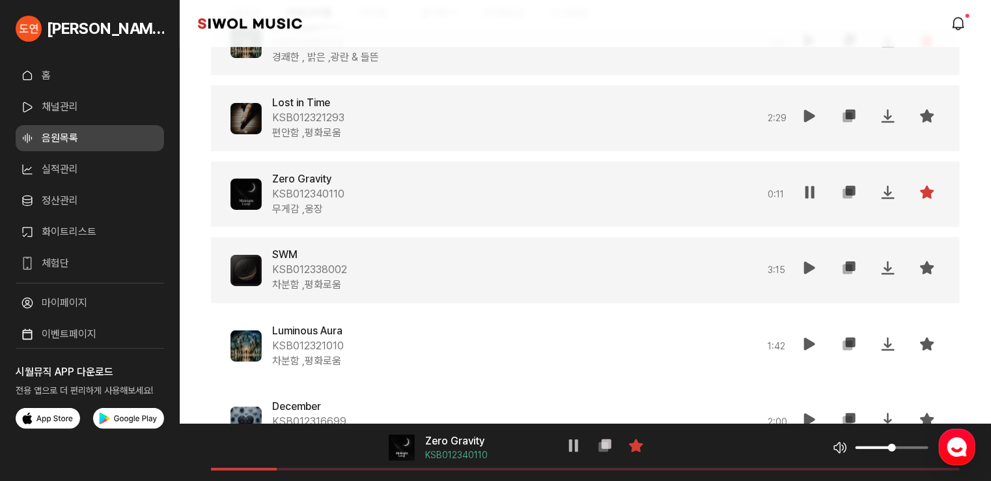
click at [805, 263] on icon at bounding box center [810, 268] width 16 height 16
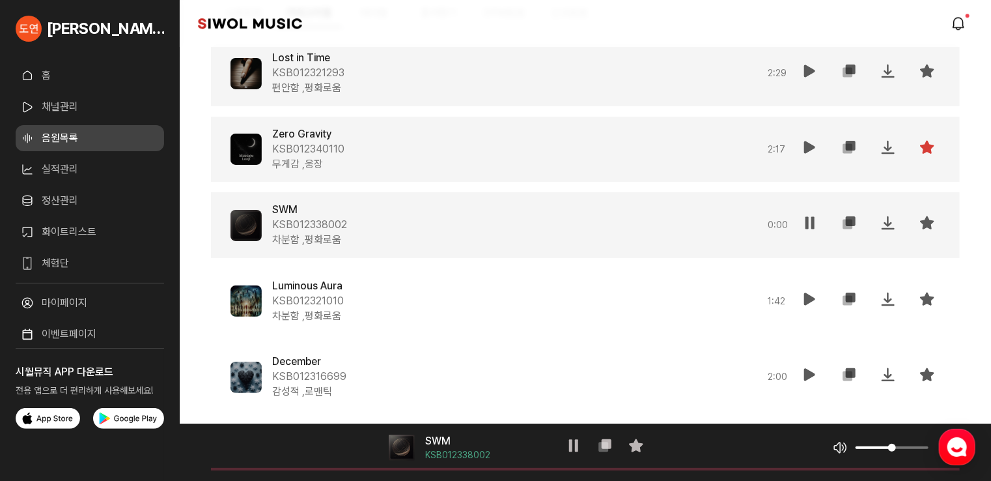
scroll to position [16821, 0]
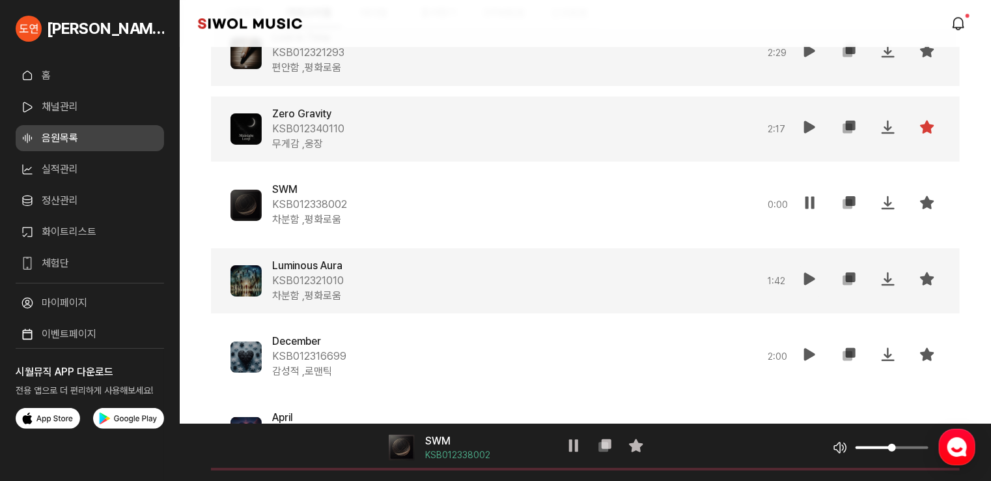
click at [813, 277] on icon at bounding box center [810, 279] width 16 height 16
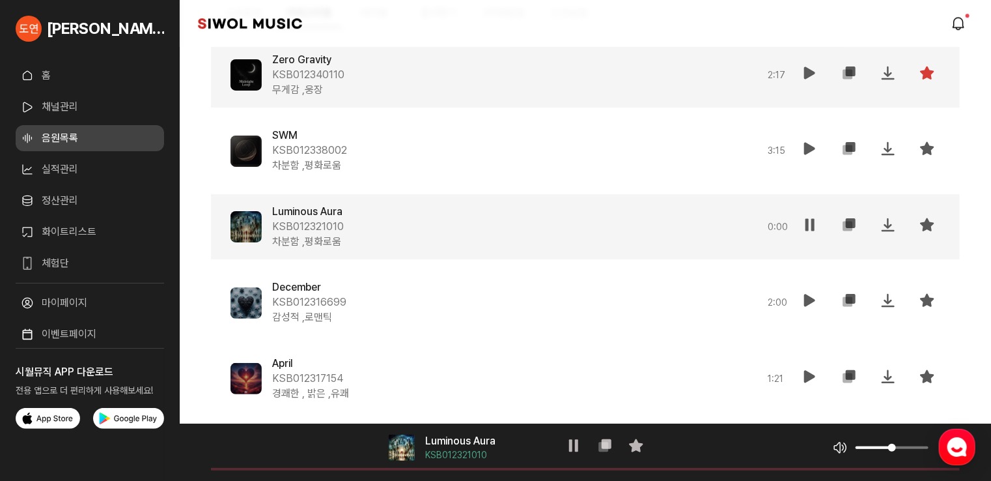
scroll to position [16886, 0]
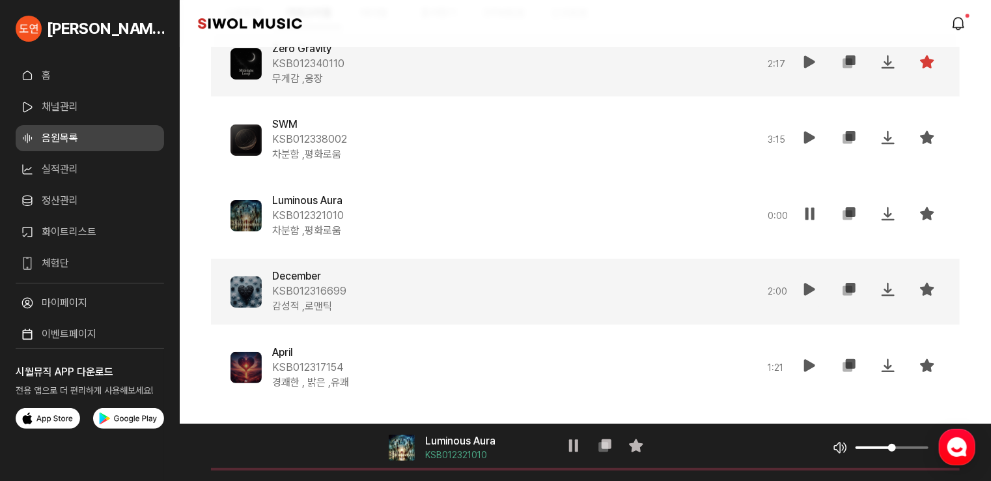
click at [808, 281] on icon at bounding box center [810, 289] width 16 height 16
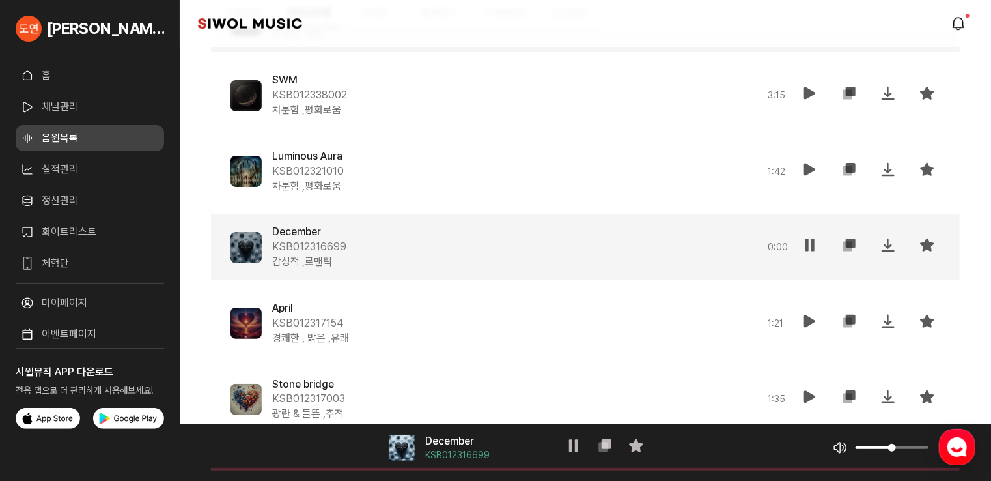
scroll to position [16951, 0]
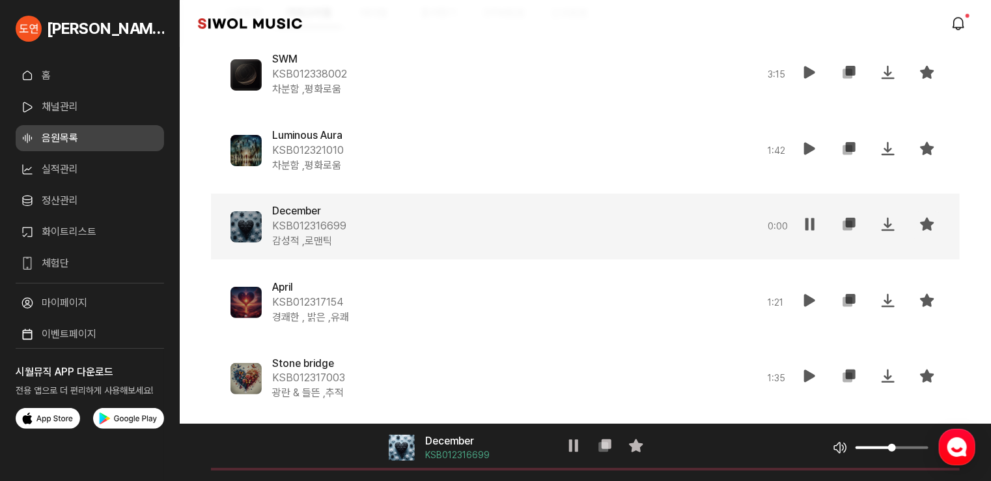
click at [923, 225] on icon at bounding box center [927, 224] width 16 height 16
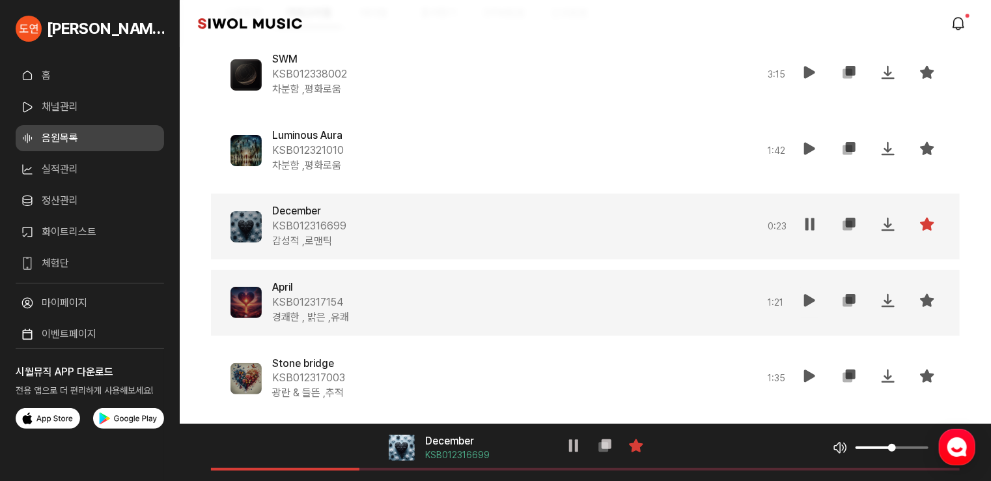
click at [813, 298] on icon at bounding box center [810, 300] width 16 height 16
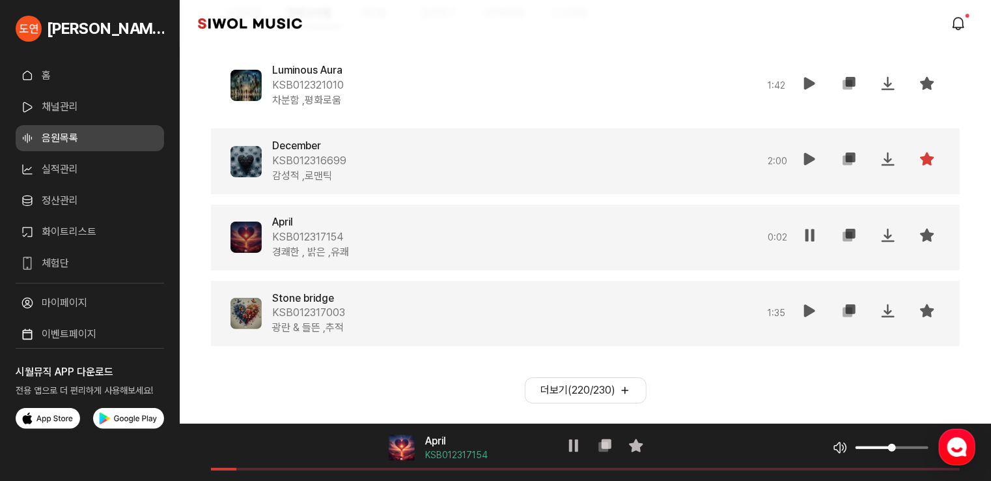
click at [810, 305] on icon at bounding box center [810, 311] width 16 height 16
click at [616, 385] on button "더보기( 220 / 230 )" at bounding box center [586, 390] width 122 height 26
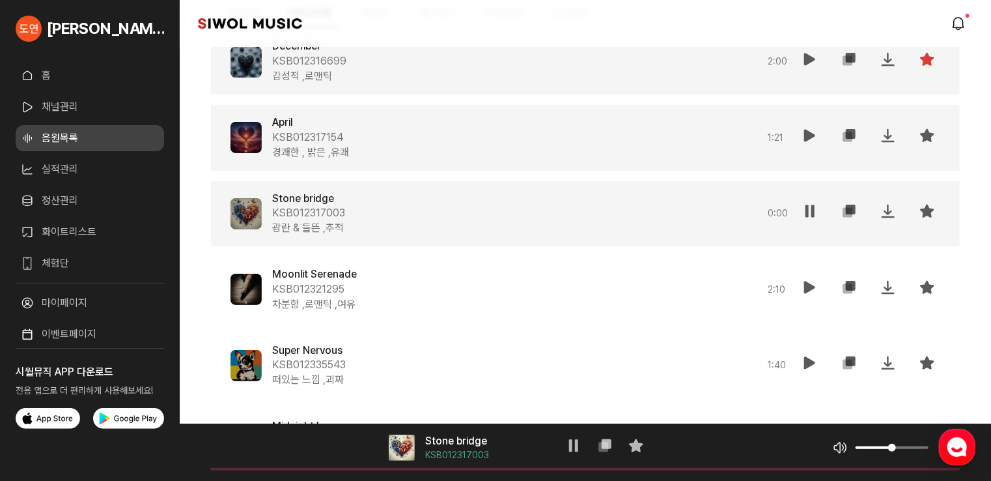
scroll to position [17146, 0]
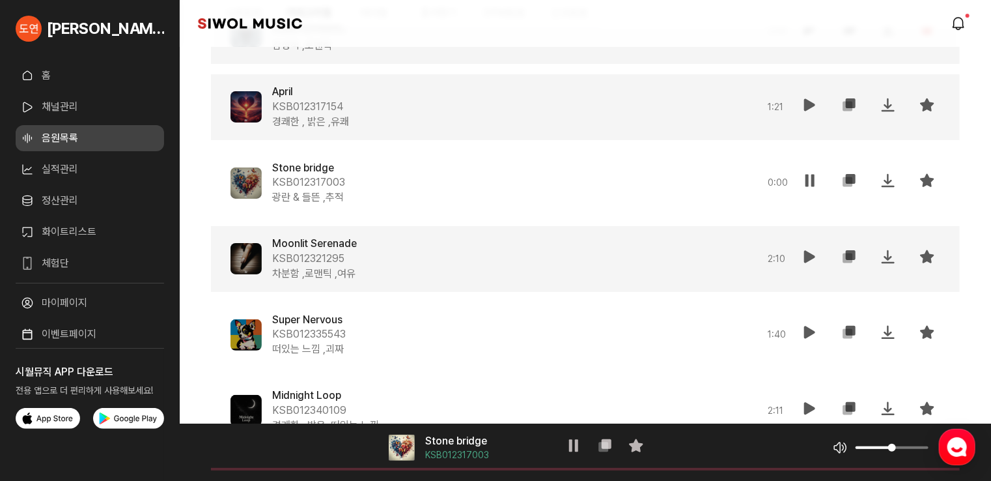
click at [809, 251] on icon at bounding box center [810, 257] width 16 height 16
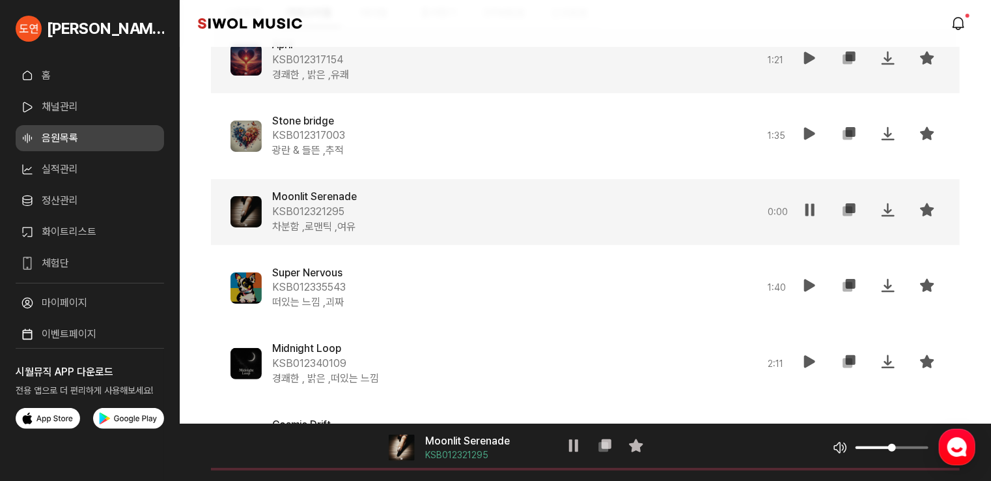
scroll to position [17277, 0]
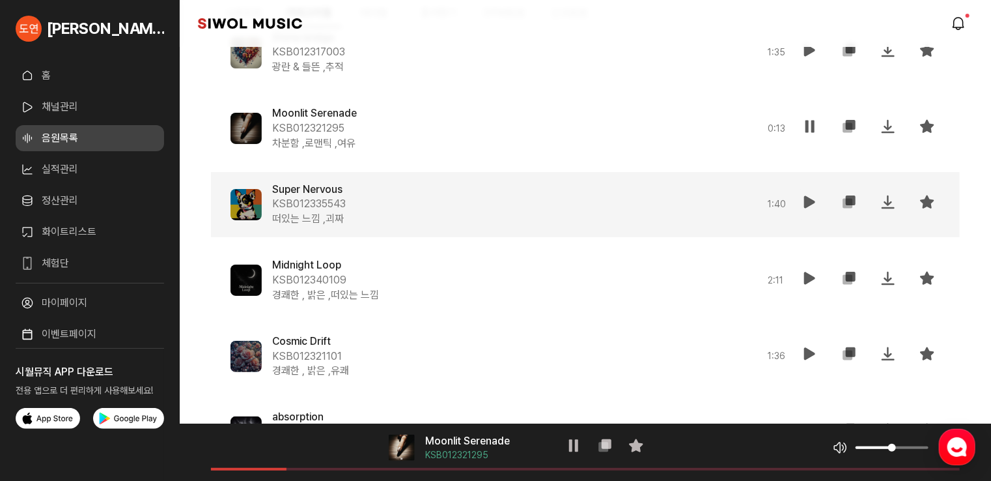
click at [807, 198] on icon at bounding box center [810, 202] width 16 height 16
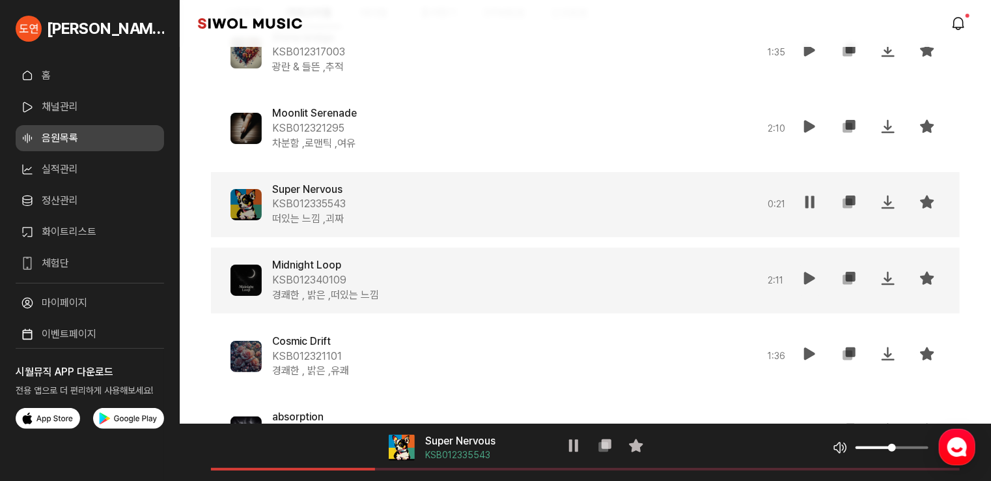
click at [809, 272] on icon at bounding box center [810, 278] width 16 height 16
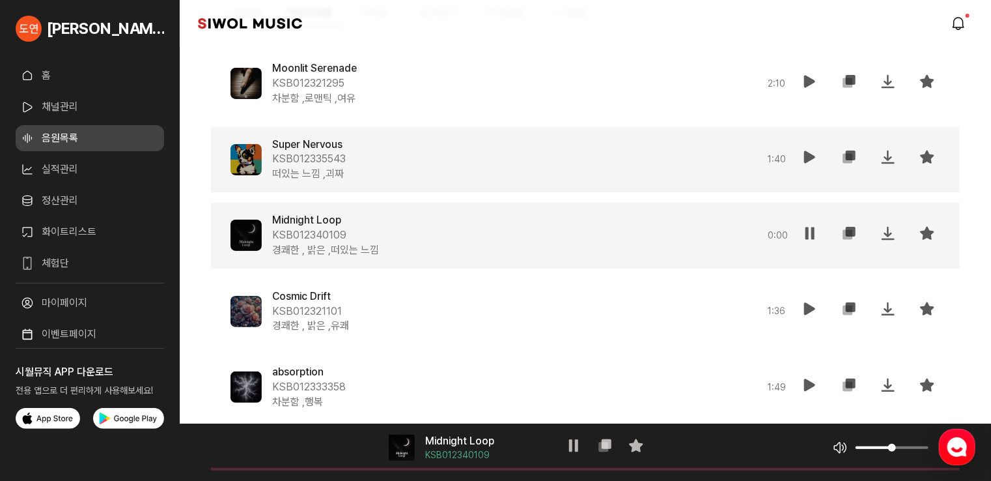
scroll to position [17342, 0]
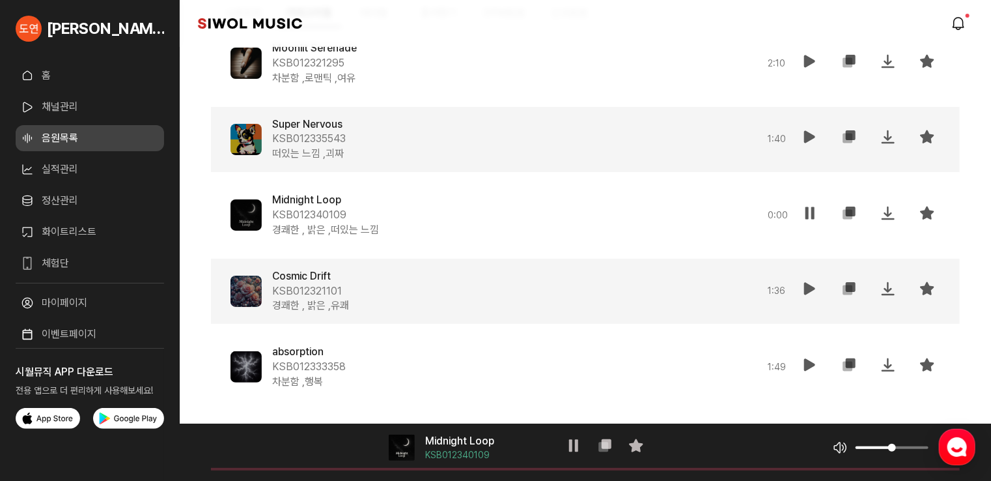
click at [802, 292] on button "재생" at bounding box center [810, 290] width 26 height 31
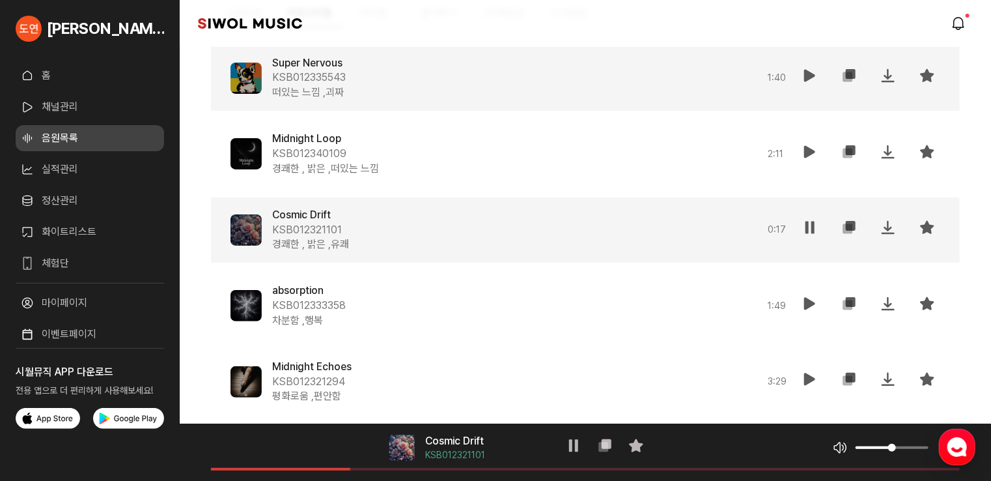
scroll to position [17472, 0]
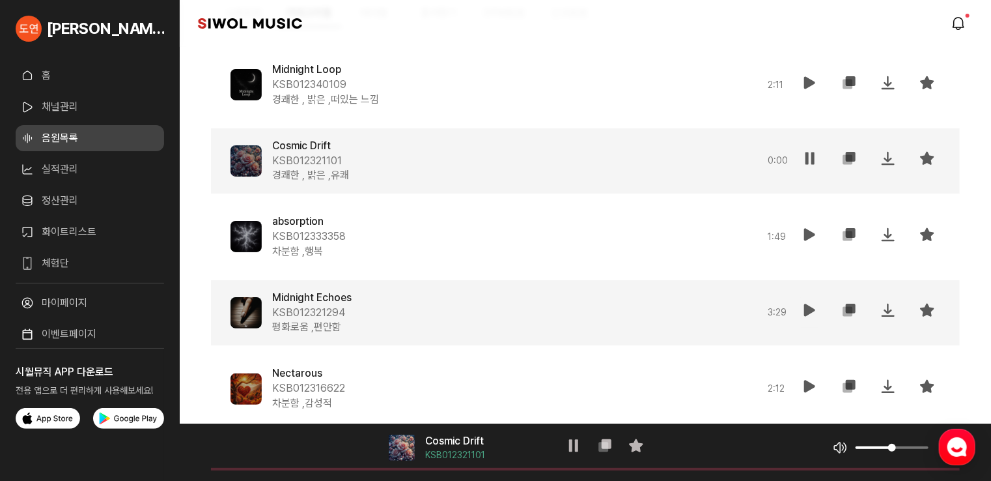
click at [804, 308] on icon at bounding box center [810, 310] width 16 height 16
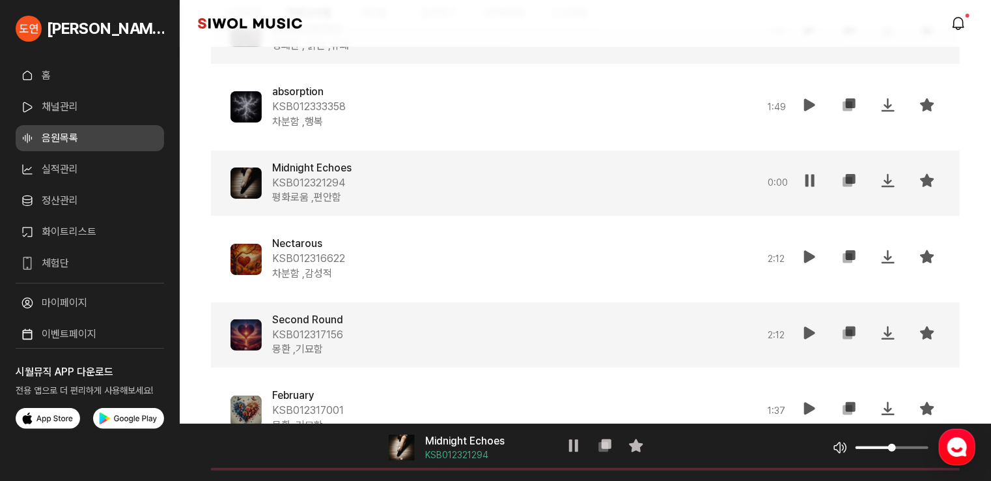
scroll to position [17602, 0]
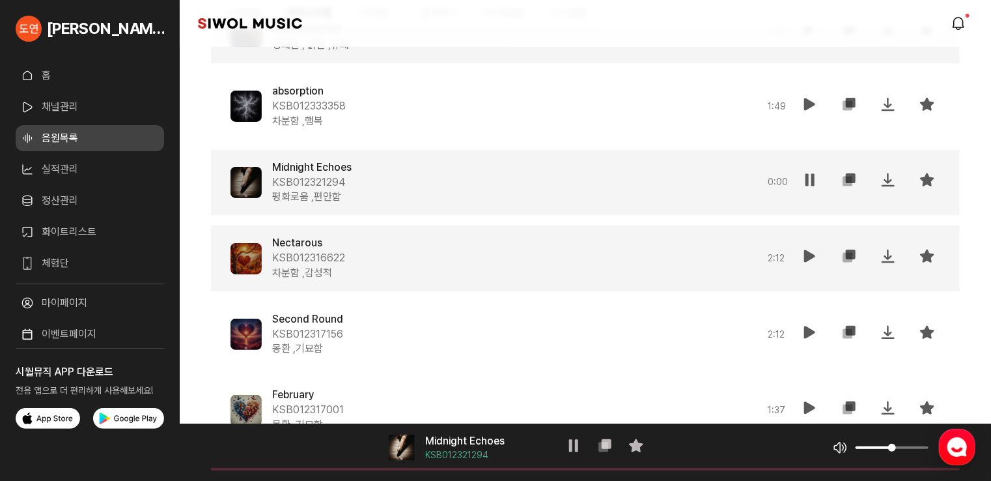
click at [809, 259] on icon at bounding box center [810, 256] width 16 height 16
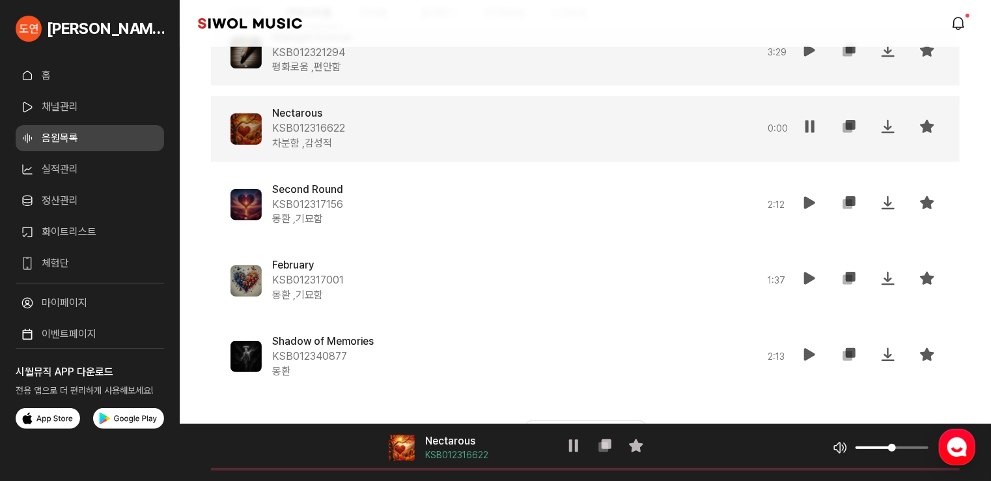
scroll to position [17732, 0]
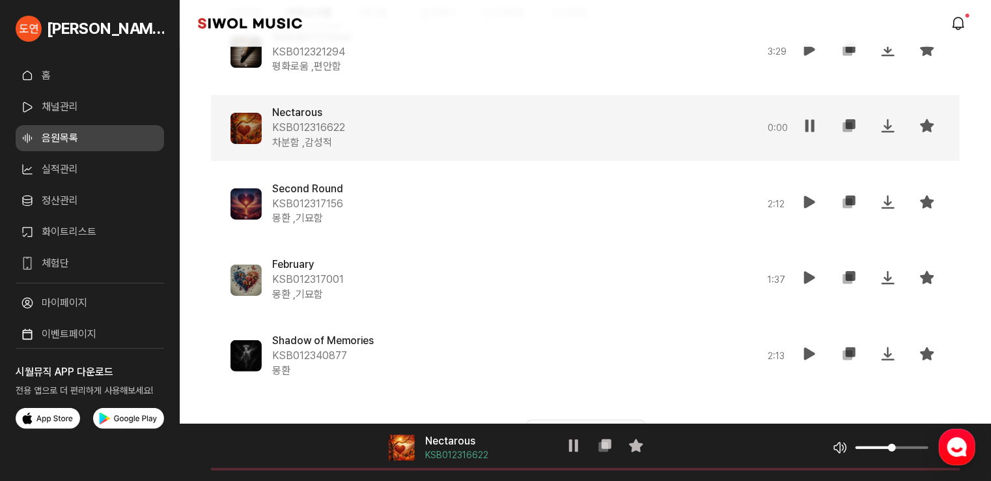
click at [927, 128] on icon at bounding box center [927, 126] width 16 height 16
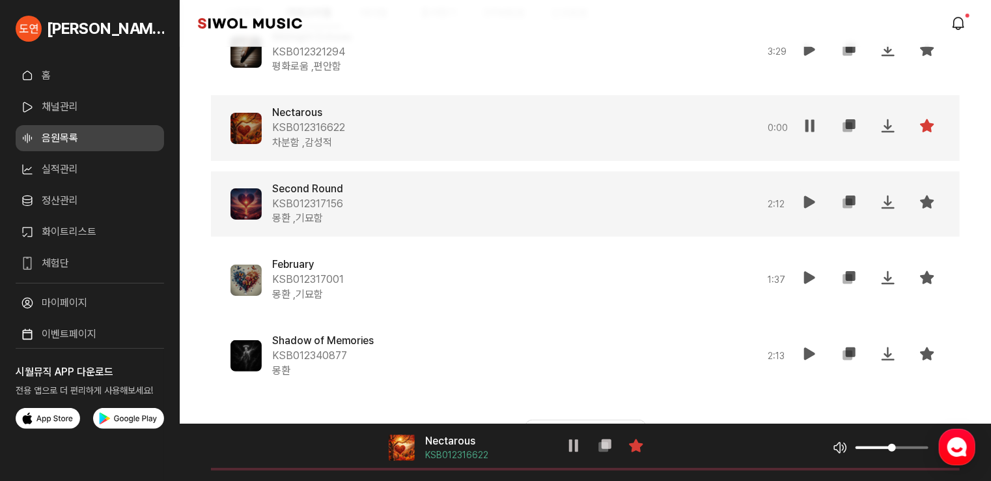
click at [809, 199] on icon at bounding box center [810, 202] width 16 height 16
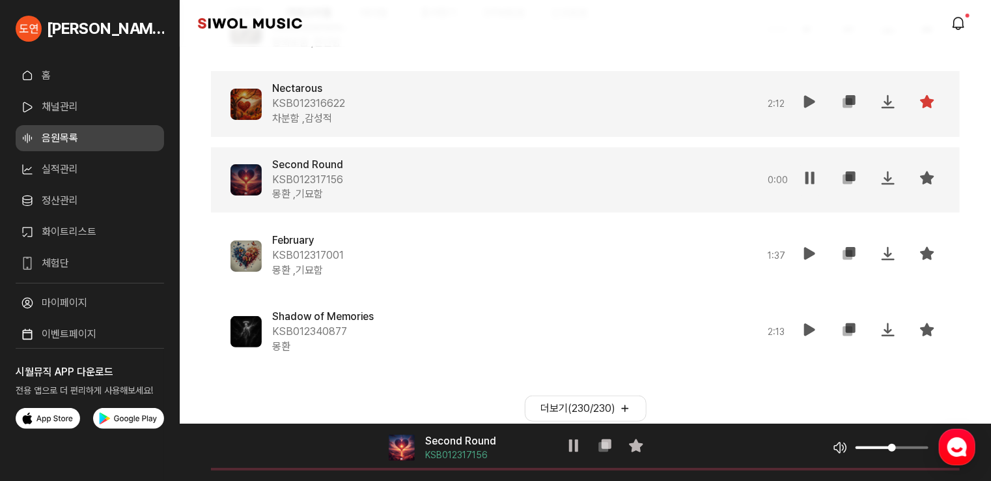
scroll to position [17781, 0]
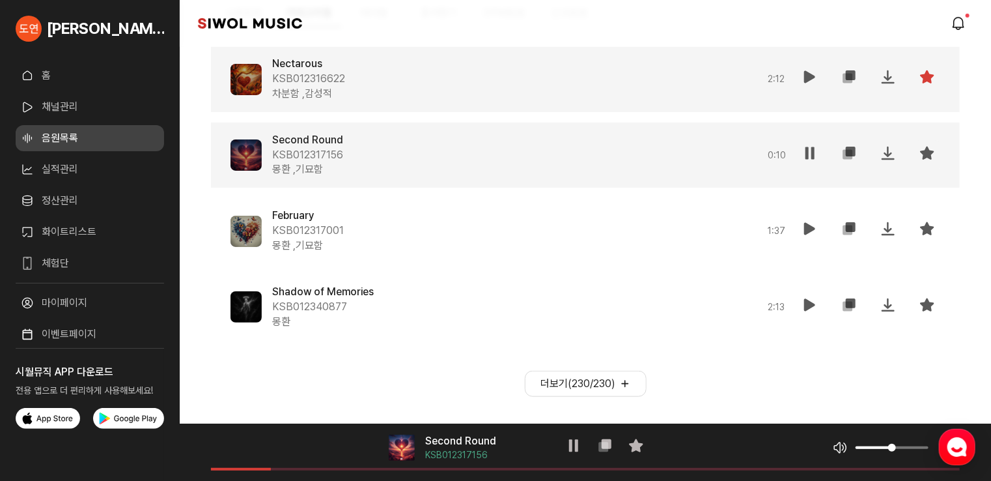
click at [925, 147] on icon at bounding box center [927, 153] width 16 height 16
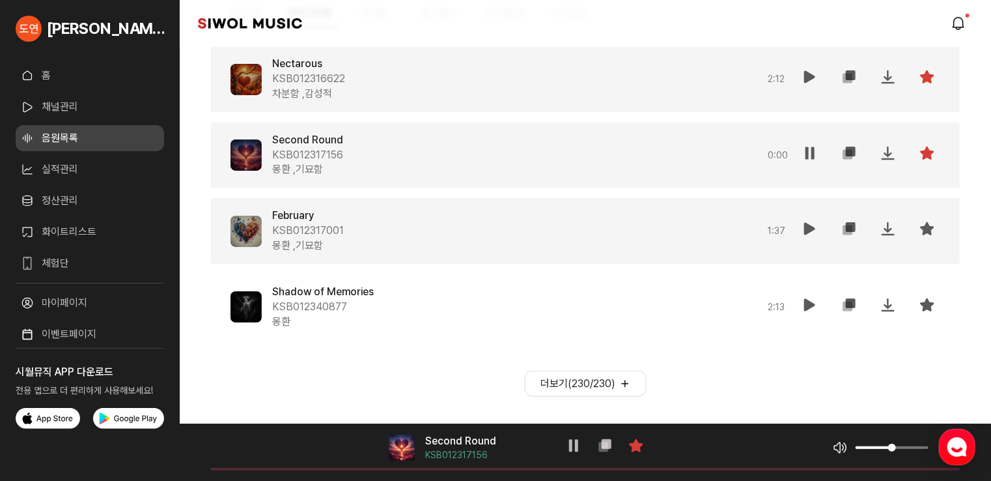
click at [809, 224] on icon at bounding box center [810, 229] width 16 height 16
click at [553, 383] on button "더보기( 230 / 230 )" at bounding box center [586, 384] width 122 height 26
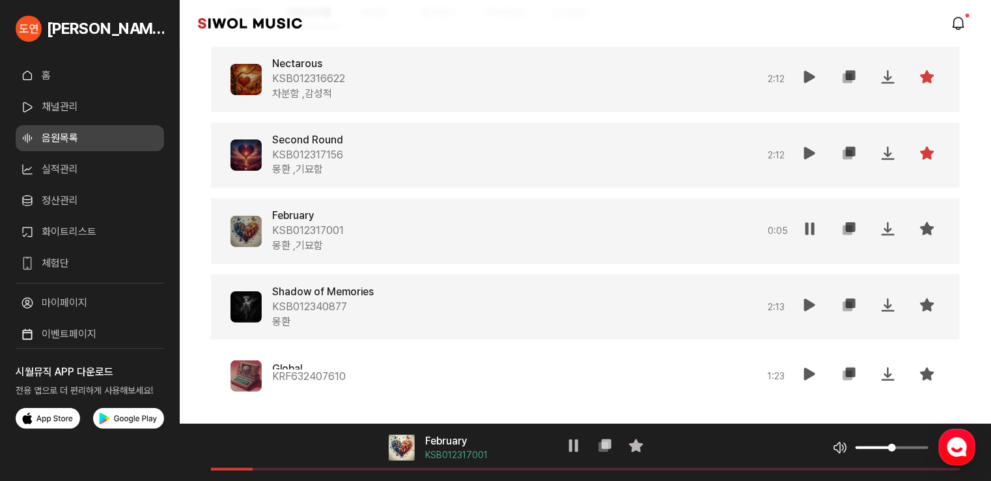
scroll to position [17912, 0]
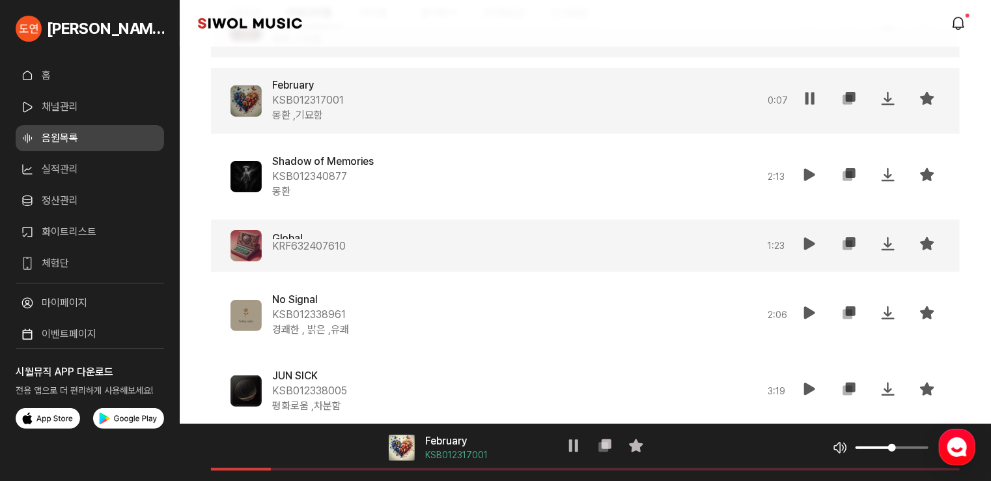
click at [811, 231] on button "재생" at bounding box center [810, 246] width 26 height 31
click at [928, 245] on icon at bounding box center [927, 244] width 16 height 16
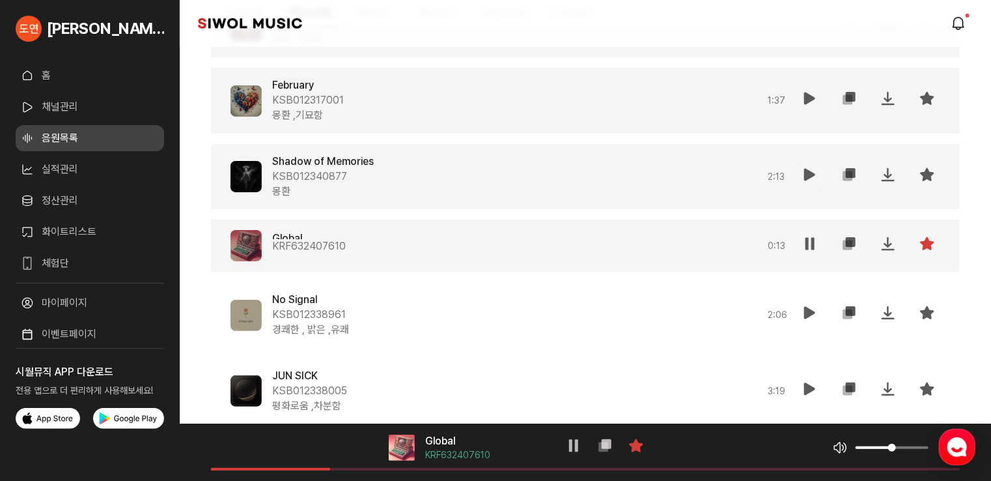
click at [812, 171] on icon at bounding box center [810, 175] width 16 height 16
click at [932, 176] on icon at bounding box center [927, 175] width 16 height 16
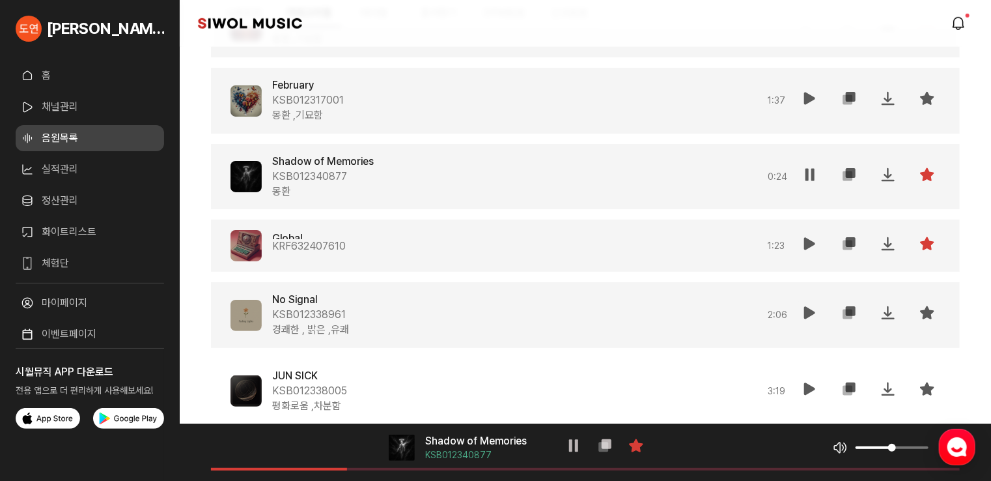
click at [817, 308] on icon at bounding box center [810, 313] width 16 height 16
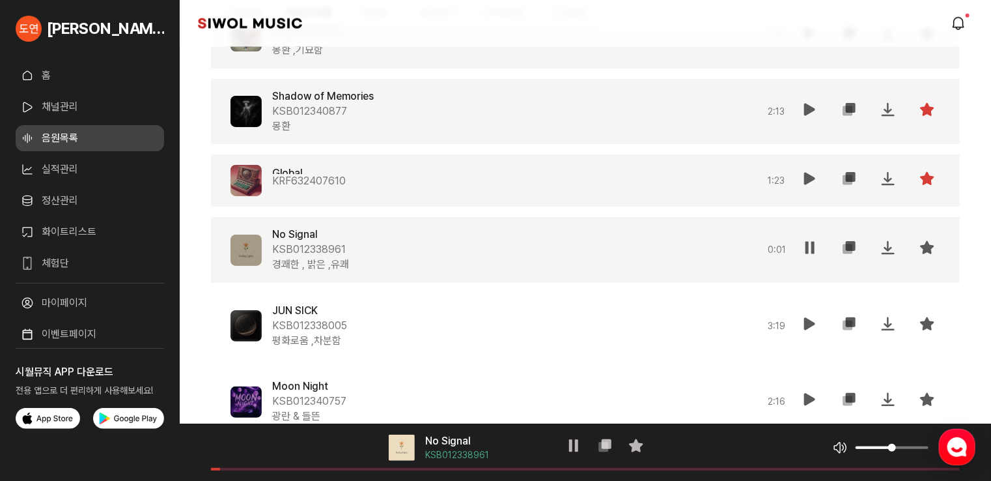
scroll to position [18042, 0]
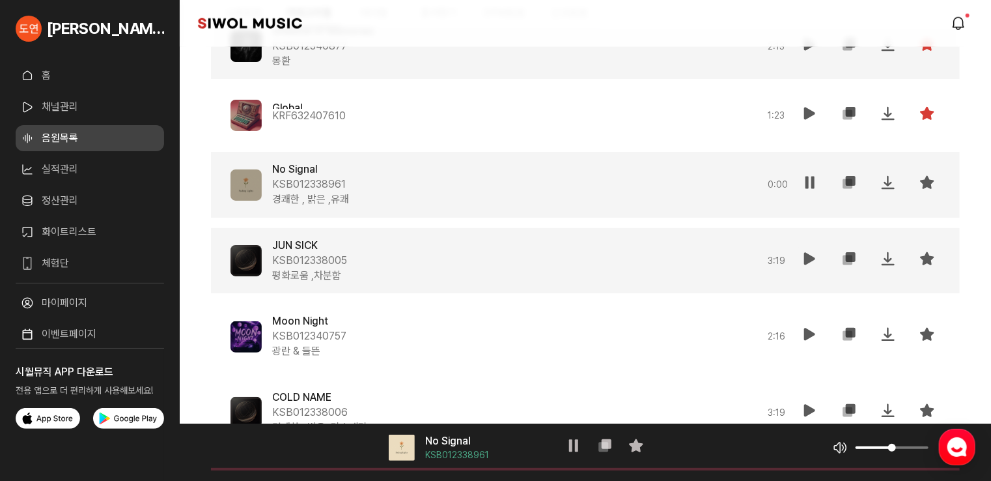
click at [805, 257] on icon at bounding box center [810, 259] width 16 height 16
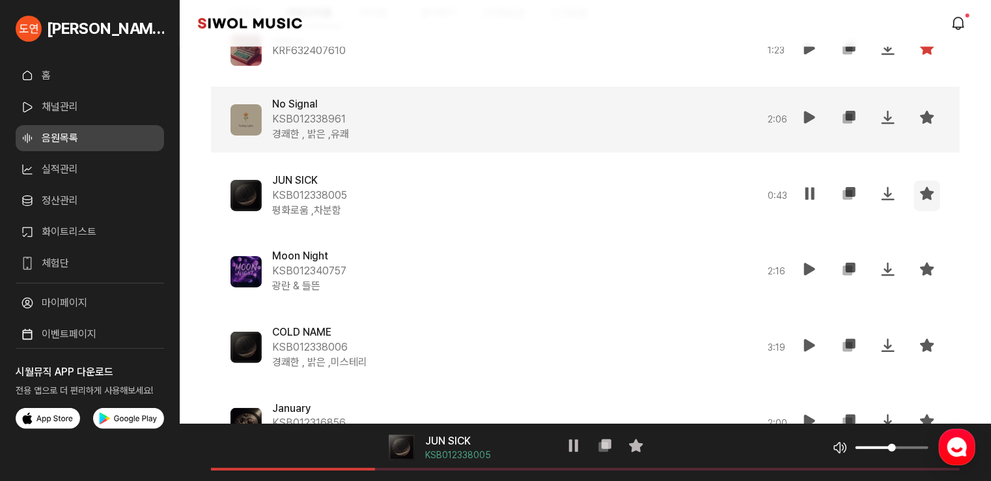
click at [927, 186] on icon at bounding box center [927, 194] width 16 height 16
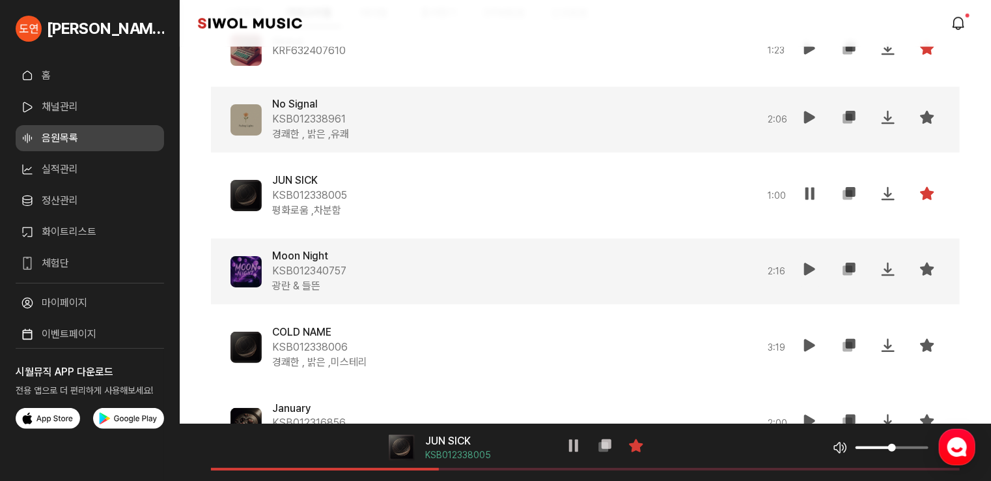
click at [802, 261] on icon at bounding box center [810, 269] width 16 height 16
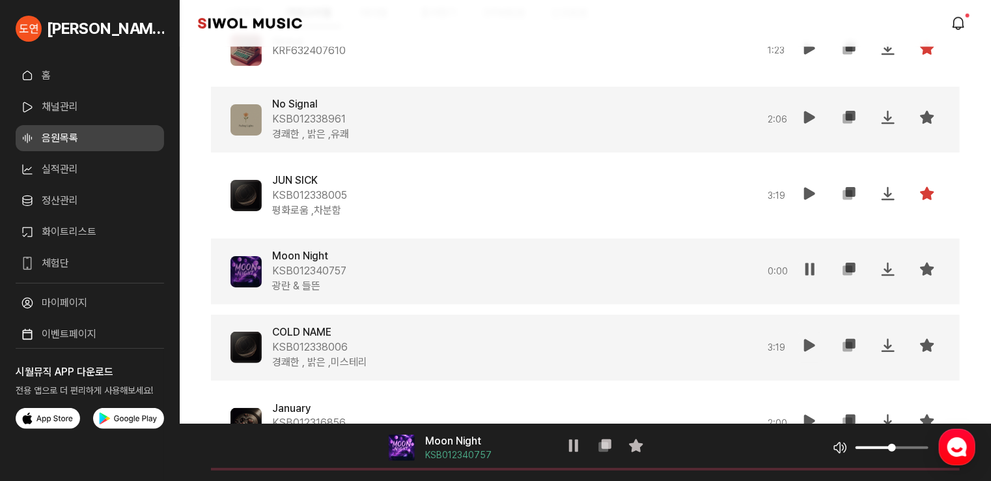
click at [801, 341] on button "재생" at bounding box center [810, 347] width 26 height 31
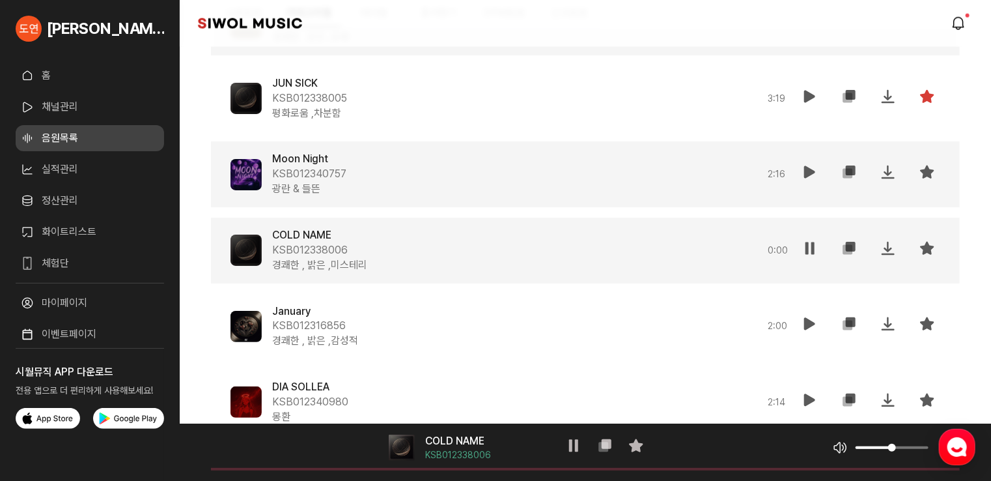
scroll to position [18237, 0]
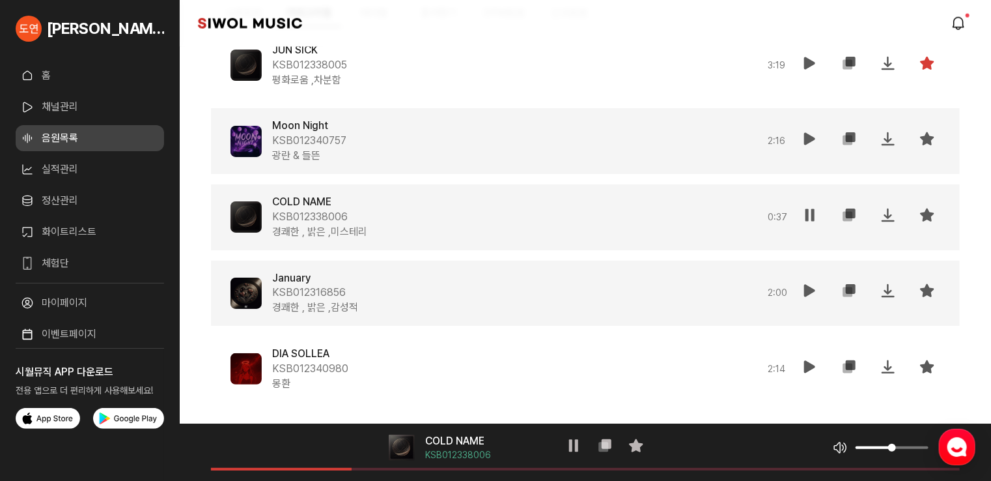
click at [805, 283] on icon at bounding box center [810, 291] width 16 height 16
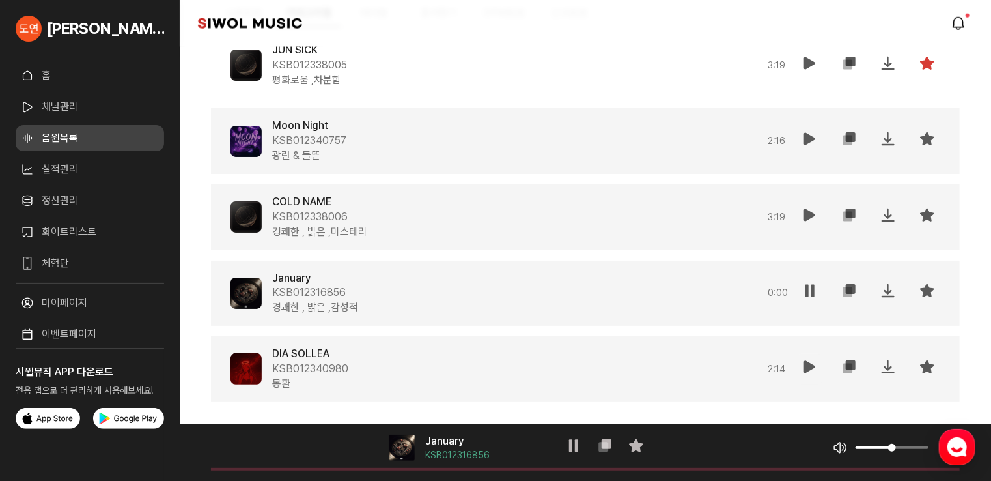
click at [813, 367] on icon at bounding box center [810, 367] width 16 height 16
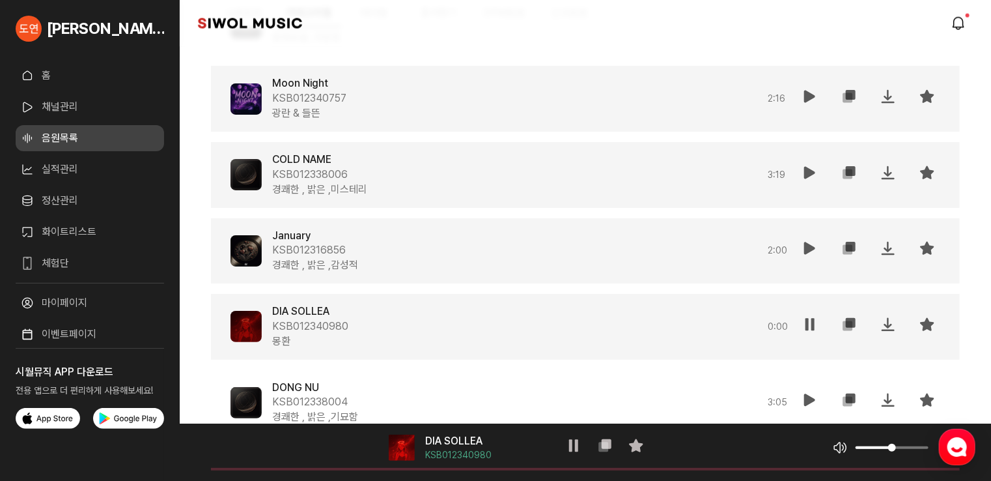
scroll to position [18302, 0]
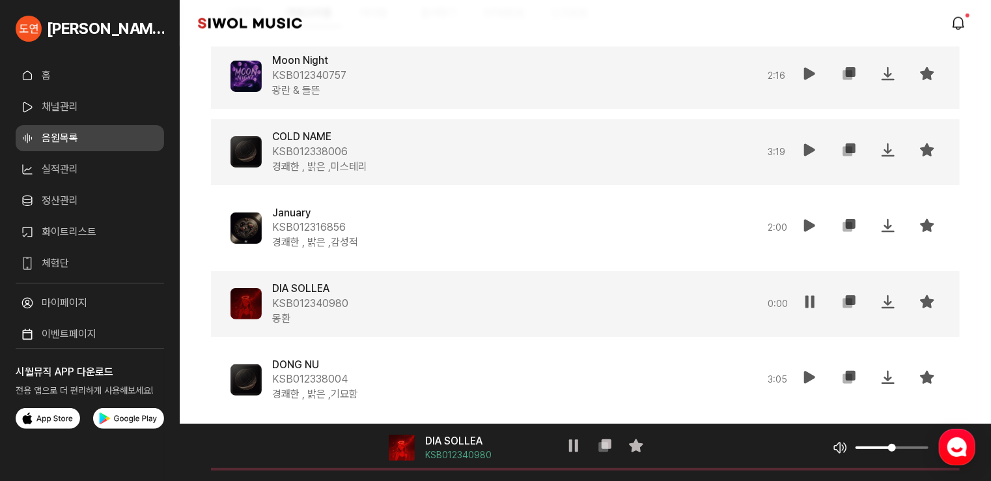
click at [935, 297] on icon at bounding box center [927, 302] width 16 height 16
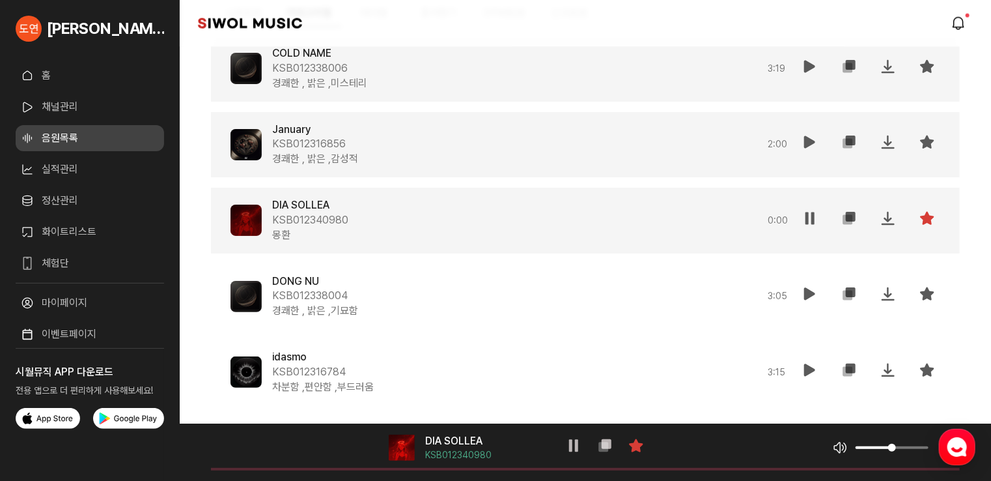
scroll to position [18498, 0]
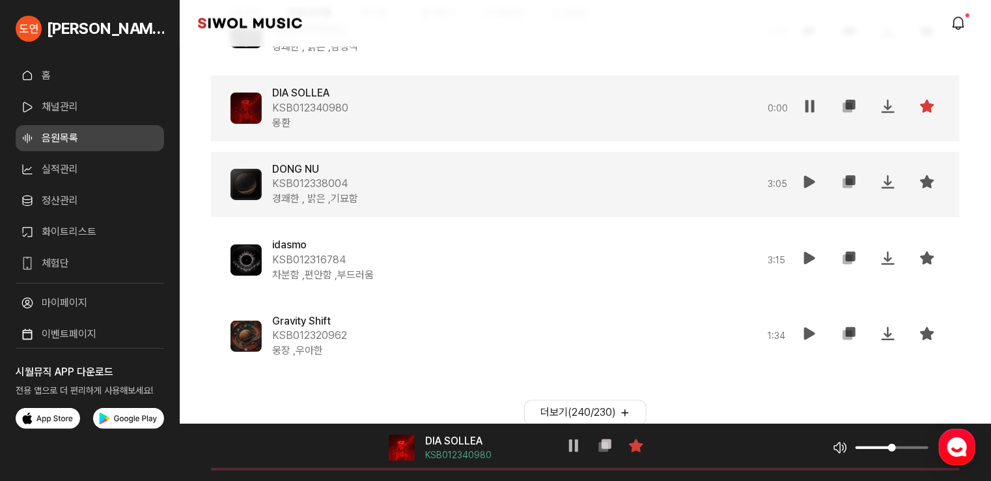
click at [806, 180] on icon at bounding box center [810, 182] width 16 height 16
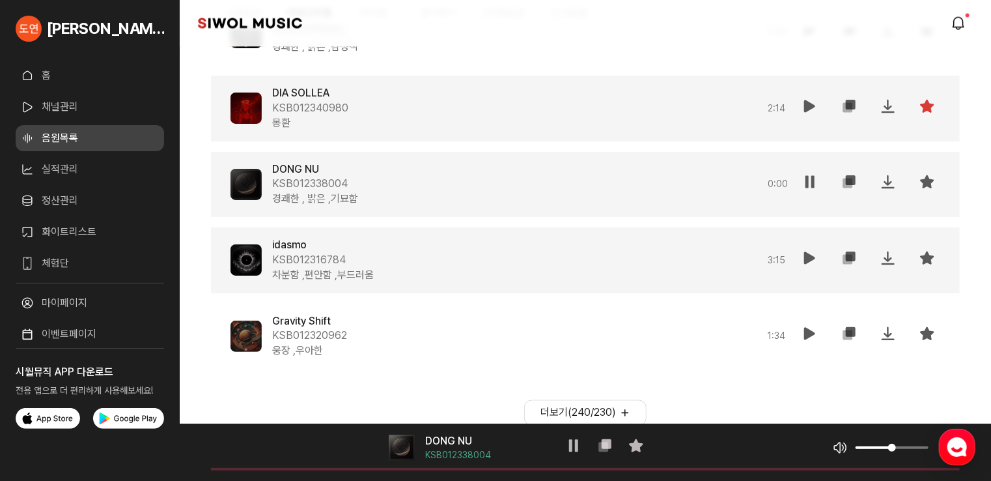
click at [805, 264] on button "재생" at bounding box center [810, 260] width 26 height 31
click at [570, 421] on button "더보기( 240 / 230 )" at bounding box center [585, 413] width 122 height 26
click at [571, 416] on button "더보기( 240 / 230 )" at bounding box center [585, 413] width 122 height 26
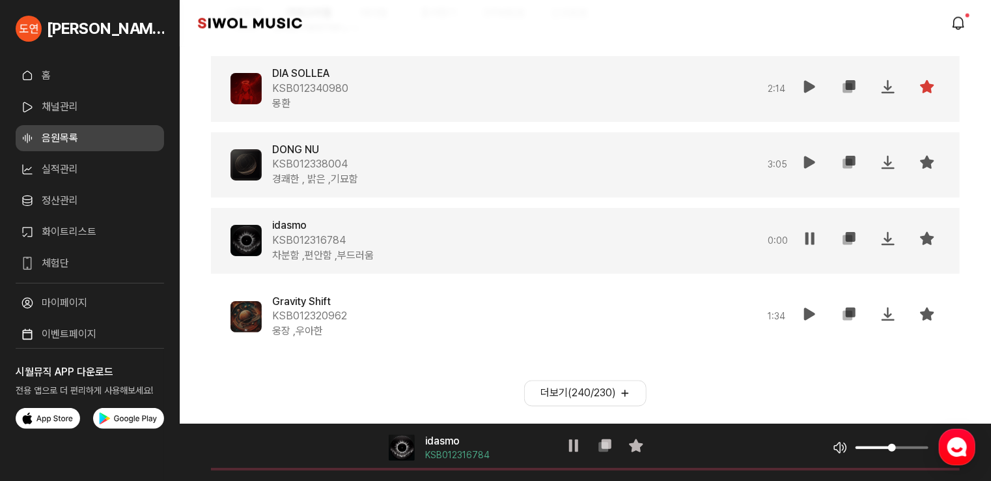
scroll to position [18526, 0]
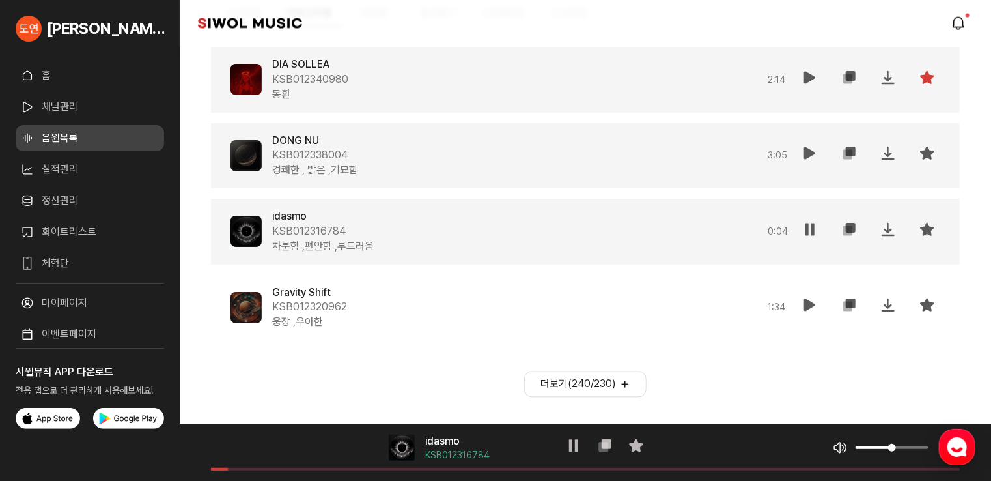
click at [615, 379] on button "더보기( 240 / 230 )" at bounding box center [585, 384] width 122 height 26
click at [589, 382] on button "더보기( 240 / 230 )" at bounding box center [585, 384] width 122 height 26
click at [626, 376] on button "더보기( 240 / 230 )" at bounding box center [585, 384] width 122 height 26
click at [925, 221] on icon at bounding box center [927, 229] width 16 height 16
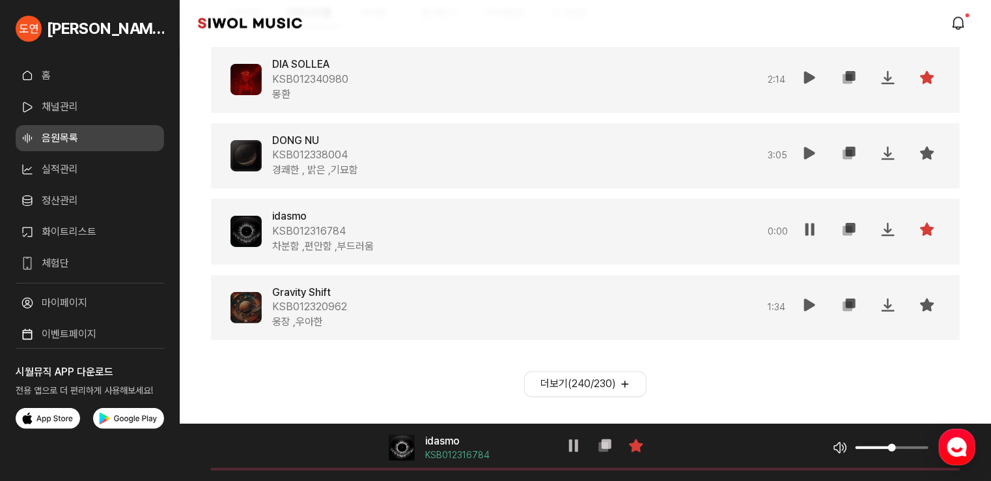
click at [805, 300] on icon at bounding box center [810, 305] width 16 height 16
click at [568, 371] on button "더보기( 240 / 230 )" at bounding box center [585, 384] width 122 height 26
click at [619, 384] on button "더보기( 240 / 230 )" at bounding box center [585, 384] width 122 height 26
